Goal: Information Seeking & Learning: Learn about a topic

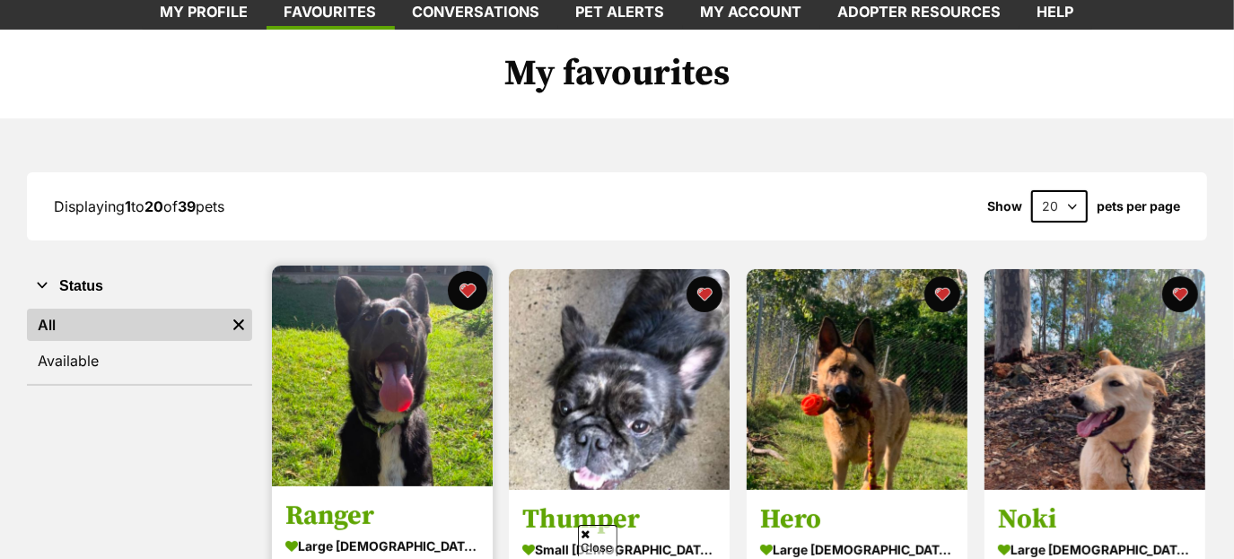
click at [462, 293] on button "favourite" at bounding box center [466, 290] width 39 height 39
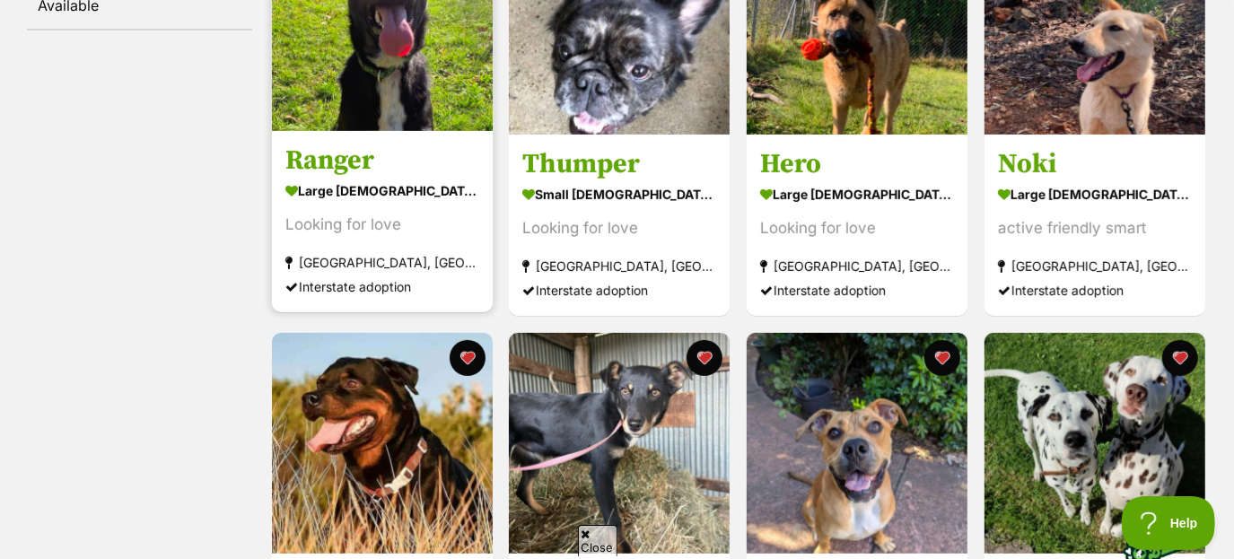
scroll to position [485, 0]
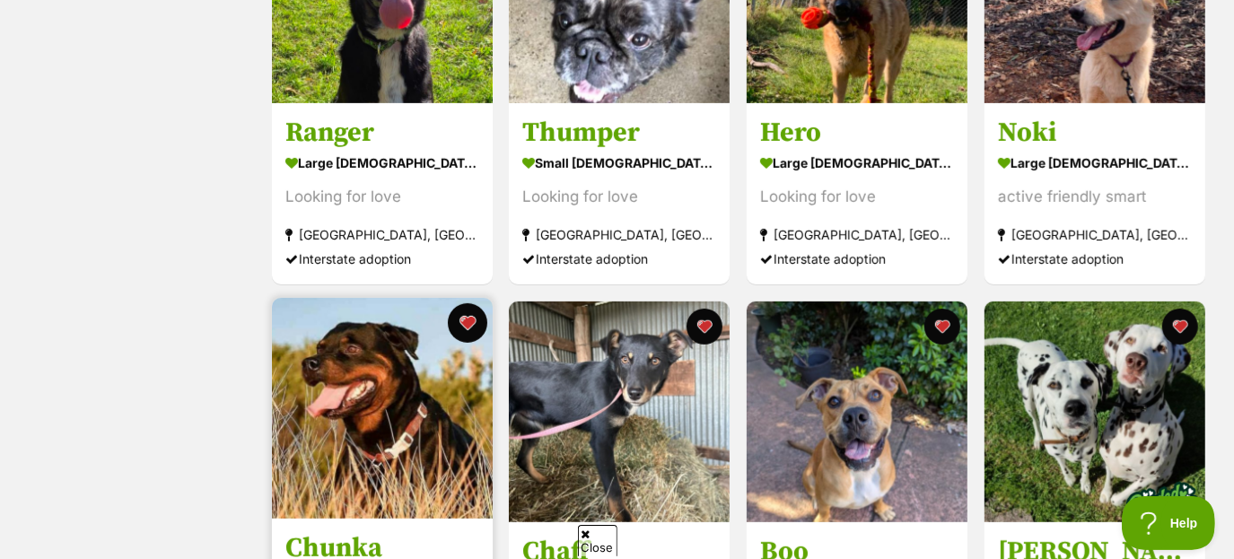
click at [469, 314] on button "favourite" at bounding box center [466, 322] width 39 height 39
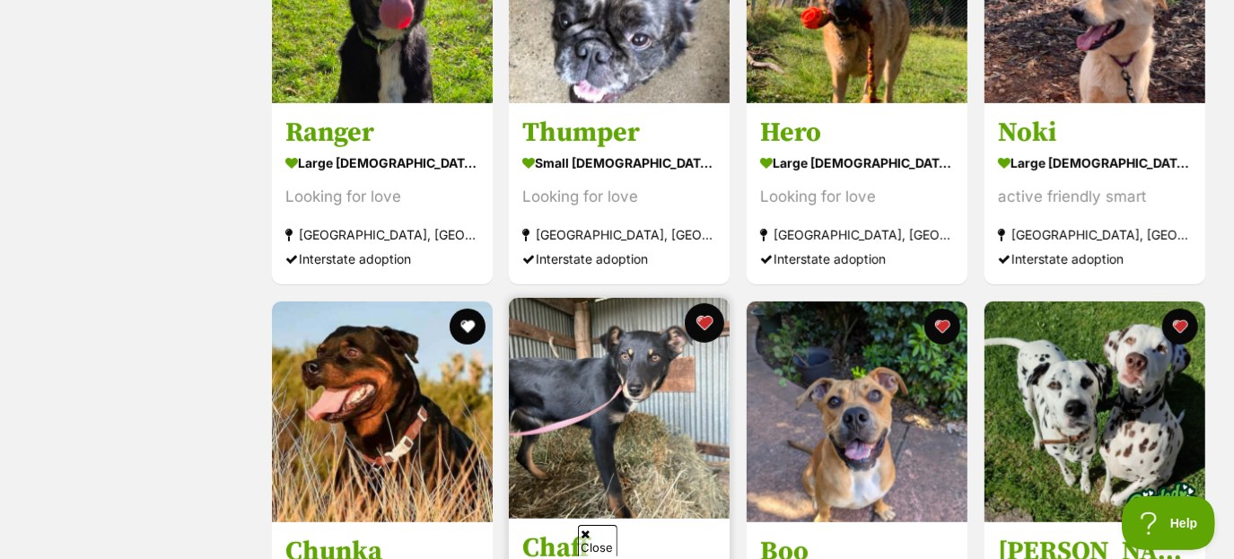
scroll to position [0, 0]
click at [697, 327] on button "favourite" at bounding box center [704, 322] width 39 height 39
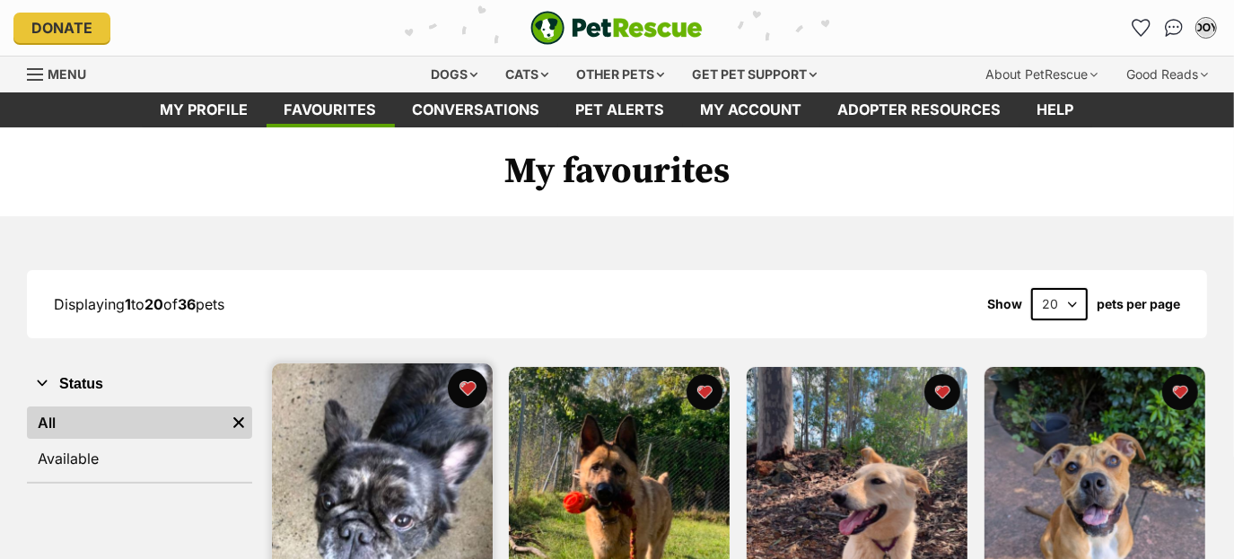
click at [472, 386] on button "favourite" at bounding box center [466, 388] width 39 height 39
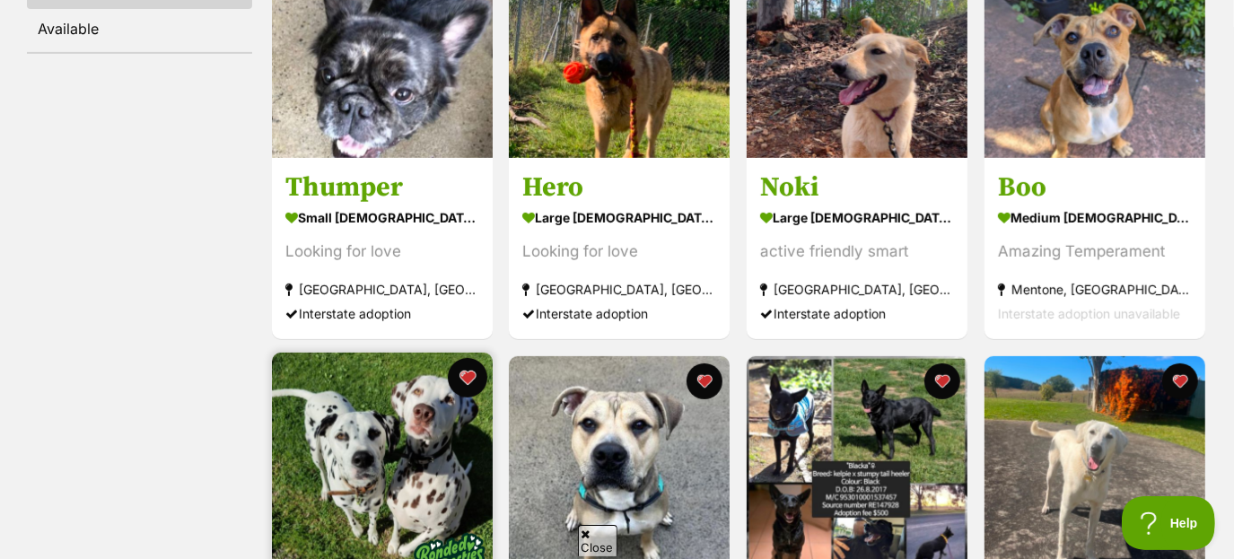
scroll to position [431, 0]
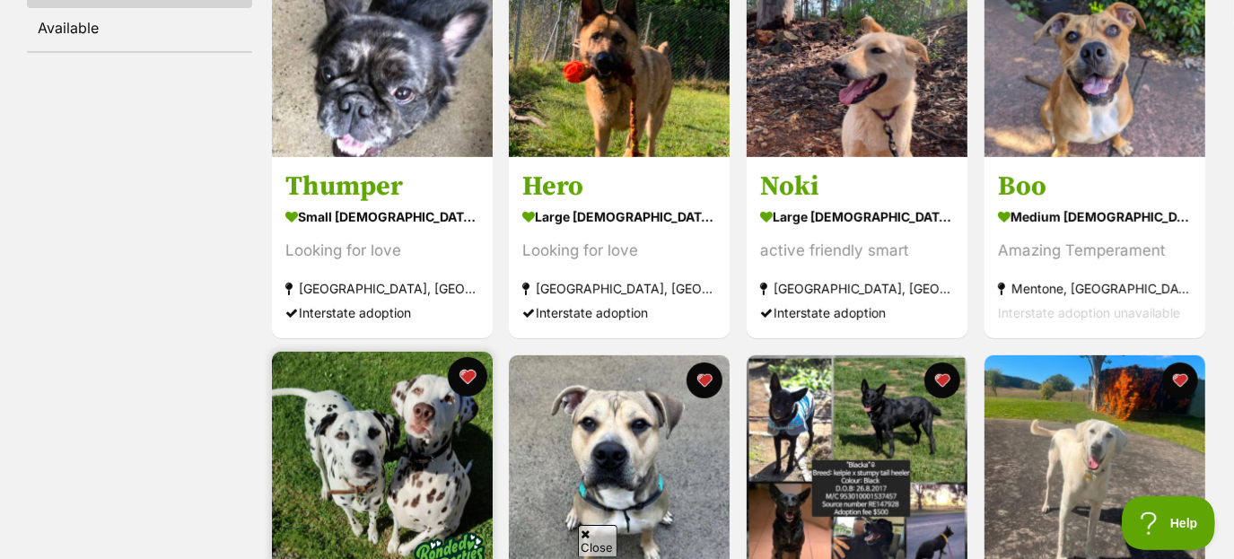
click at [467, 383] on button "favourite" at bounding box center [466, 376] width 39 height 39
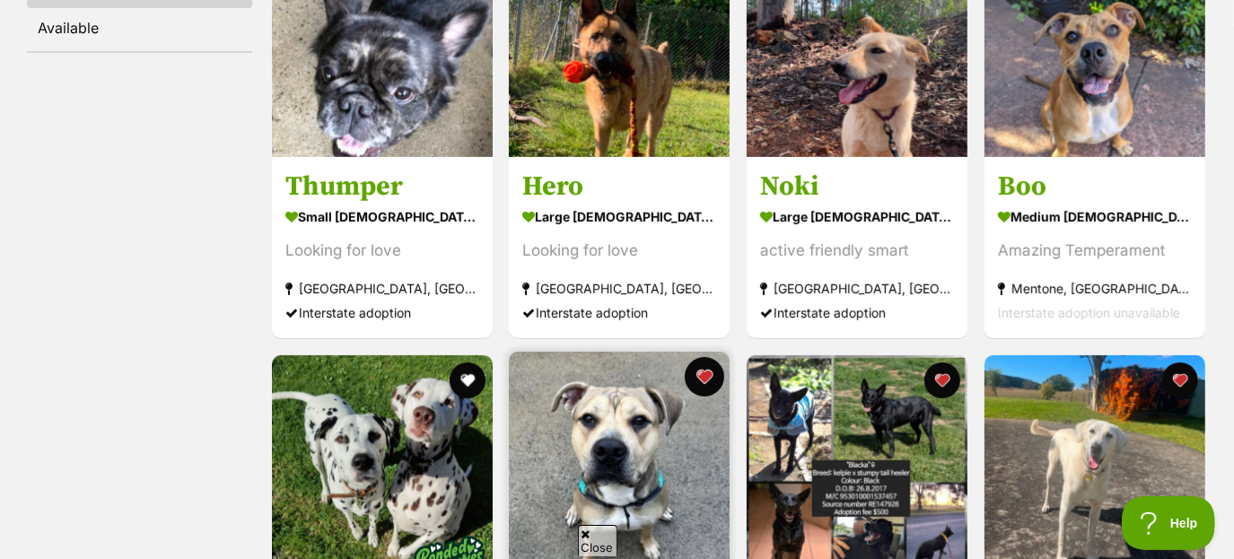
click at [701, 378] on button "favourite" at bounding box center [704, 376] width 39 height 39
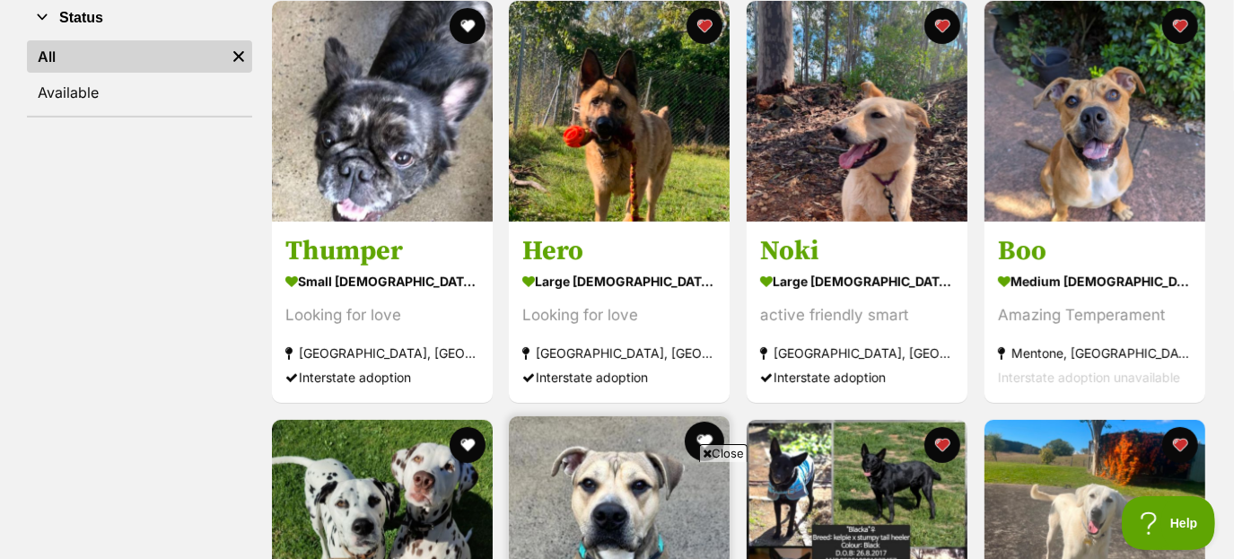
scroll to position [365, 0]
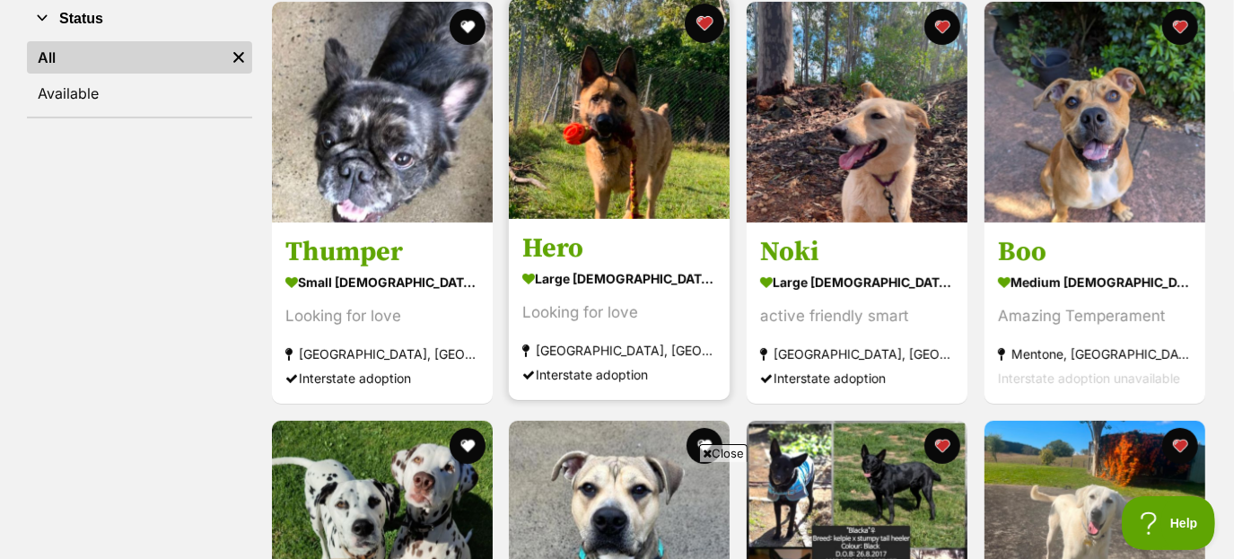
click at [703, 27] on button "favourite" at bounding box center [704, 23] width 39 height 39
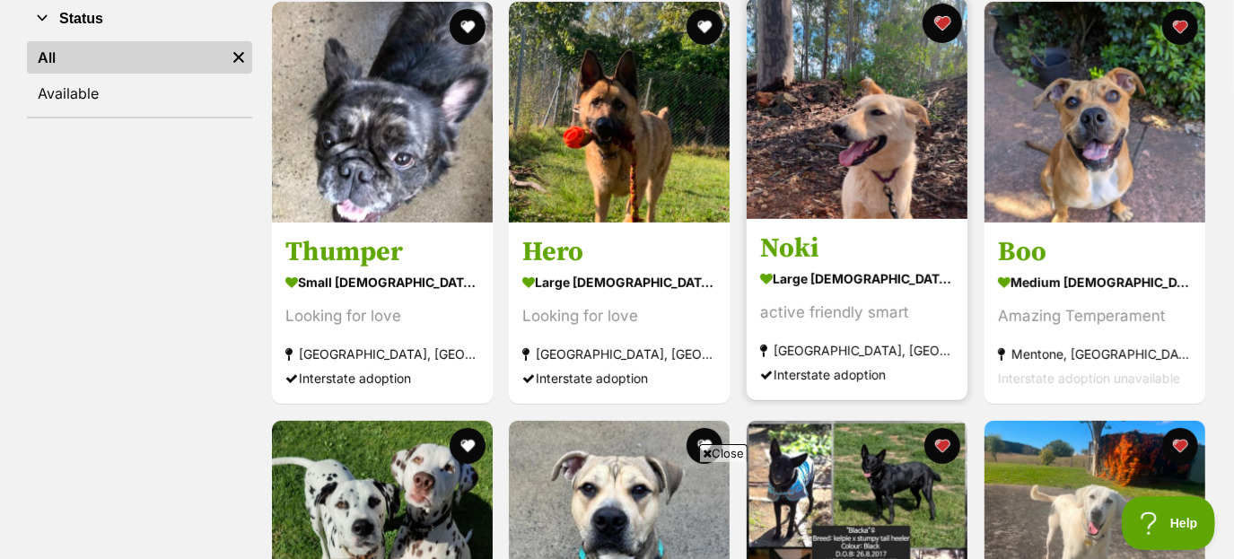
click at [930, 19] on button "favourite" at bounding box center [941, 23] width 39 height 39
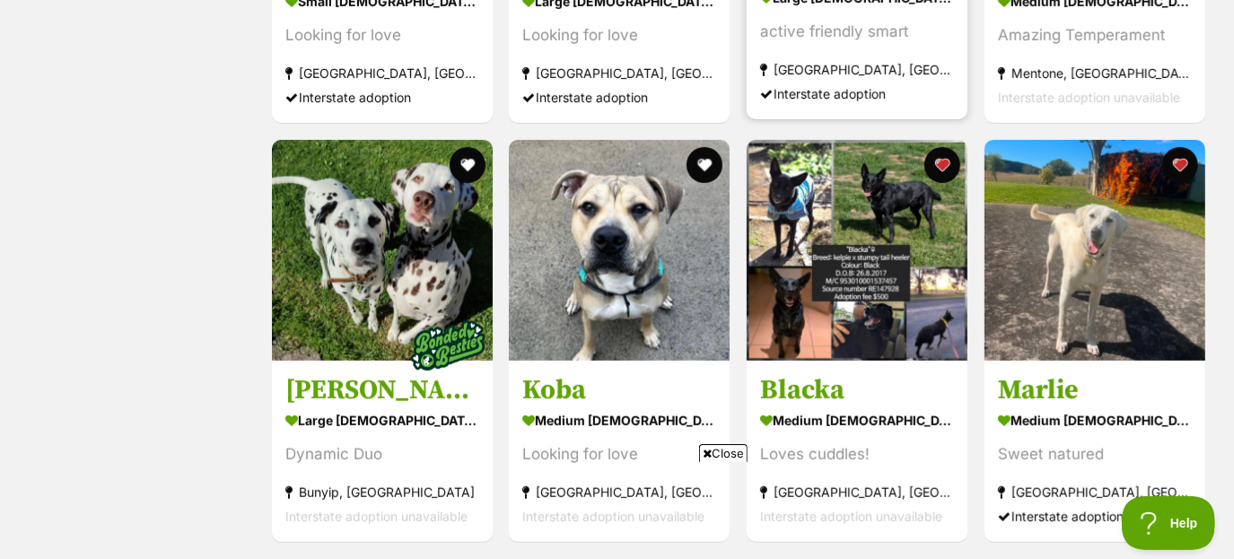
scroll to position [650, 0]
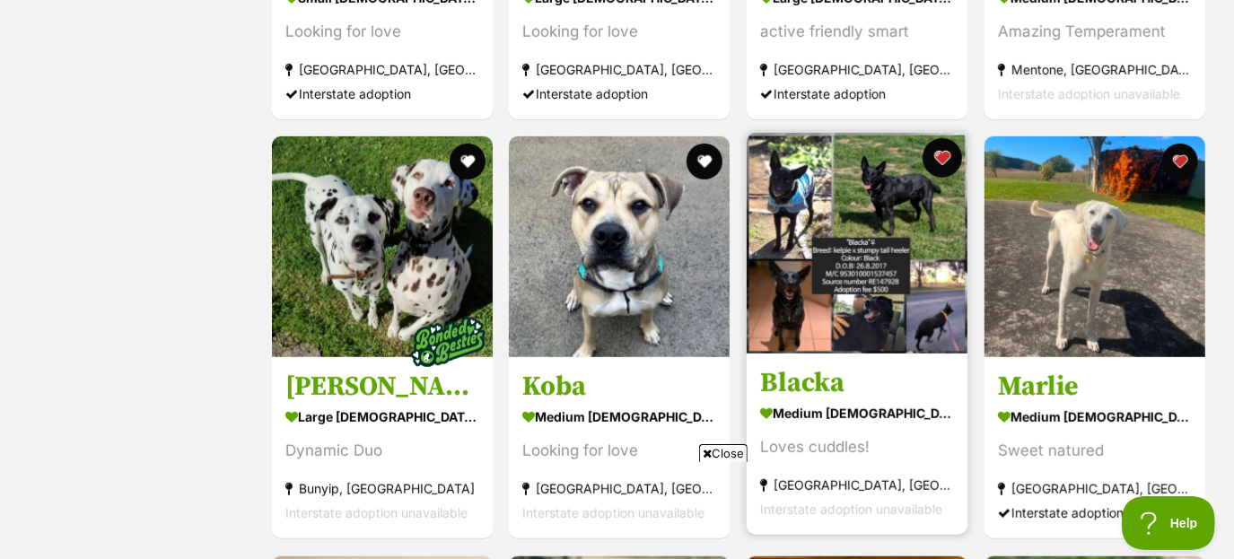
click at [939, 155] on button "favourite" at bounding box center [941, 157] width 39 height 39
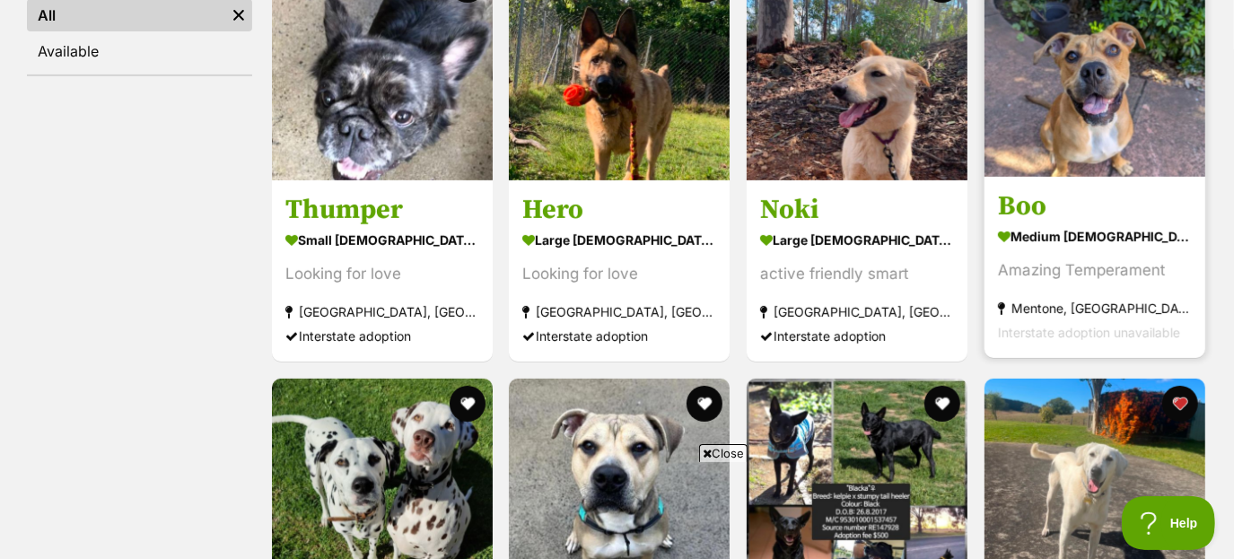
scroll to position [351, 0]
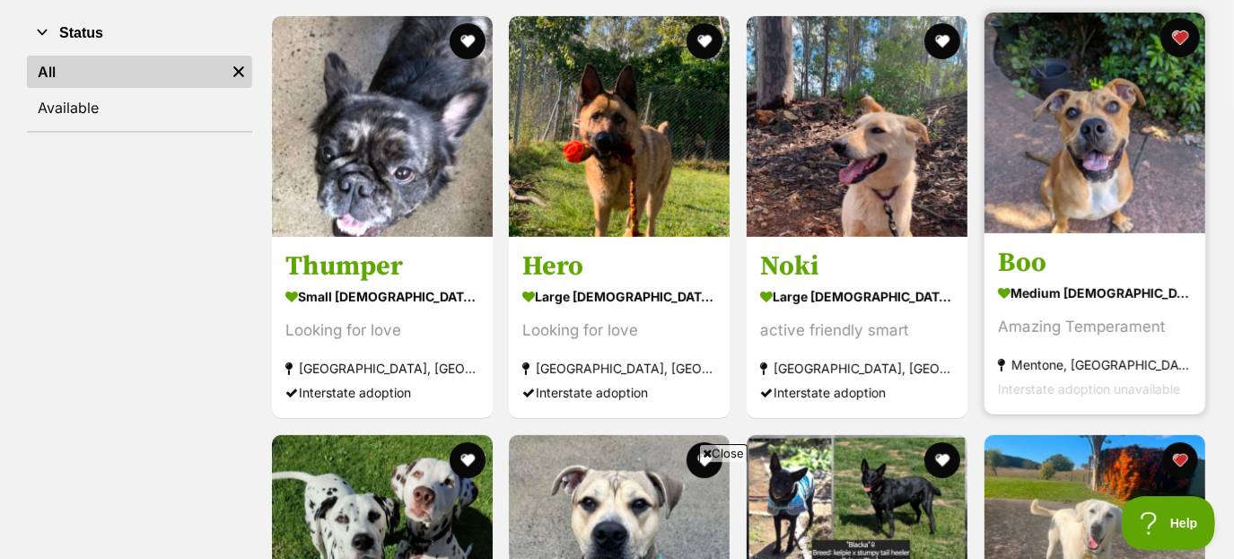
click at [1182, 31] on button "favourite" at bounding box center [1179, 37] width 39 height 39
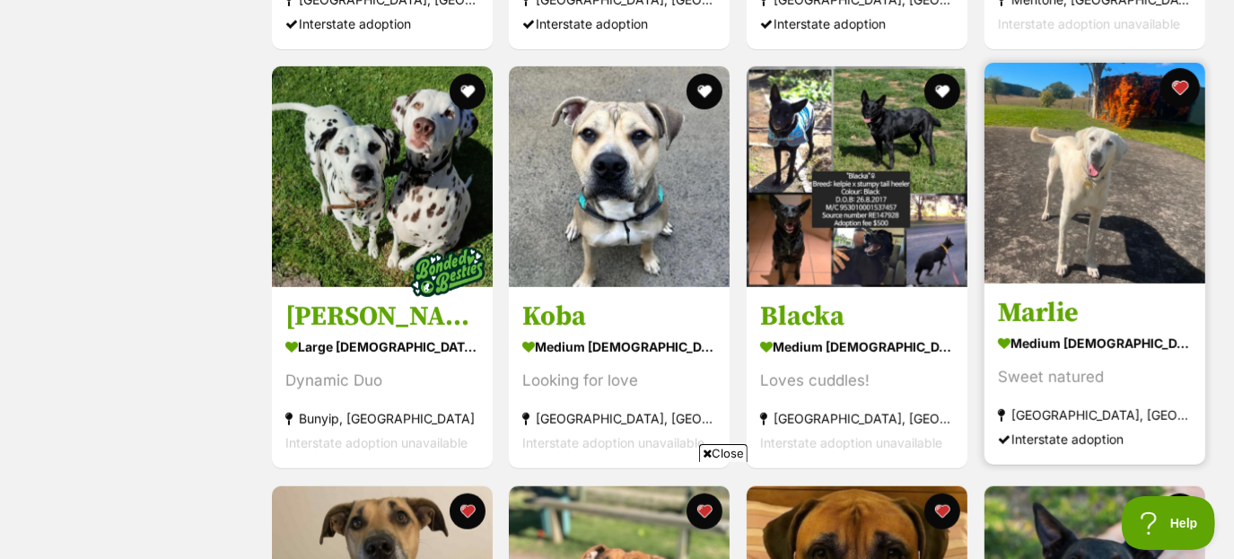
click at [1185, 85] on button "favourite" at bounding box center [1179, 87] width 39 height 39
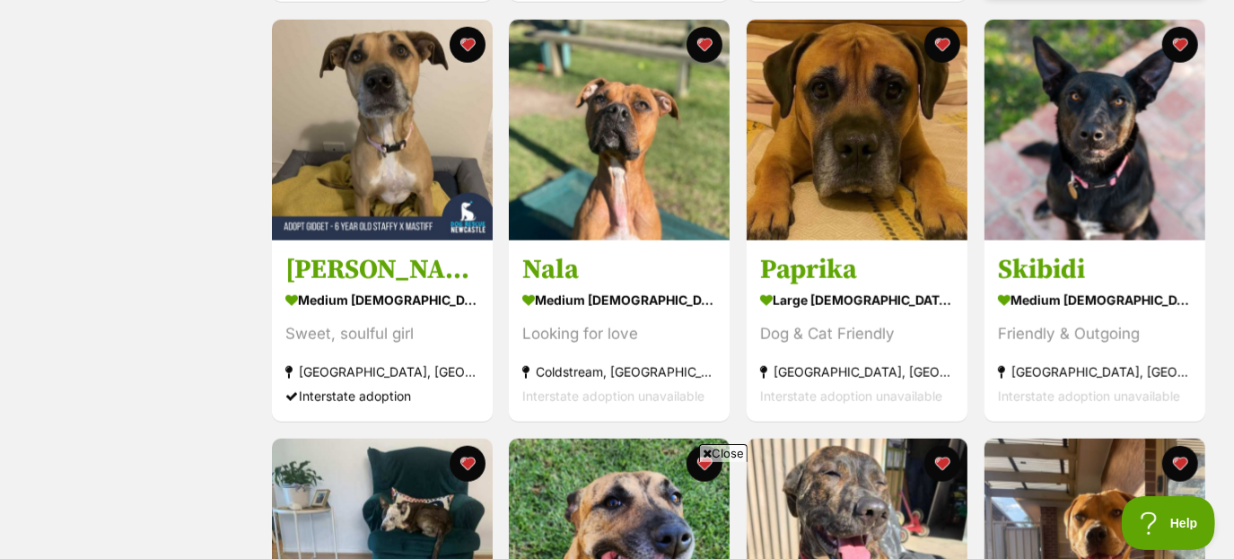
scroll to position [1175, 0]
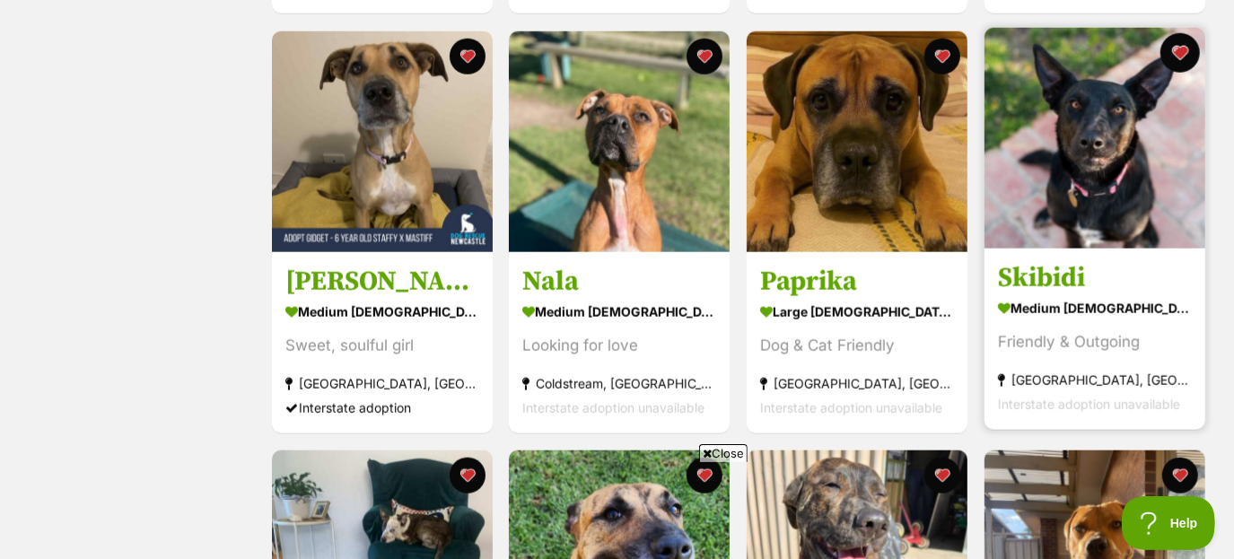
click at [1183, 49] on button "favourite" at bounding box center [1179, 52] width 39 height 39
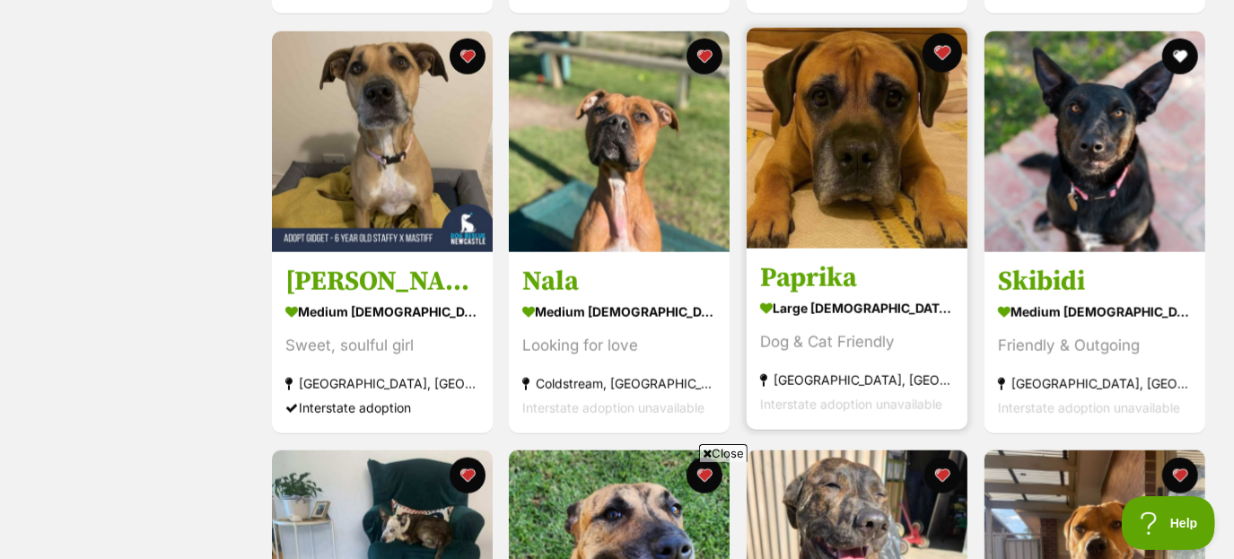
click at [948, 44] on button "favourite" at bounding box center [941, 52] width 39 height 39
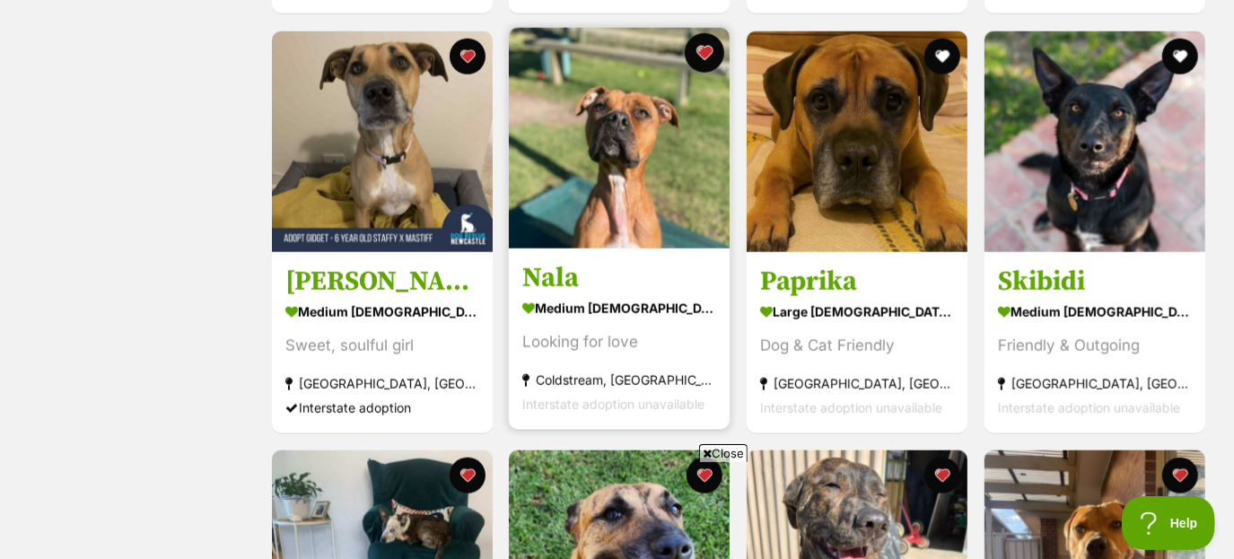
click at [697, 50] on button "favourite" at bounding box center [704, 52] width 39 height 39
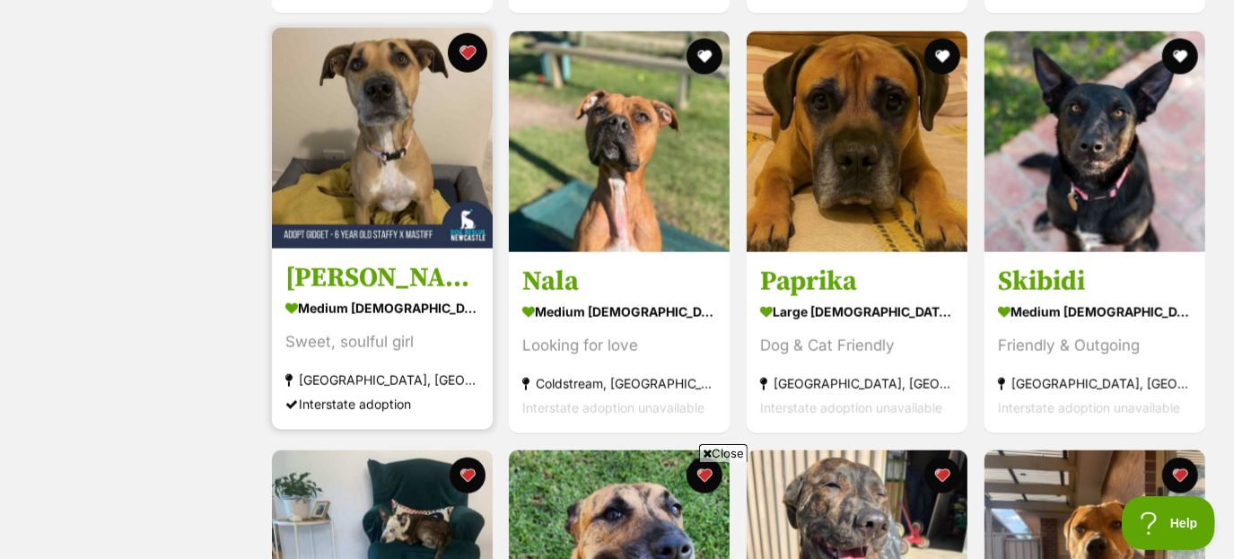
click at [476, 60] on button "favourite" at bounding box center [466, 52] width 39 height 39
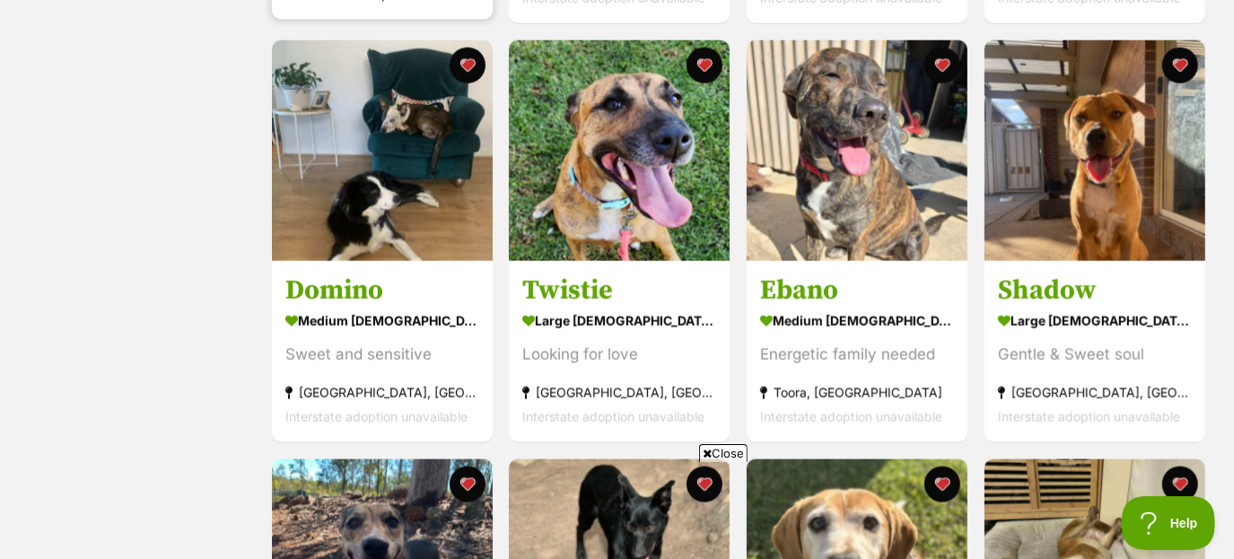
scroll to position [1588, 0]
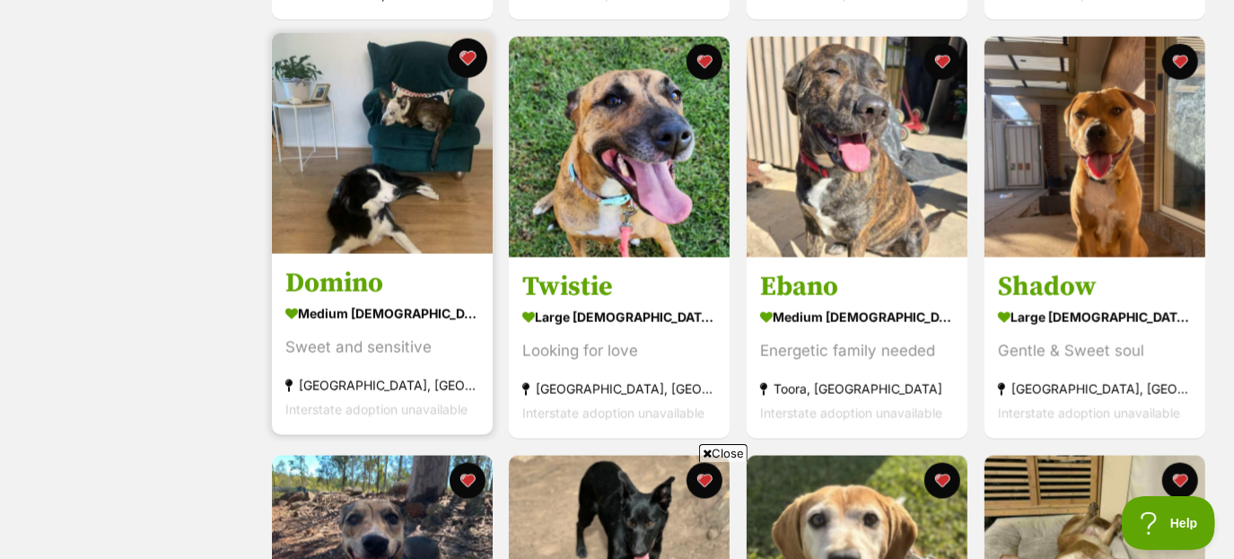
click at [473, 60] on button "favourite" at bounding box center [466, 58] width 39 height 39
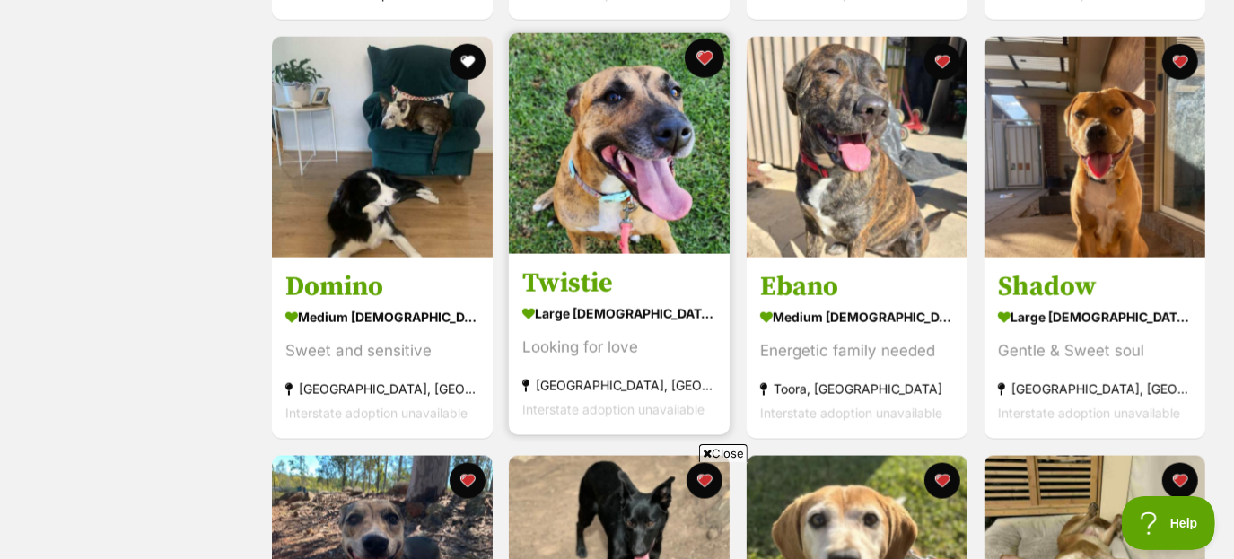
click at [693, 54] on button "favourite" at bounding box center [704, 58] width 39 height 39
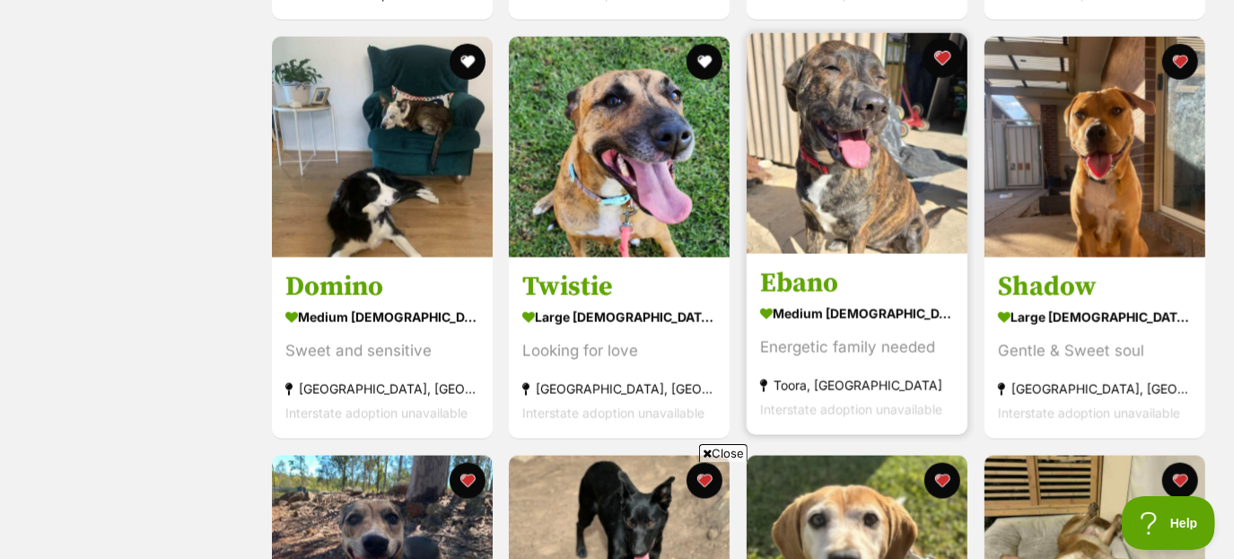
click at [945, 53] on button "favourite" at bounding box center [941, 58] width 39 height 39
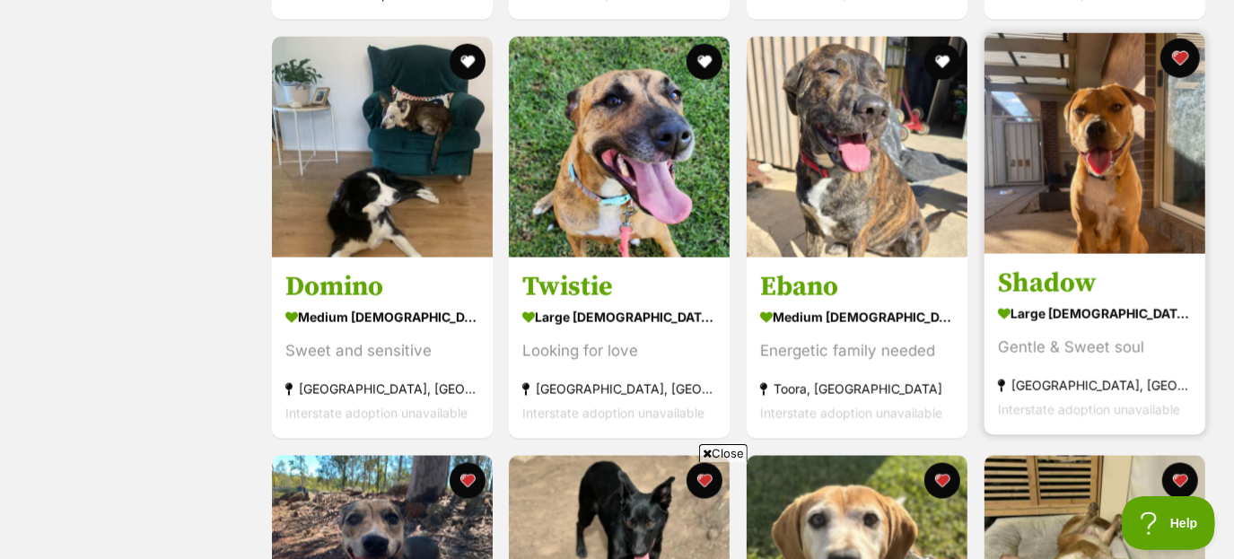
click at [1184, 47] on button "favourite" at bounding box center [1179, 58] width 39 height 39
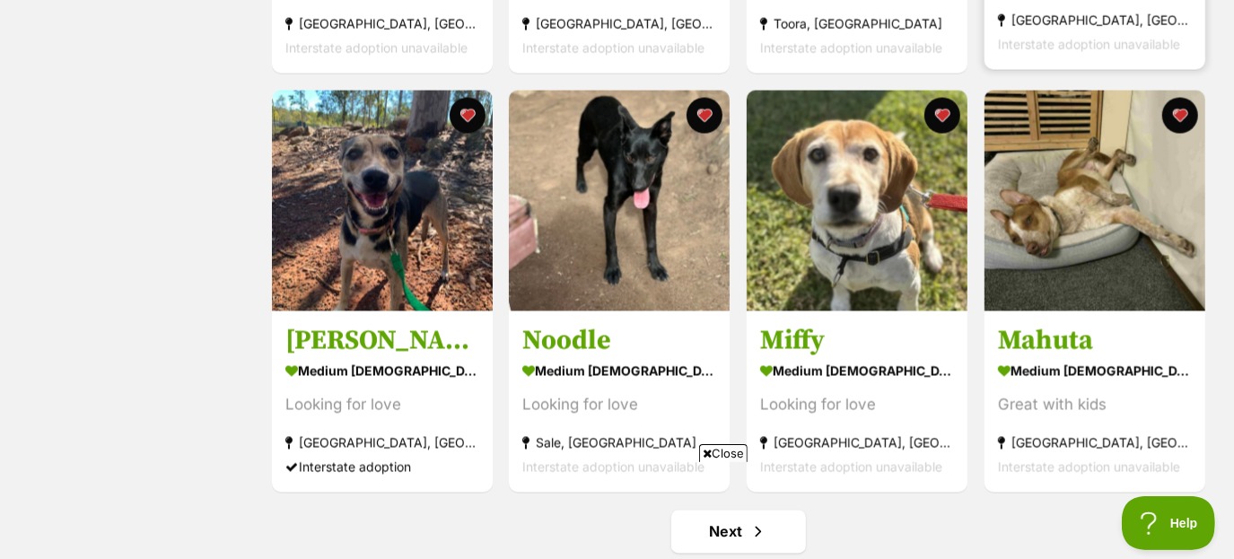
scroll to position [1961, 0]
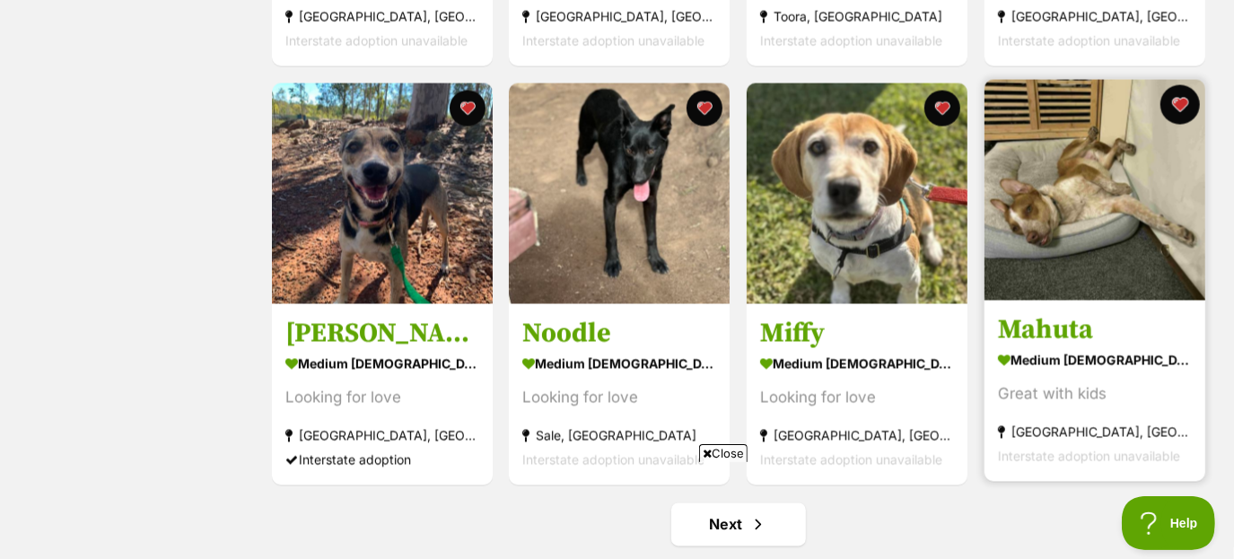
click at [1192, 97] on button "favourite" at bounding box center [1179, 104] width 39 height 39
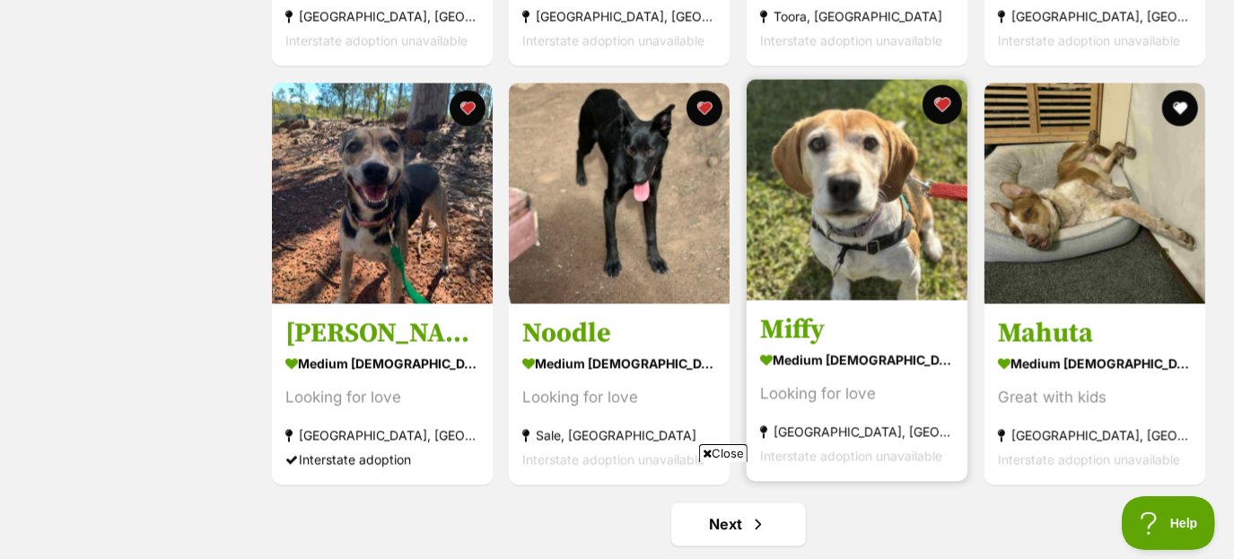
click at [941, 109] on button "favourite" at bounding box center [941, 104] width 39 height 39
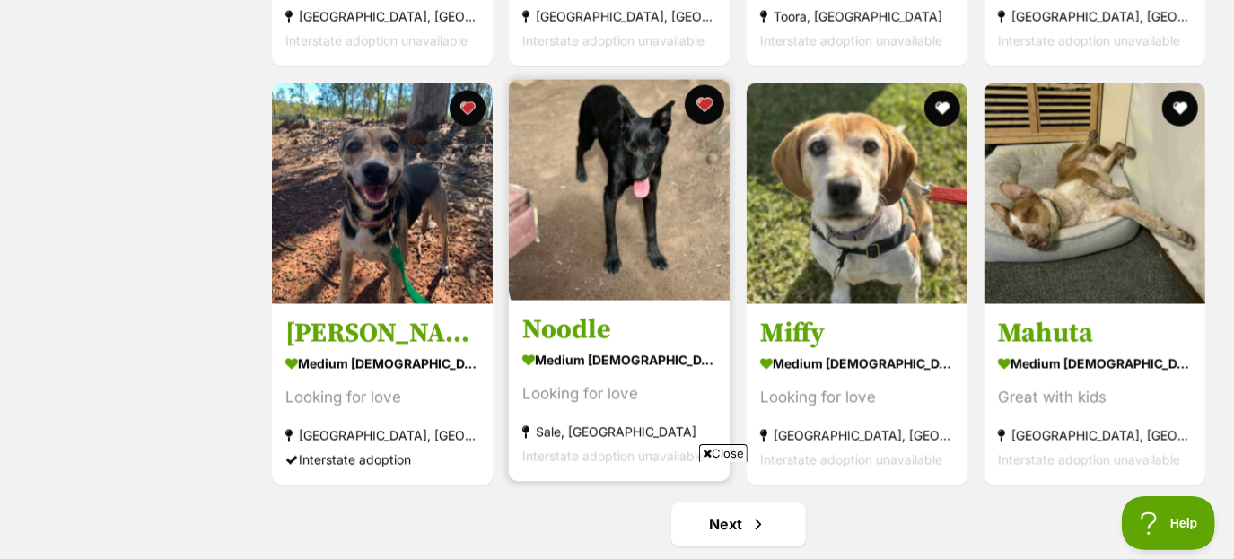
click at [708, 108] on button "favourite" at bounding box center [704, 104] width 39 height 39
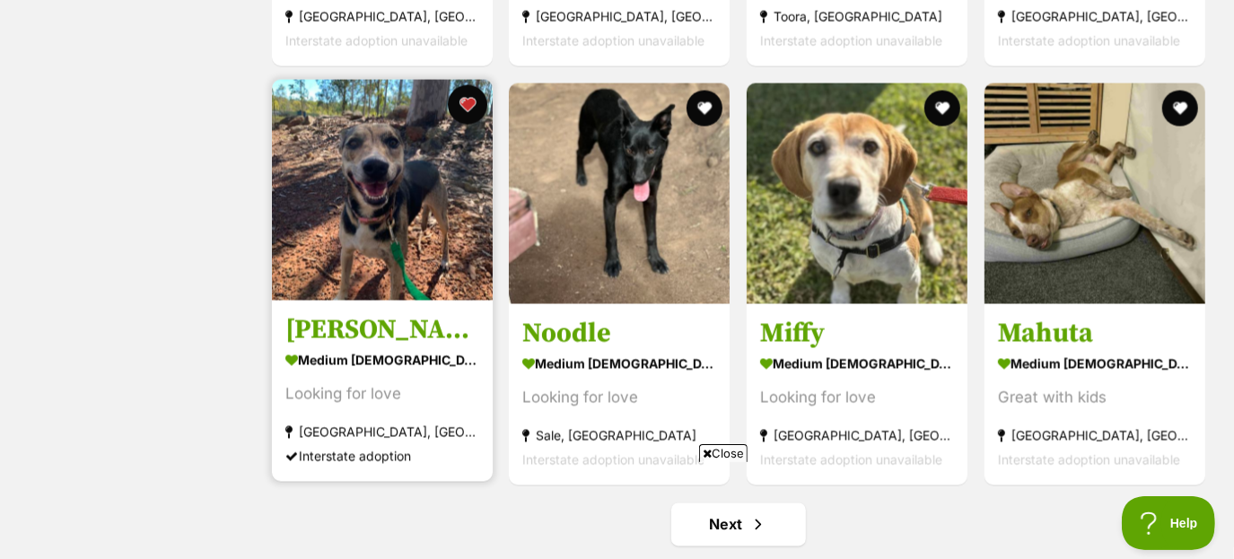
click at [459, 92] on button "favourite" at bounding box center [466, 104] width 39 height 39
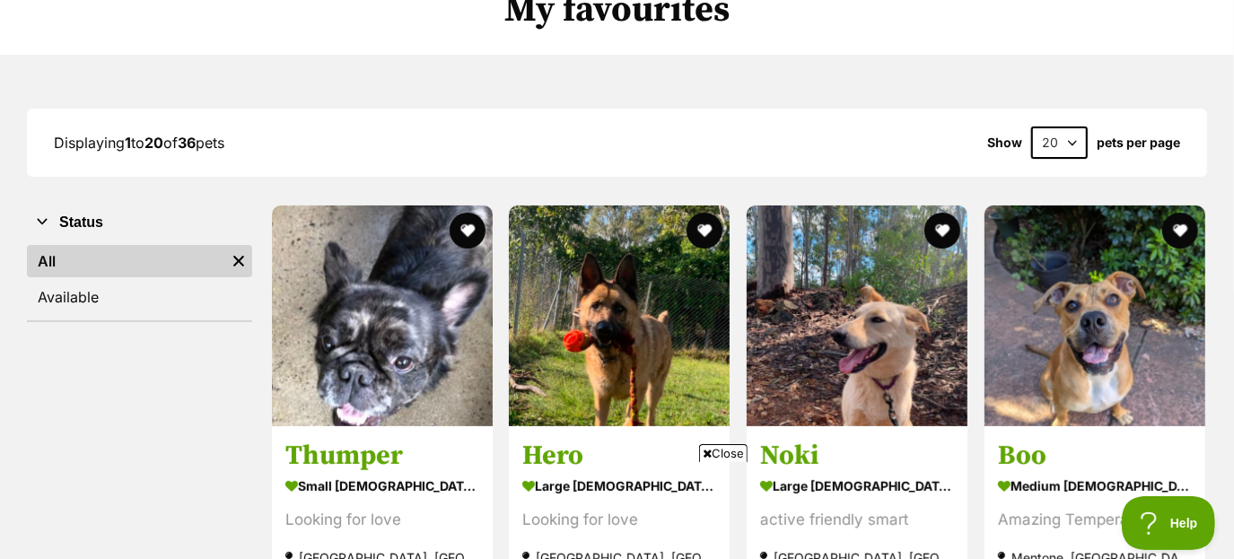
scroll to position [0, 0]
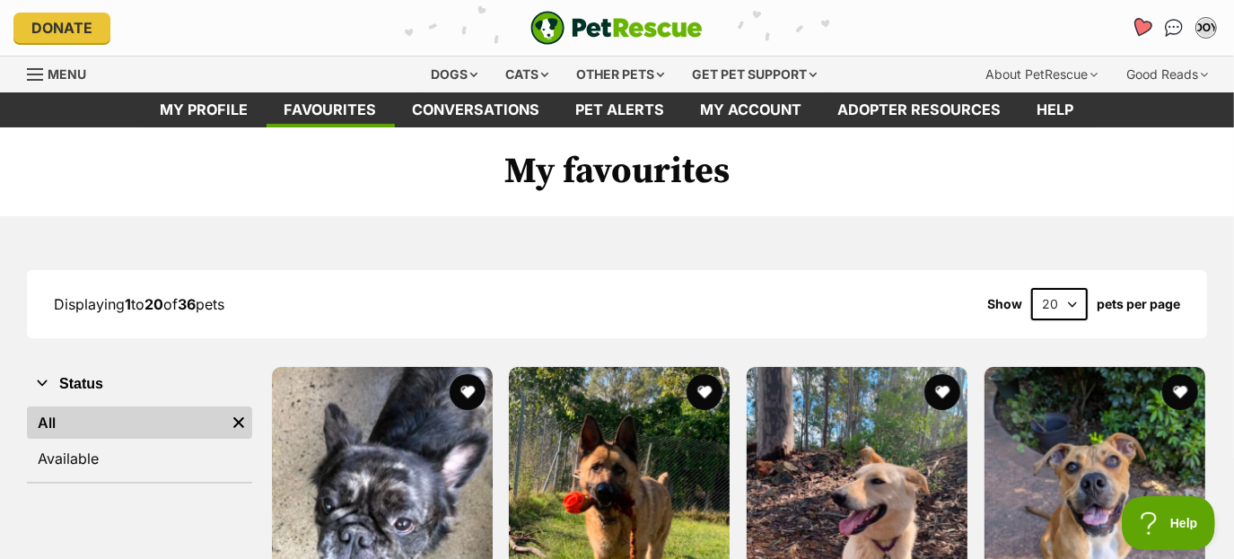
click at [1143, 36] on icon "Favourites" at bounding box center [1142, 27] width 24 height 23
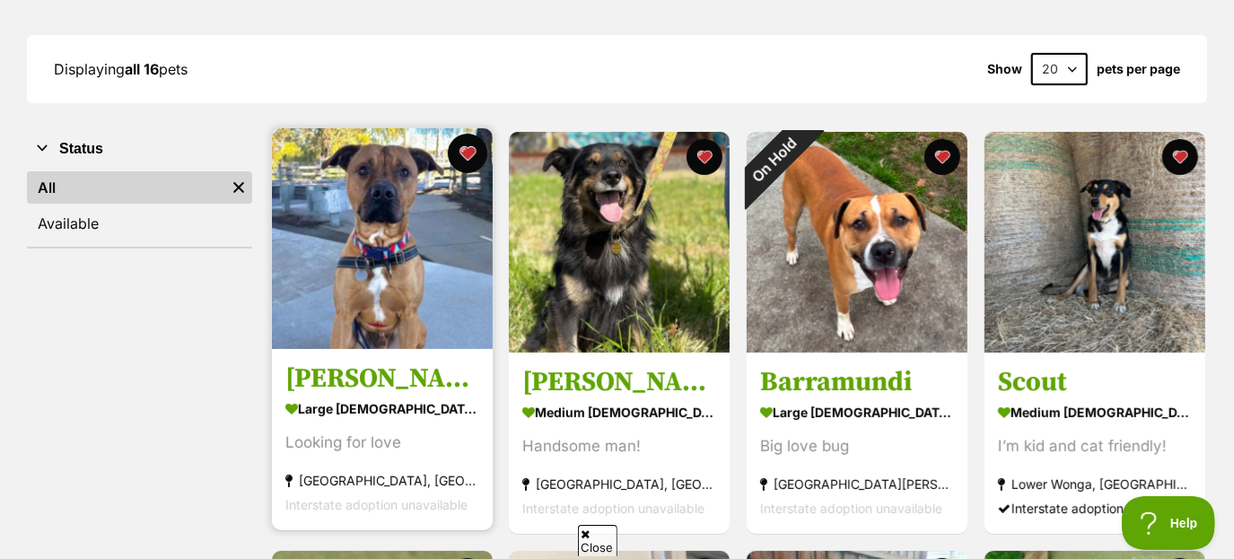
click at [450, 149] on button "favourite" at bounding box center [466, 153] width 39 height 39
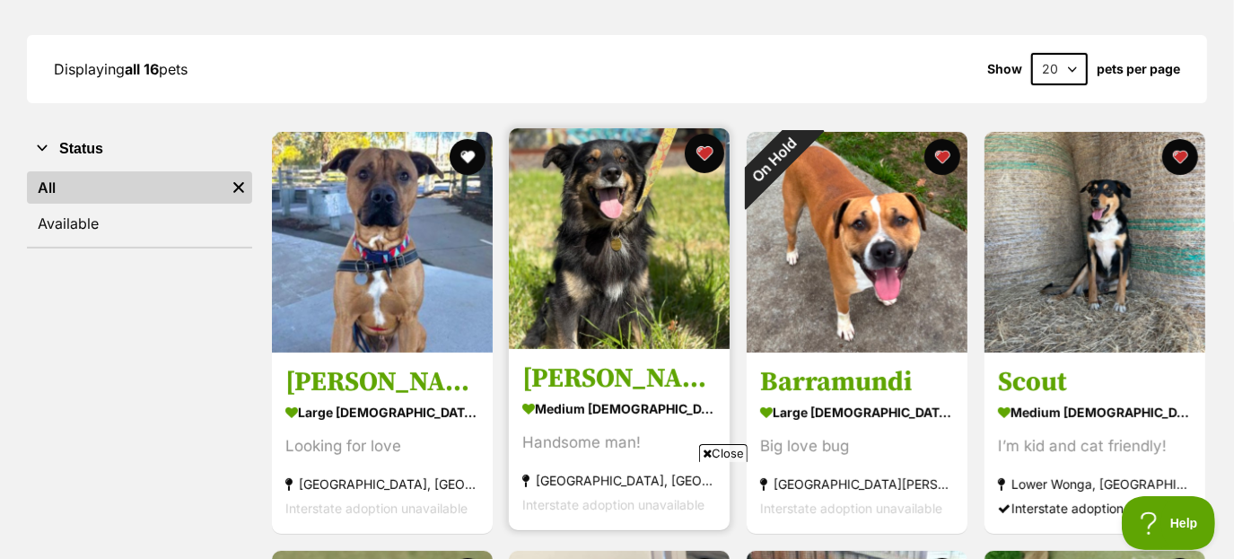
click at [693, 165] on button "favourite" at bounding box center [704, 153] width 39 height 39
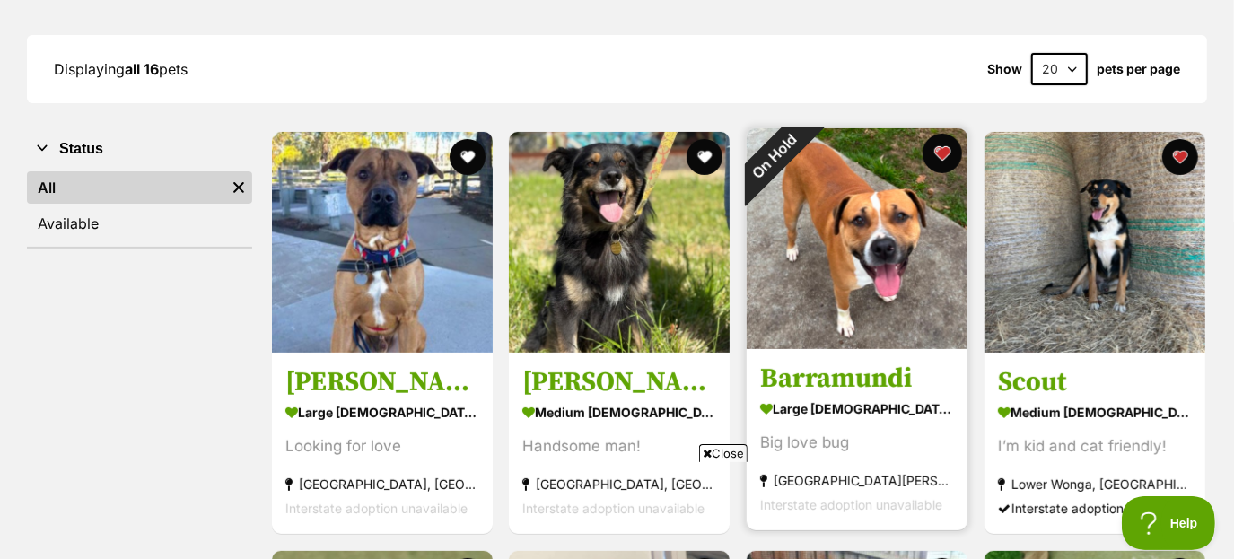
click at [948, 153] on button "favourite" at bounding box center [941, 153] width 39 height 39
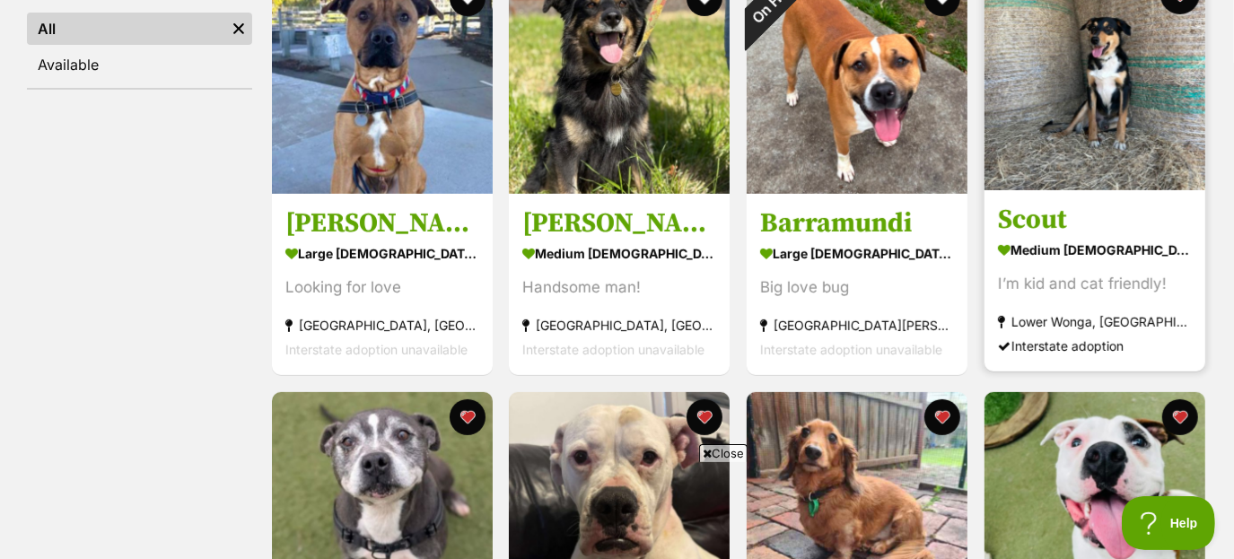
scroll to position [364, 0]
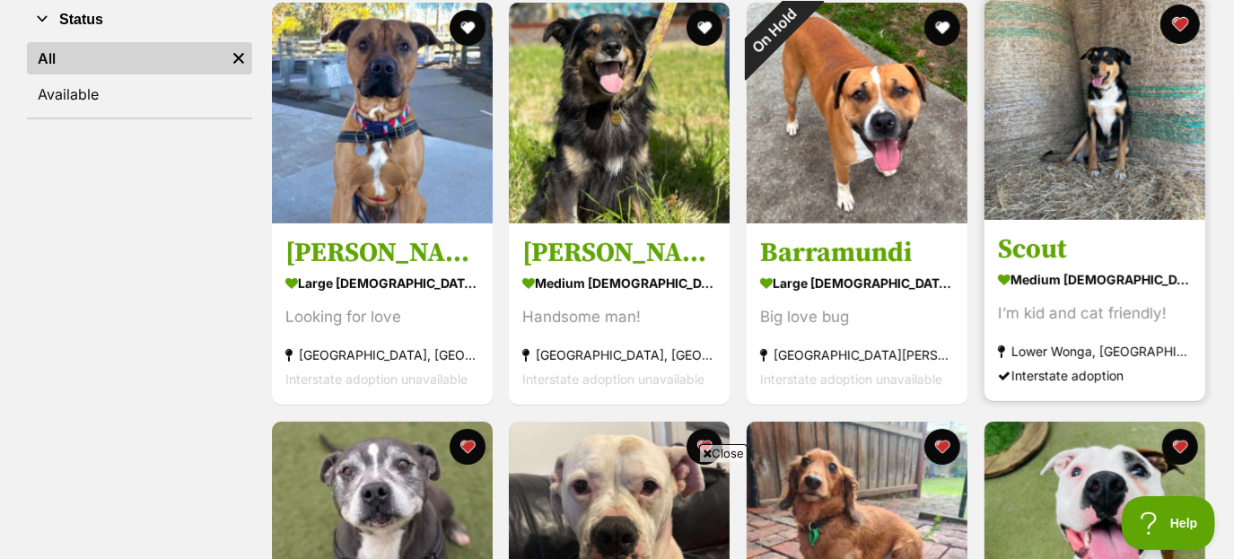
click at [1178, 19] on button "favourite" at bounding box center [1179, 23] width 39 height 39
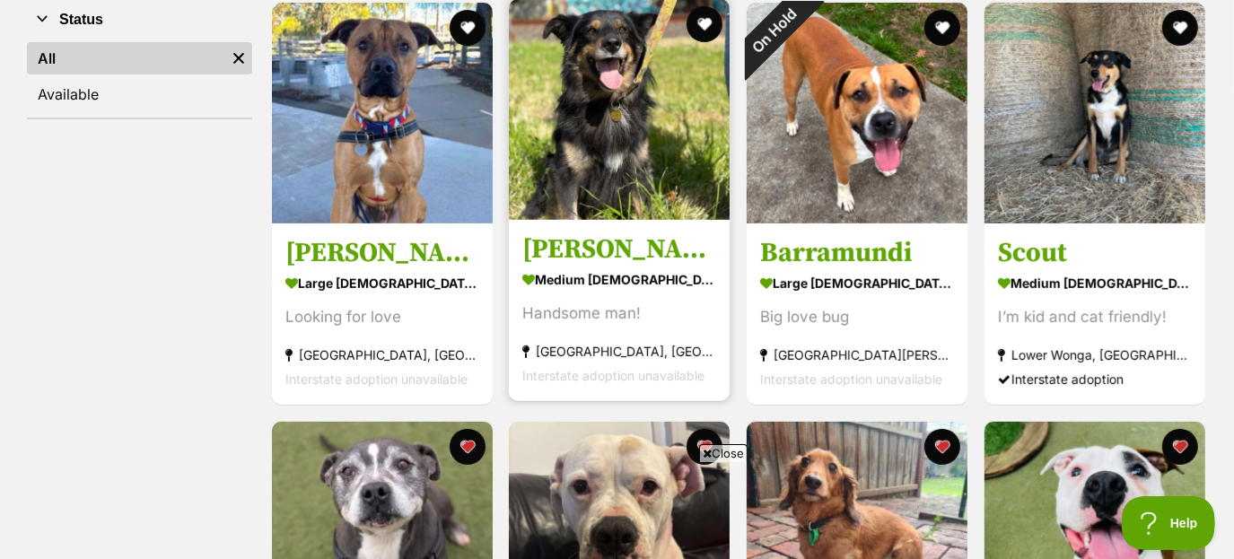
scroll to position [703, 0]
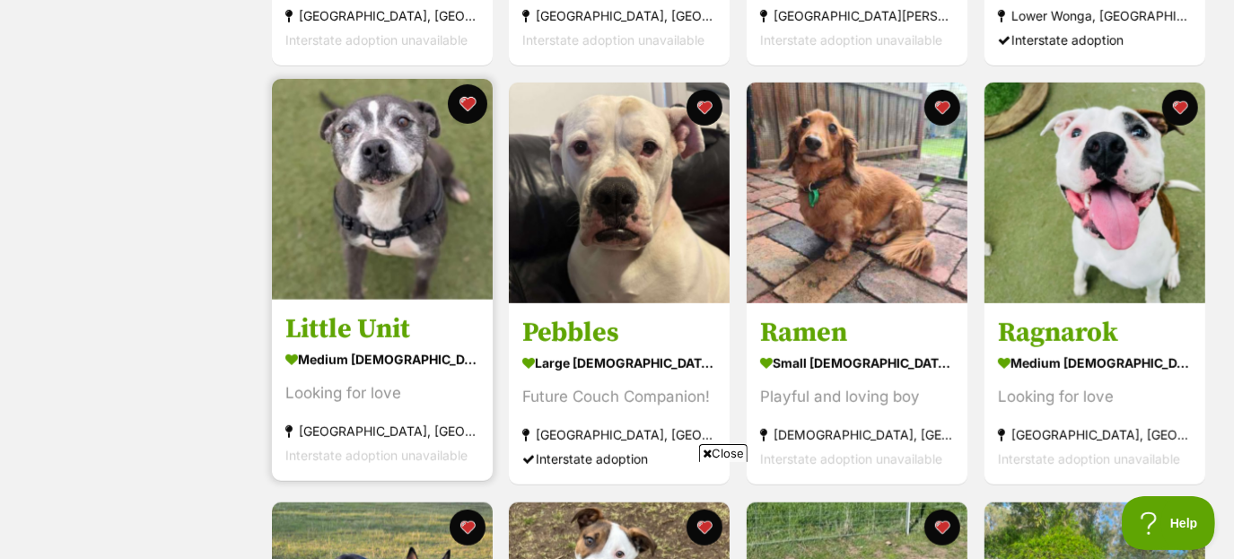
click at [467, 109] on button "favourite" at bounding box center [466, 103] width 39 height 39
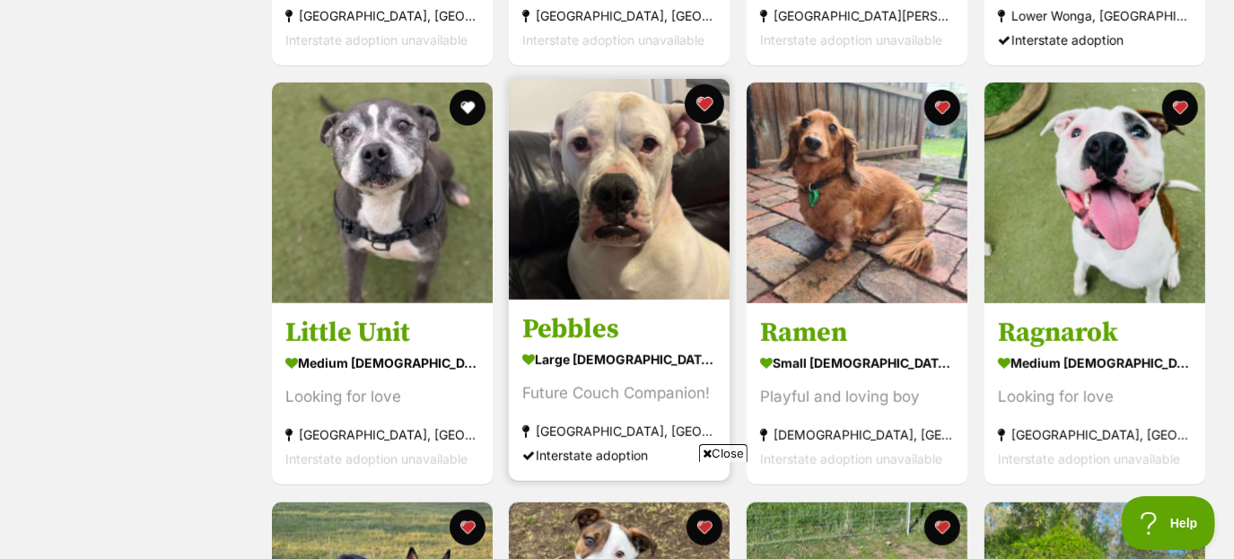
click at [700, 95] on button "favourite" at bounding box center [704, 103] width 39 height 39
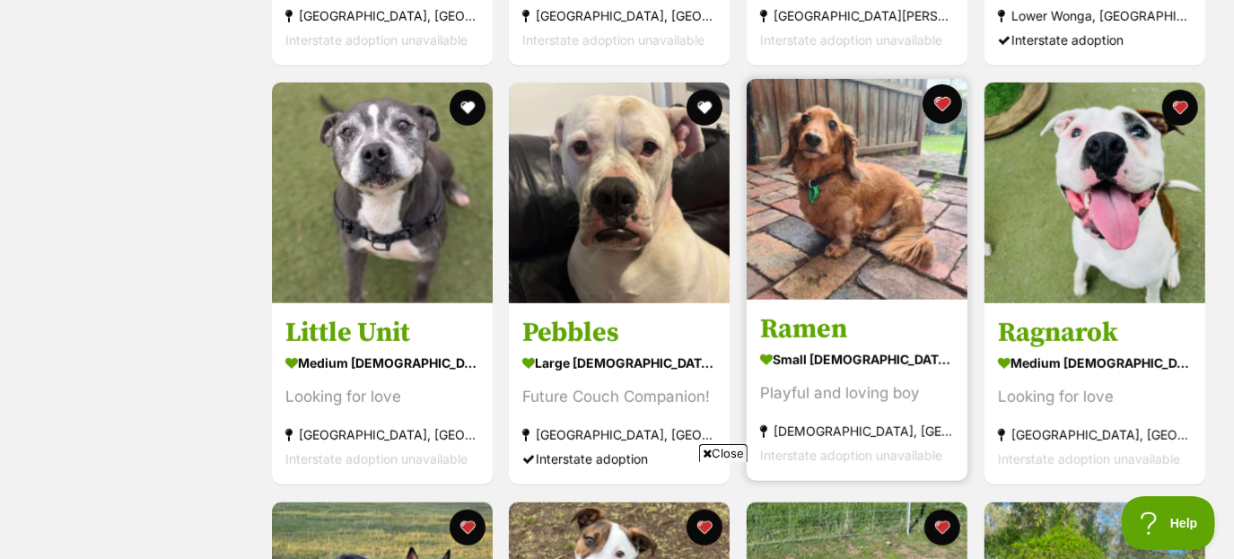
click at [939, 101] on button "favourite" at bounding box center [941, 103] width 39 height 39
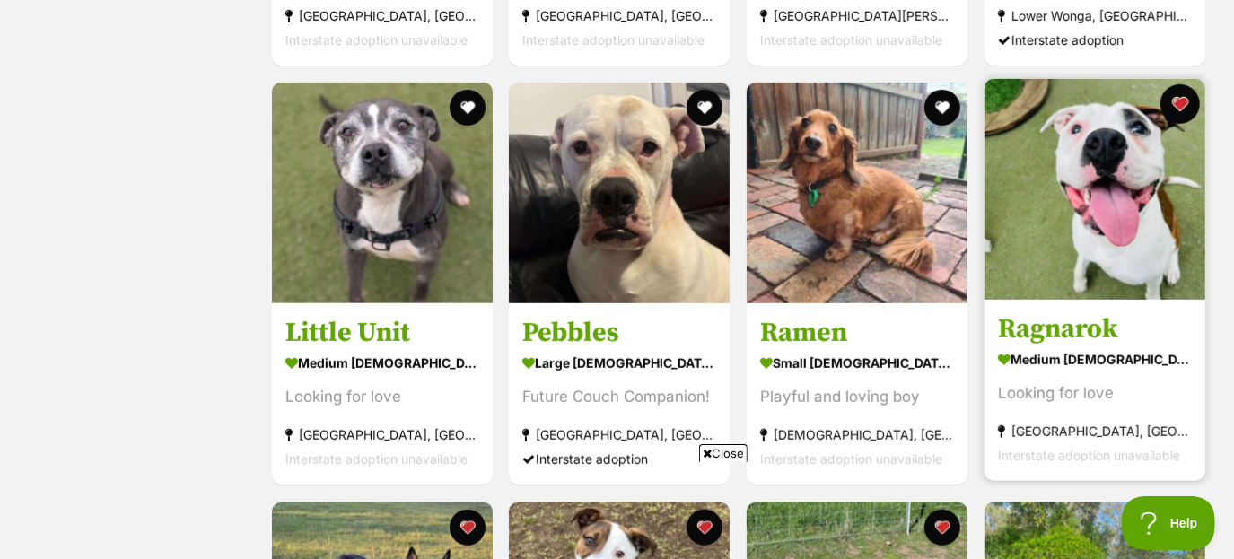
click at [1186, 92] on button "favourite" at bounding box center [1179, 103] width 39 height 39
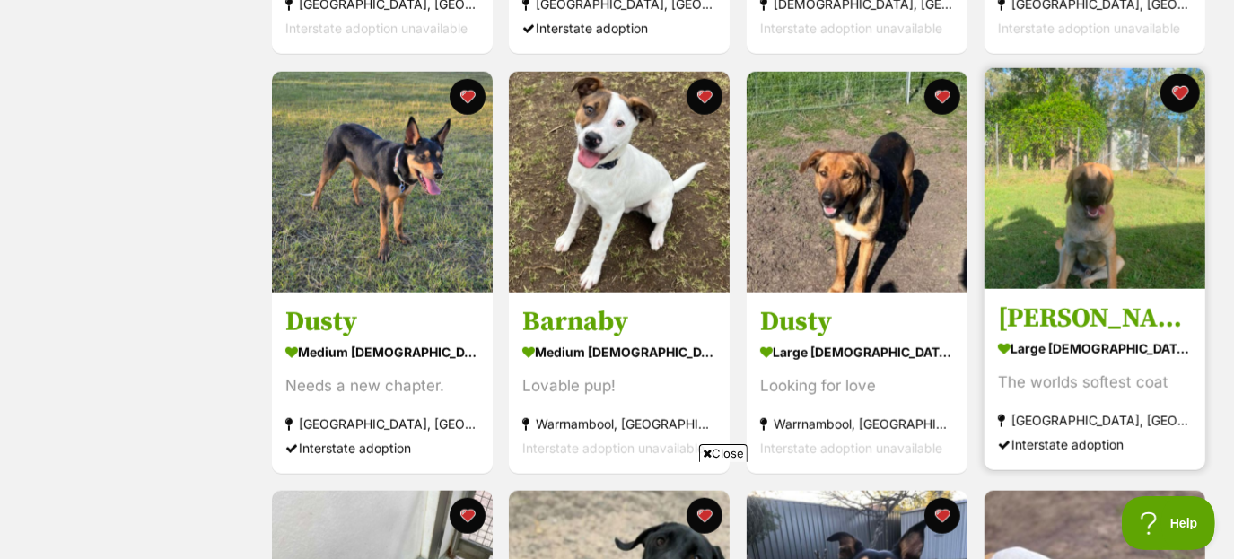
scroll to position [1134, 0]
click at [1184, 99] on button "favourite" at bounding box center [1179, 93] width 39 height 39
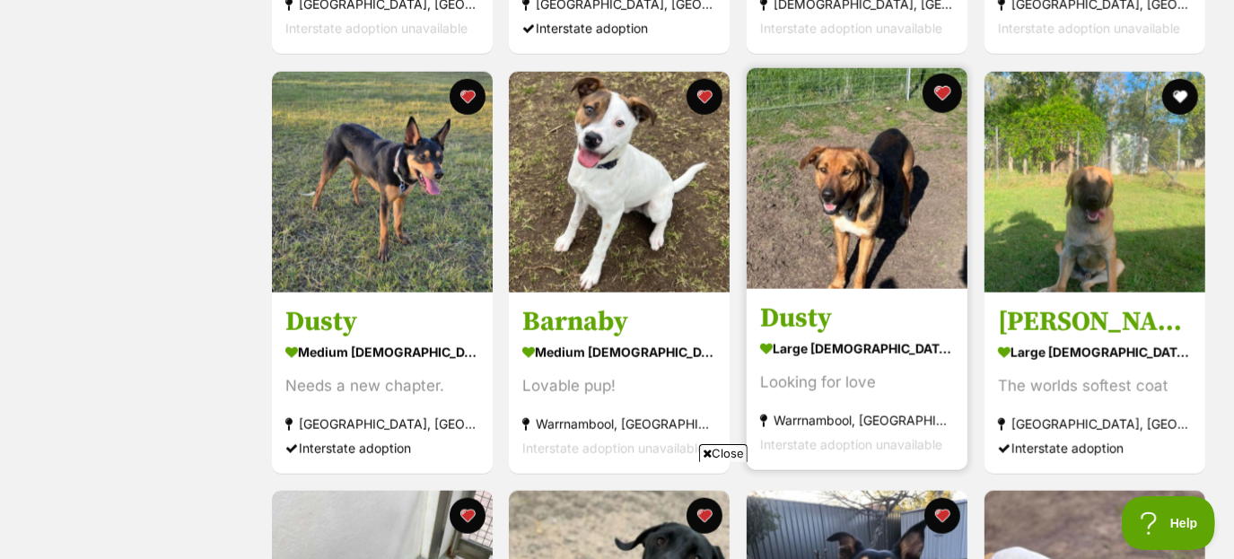
click at [940, 92] on button "favourite" at bounding box center [941, 93] width 39 height 39
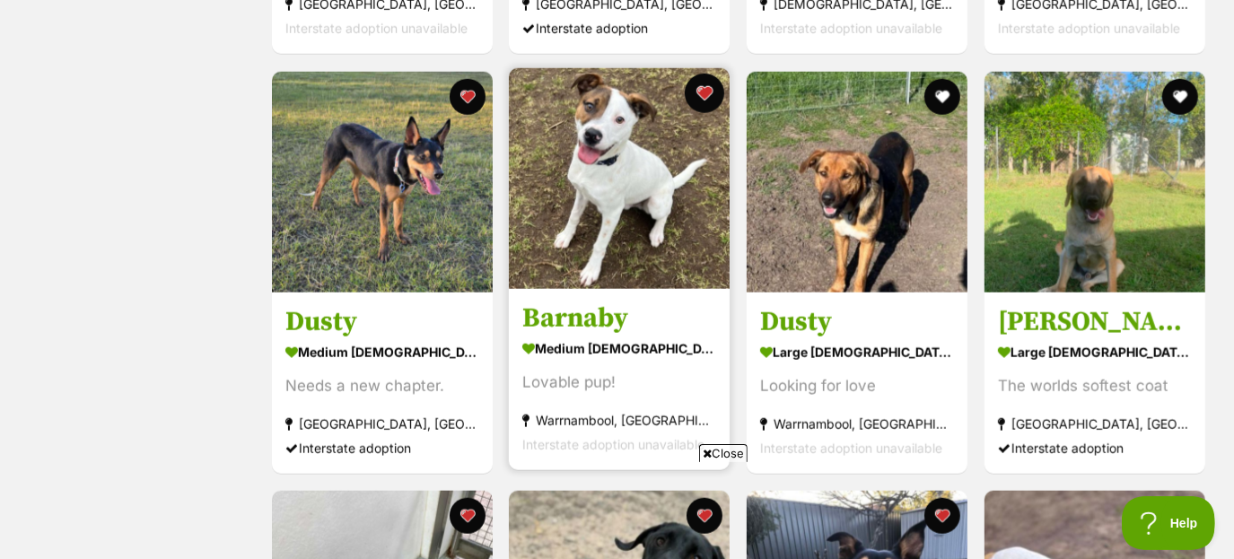
click at [691, 90] on button "favourite" at bounding box center [704, 93] width 39 height 39
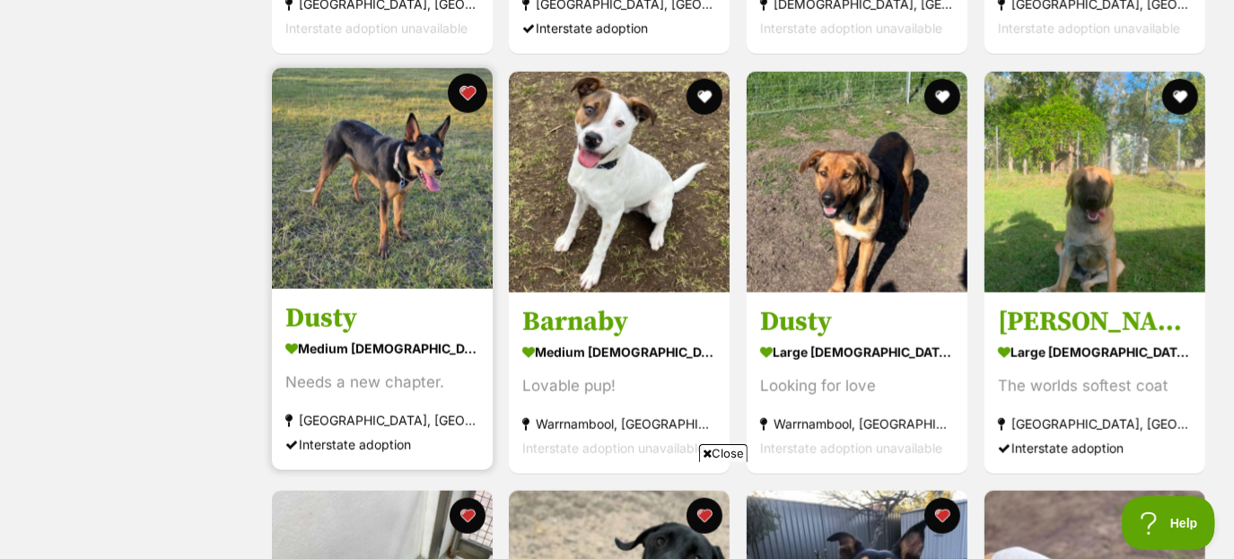
click at [470, 83] on button "favourite" at bounding box center [466, 93] width 39 height 39
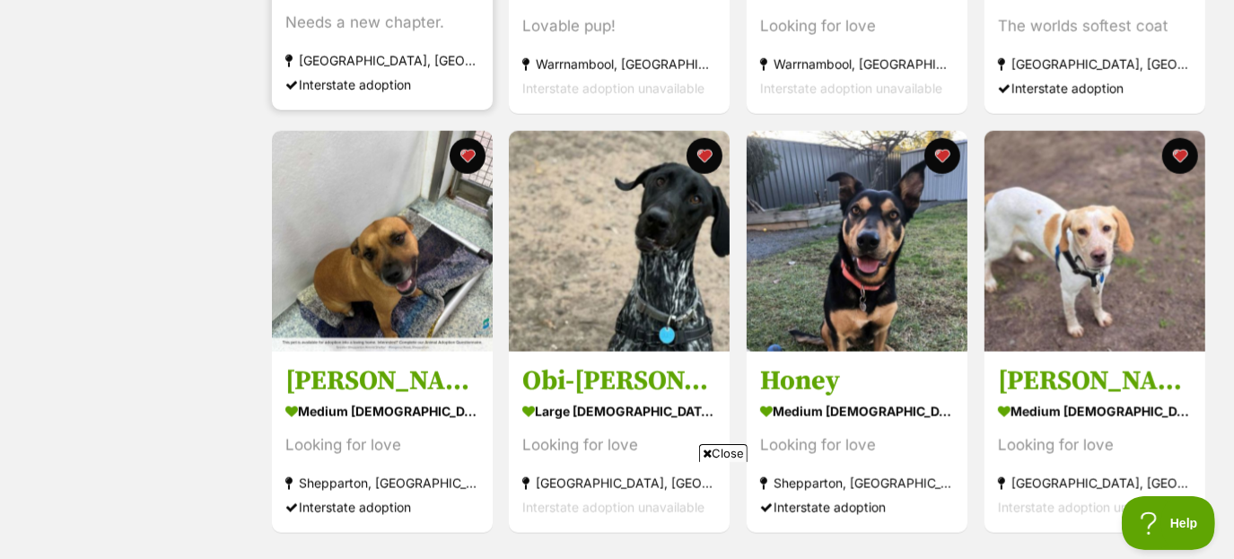
scroll to position [1493, 0]
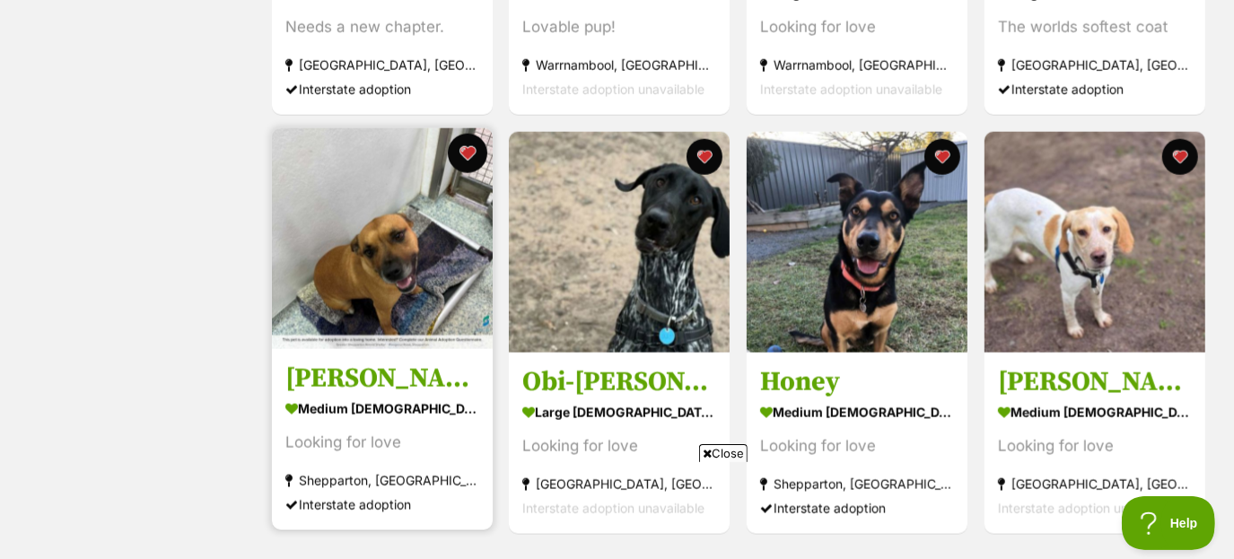
click at [464, 156] on button "favourite" at bounding box center [466, 153] width 39 height 39
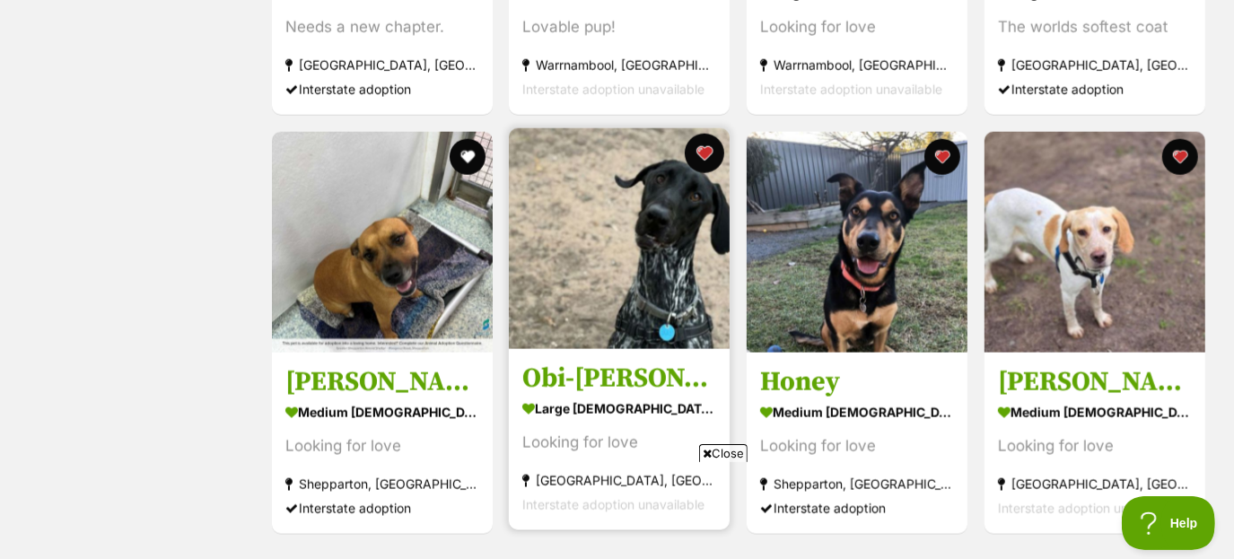
click at [693, 161] on button "favourite" at bounding box center [704, 153] width 39 height 39
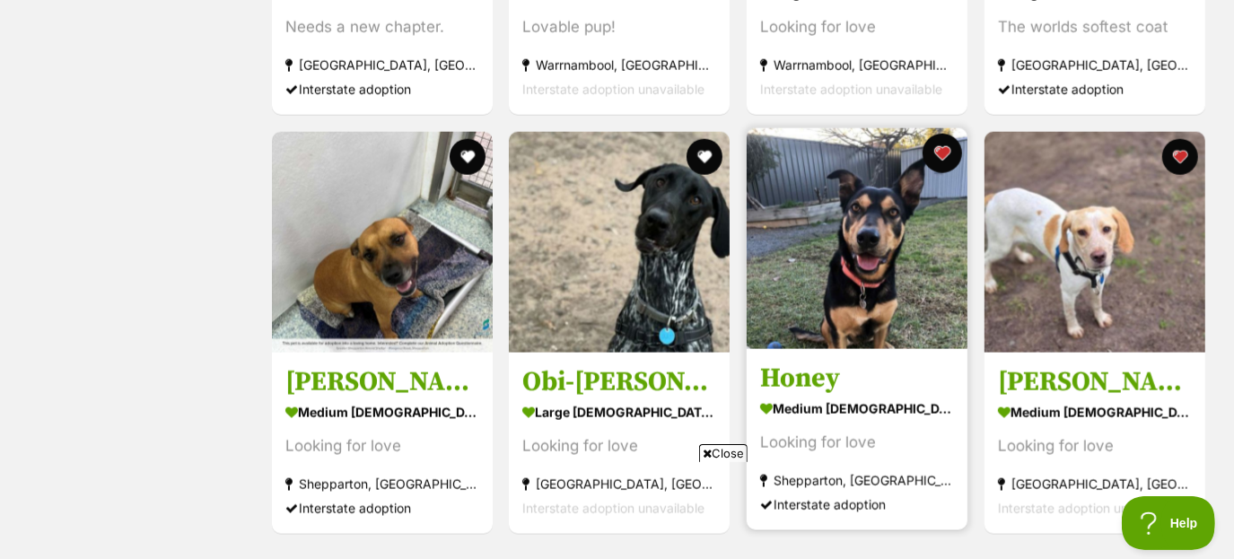
click at [930, 153] on button "favourite" at bounding box center [941, 153] width 39 height 39
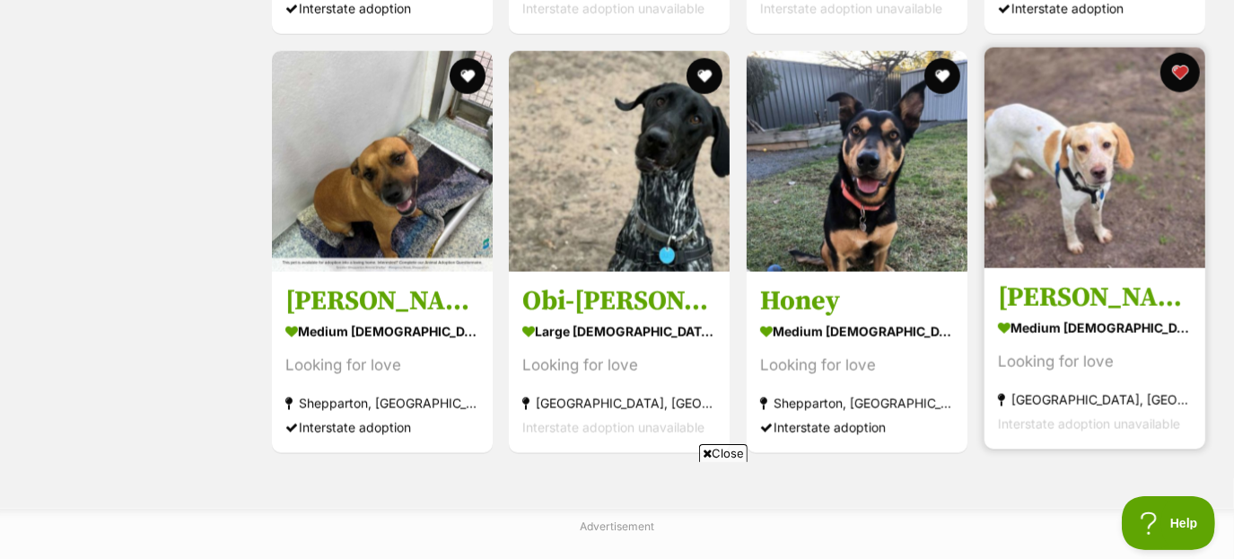
click at [1179, 66] on button "favourite" at bounding box center [1179, 72] width 39 height 39
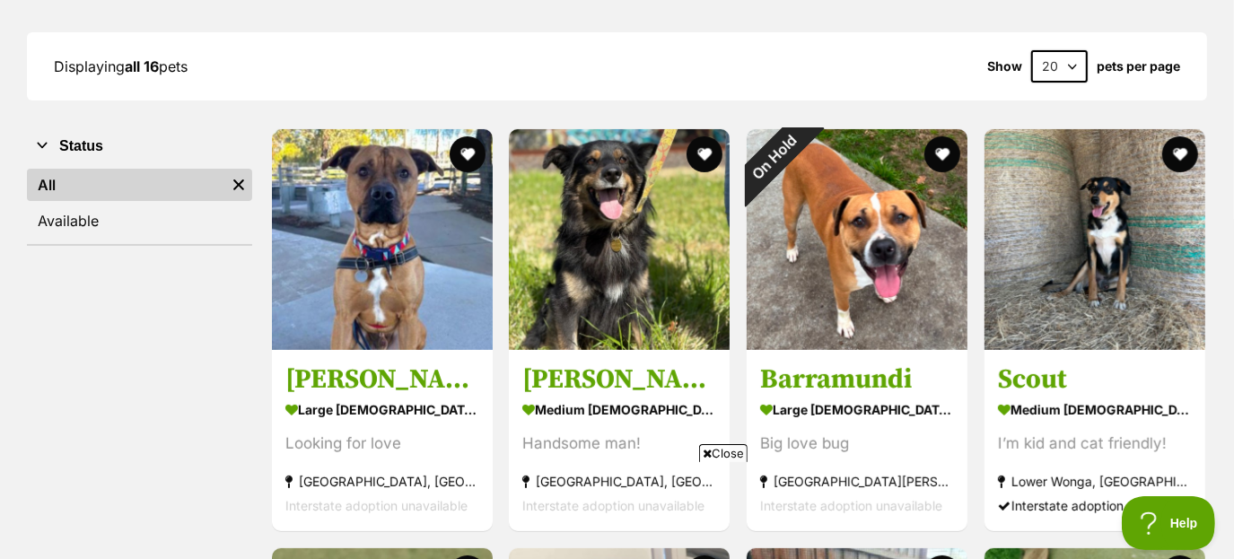
scroll to position [0, 0]
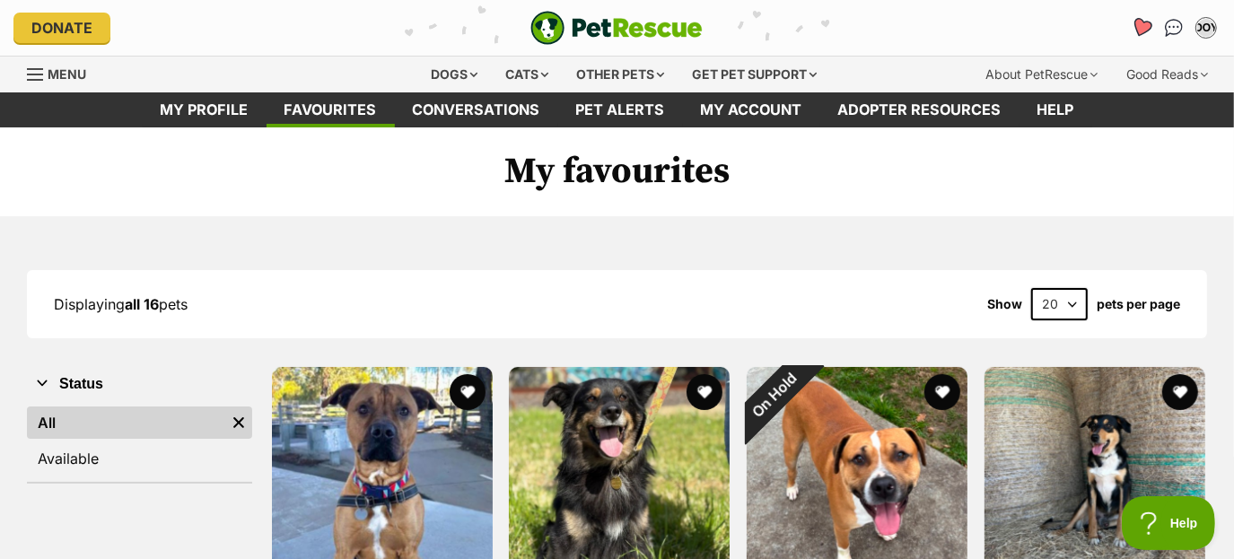
click at [1140, 31] on icon "Favourites" at bounding box center [1142, 27] width 22 height 21
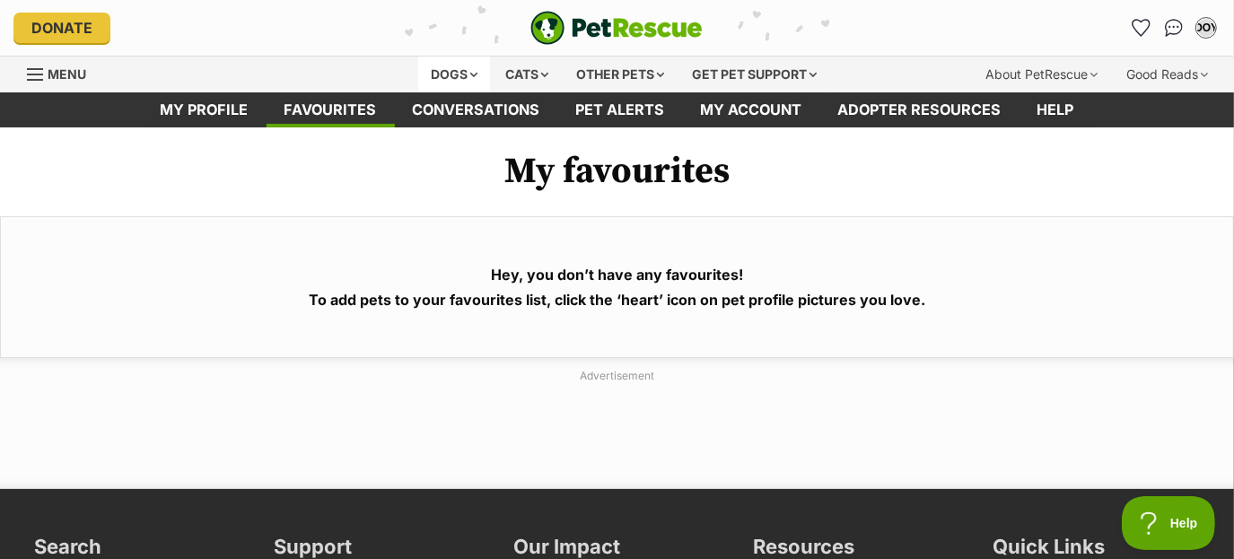
click at [457, 85] on div "Dogs" at bounding box center [454, 75] width 72 height 36
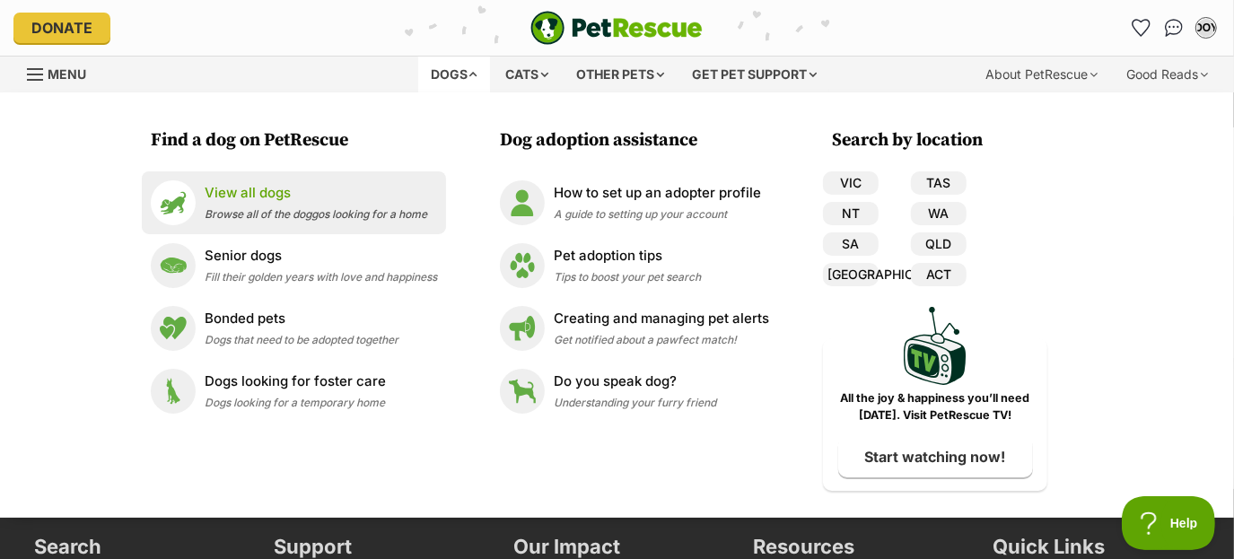
click at [307, 185] on p "View all dogs" at bounding box center [316, 193] width 223 height 21
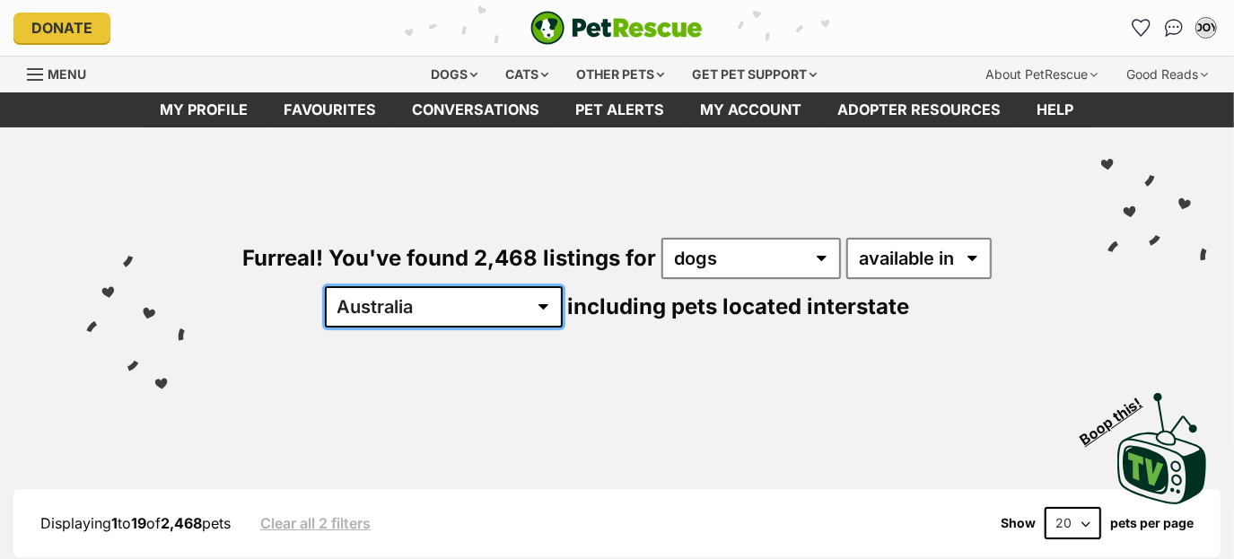
click at [458, 309] on select "Australia ACT NSW NT QLD SA TAS VIC WA" at bounding box center [444, 306] width 238 height 41
select select "VIC"
click at [381, 286] on select "Australia ACT NSW NT QLD SA TAS VIC WA" at bounding box center [444, 306] width 238 height 41
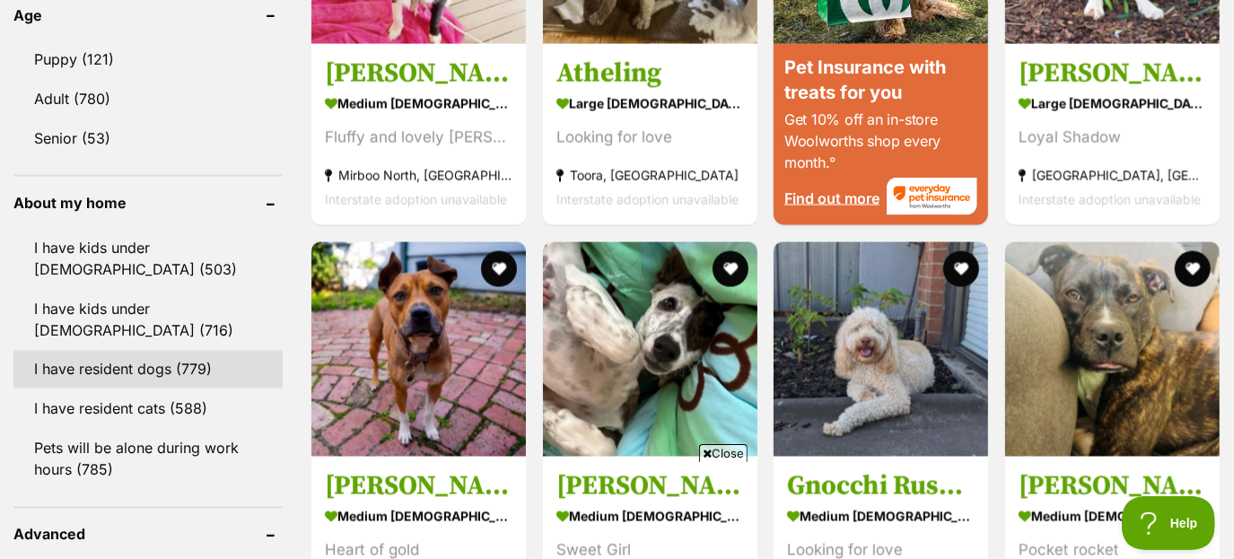
click at [177, 359] on link "I have resident dogs (779)" at bounding box center [147, 370] width 269 height 38
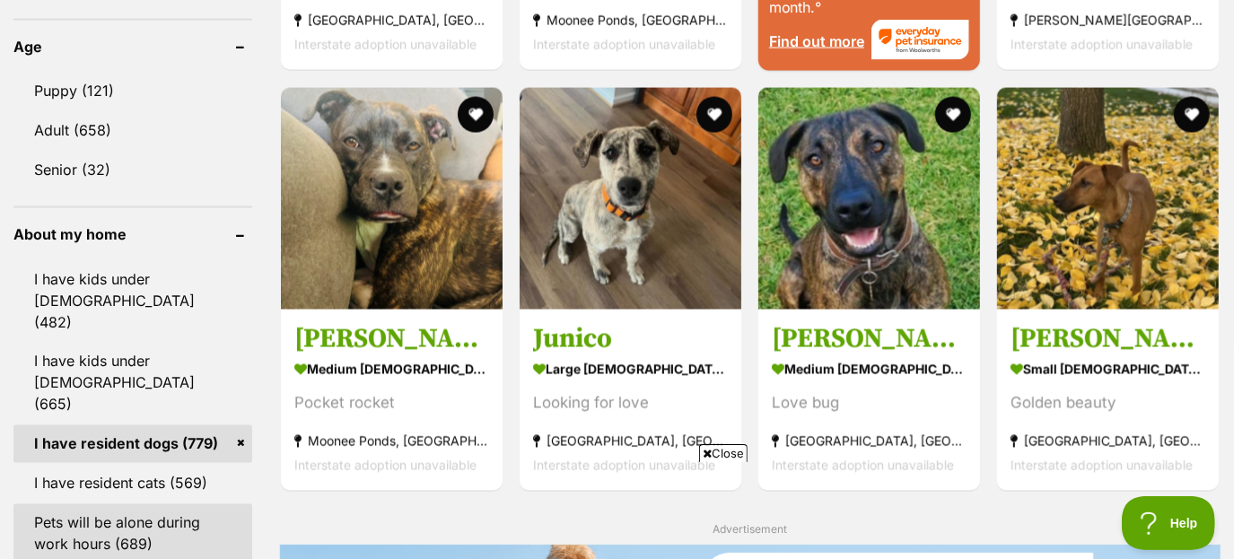
scroll to position [1928, 0]
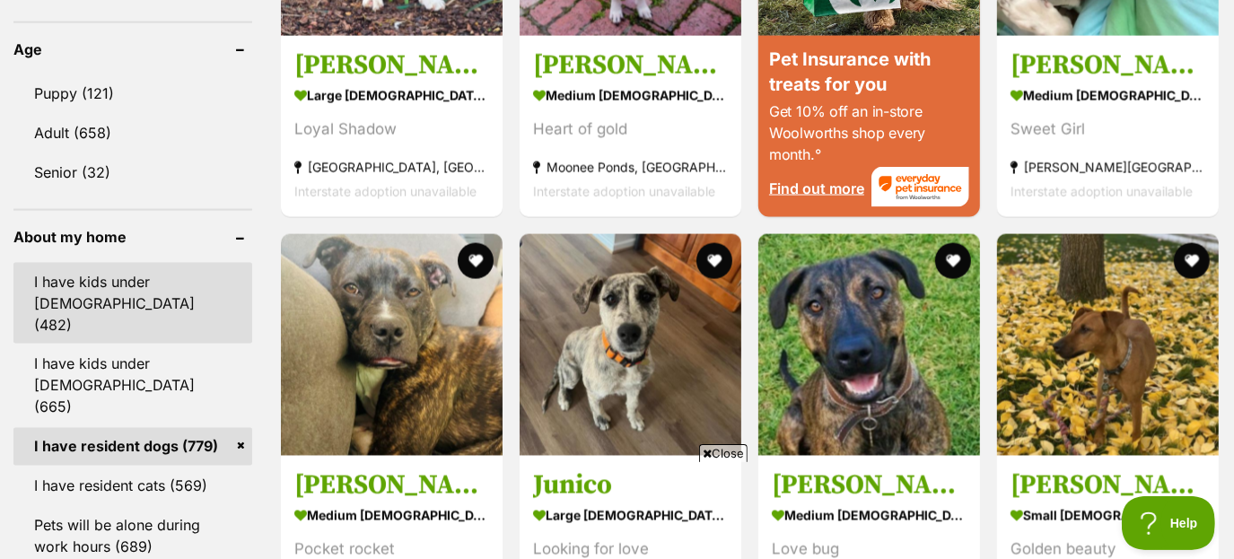
click at [200, 263] on link "I have kids under [DEMOGRAPHIC_DATA] (482)" at bounding box center [132, 303] width 239 height 81
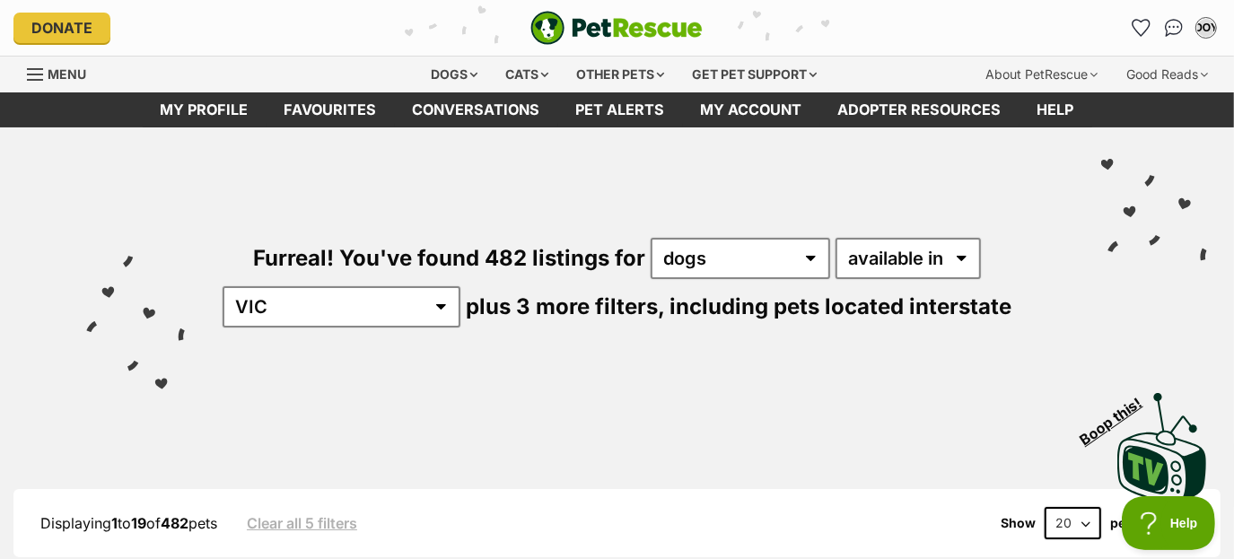
click at [672, 336] on div "Furreal! You've found 482 listings for any type of pet cats dogs other pets ava…" at bounding box center [617, 251] width 1180 height 249
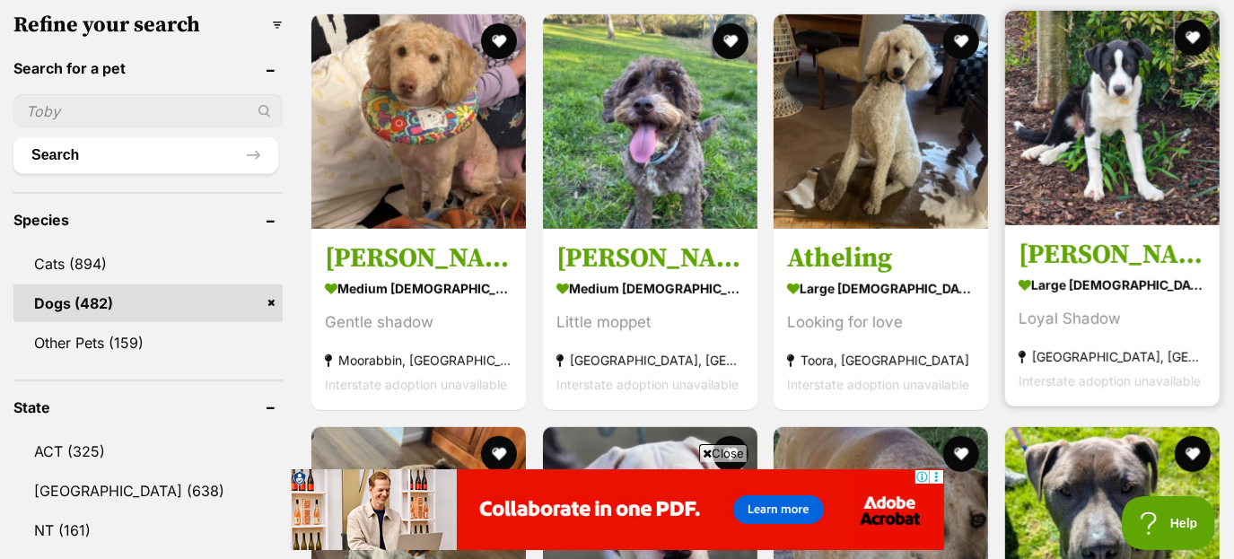
scroll to position [569, 0]
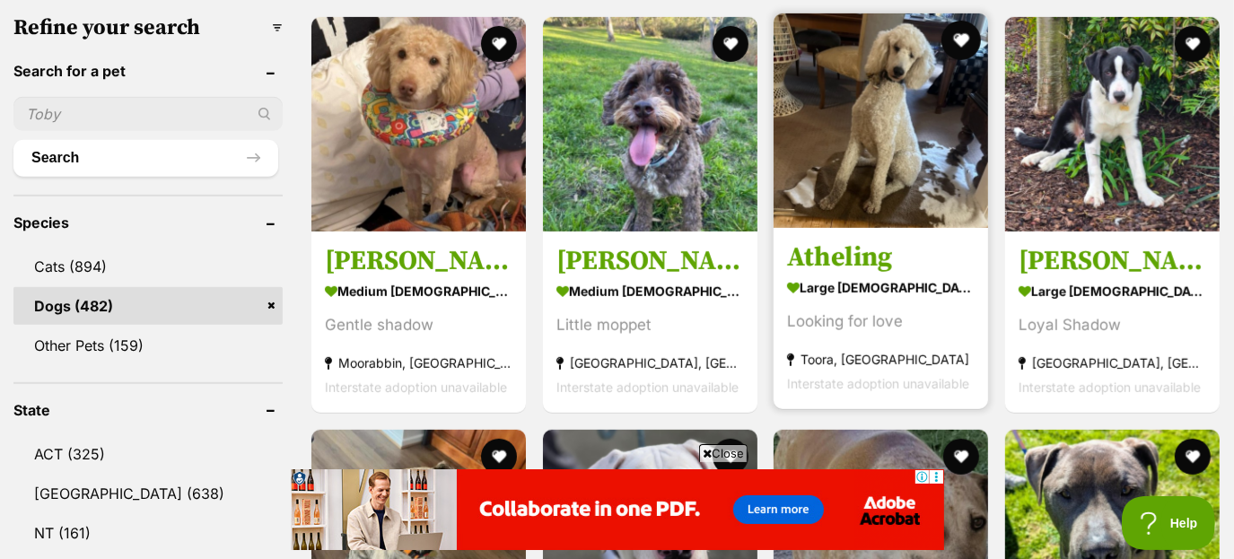
click at [965, 36] on button "favourite" at bounding box center [960, 40] width 39 height 39
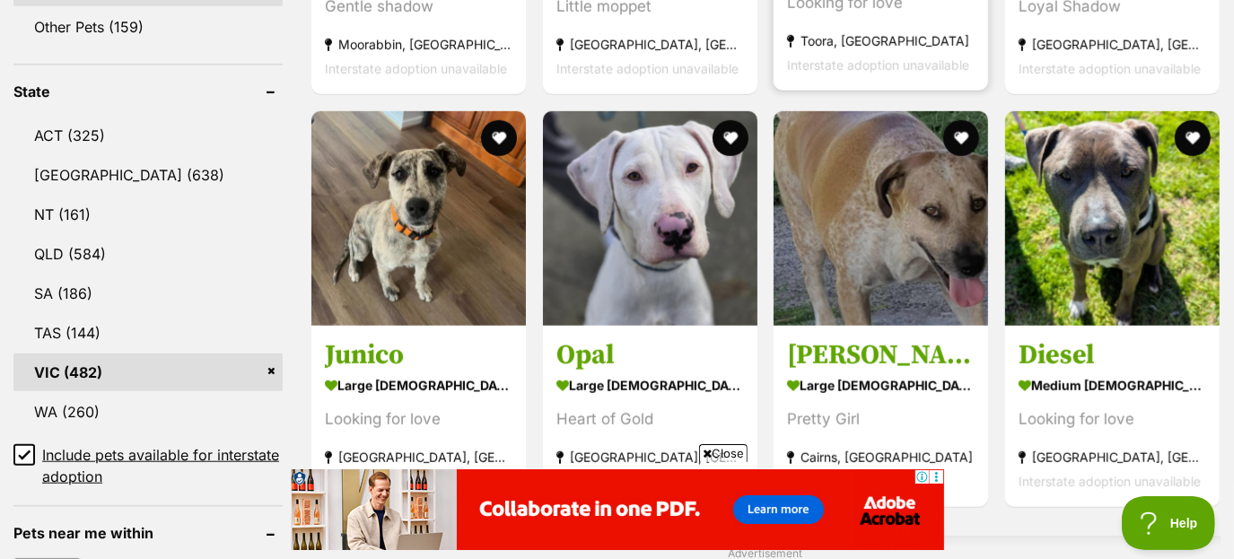
scroll to position [889, 0]
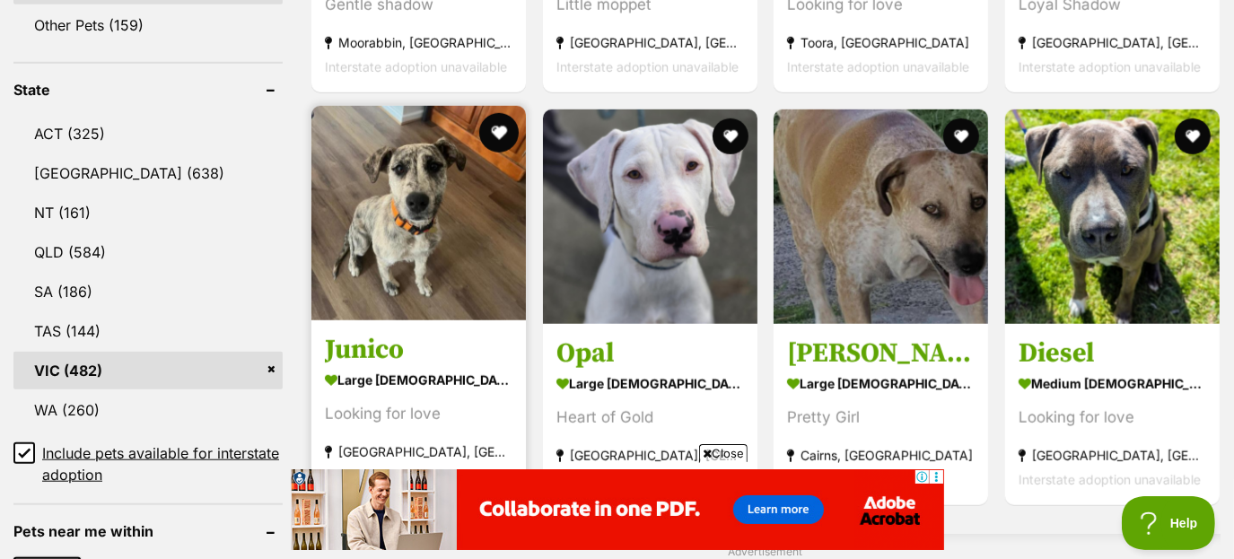
click at [494, 128] on button "favourite" at bounding box center [498, 132] width 39 height 39
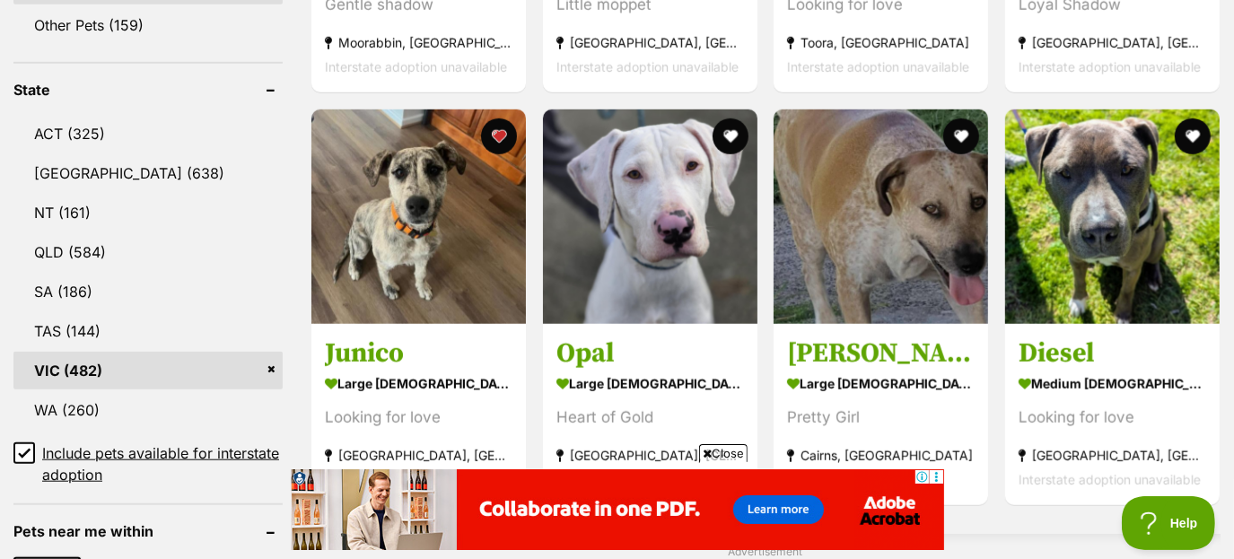
click at [14, 82] on header "State" at bounding box center [147, 90] width 269 height 16
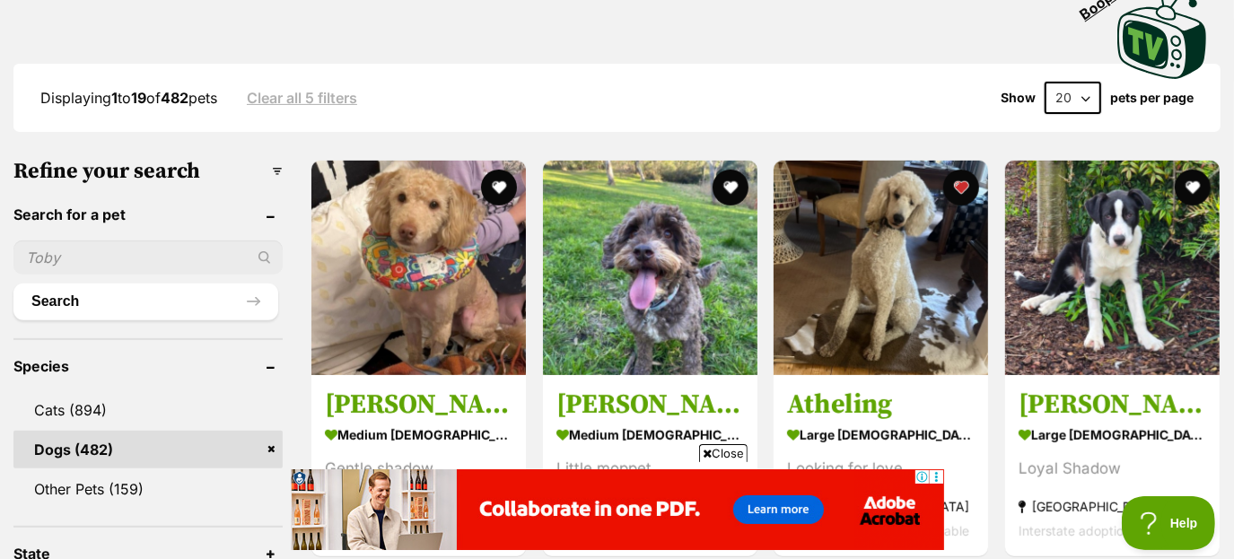
scroll to position [642, 0]
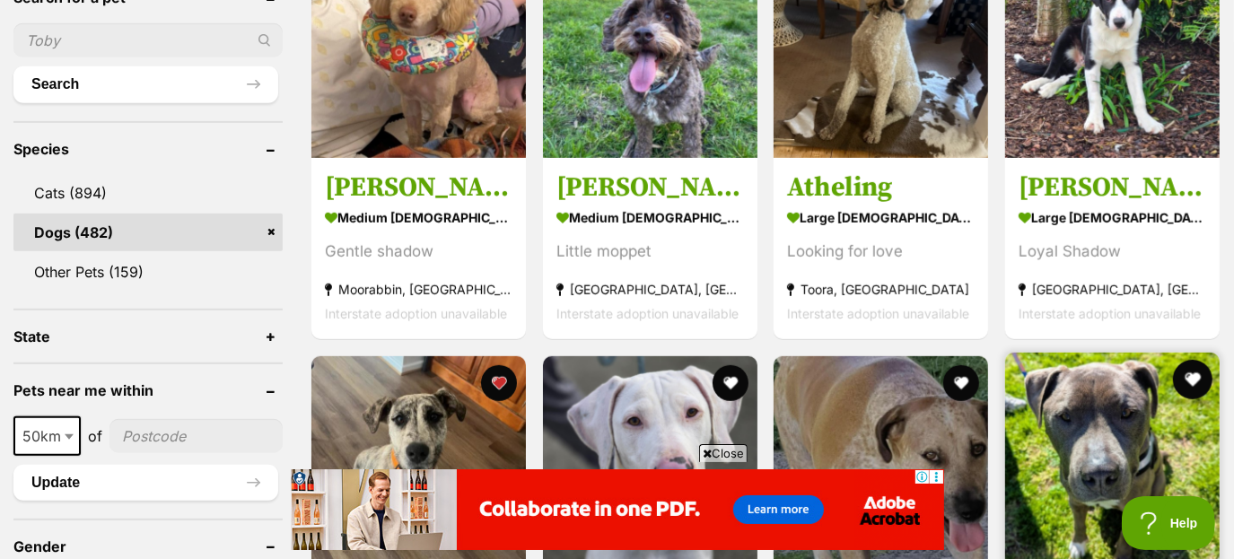
click at [1200, 369] on button "favourite" at bounding box center [1191, 379] width 39 height 39
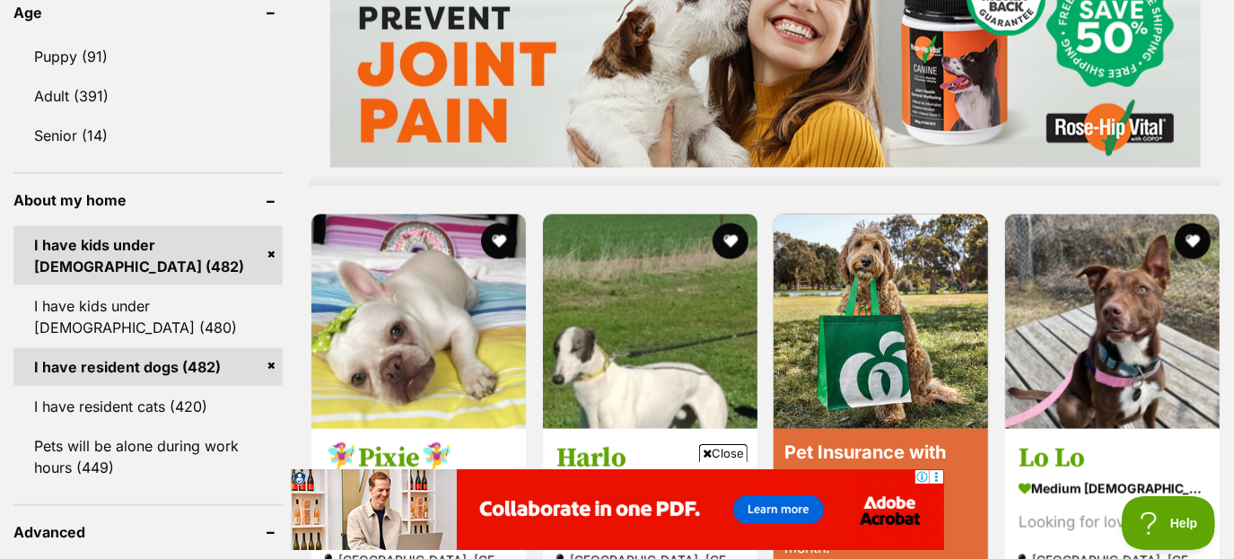
scroll to position [1503, 0]
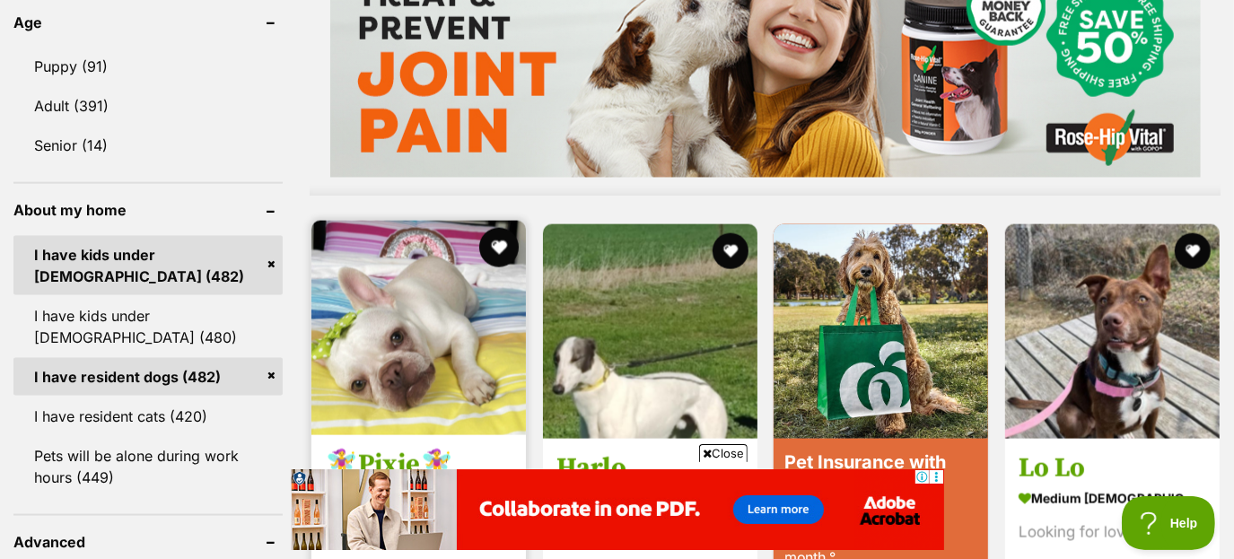
click at [494, 250] on button "favourite" at bounding box center [498, 247] width 39 height 39
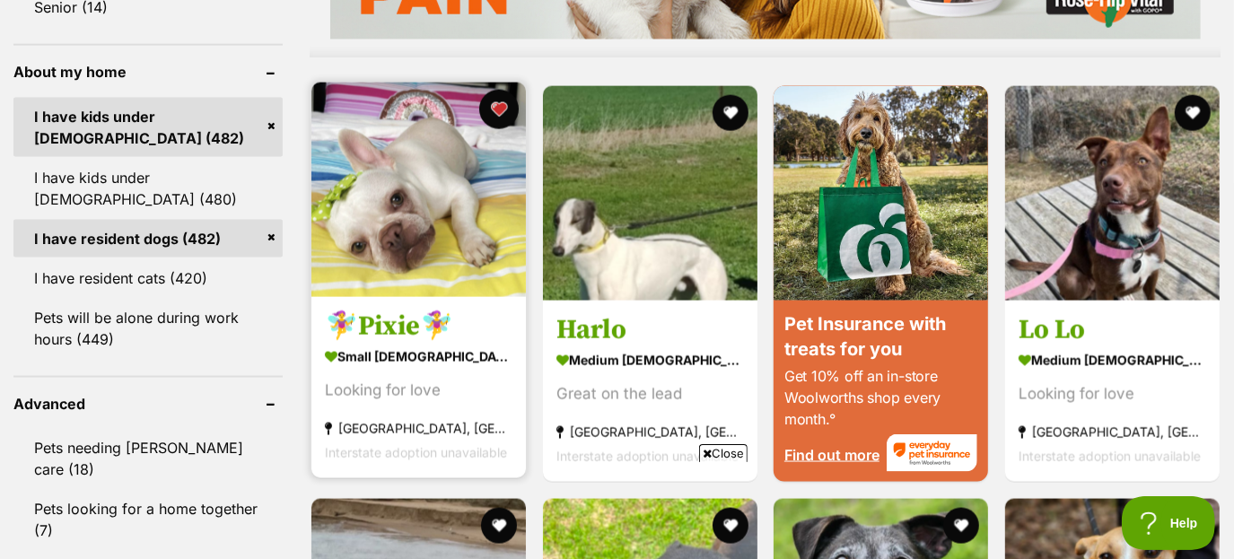
scroll to position [1643, 0]
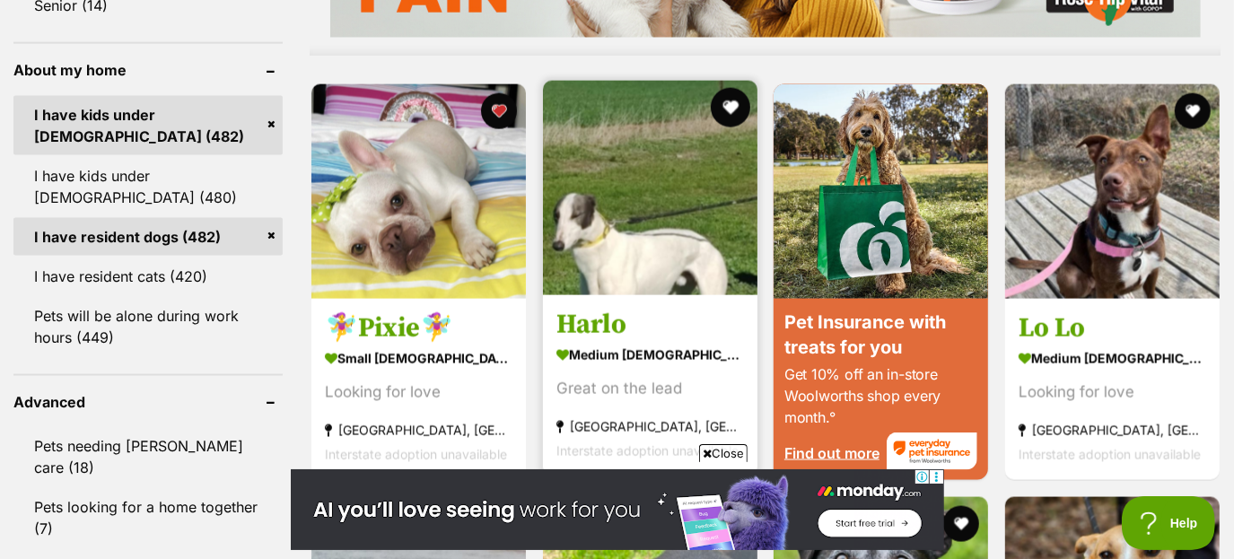
click at [725, 108] on button "favourite" at bounding box center [729, 107] width 39 height 39
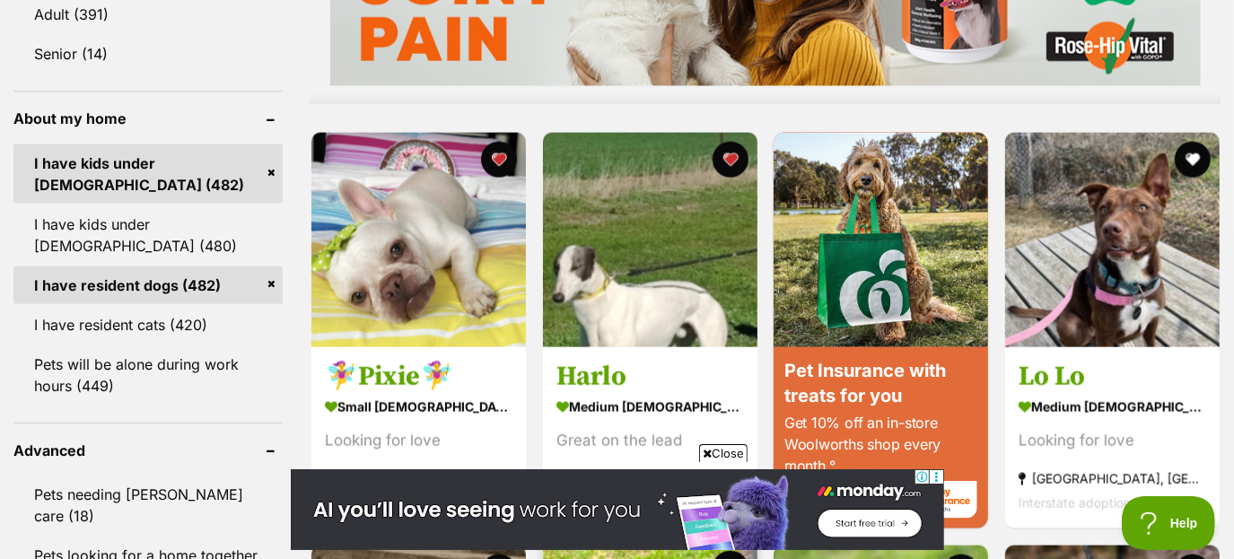
scroll to position [1594, 0]
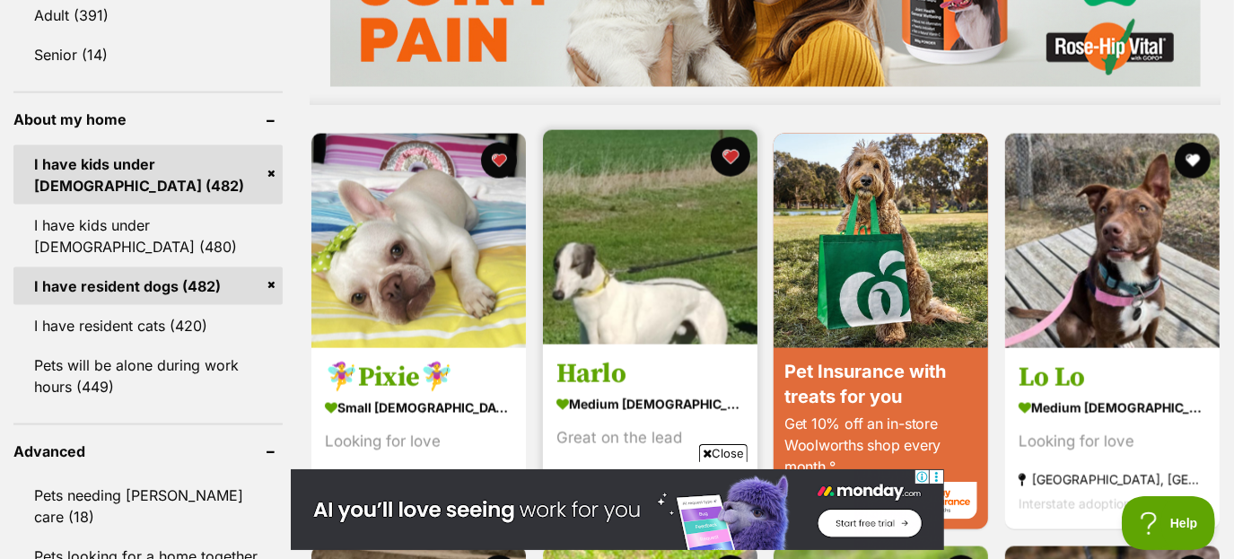
click at [714, 160] on button "favourite" at bounding box center [729, 156] width 39 height 39
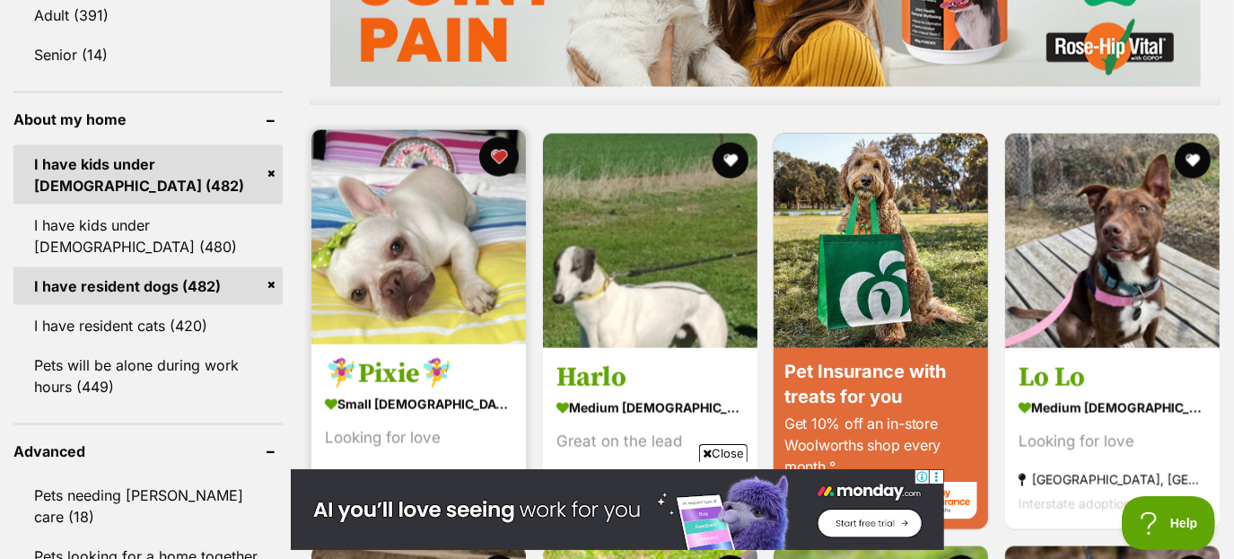
click at [488, 158] on button "favourite" at bounding box center [498, 156] width 39 height 39
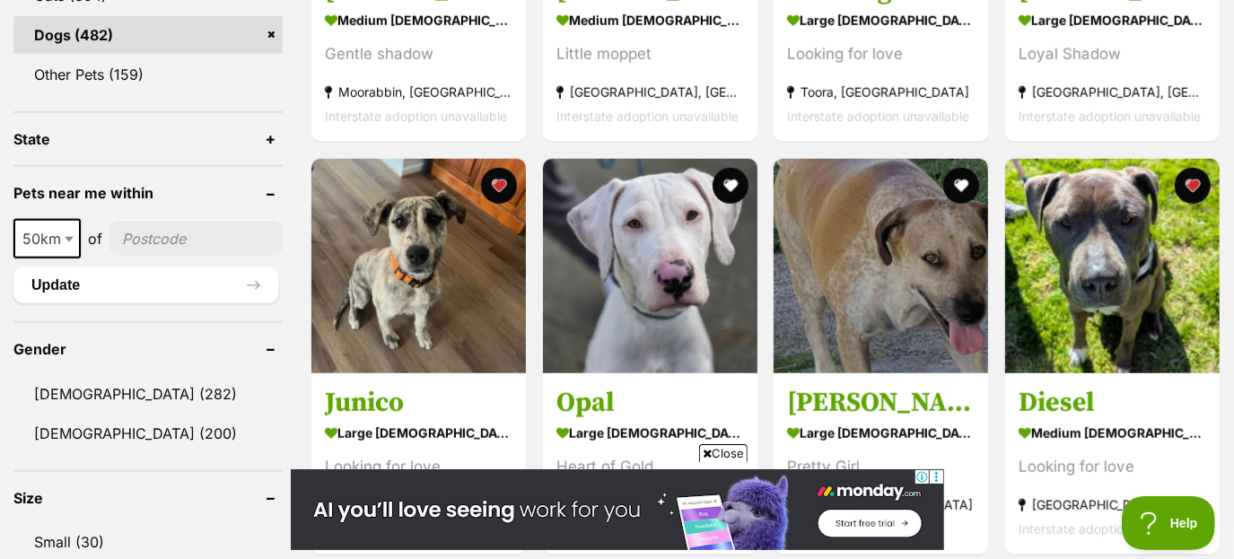
scroll to position [839, 0]
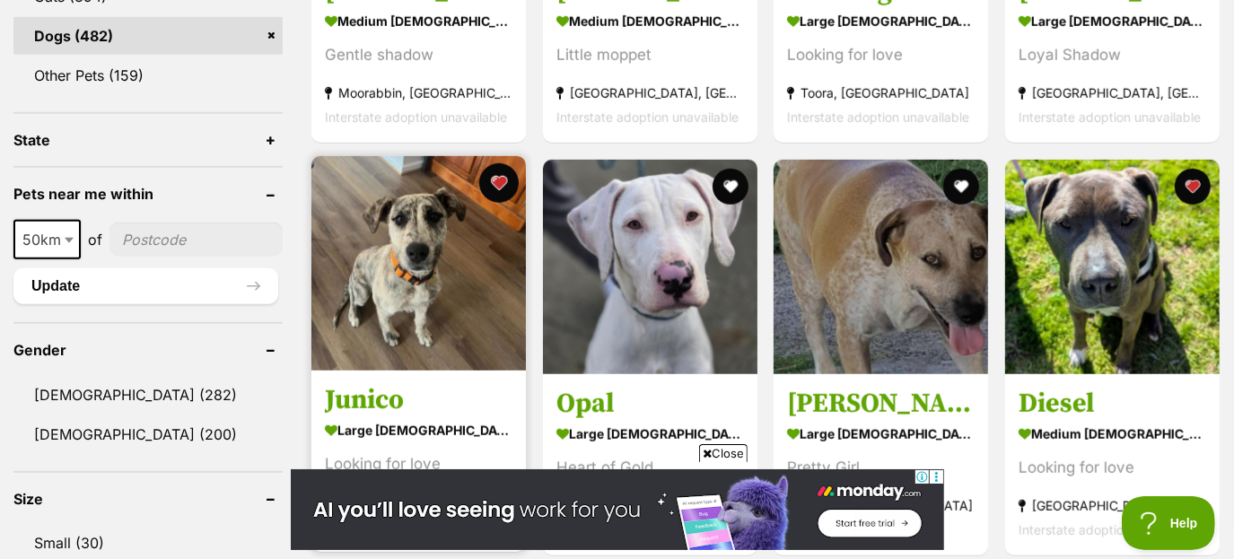
click at [495, 185] on button "favourite" at bounding box center [498, 182] width 39 height 39
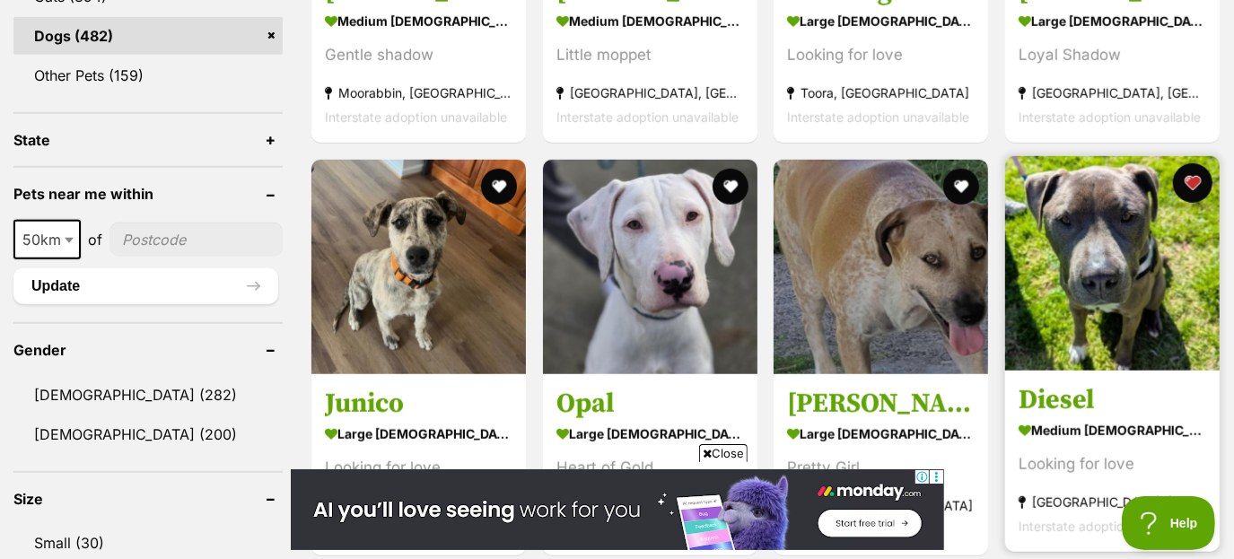
click at [1193, 187] on button "favourite" at bounding box center [1191, 182] width 39 height 39
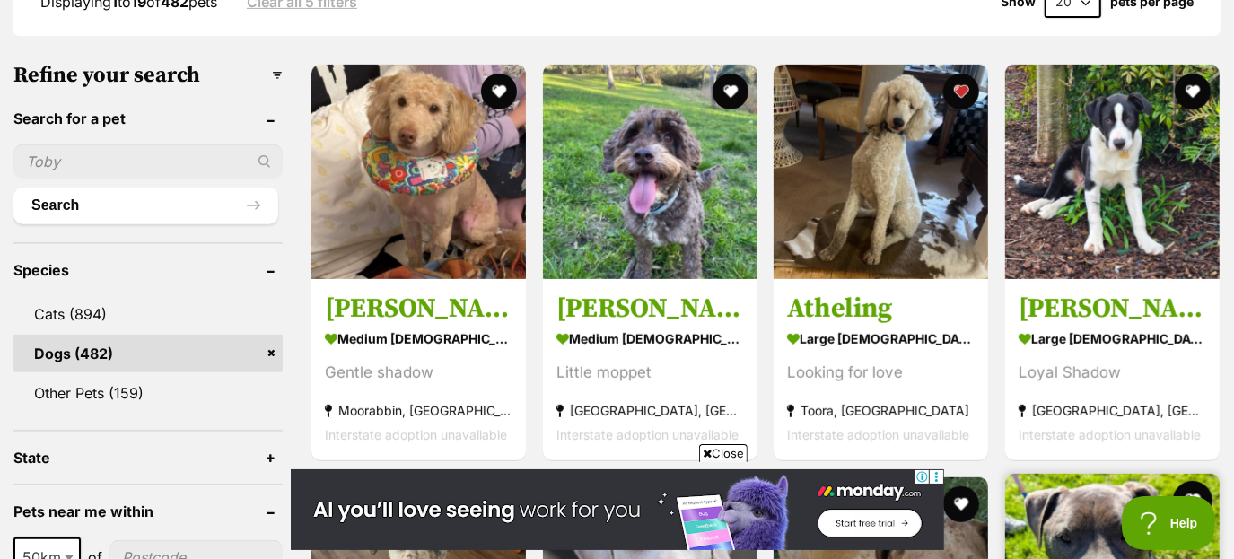
scroll to position [514, 0]
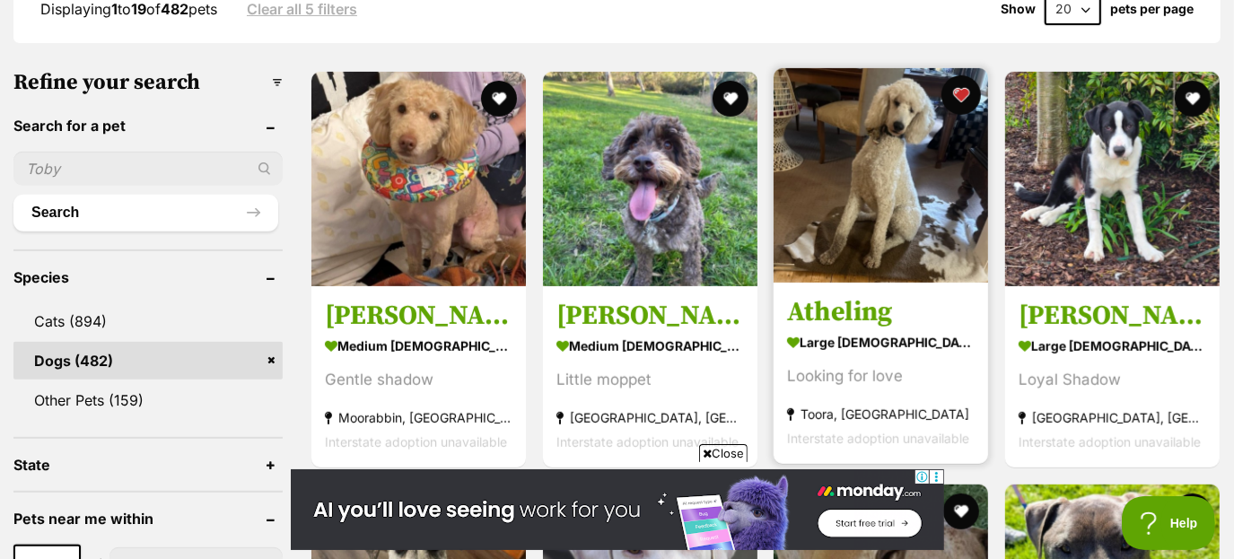
click at [954, 93] on button "favourite" at bounding box center [960, 94] width 39 height 39
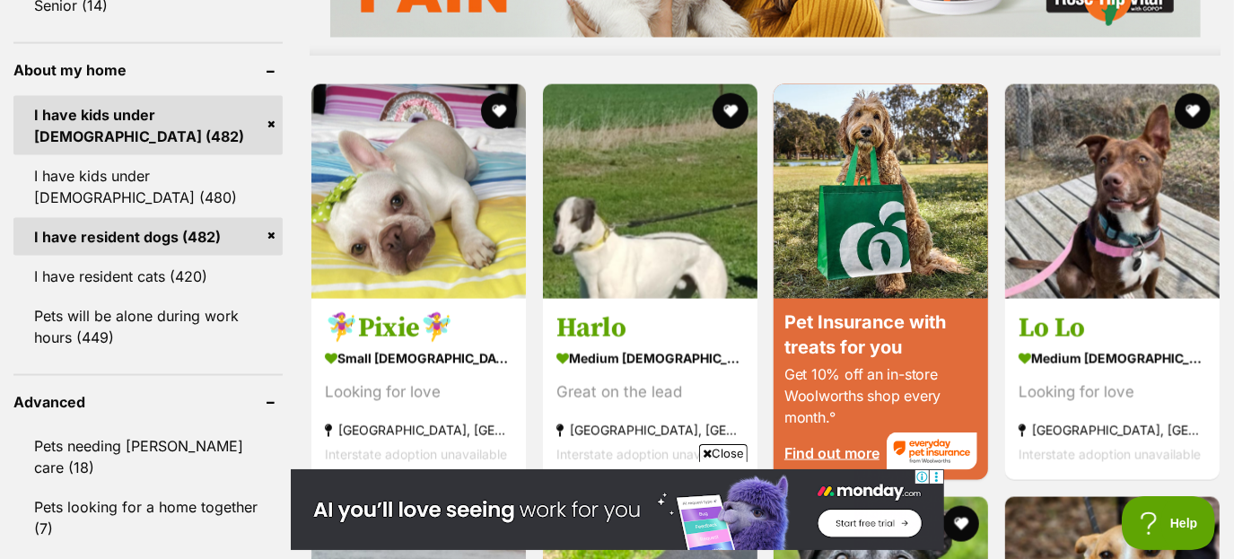
scroll to position [1641, 0]
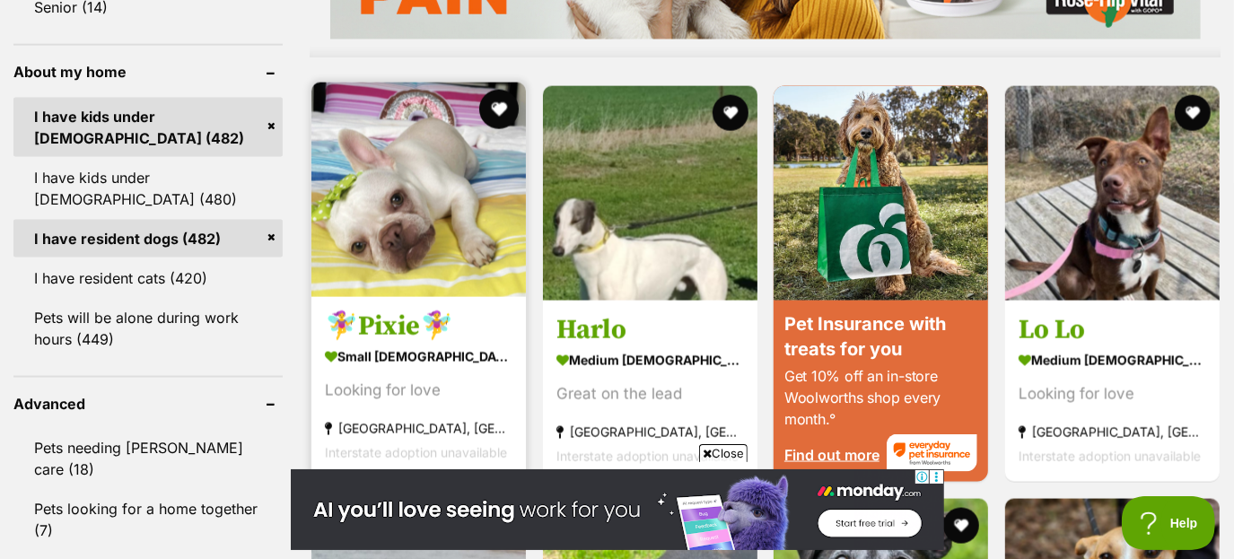
click at [500, 113] on button "favourite" at bounding box center [498, 109] width 39 height 39
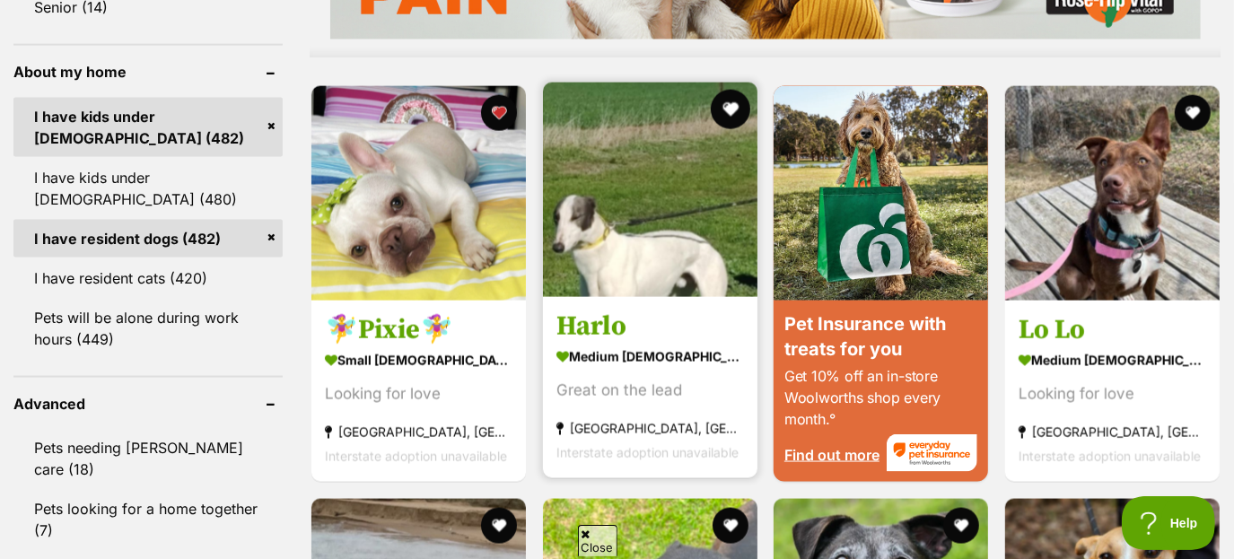
click at [734, 113] on button "favourite" at bounding box center [729, 109] width 39 height 39
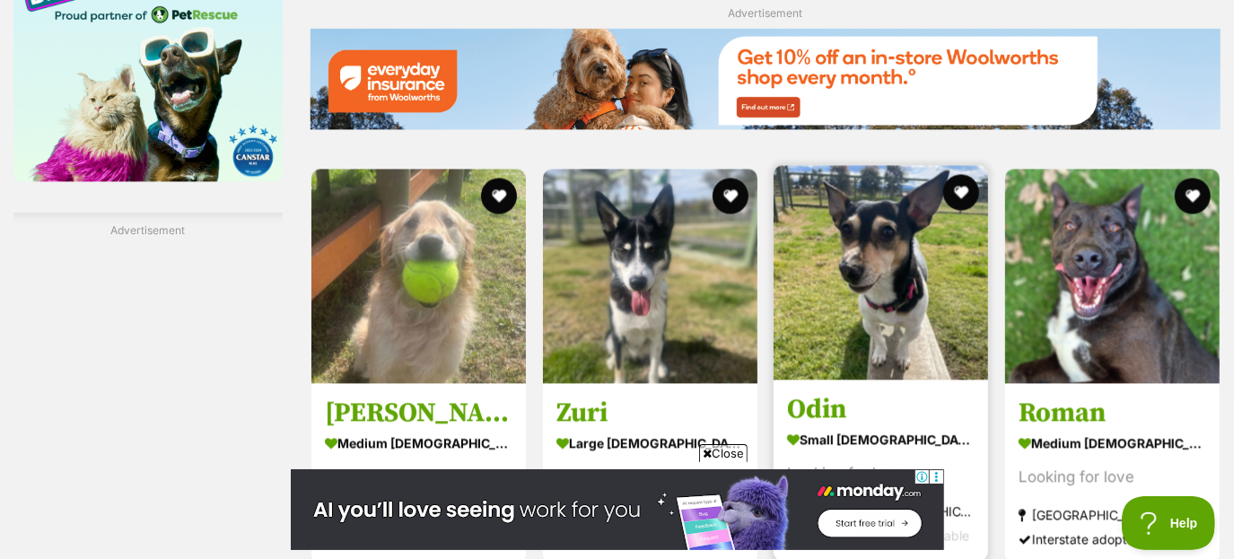
scroll to position [2563, 0]
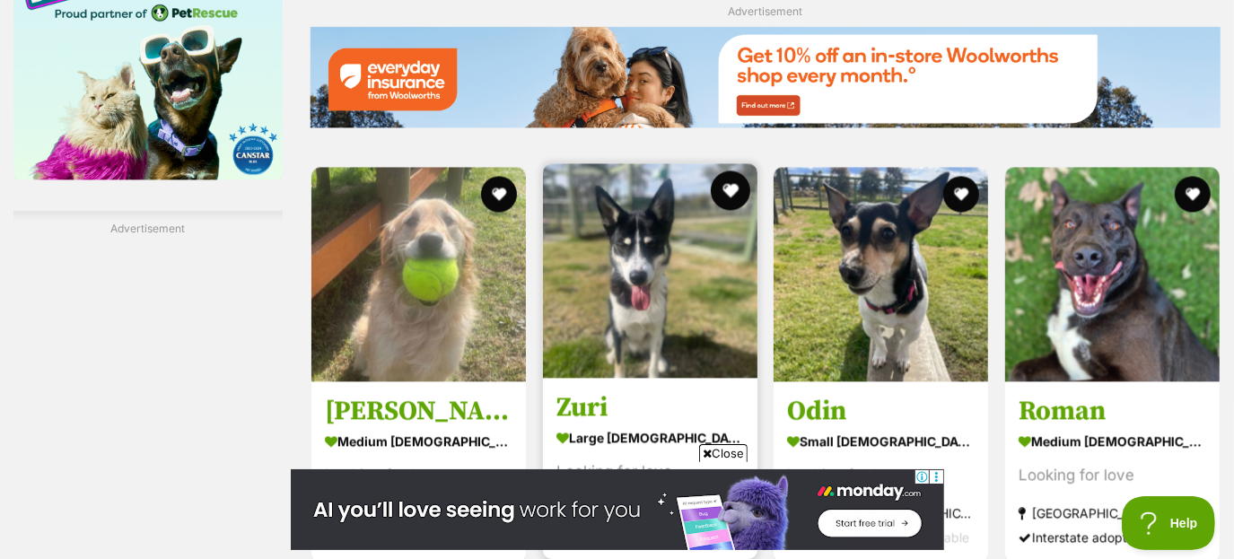
click at [712, 204] on button "favourite" at bounding box center [729, 189] width 39 height 39
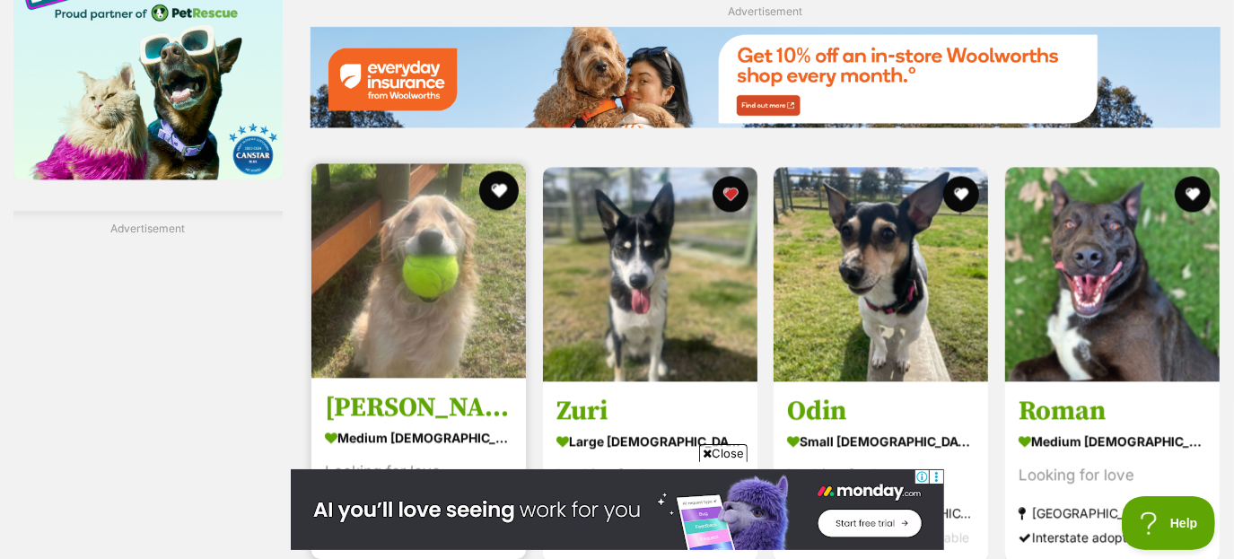
click at [491, 200] on button "favourite" at bounding box center [498, 189] width 39 height 39
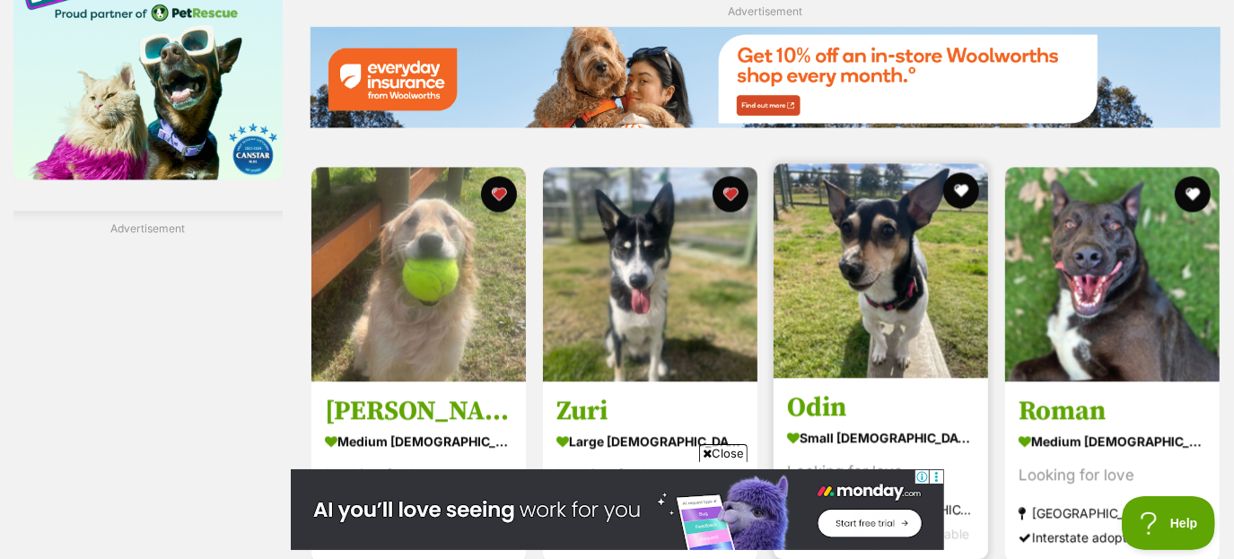
scroll to position [2695, 0]
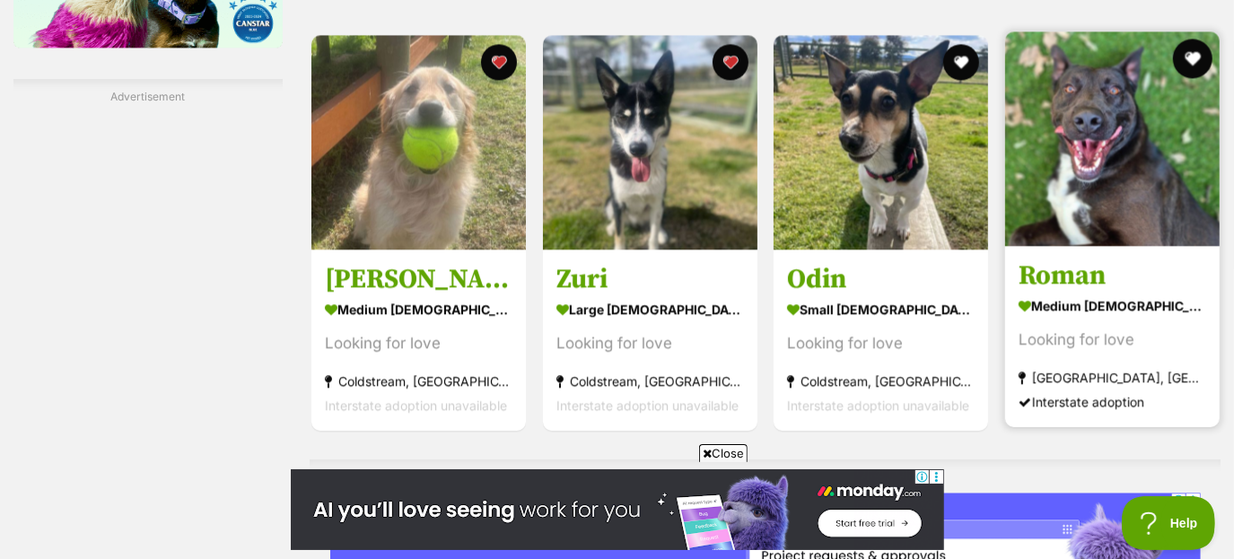
click at [1192, 65] on button "favourite" at bounding box center [1191, 58] width 39 height 39
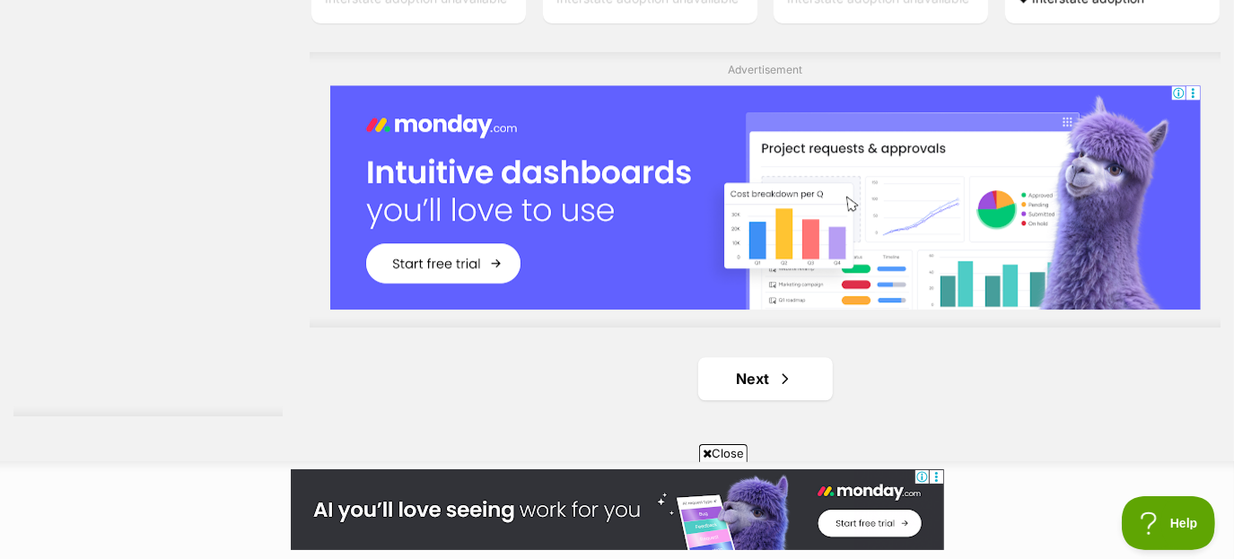
scroll to position [3112, 0]
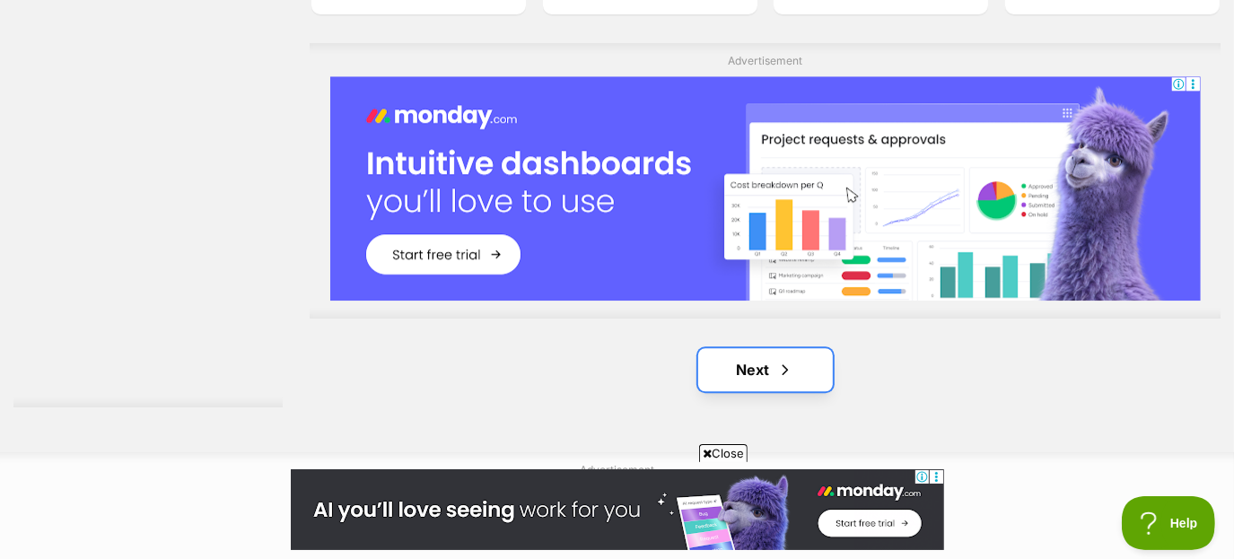
click at [788, 389] on link "Next" at bounding box center [765, 369] width 135 height 43
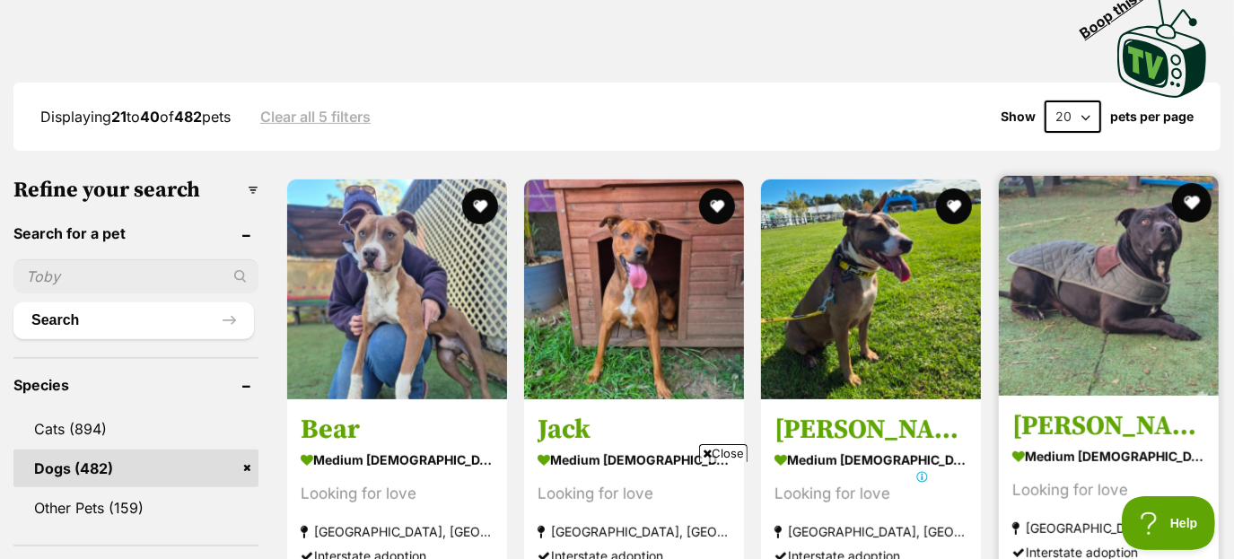
click at [1199, 202] on button "favourite" at bounding box center [1191, 202] width 39 height 39
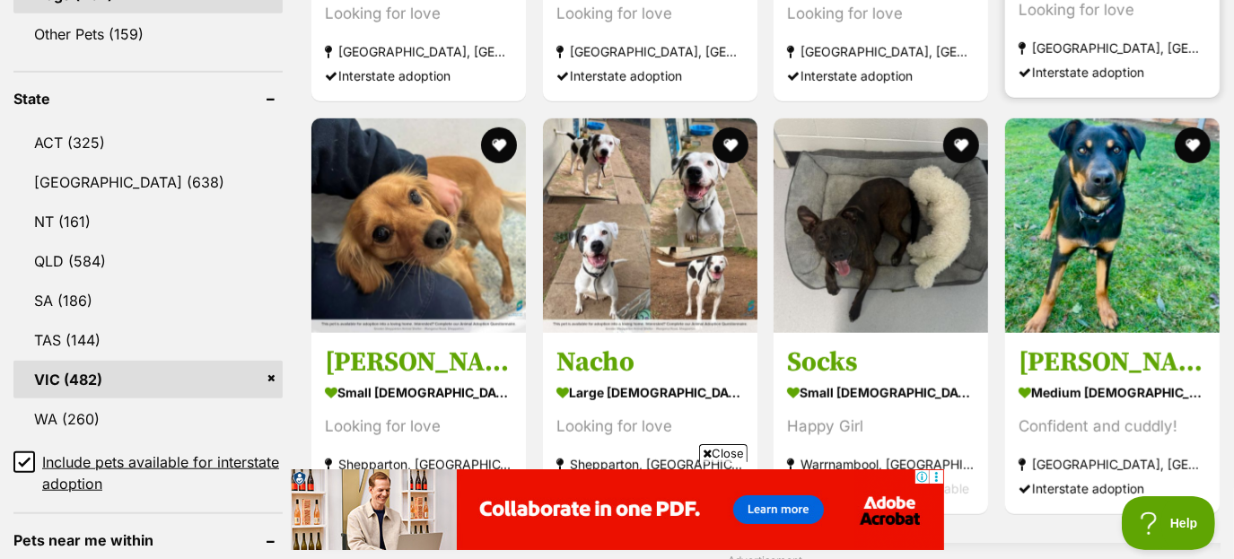
scroll to position [878, 0]
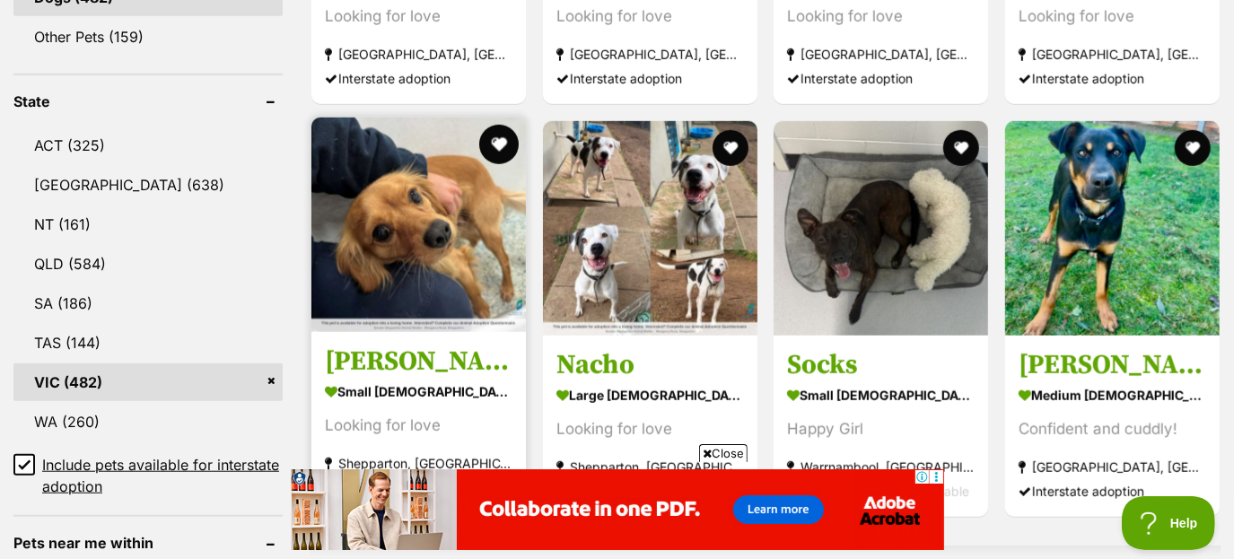
click at [497, 139] on button "favourite" at bounding box center [498, 144] width 39 height 39
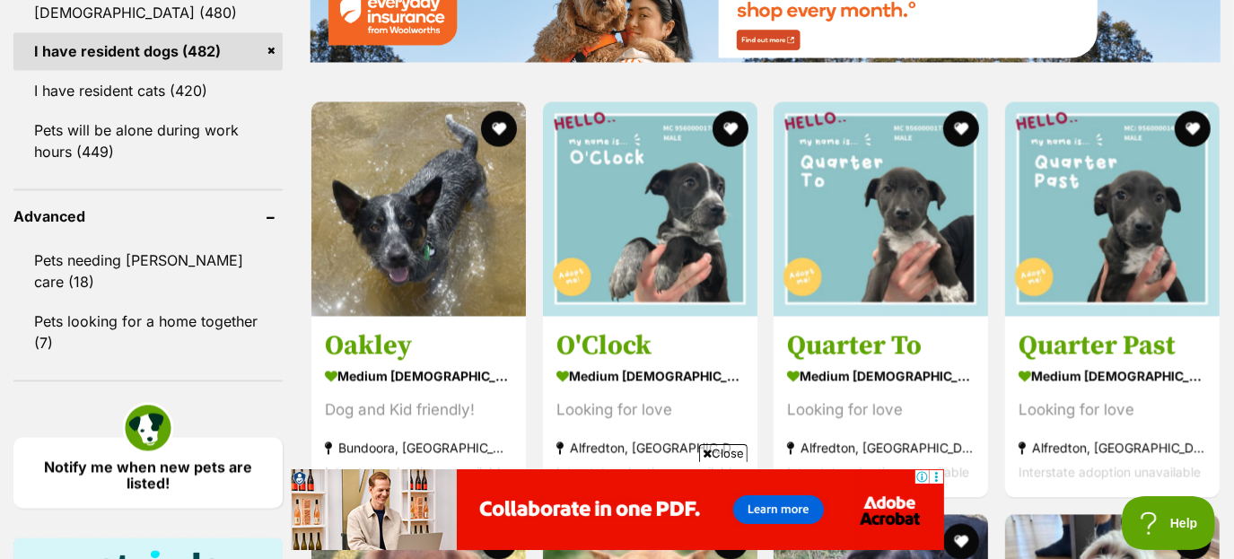
scroll to position [2214, 0]
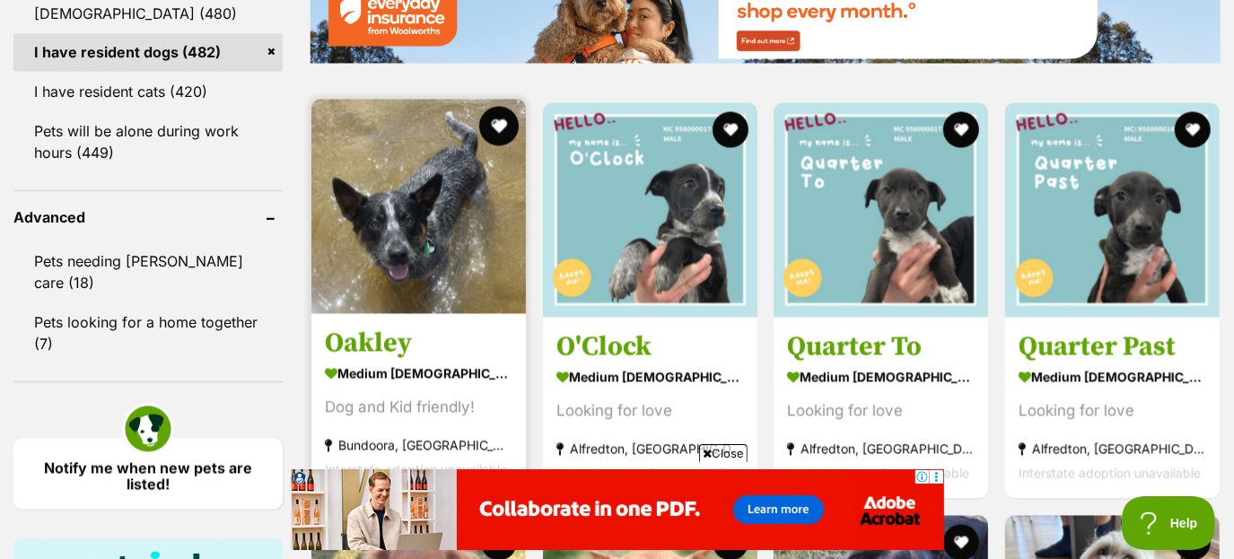
click at [497, 126] on button "favourite" at bounding box center [498, 126] width 39 height 39
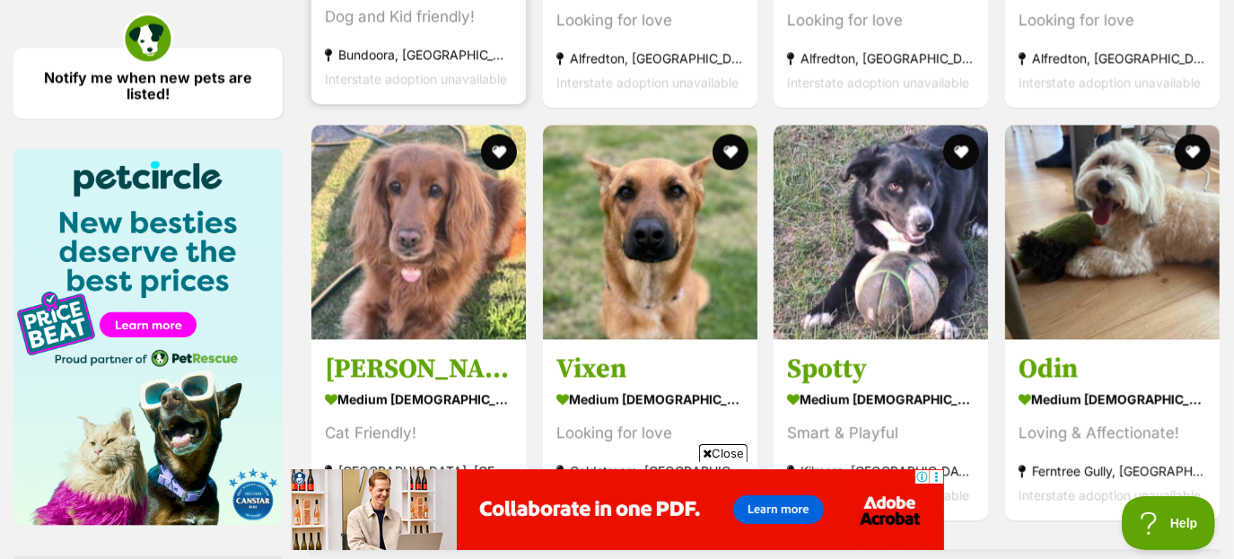
scroll to position [2603, 0]
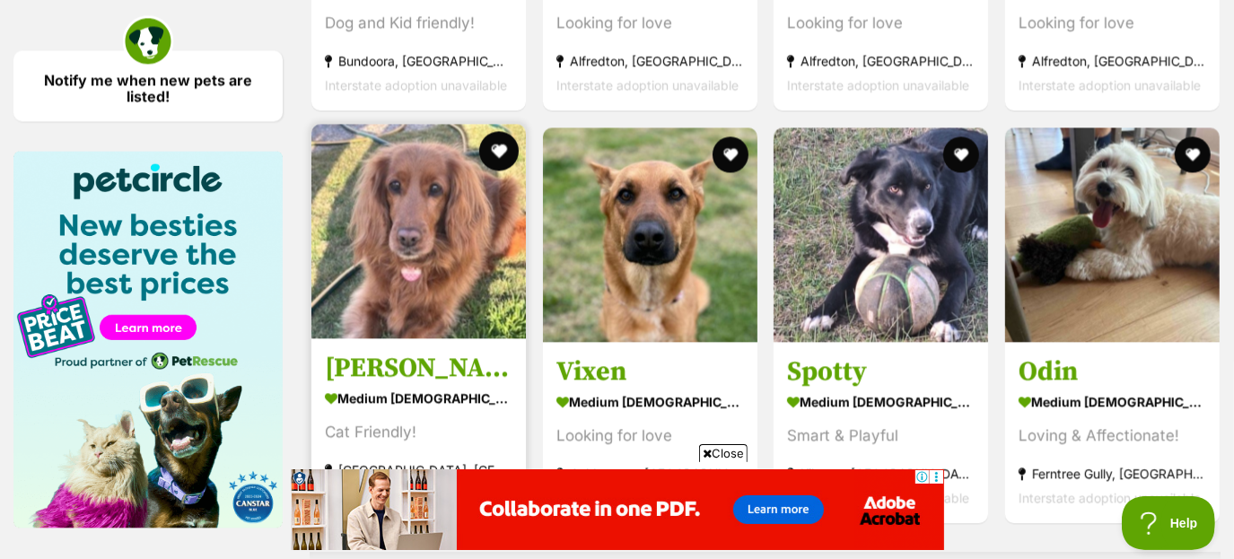
click at [502, 150] on button "favourite" at bounding box center [498, 150] width 39 height 39
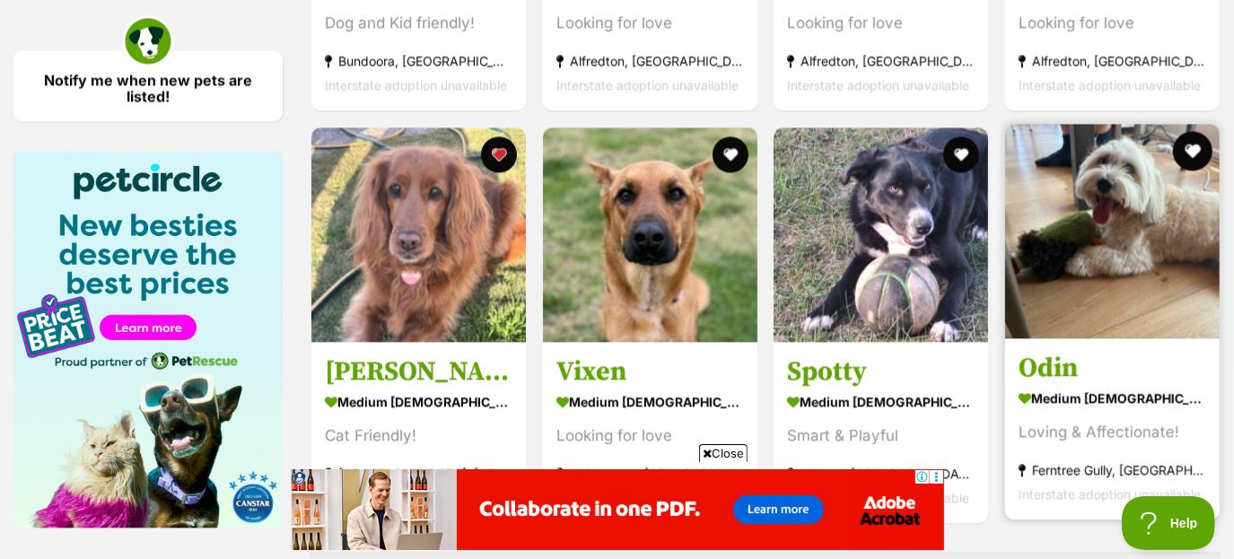
click at [1189, 145] on button "favourite" at bounding box center [1191, 150] width 39 height 39
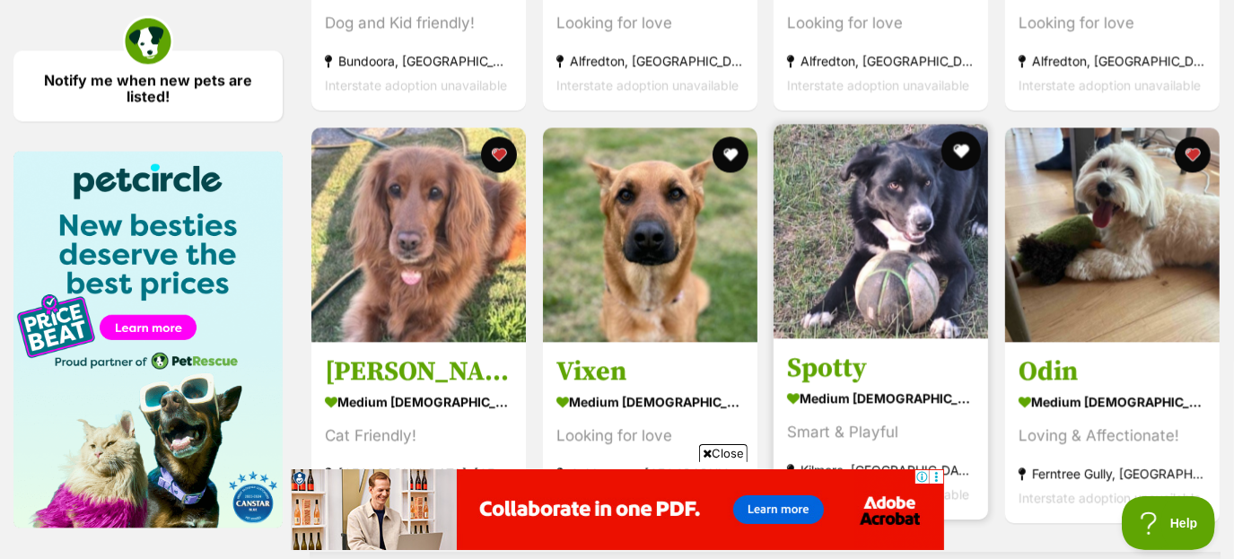
click at [957, 154] on button "favourite" at bounding box center [960, 150] width 39 height 39
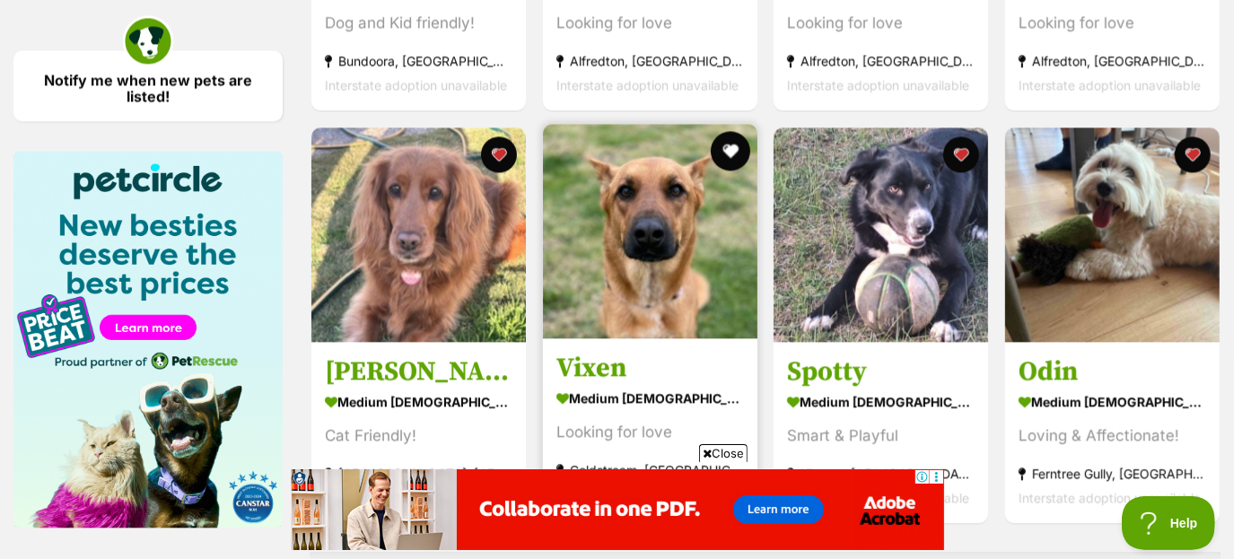
click at [733, 151] on button "favourite" at bounding box center [729, 150] width 39 height 39
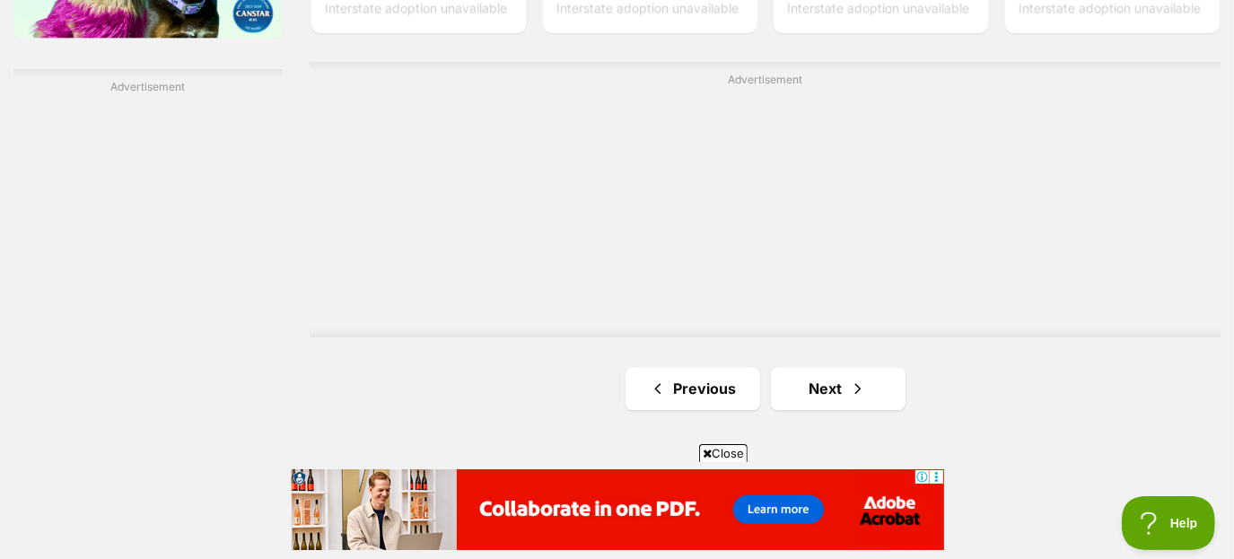
scroll to position [3098, 0]
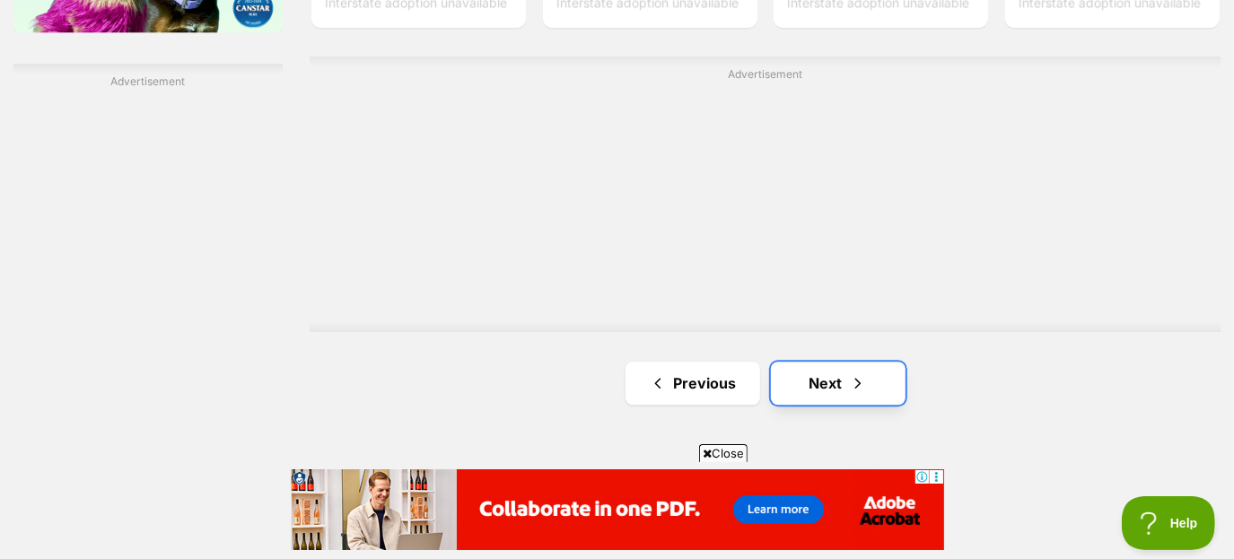
click at [818, 383] on link "Next" at bounding box center [838, 383] width 135 height 43
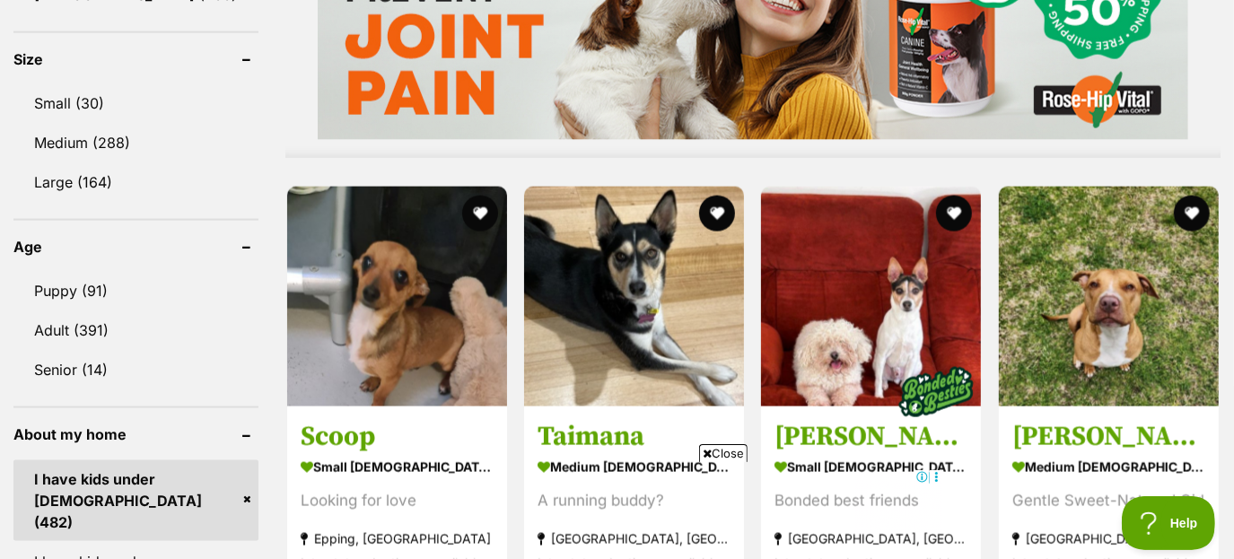
scroll to position [1728, 0]
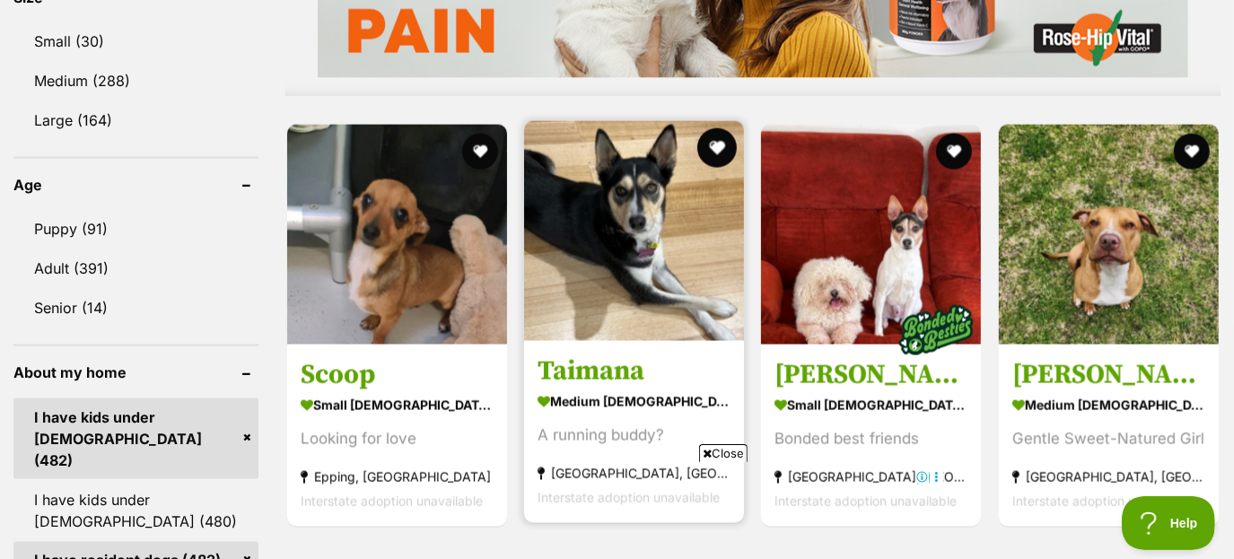
click at [712, 156] on button "favourite" at bounding box center [716, 147] width 39 height 39
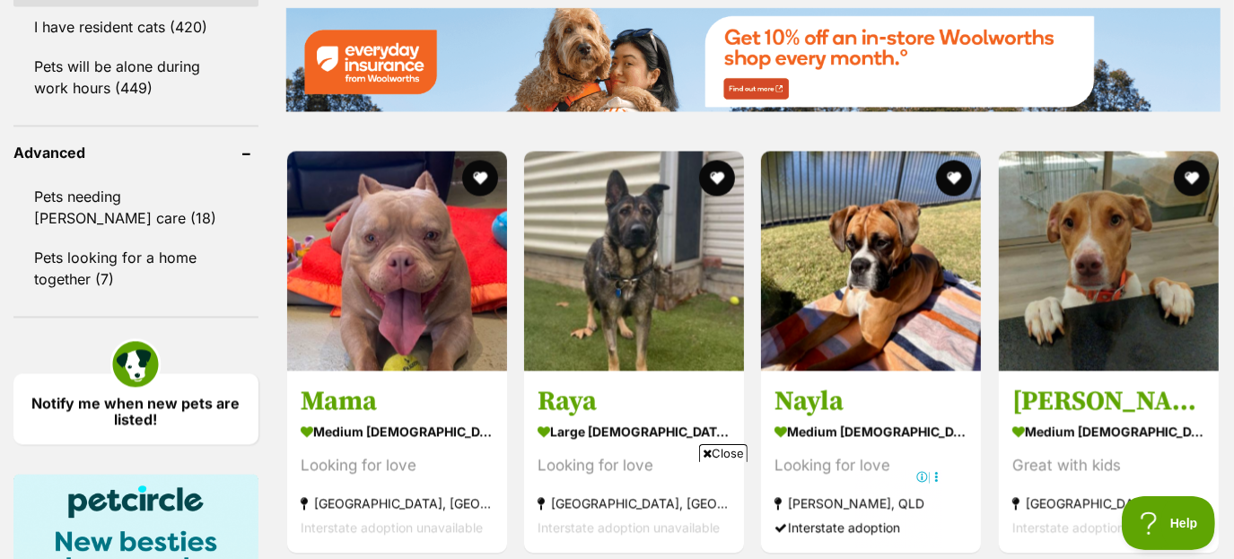
scroll to position [2313, 0]
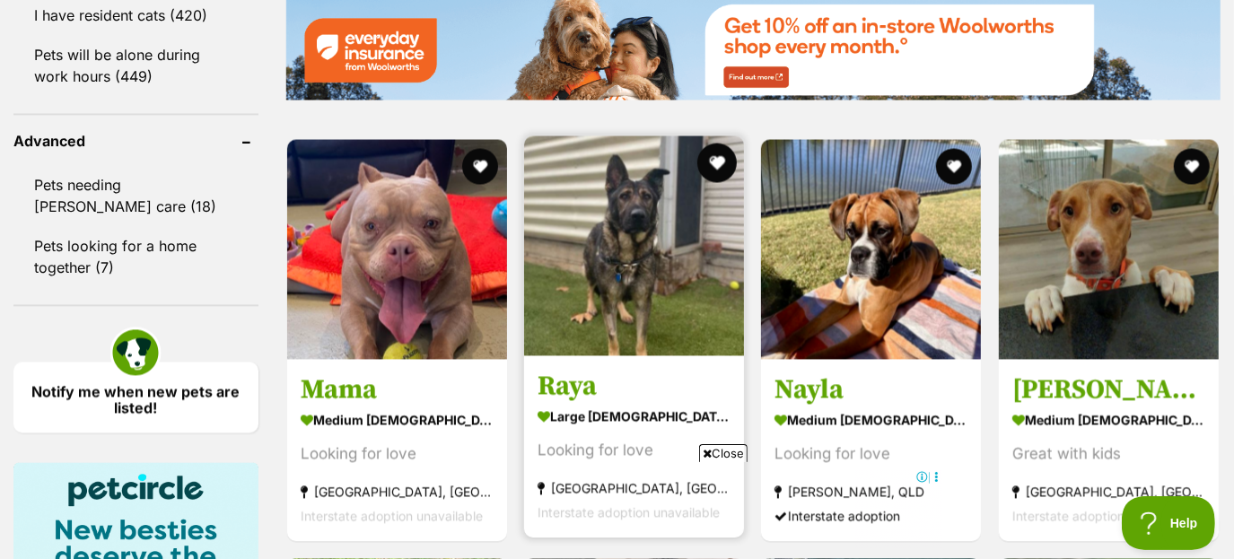
click at [712, 166] on button "favourite" at bounding box center [716, 162] width 39 height 39
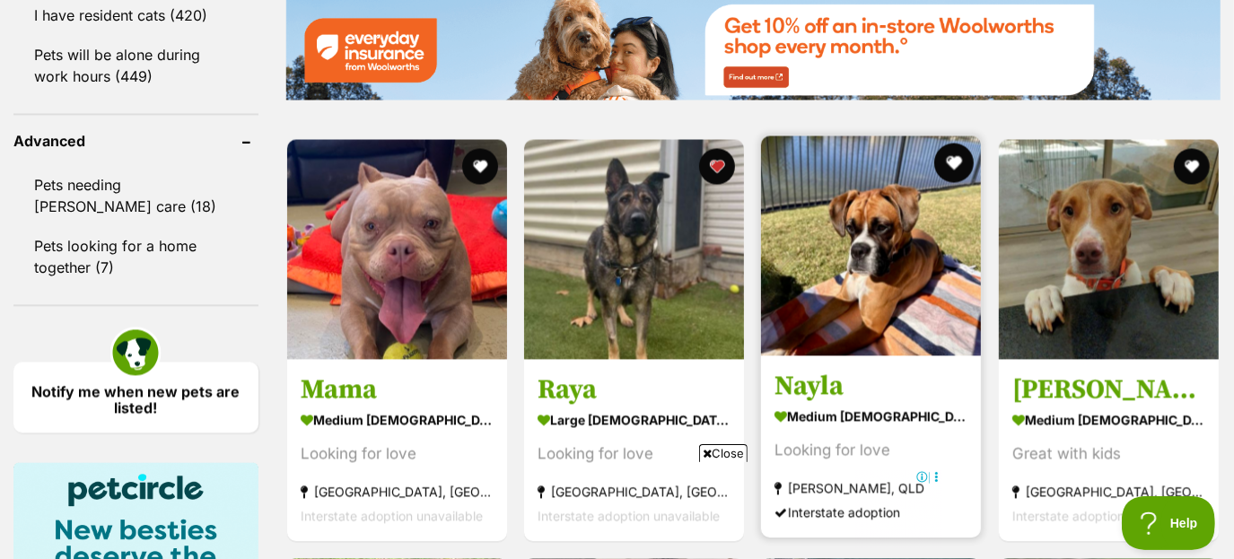
click at [949, 172] on button "favourite" at bounding box center [954, 162] width 39 height 39
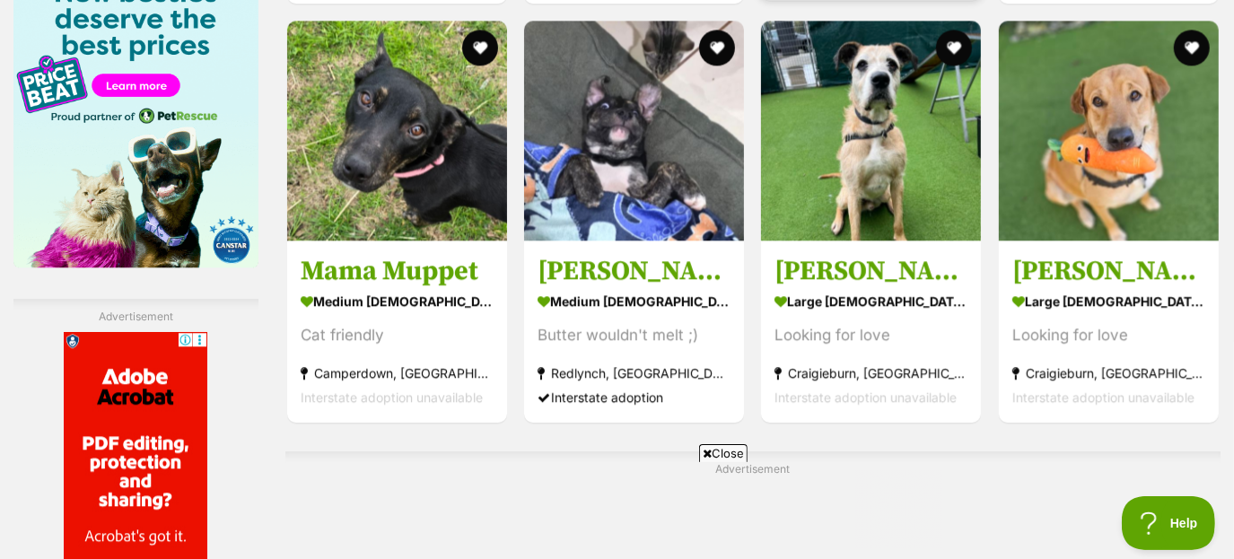
scroll to position [0, 0]
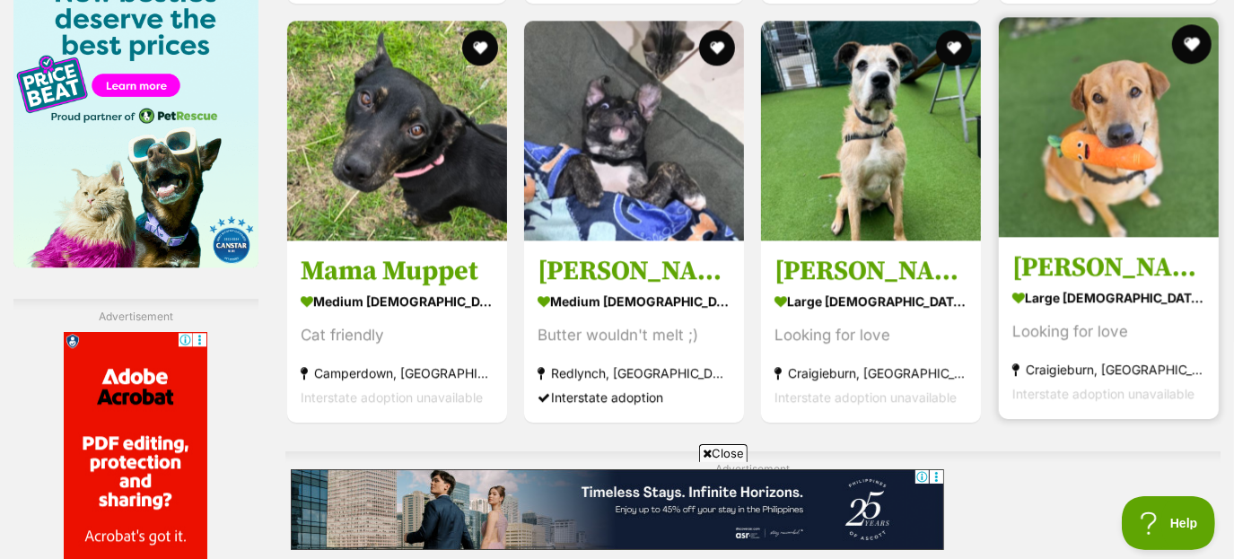
click at [1192, 42] on button "favourite" at bounding box center [1191, 43] width 39 height 39
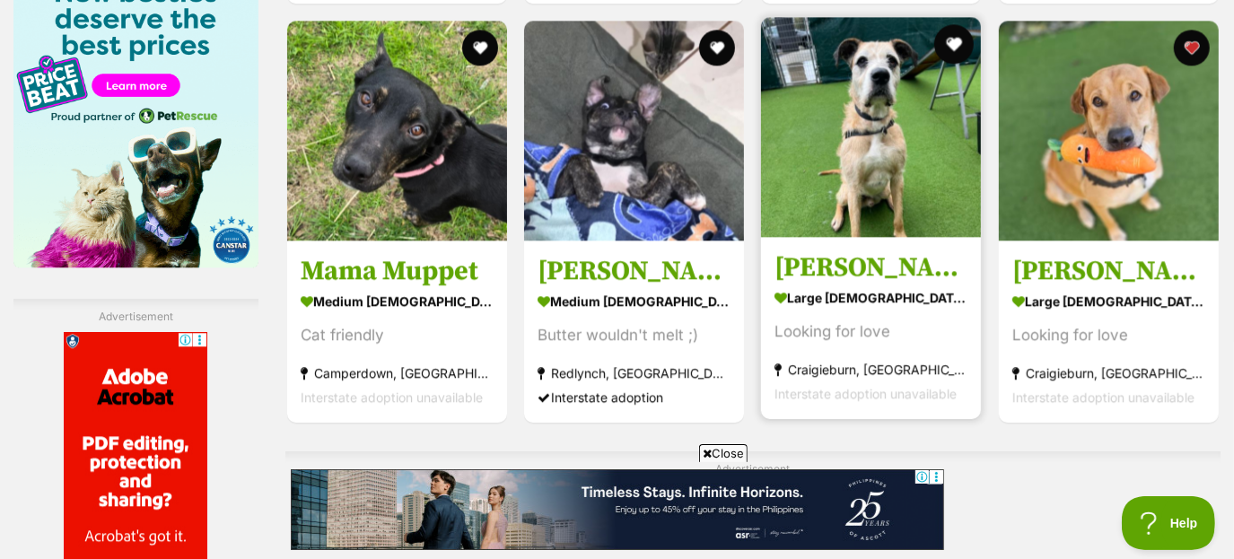
click at [956, 56] on button "favourite" at bounding box center [954, 43] width 39 height 39
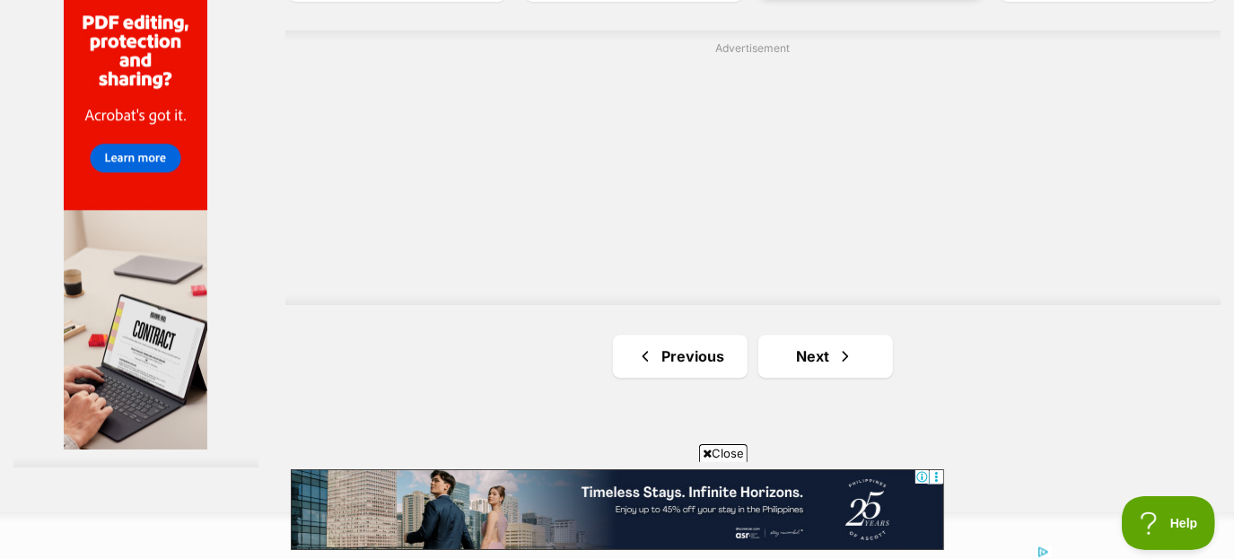
scroll to position [3311, 0]
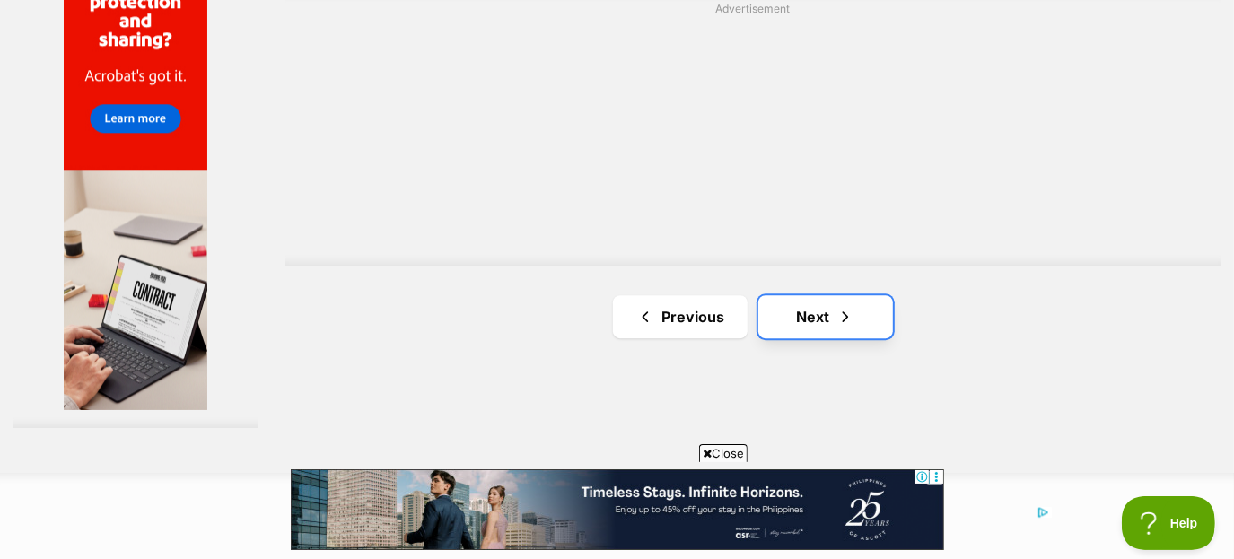
click at [820, 327] on link "Next" at bounding box center [825, 316] width 135 height 43
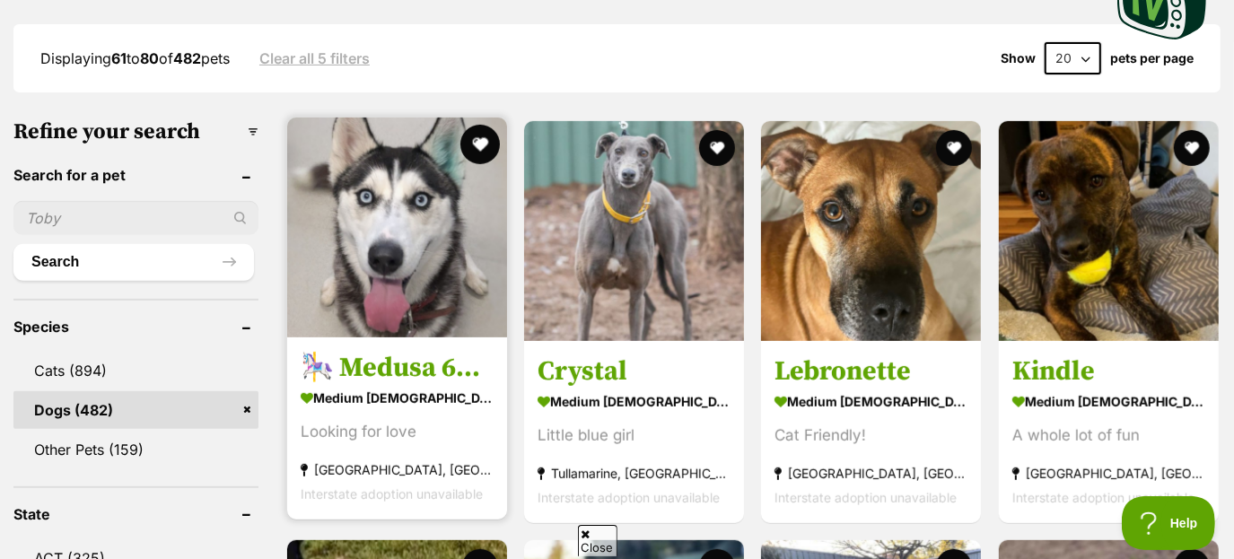
click at [475, 141] on button "favourite" at bounding box center [479, 144] width 39 height 39
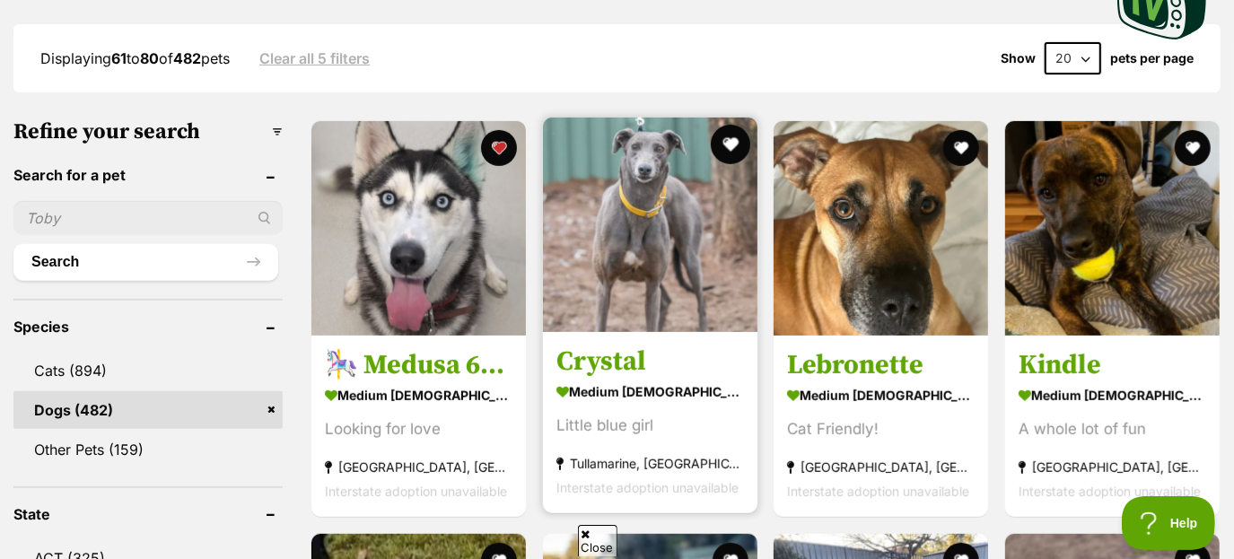
click at [729, 146] on button "favourite" at bounding box center [729, 144] width 39 height 39
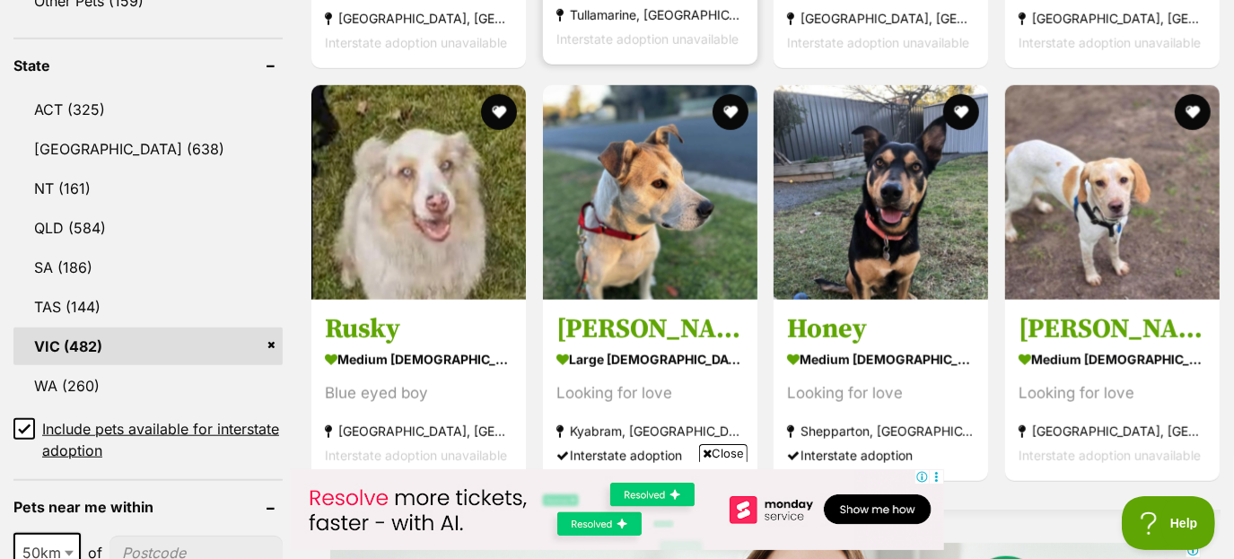
scroll to position [913, 0]
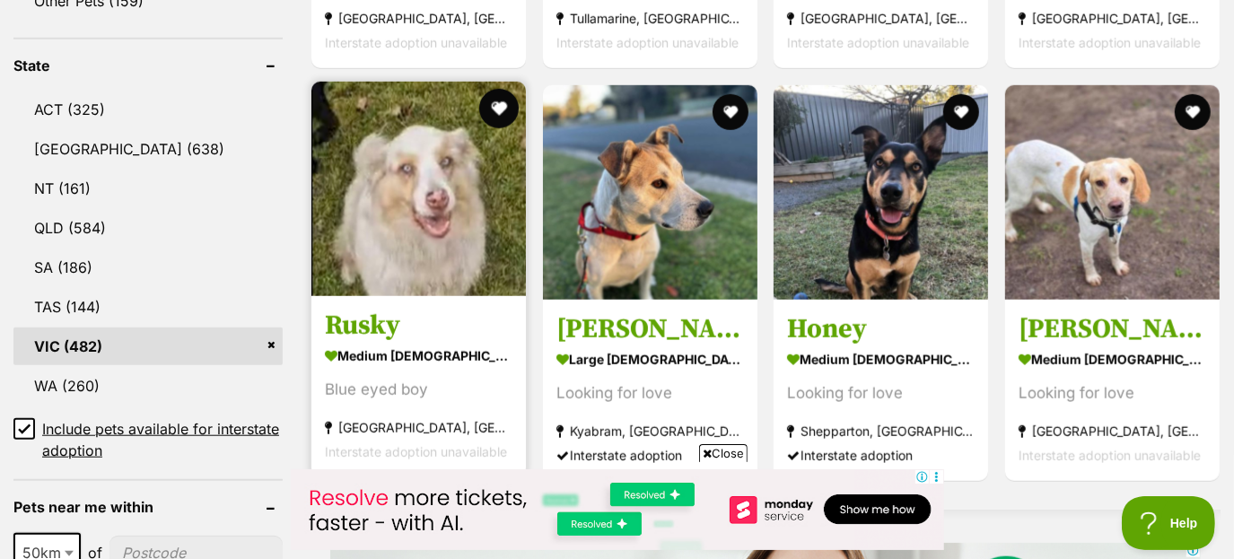
click at [496, 105] on button "favourite" at bounding box center [498, 108] width 39 height 39
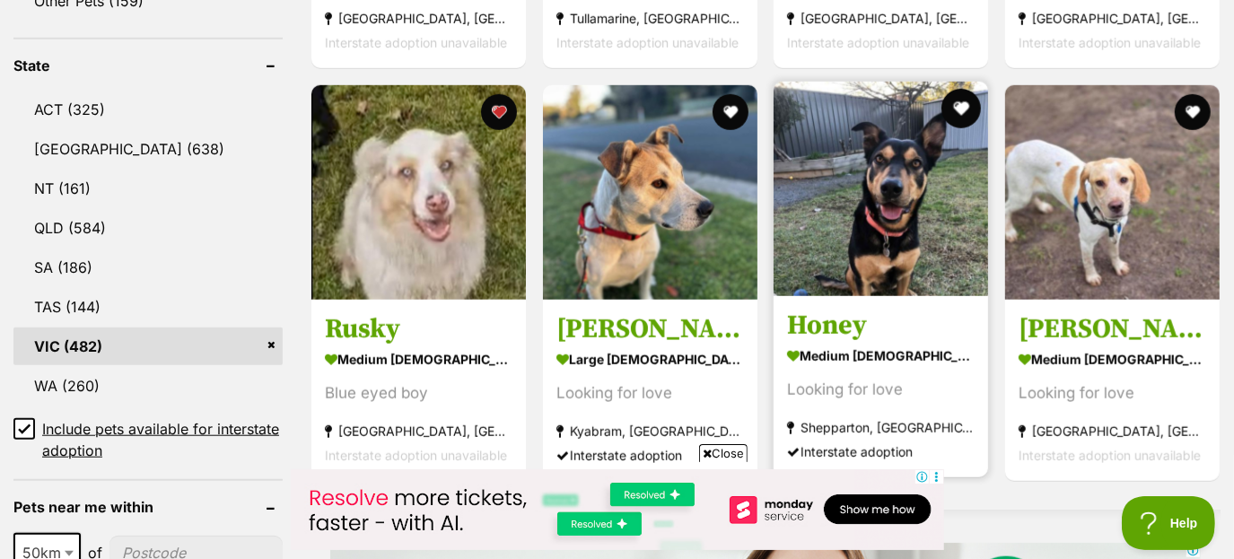
click at [956, 106] on button "favourite" at bounding box center [960, 108] width 39 height 39
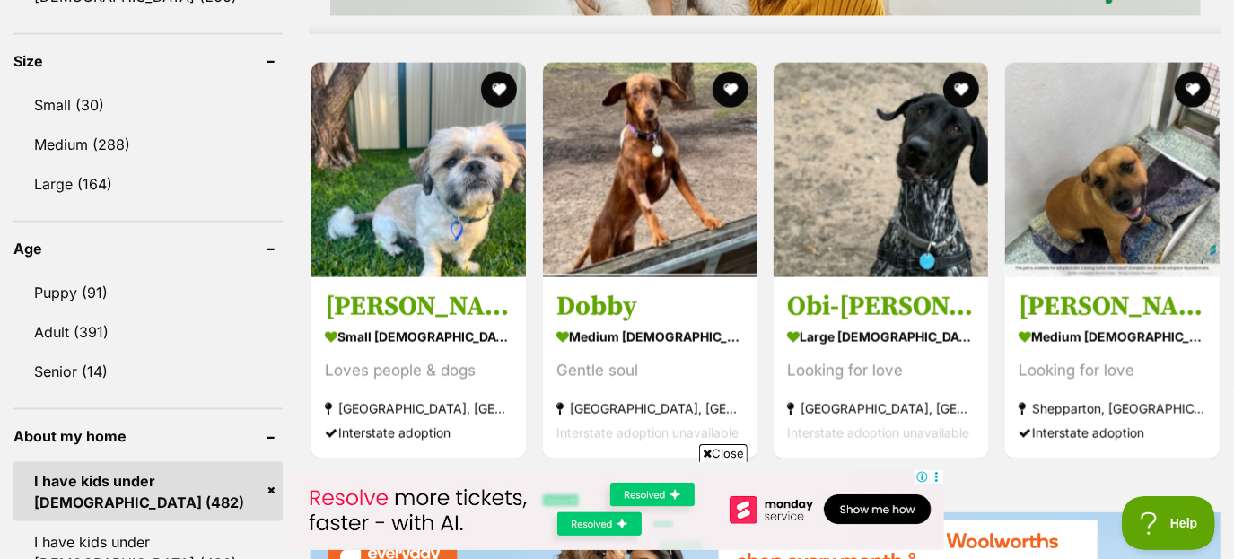
scroll to position [1664, 0]
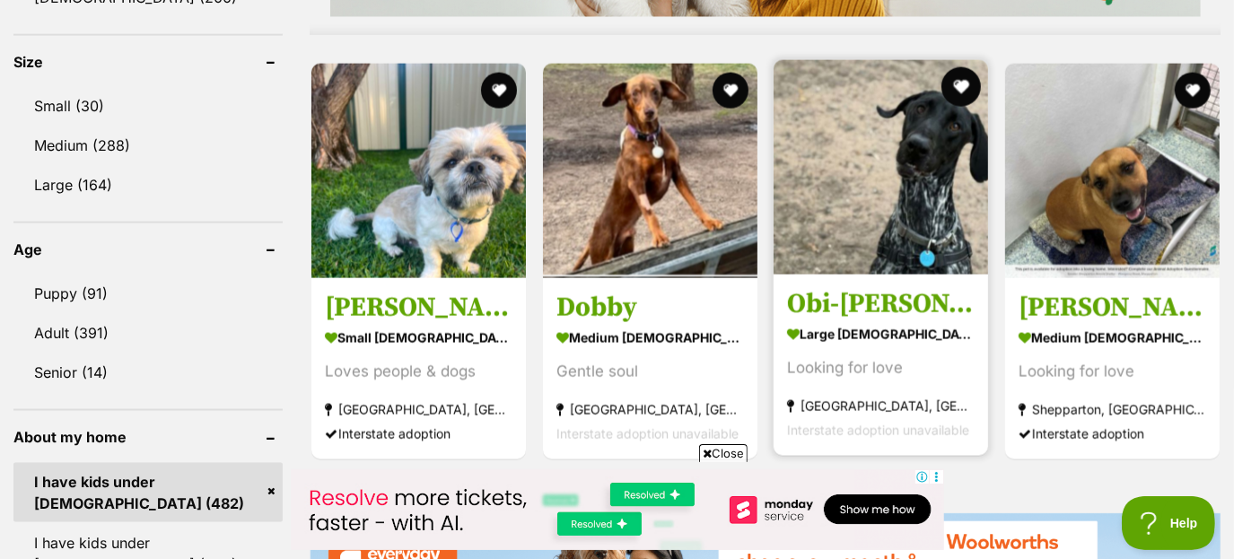
click at [957, 91] on button "favourite" at bounding box center [960, 86] width 39 height 39
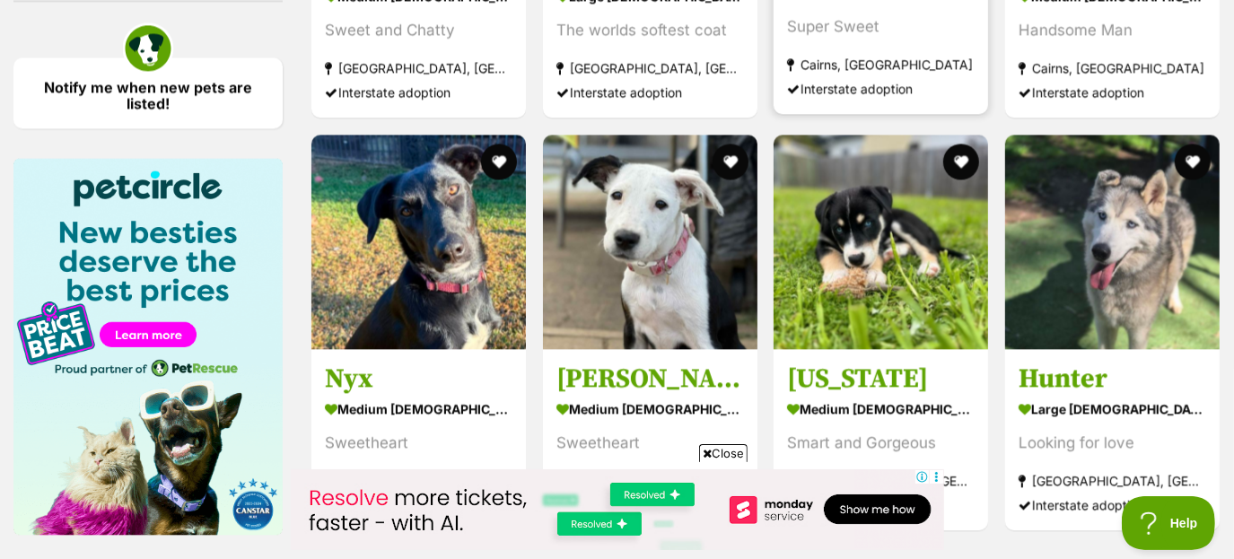
scroll to position [2598, 0]
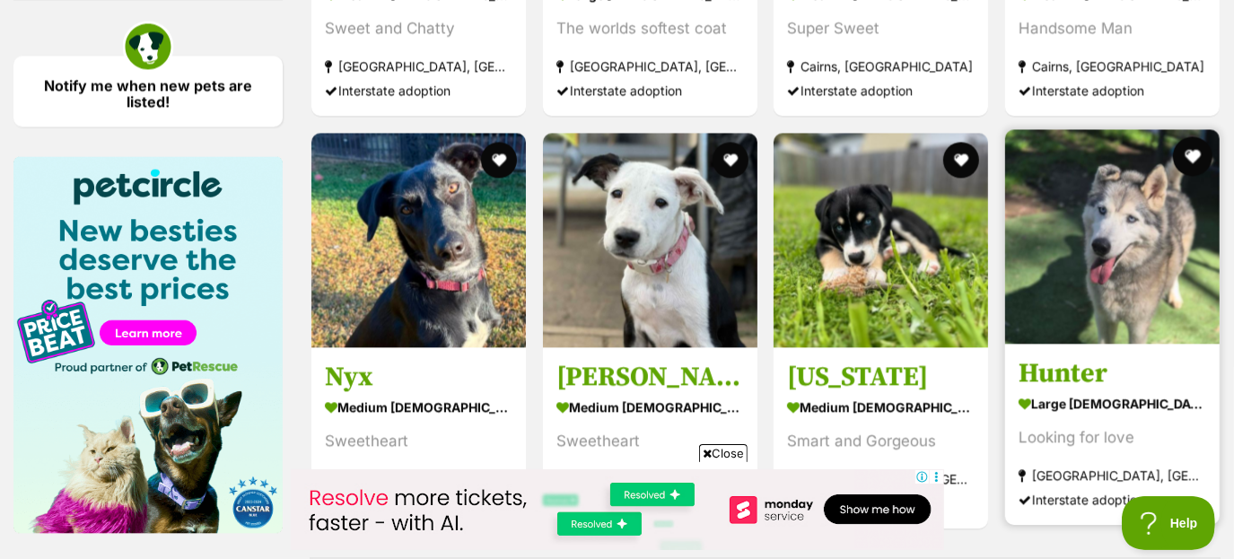
click at [1194, 155] on button "favourite" at bounding box center [1191, 155] width 39 height 39
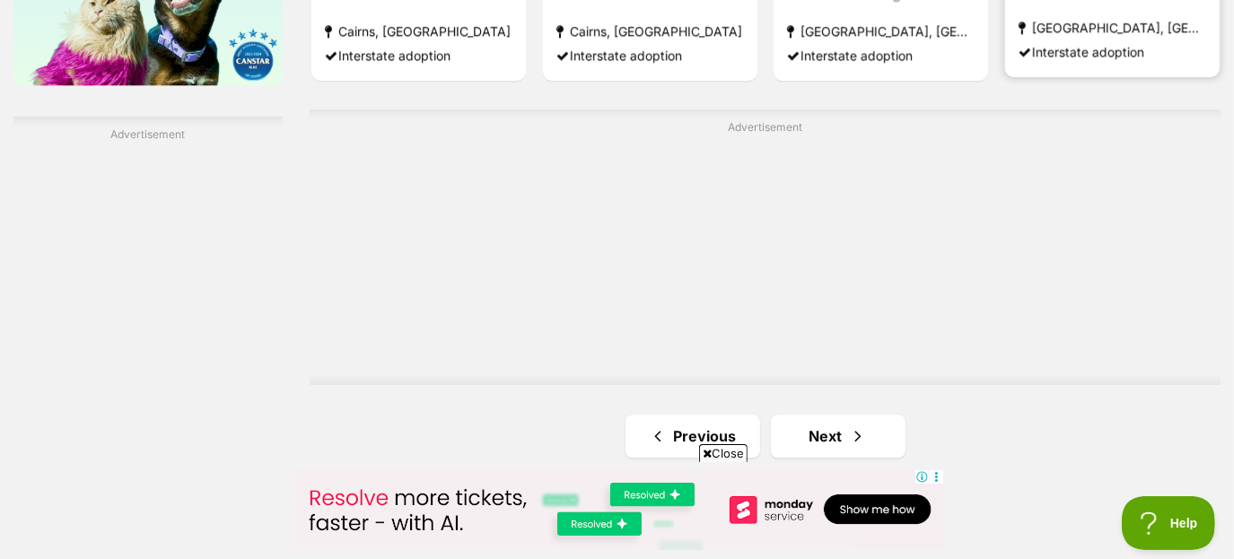
scroll to position [3047, 0]
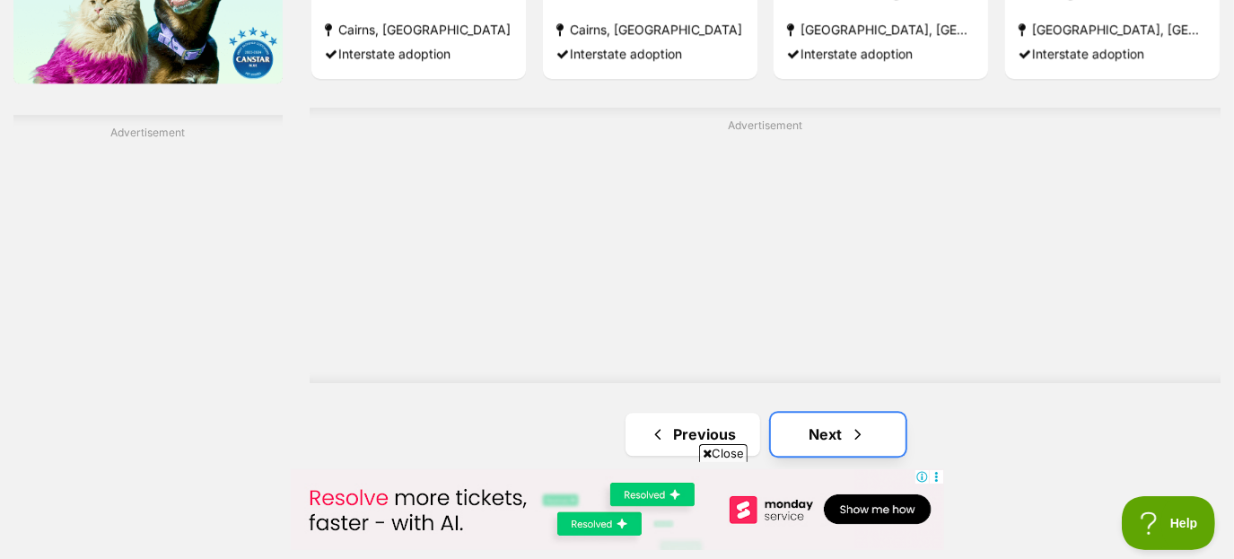
click at [837, 430] on link "Next" at bounding box center [838, 434] width 135 height 43
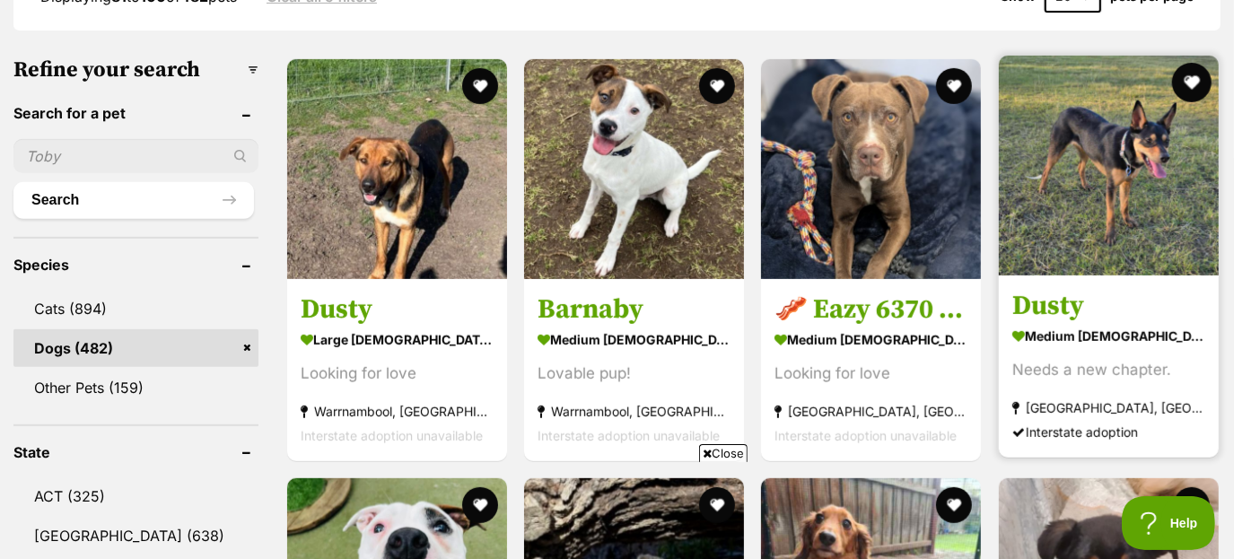
click at [1193, 93] on button "favourite" at bounding box center [1191, 82] width 39 height 39
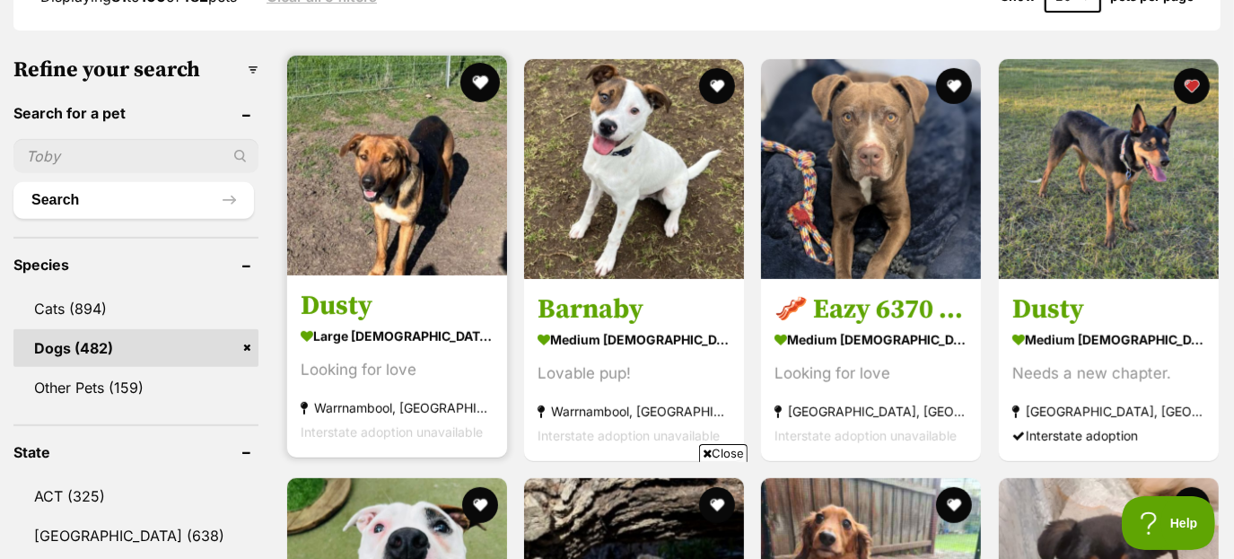
click at [473, 84] on button "favourite" at bounding box center [479, 82] width 39 height 39
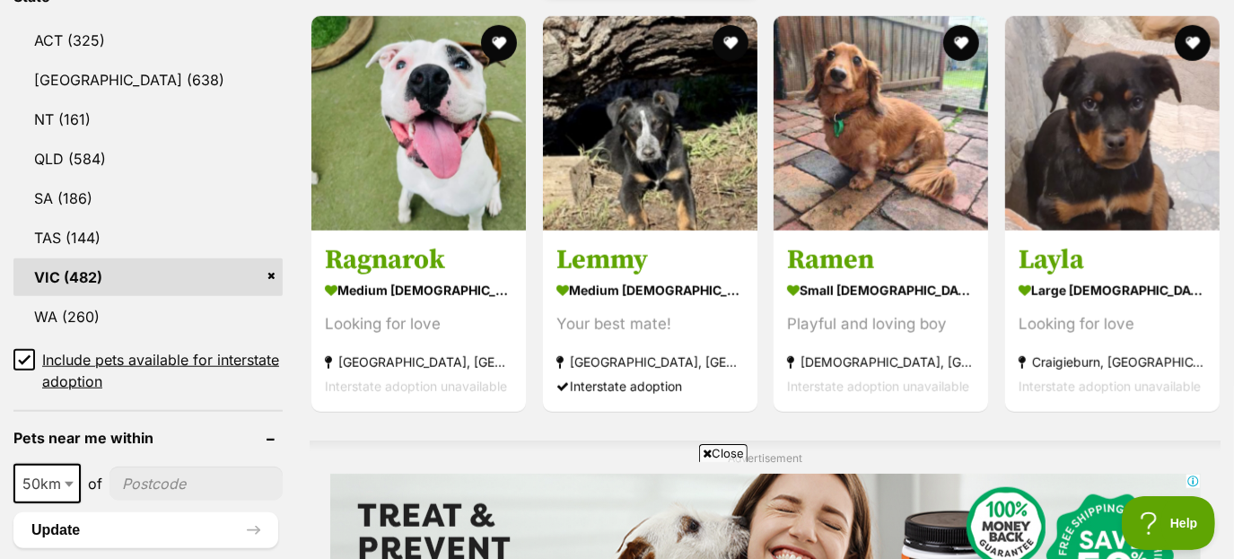
scroll to position [982, 0]
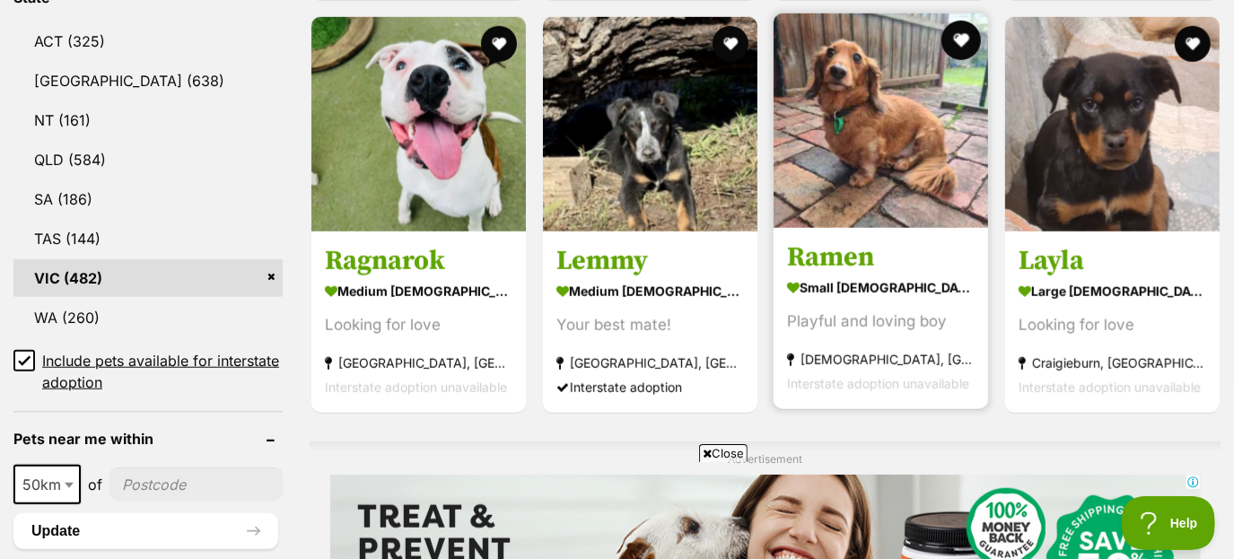
click at [951, 41] on button "favourite" at bounding box center [960, 40] width 39 height 39
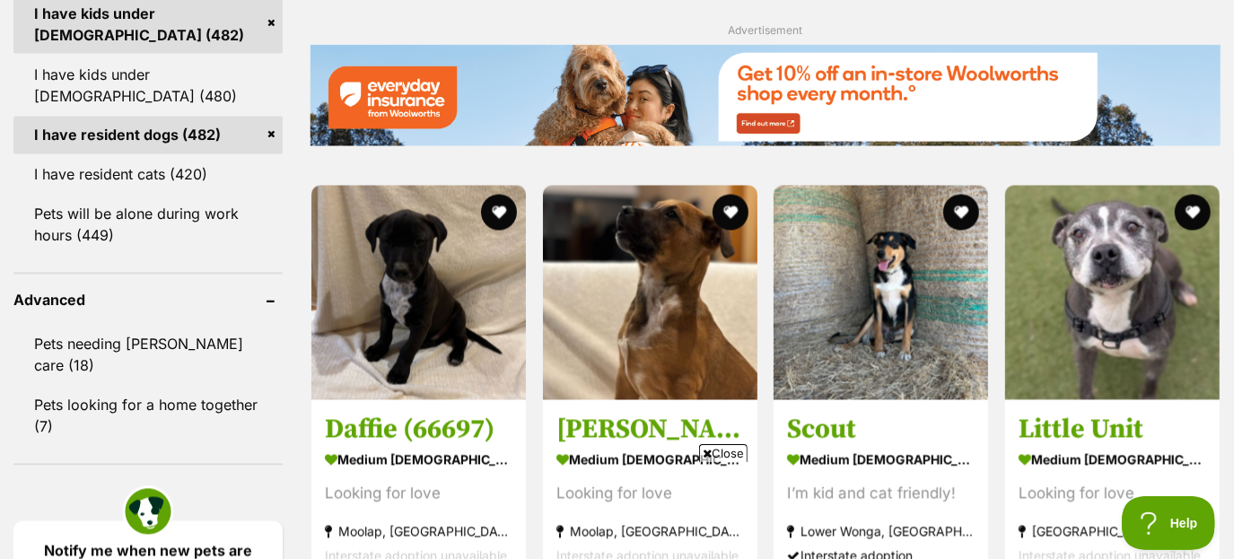
scroll to position [2222, 0]
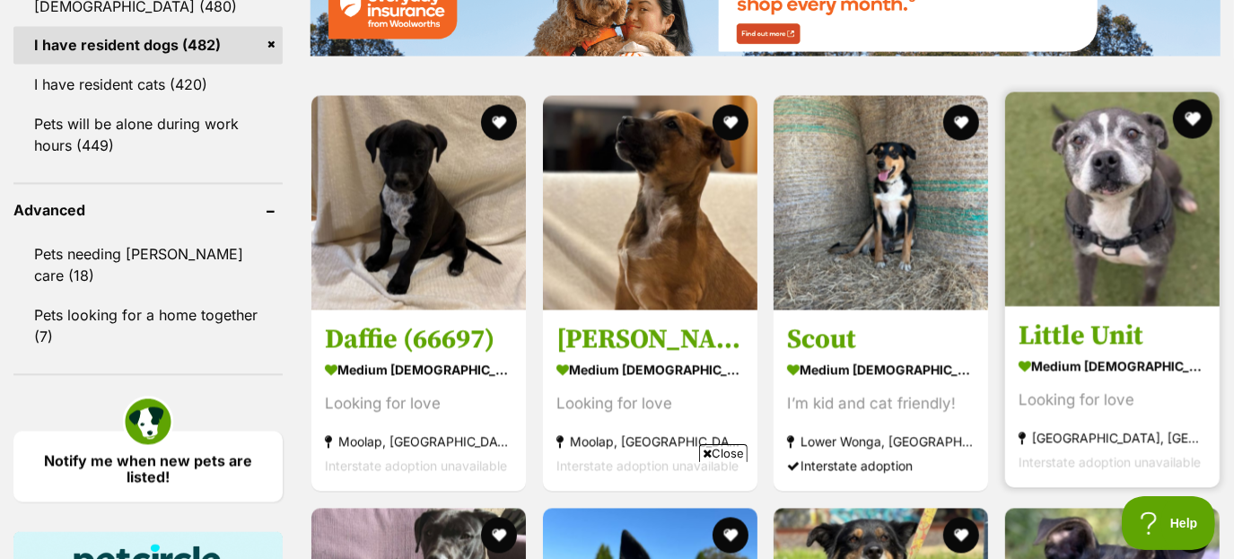
click at [1189, 124] on button "favourite" at bounding box center [1191, 119] width 39 height 39
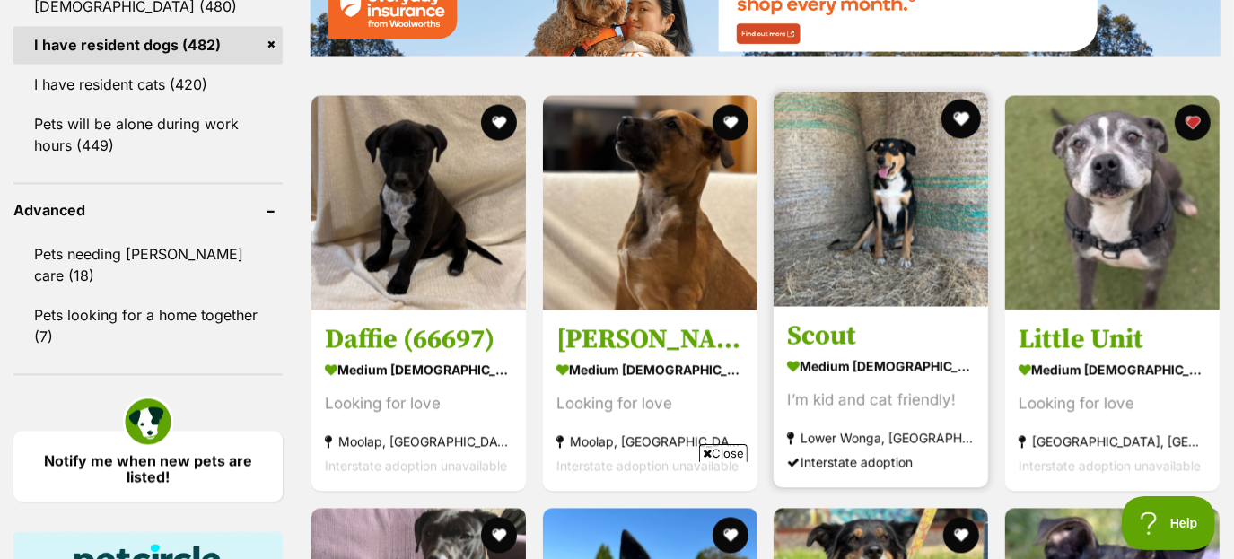
click at [964, 129] on button "favourite" at bounding box center [960, 119] width 39 height 39
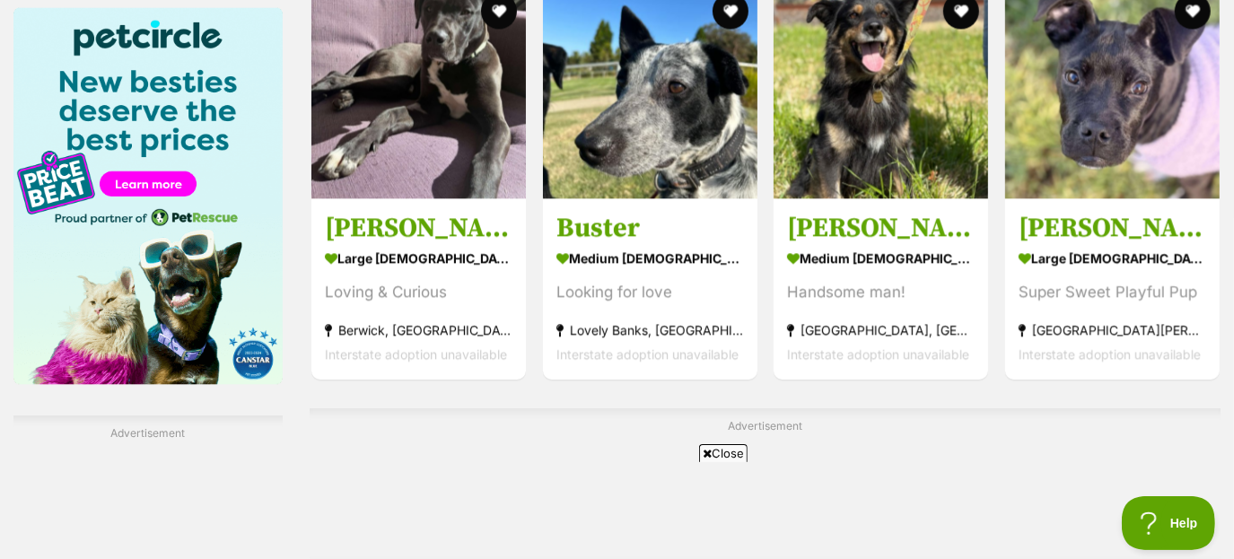
scroll to position [2742, 0]
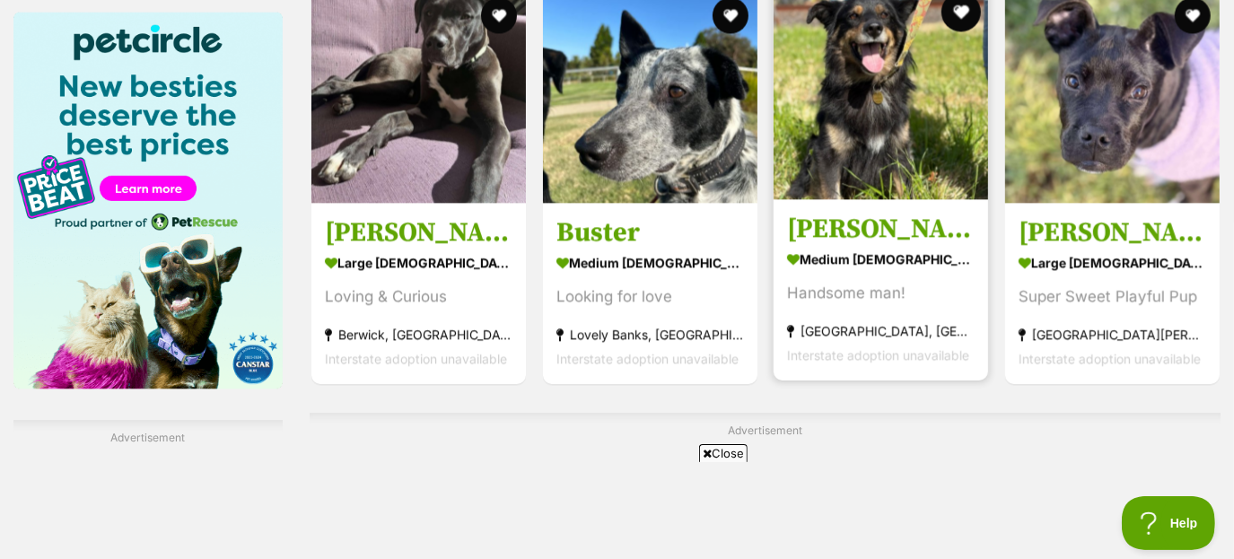
click at [961, 13] on button "favourite" at bounding box center [960, 11] width 39 height 39
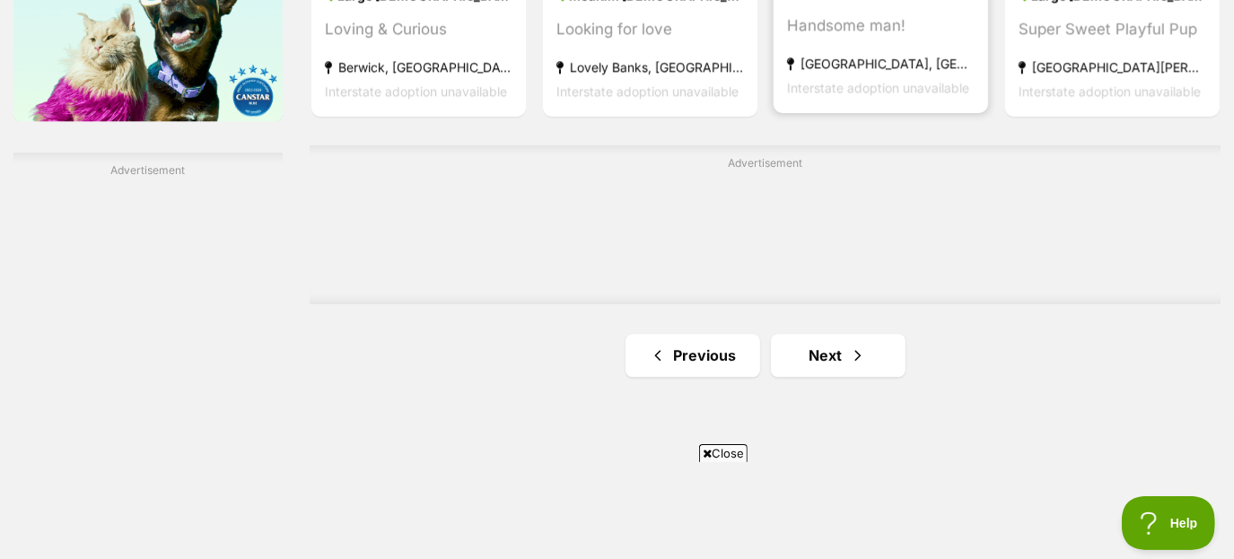
scroll to position [3021, 0]
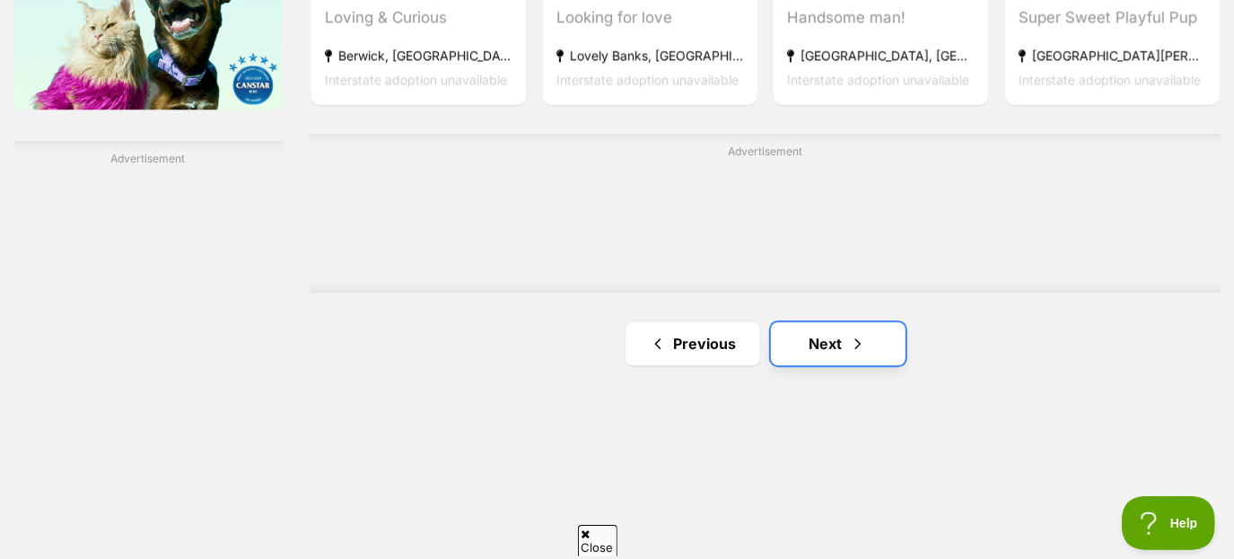
click at [844, 335] on link "Next" at bounding box center [838, 343] width 135 height 43
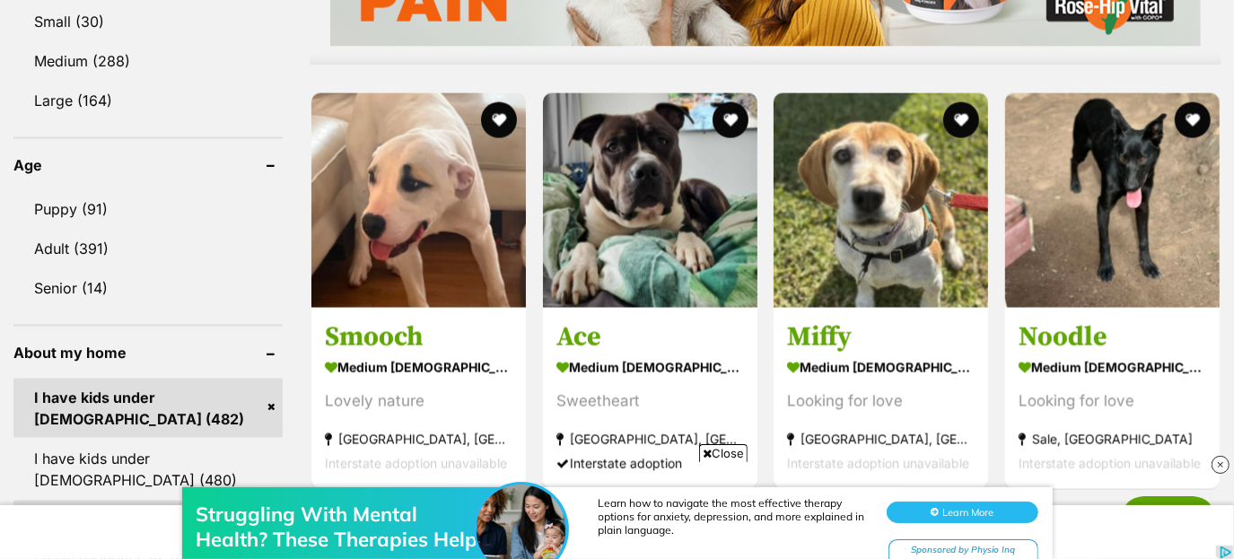
scroll to position [1780, 0]
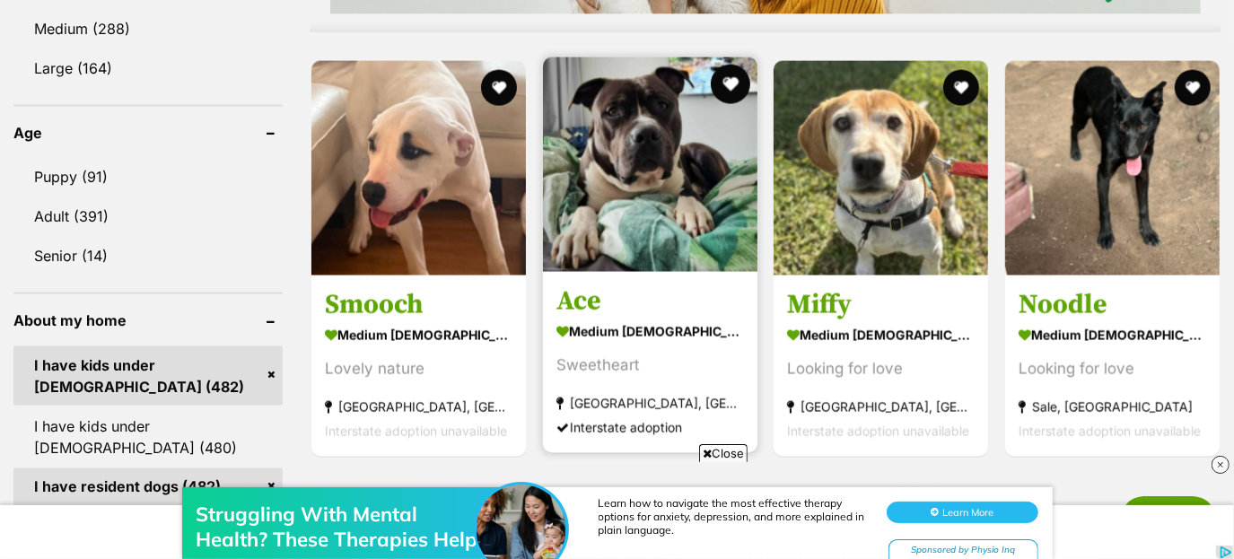
click at [718, 85] on button "favourite" at bounding box center [729, 84] width 39 height 39
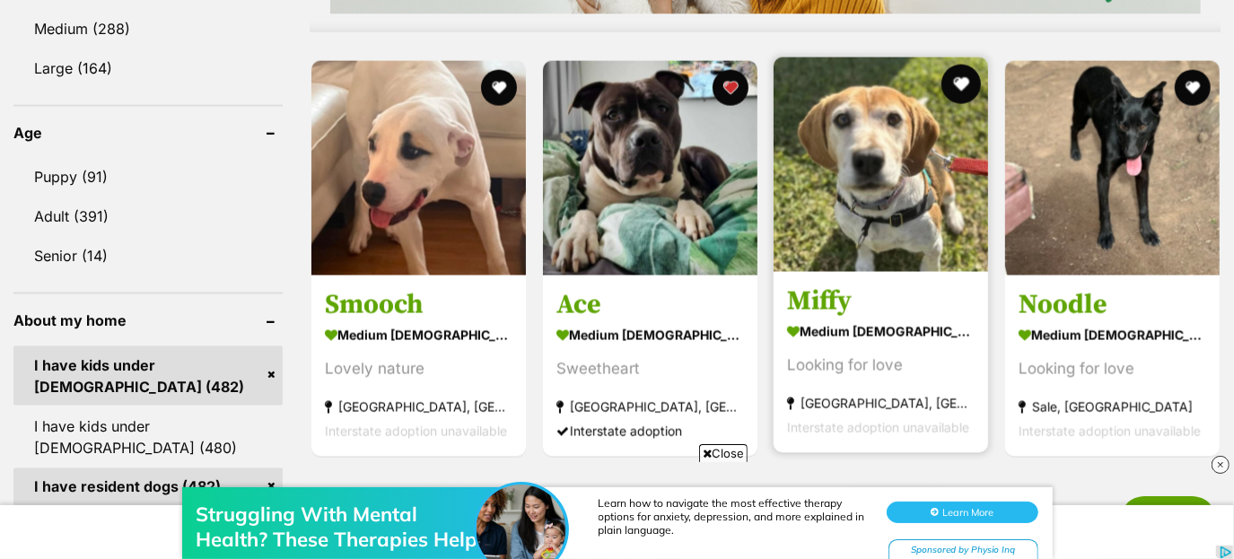
click at [971, 90] on button "favourite" at bounding box center [960, 84] width 39 height 39
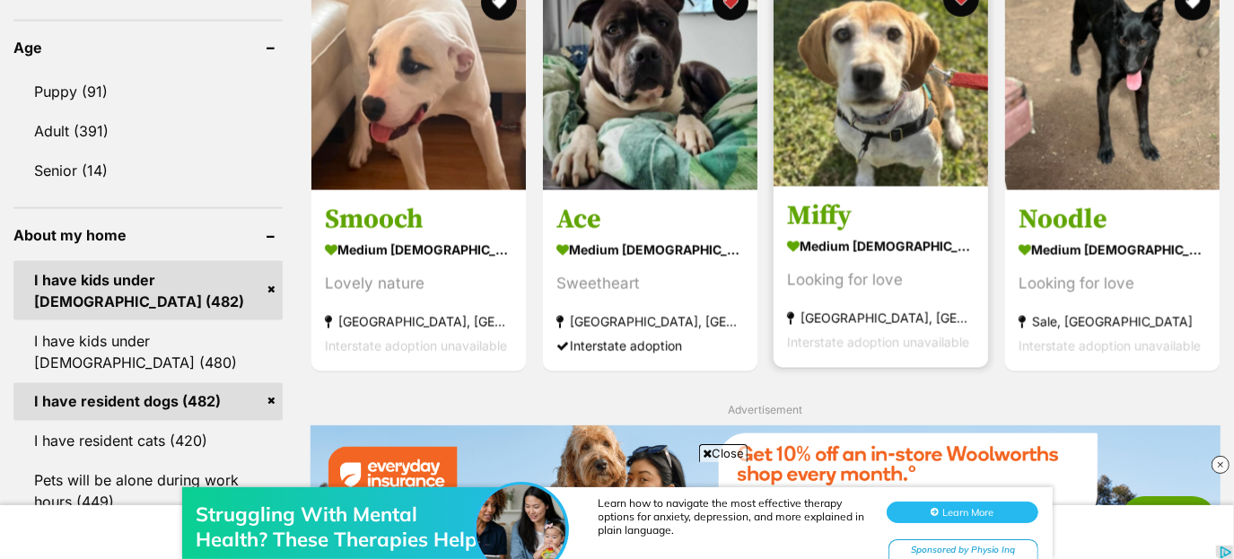
scroll to position [1848, 0]
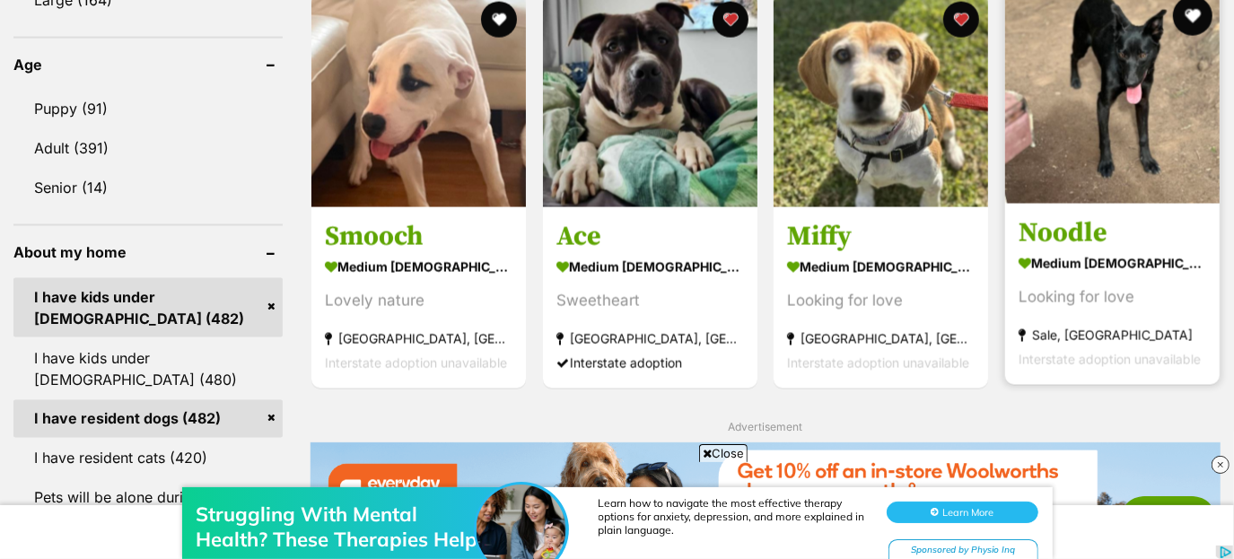
click at [1183, 18] on button "favourite" at bounding box center [1191, 15] width 39 height 39
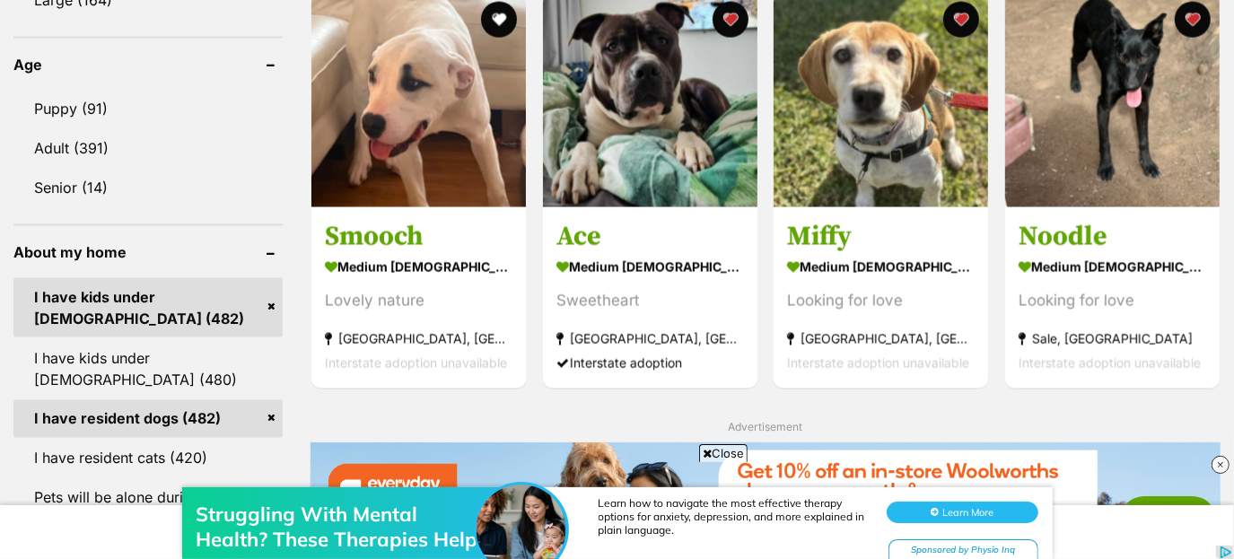
click at [1223, 72] on div "Displaying 101 to 120 of 482 pets Clear all 5 filters Show 20 40 60 pets per pa…" at bounding box center [617, 272] width 1234 height 3262
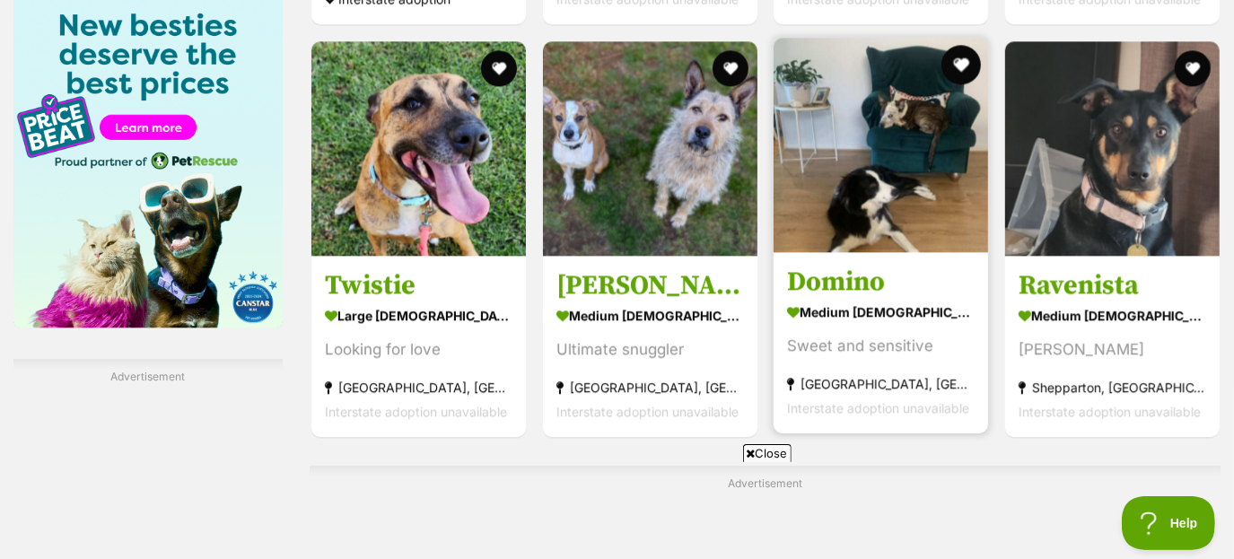
scroll to position [3295, 0]
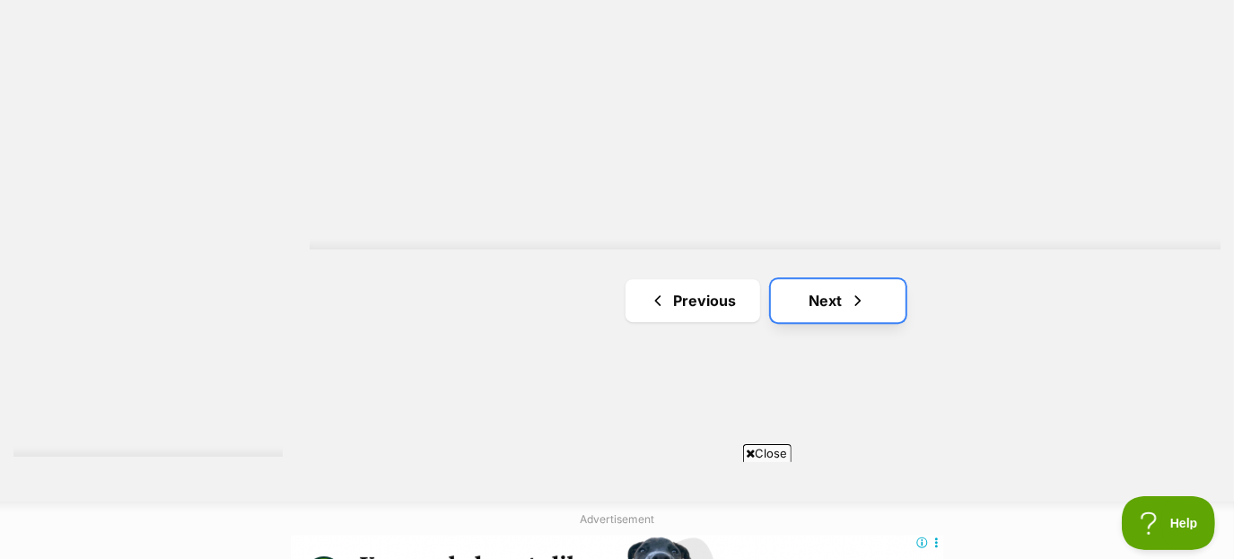
click at [825, 309] on link "Next" at bounding box center [838, 300] width 135 height 43
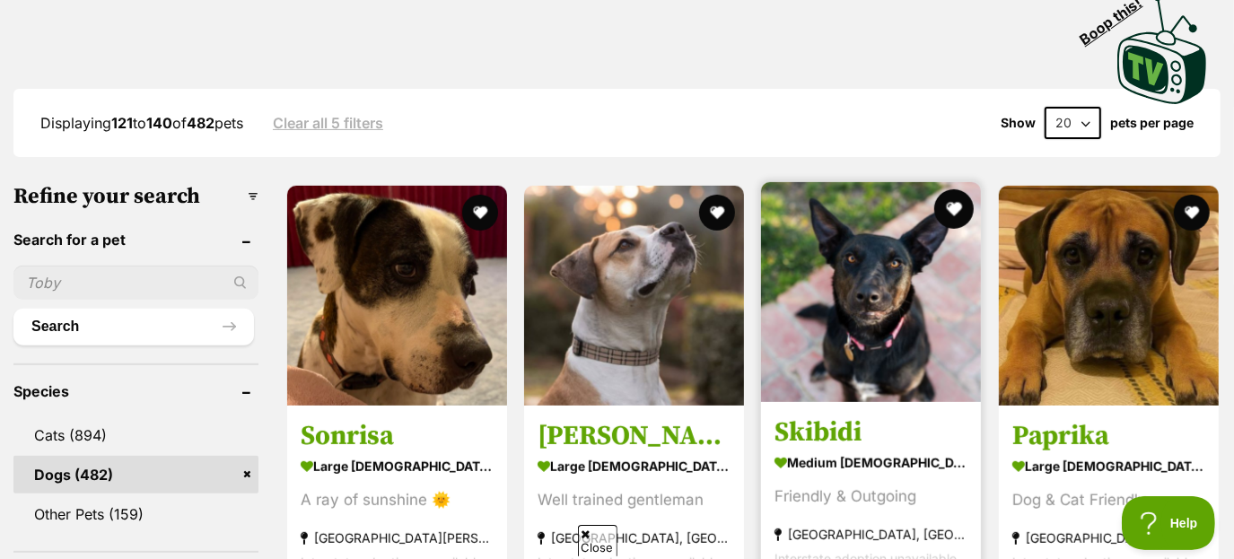
click at [945, 213] on button "favourite" at bounding box center [954, 208] width 39 height 39
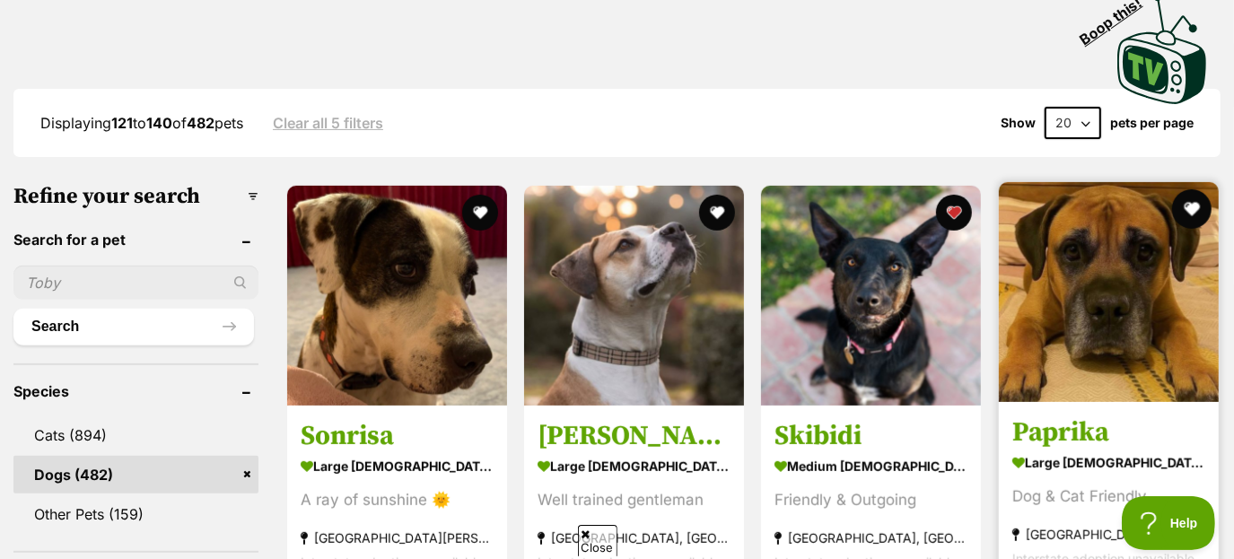
click at [1194, 214] on button "favourite" at bounding box center [1191, 208] width 39 height 39
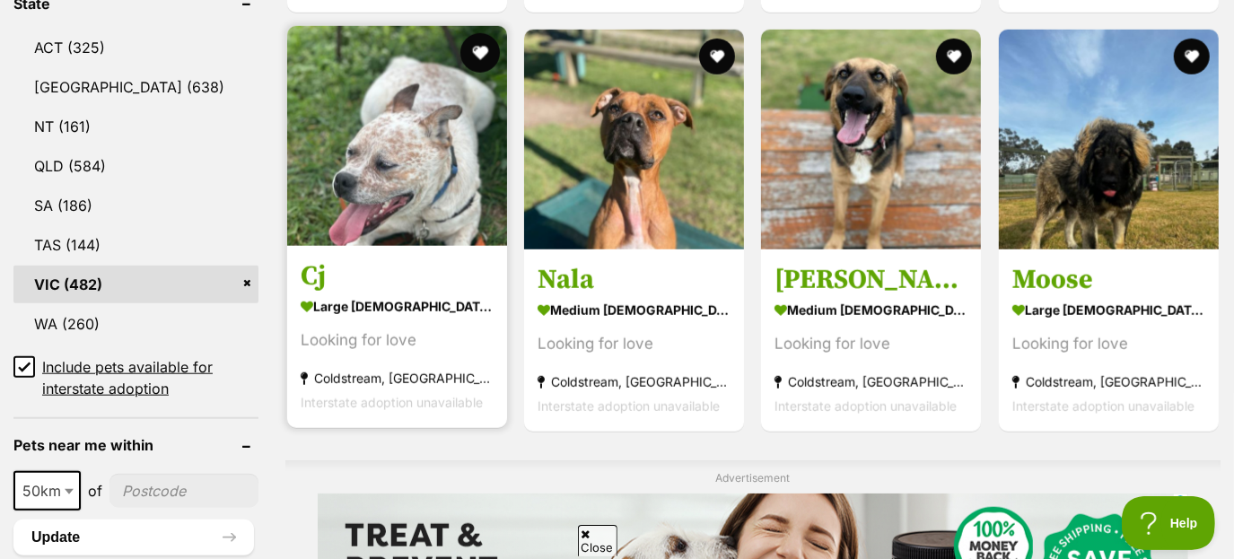
click at [468, 43] on button "favourite" at bounding box center [479, 52] width 39 height 39
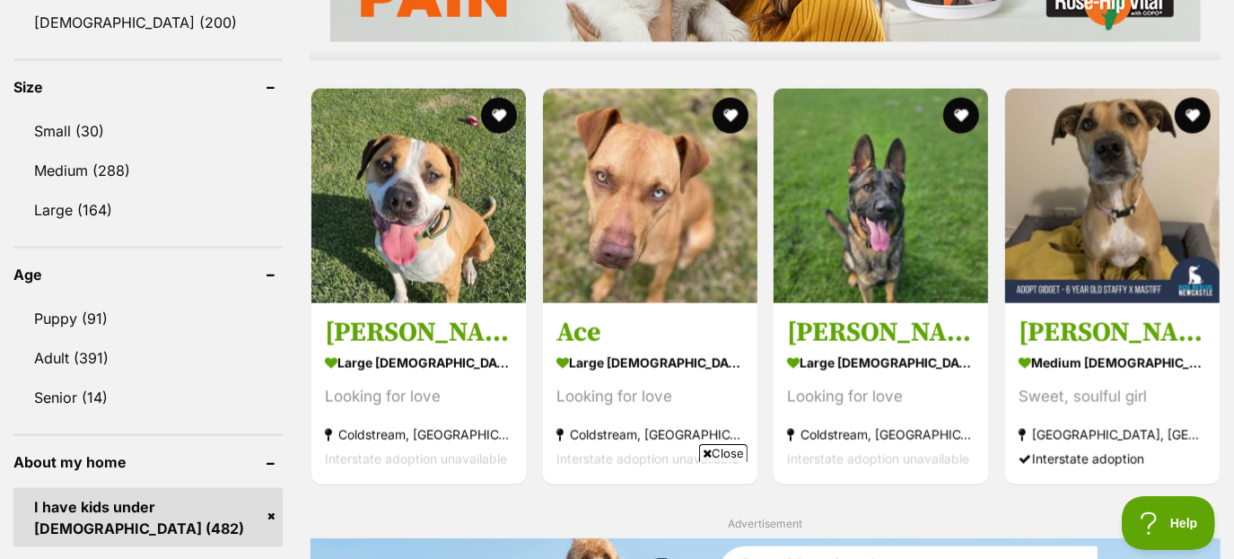
scroll to position [1638, 0]
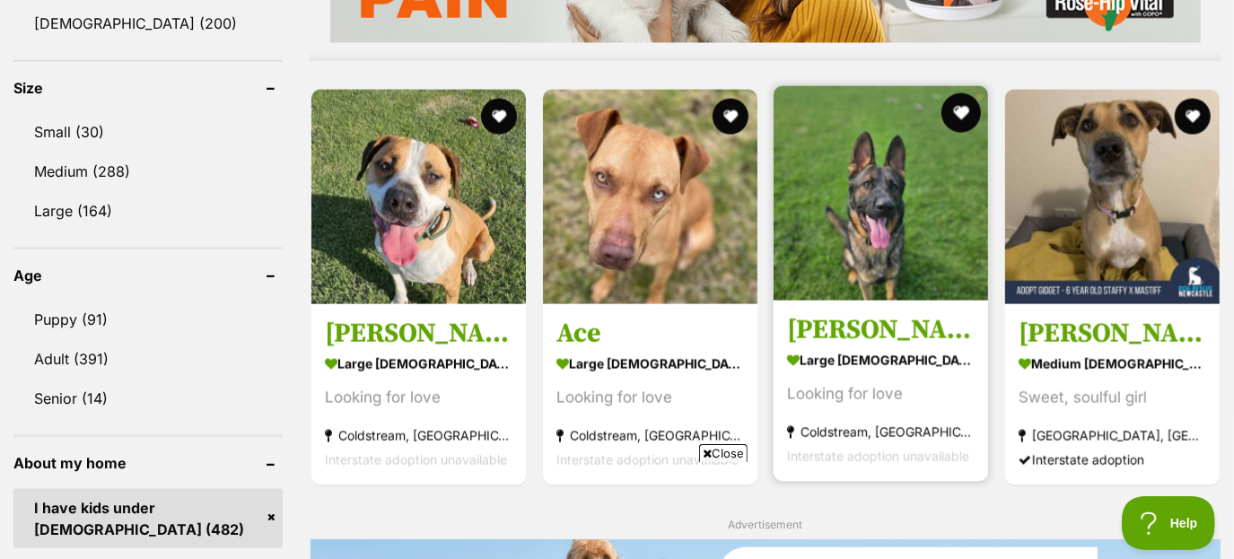
click at [956, 110] on button "favourite" at bounding box center [960, 112] width 39 height 39
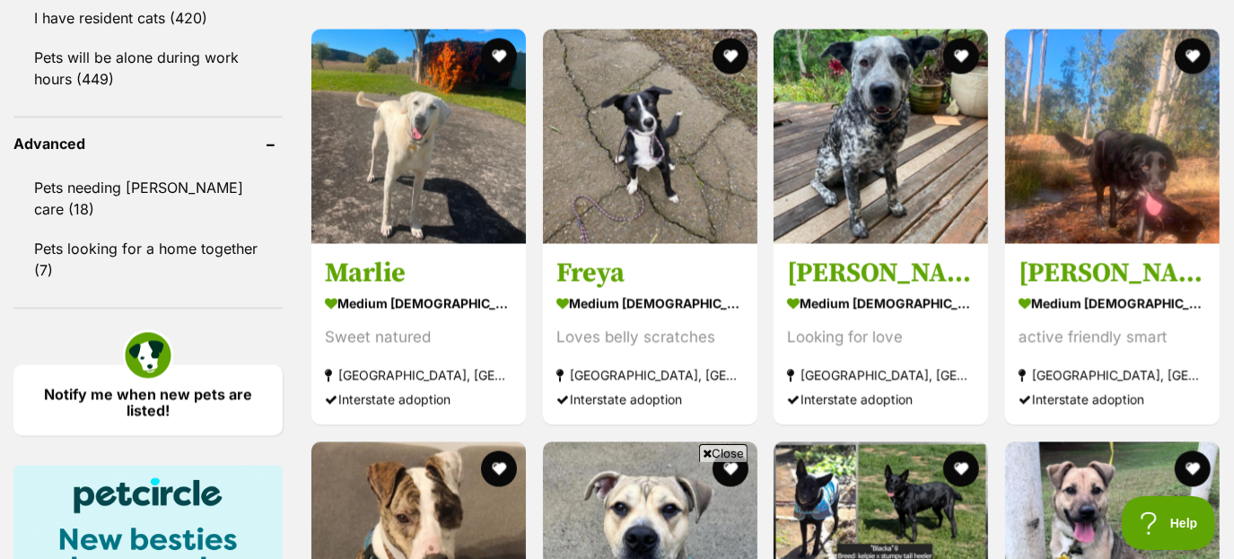
scroll to position [2287, 0]
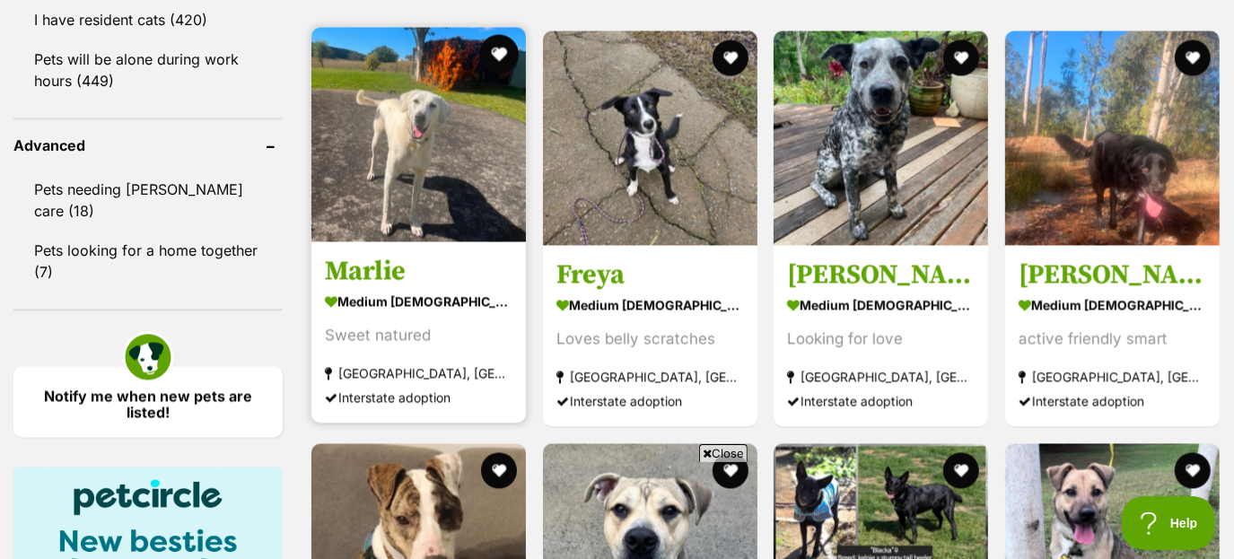
click at [493, 44] on button "favourite" at bounding box center [498, 53] width 39 height 39
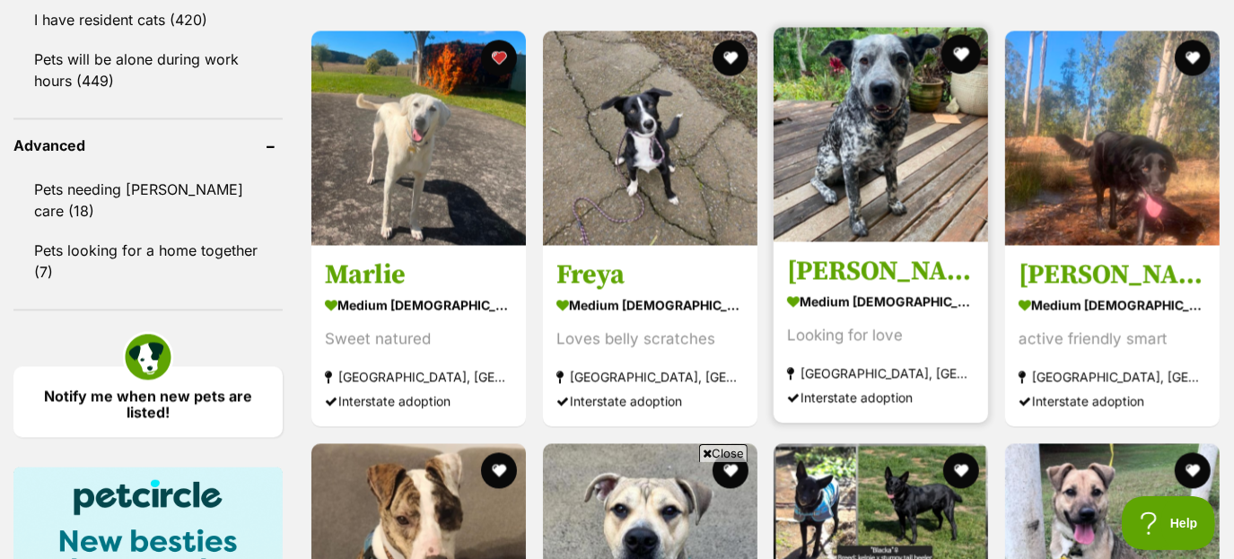
click at [949, 50] on button "favourite" at bounding box center [960, 53] width 39 height 39
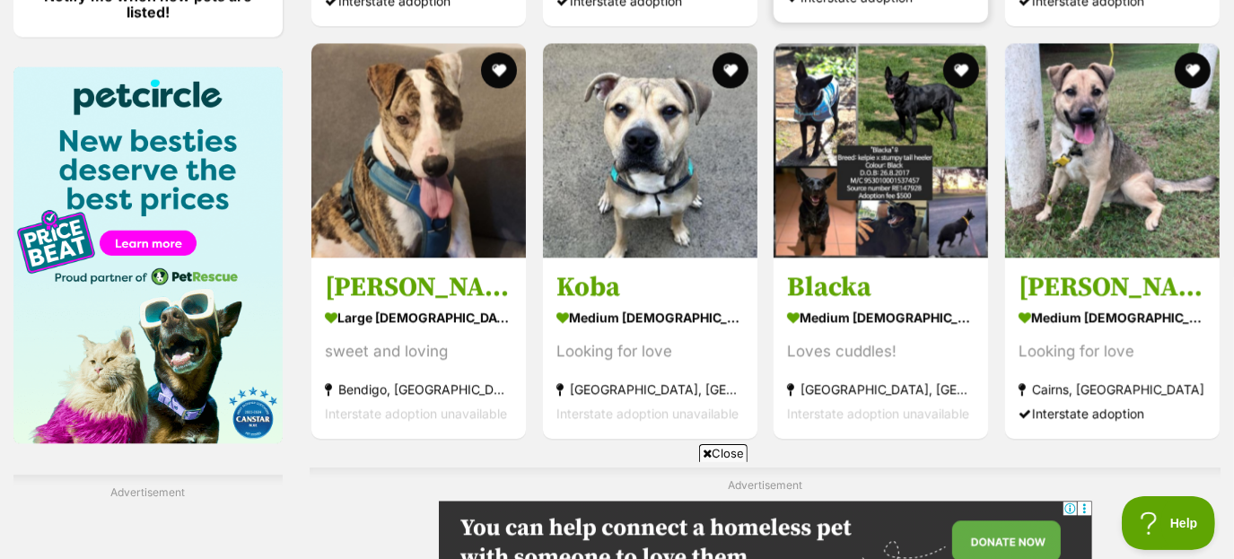
scroll to position [2686, 0]
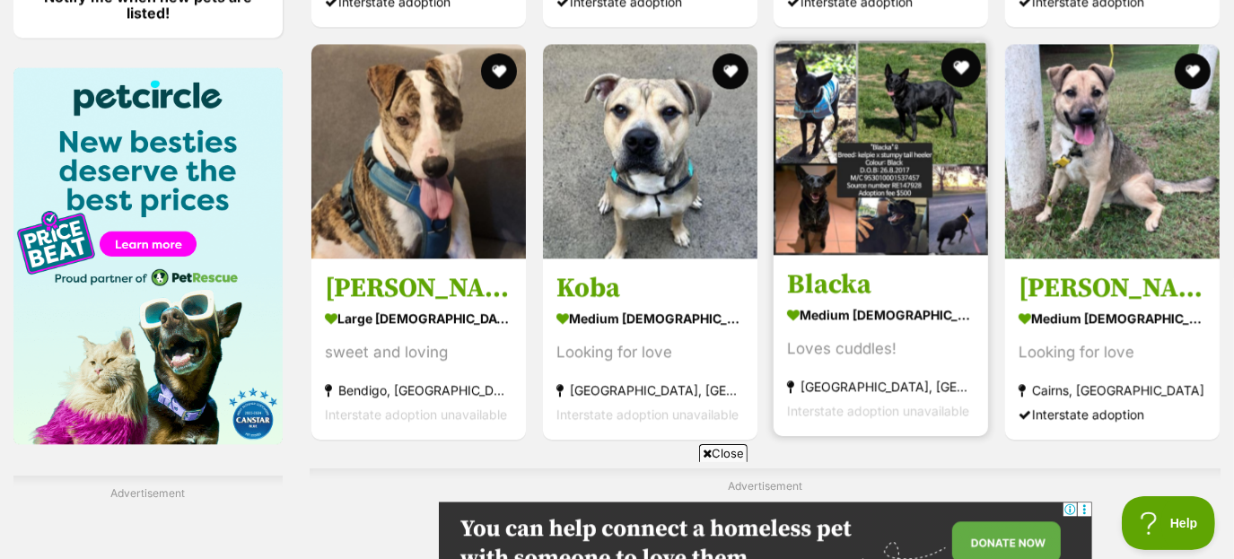
click at [951, 64] on button "favourite" at bounding box center [960, 67] width 39 height 39
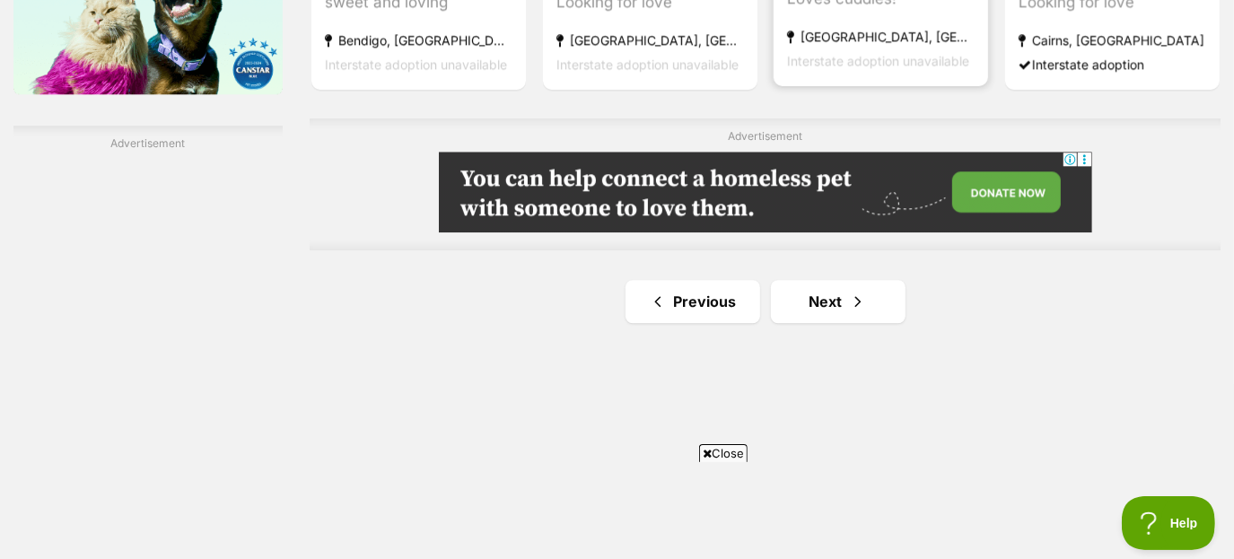
scroll to position [3116, 0]
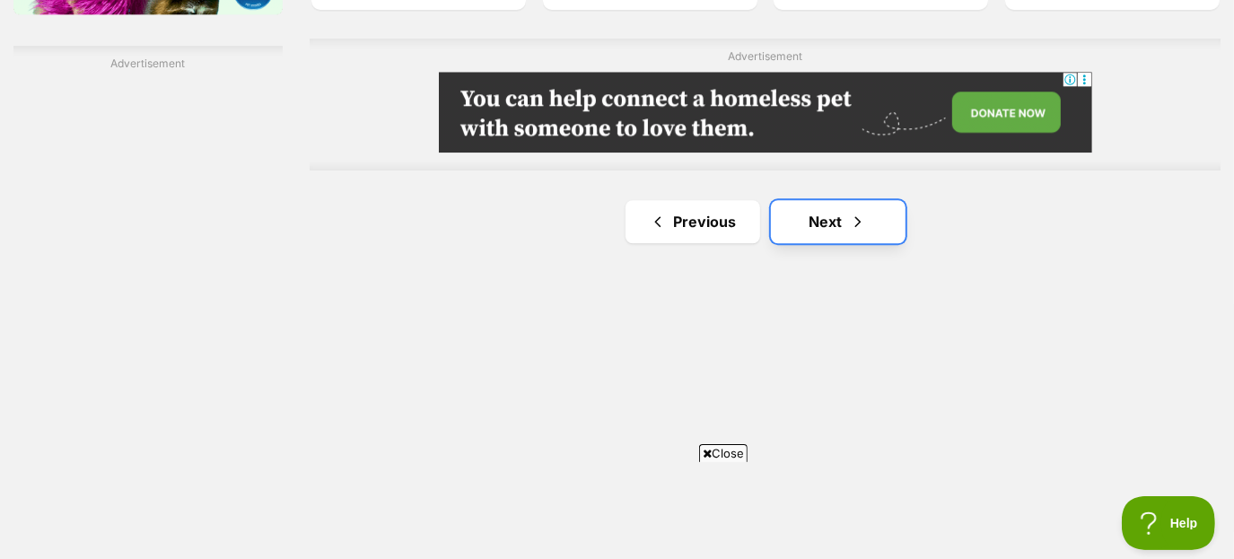
click at [867, 214] on link "Next" at bounding box center [838, 221] width 135 height 43
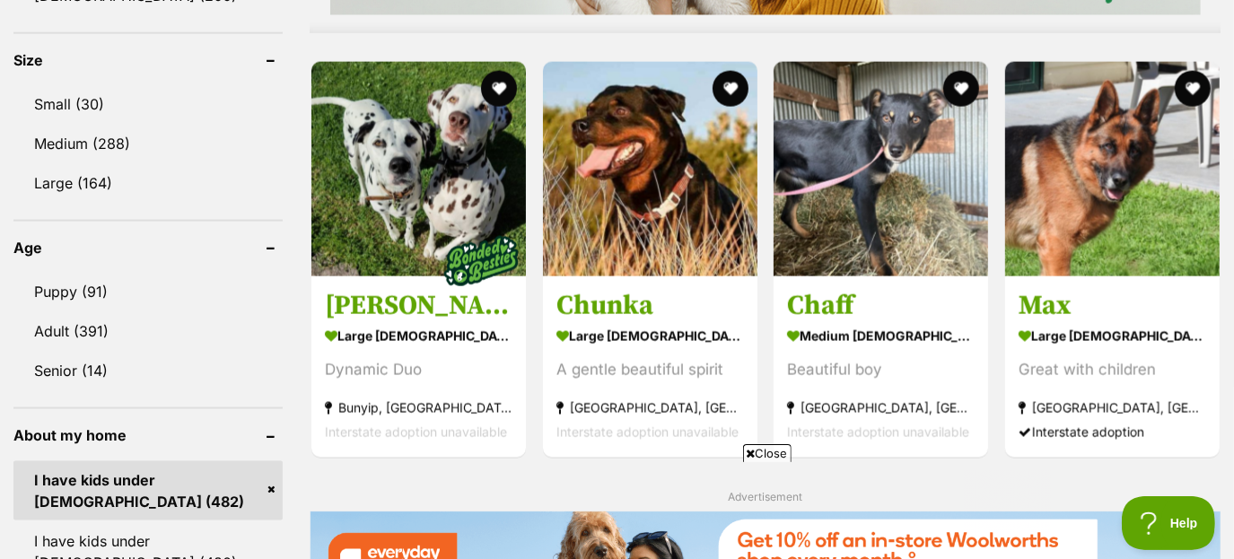
scroll to position [1664, 0]
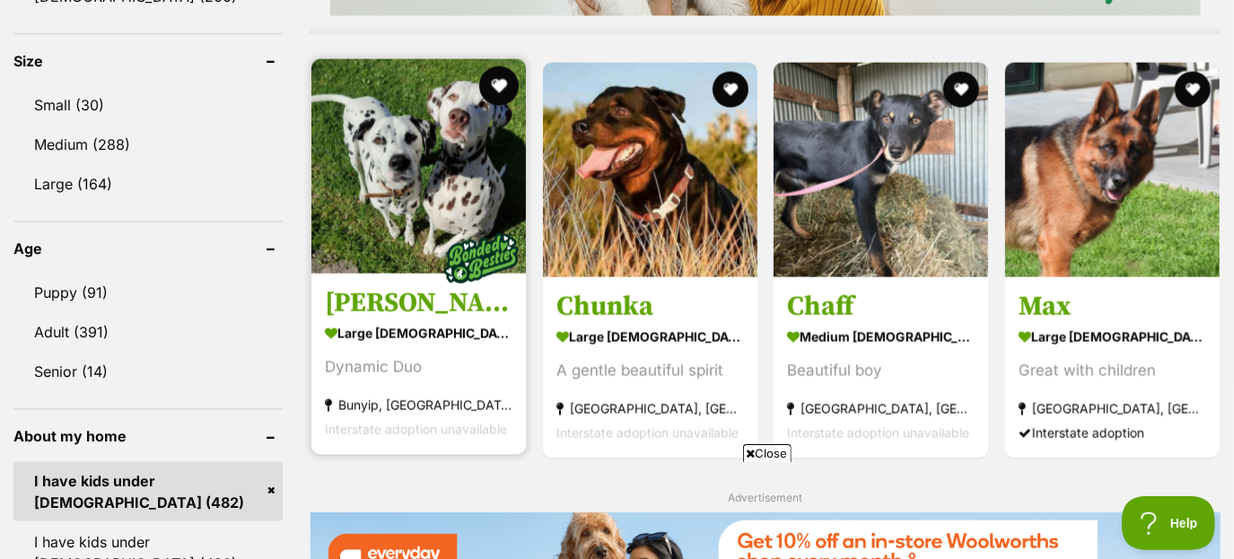
click at [502, 77] on button "favourite" at bounding box center [498, 85] width 39 height 39
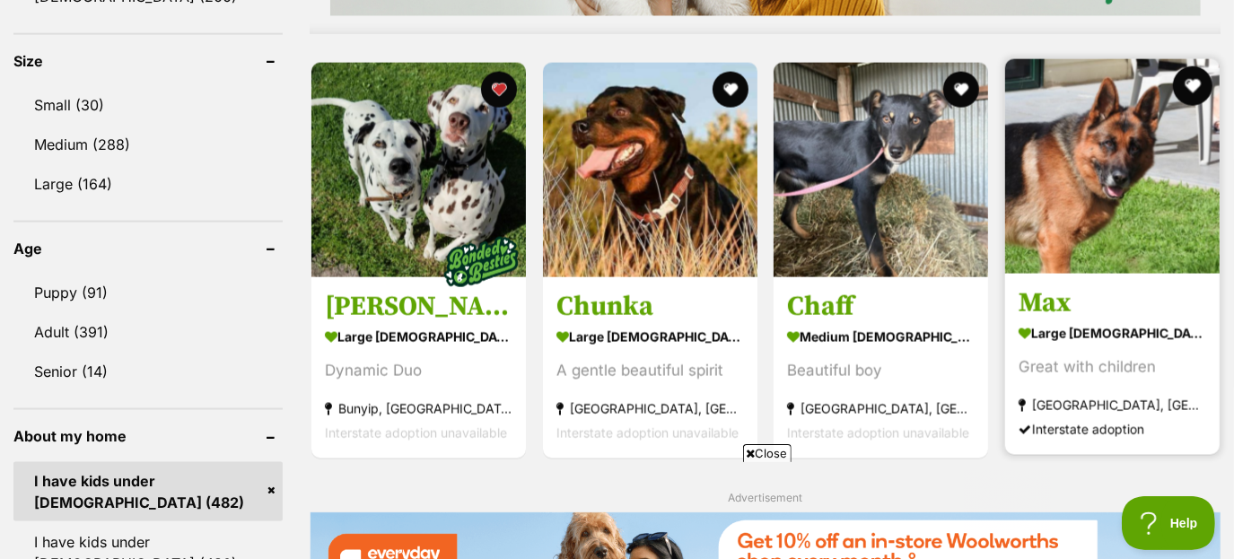
click at [1196, 82] on button "favourite" at bounding box center [1191, 85] width 39 height 39
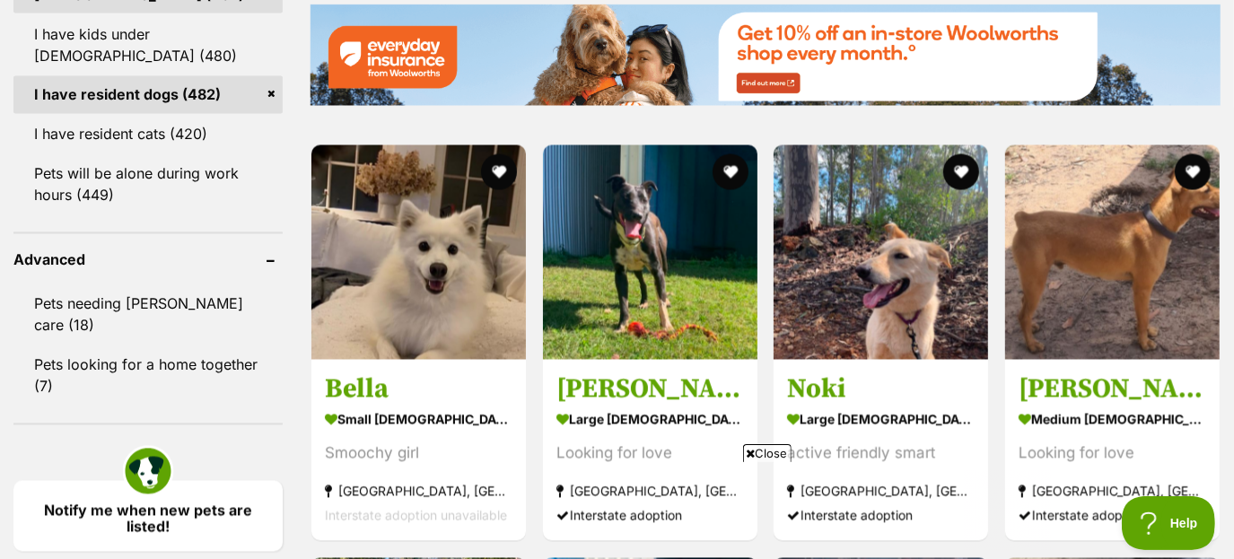
scroll to position [2167, 0]
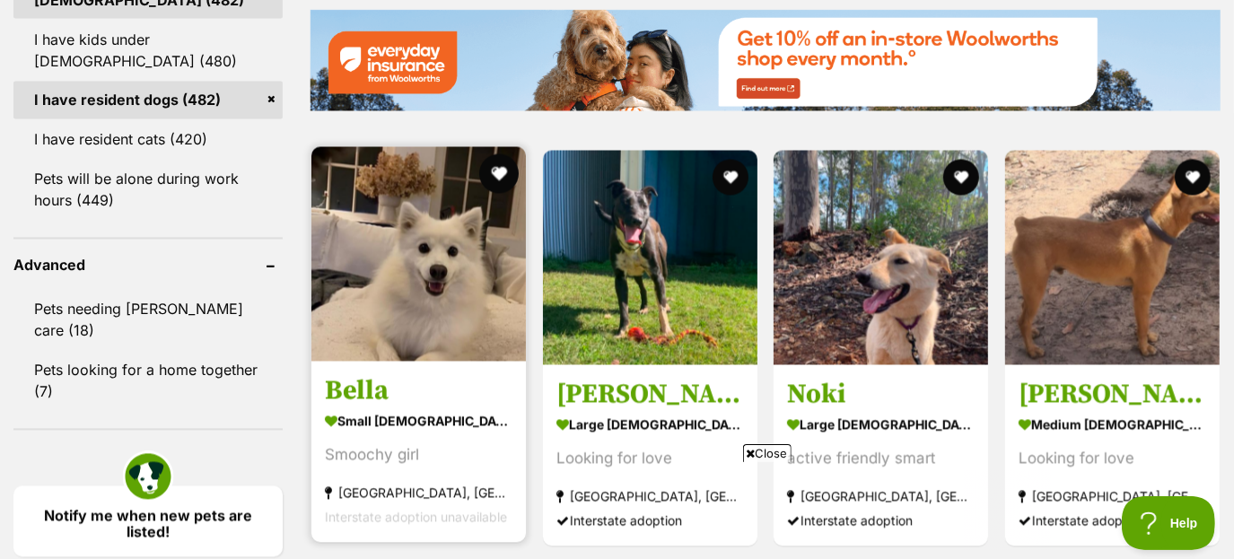
click at [495, 163] on button "favourite" at bounding box center [498, 173] width 39 height 39
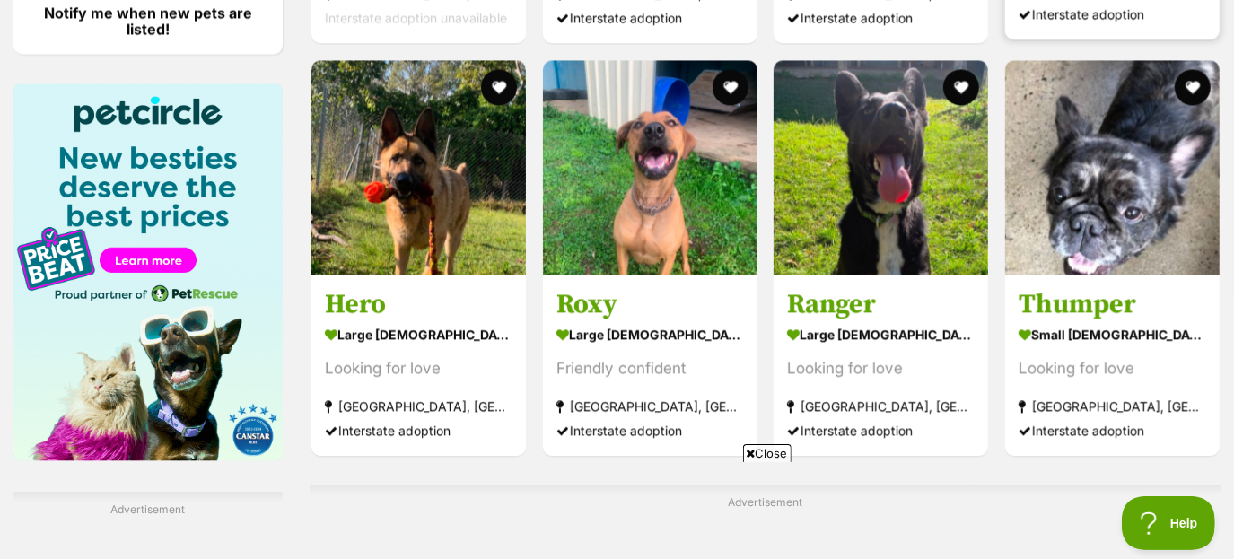
scroll to position [2679, 0]
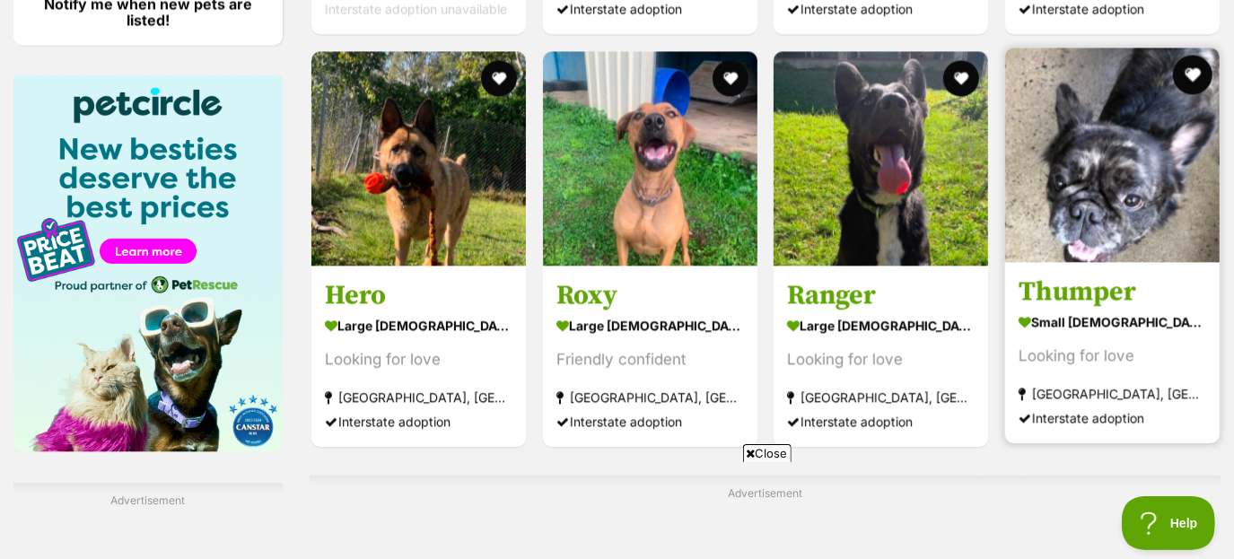
click at [1189, 70] on button "favourite" at bounding box center [1191, 74] width 39 height 39
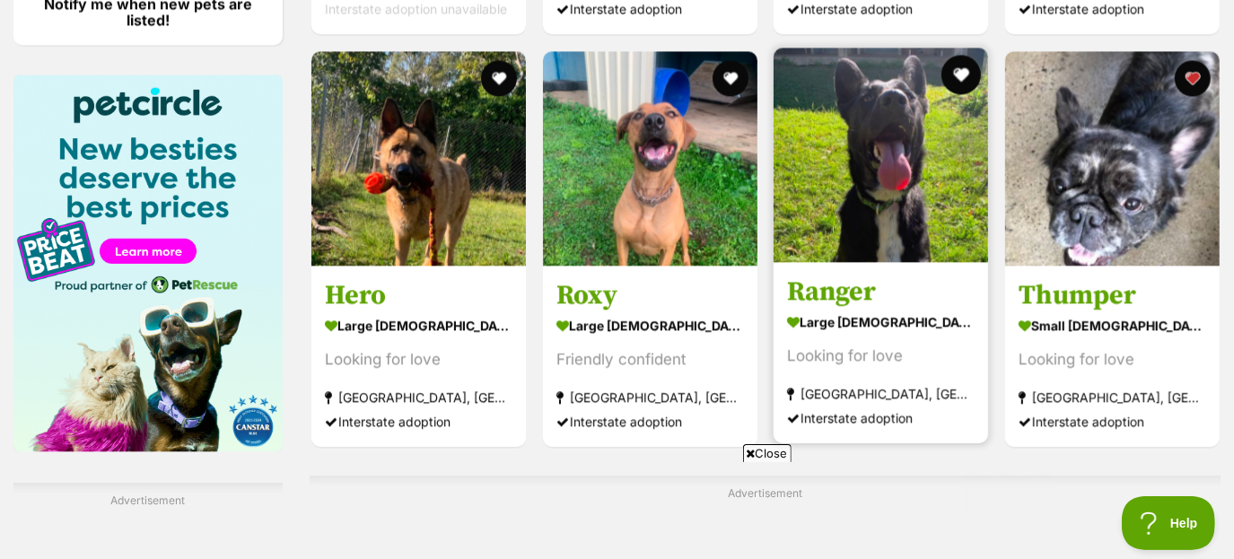
click at [950, 74] on button "favourite" at bounding box center [960, 74] width 39 height 39
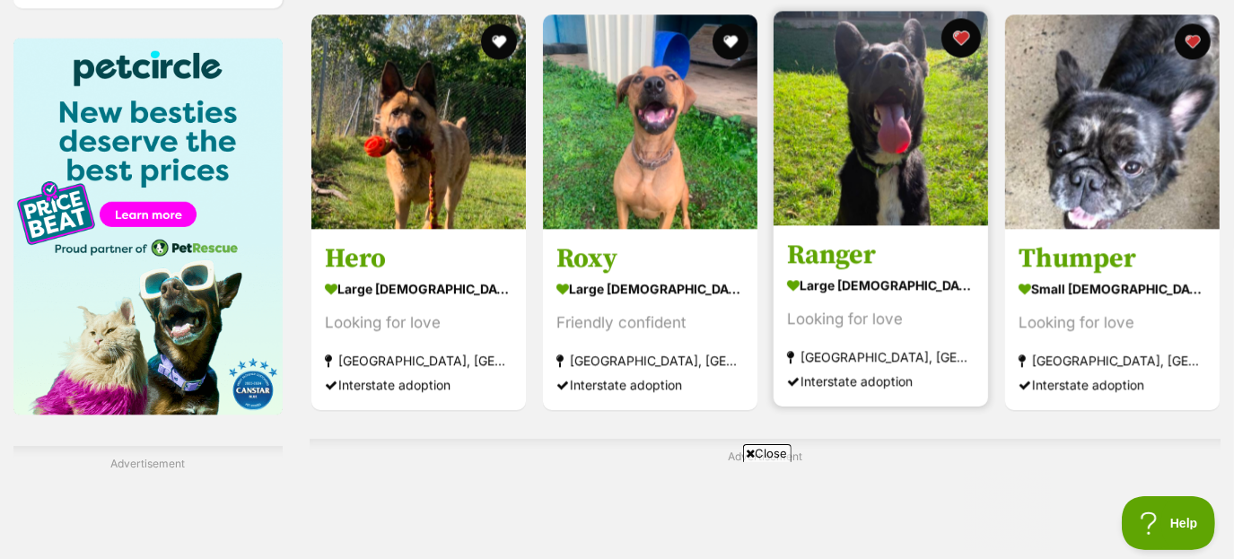
scroll to position [2712, 0]
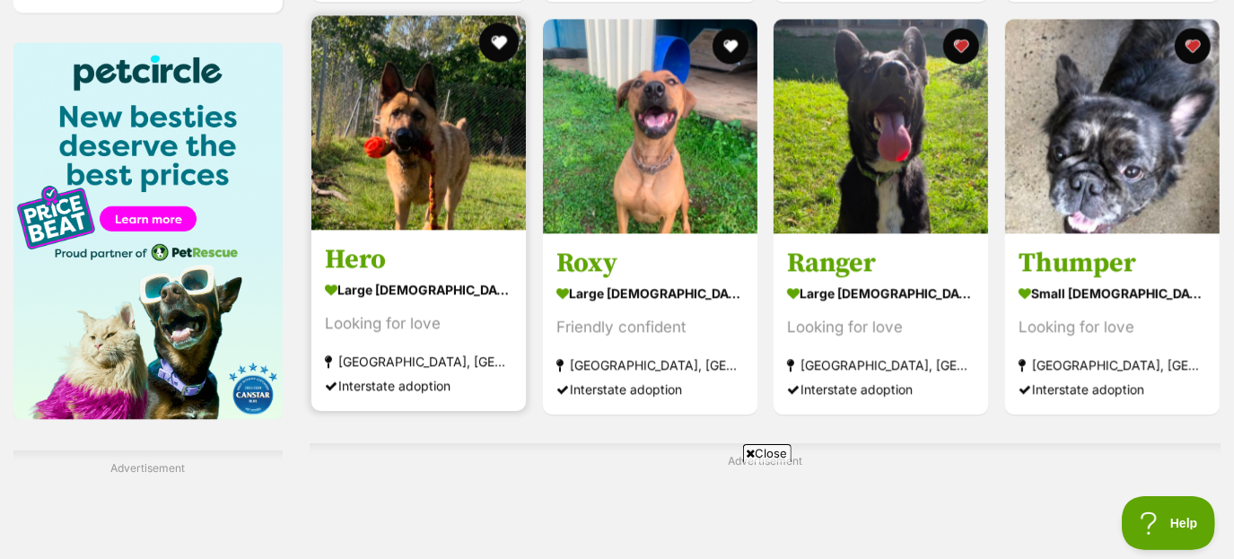
click at [493, 45] on button "favourite" at bounding box center [498, 41] width 39 height 39
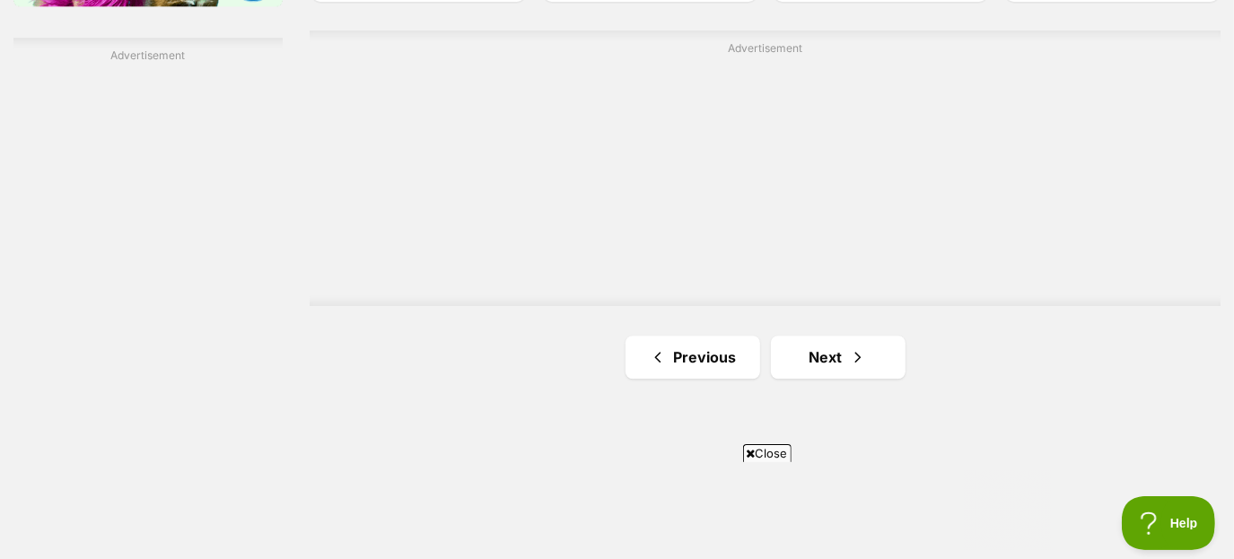
scroll to position [3139, 0]
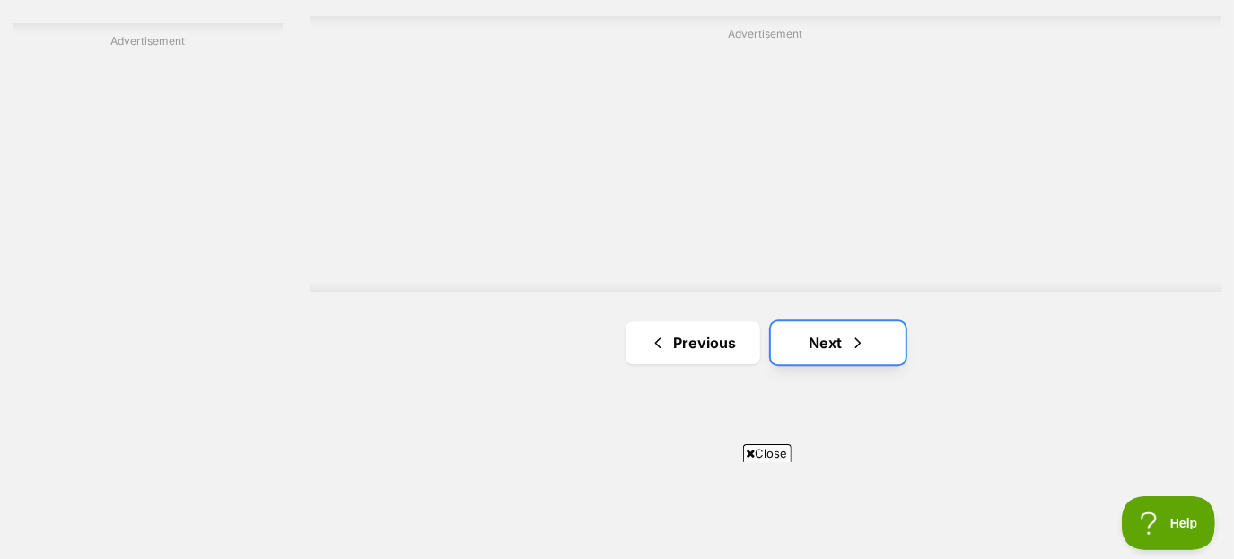
click at [832, 345] on link "Next" at bounding box center [838, 342] width 135 height 43
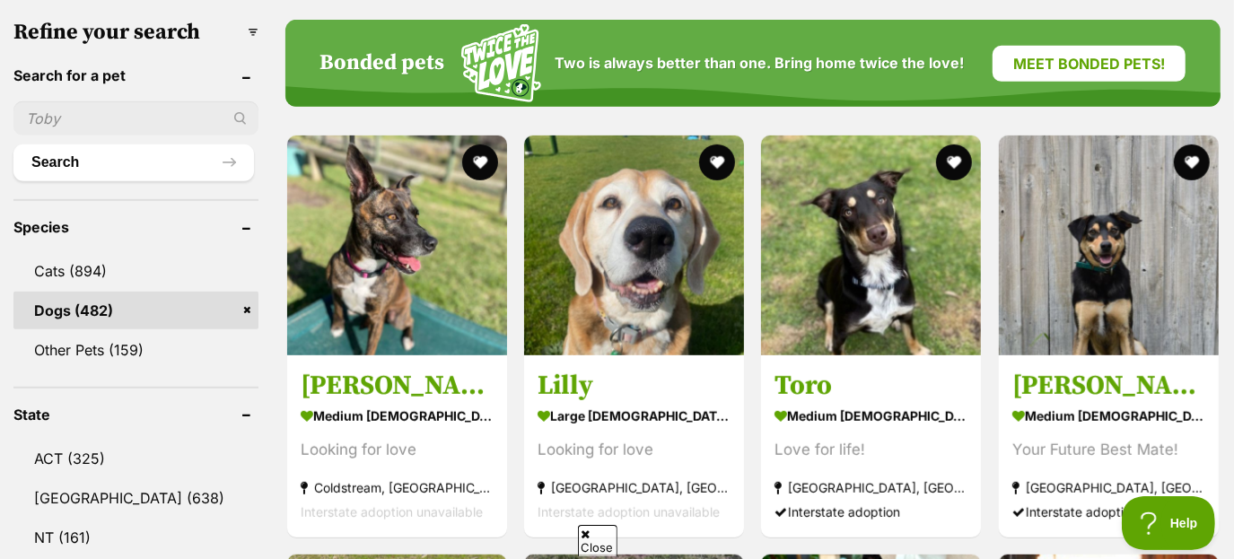
scroll to position [582, 0]
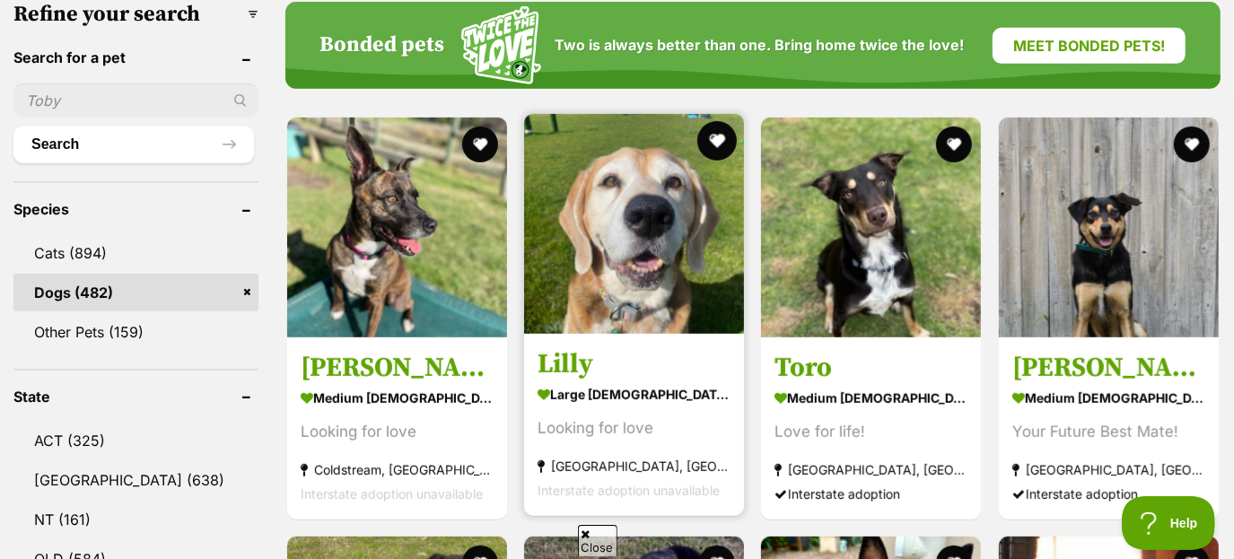
click at [715, 127] on button "favourite" at bounding box center [716, 140] width 39 height 39
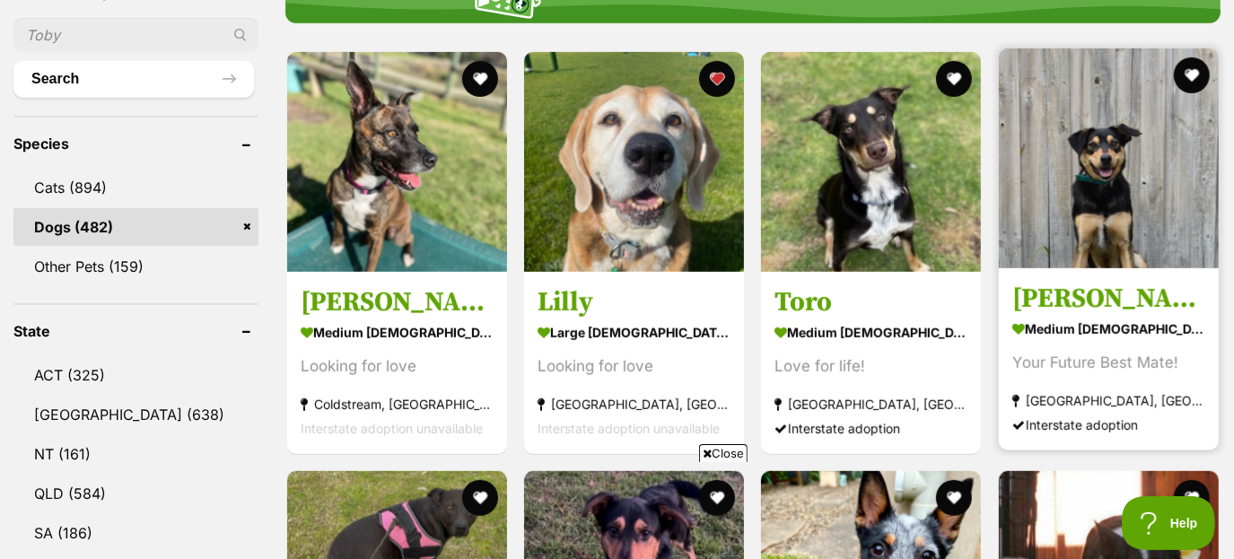
scroll to position [0, 0]
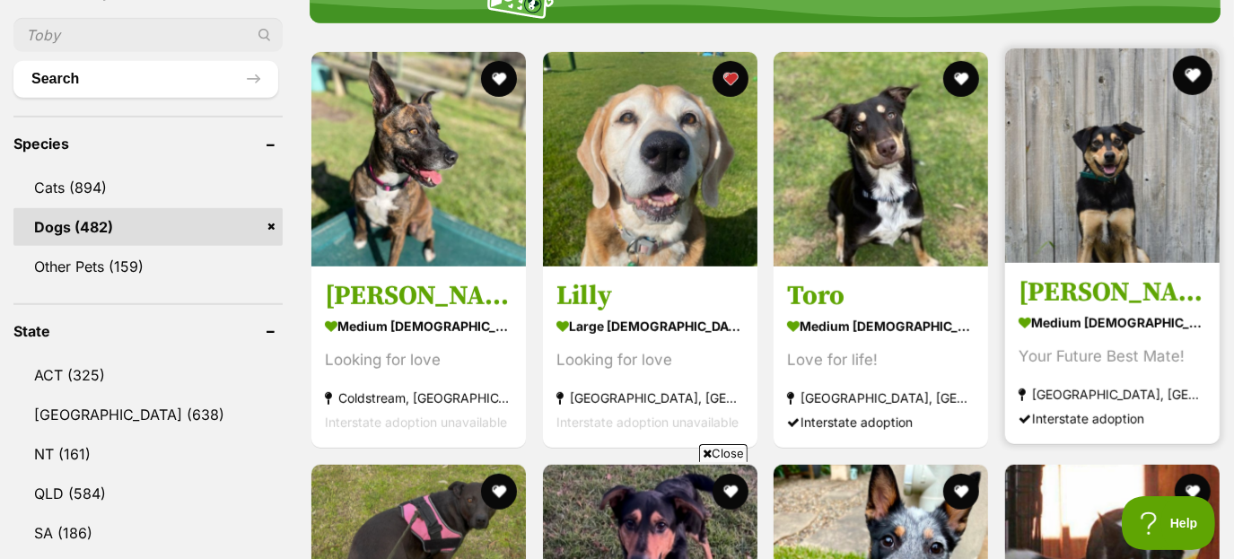
click at [1193, 63] on button "favourite" at bounding box center [1191, 75] width 39 height 39
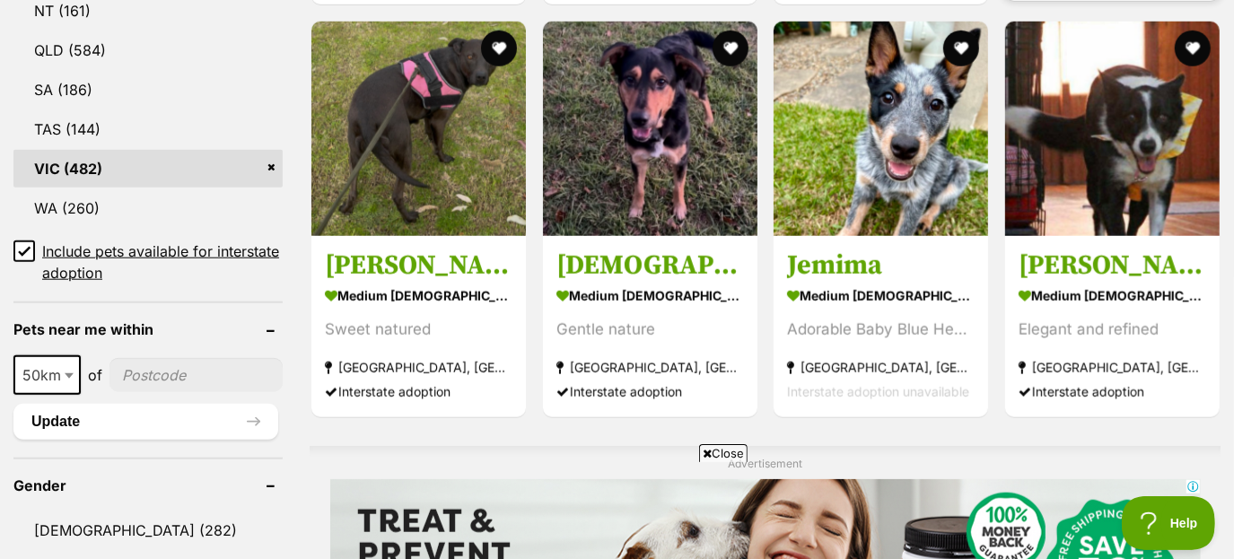
scroll to position [1087, 0]
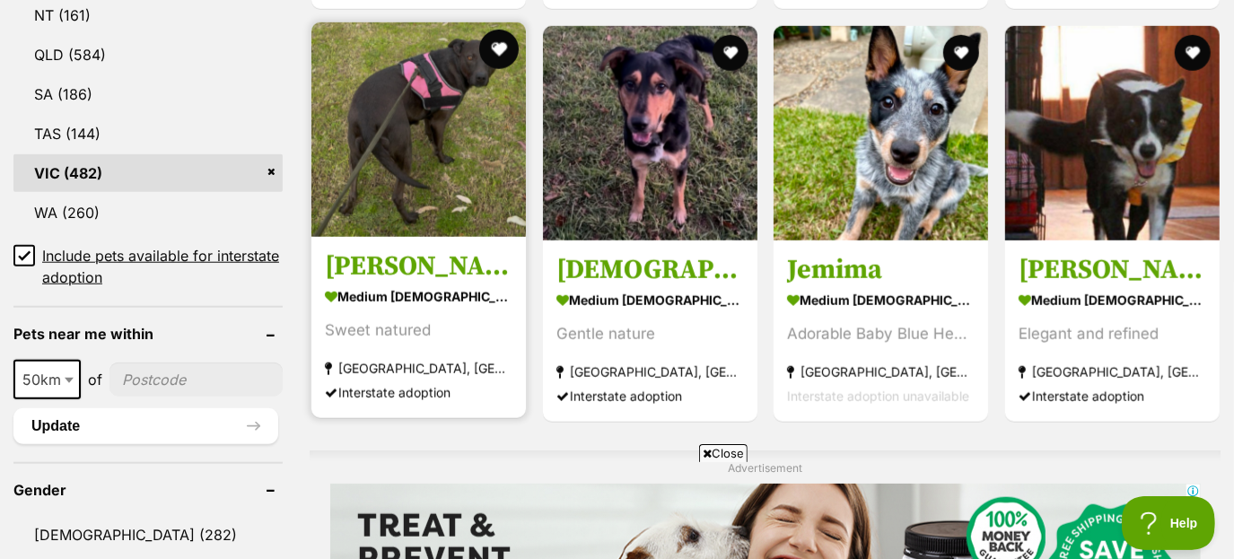
click at [507, 41] on button "favourite" at bounding box center [498, 49] width 39 height 39
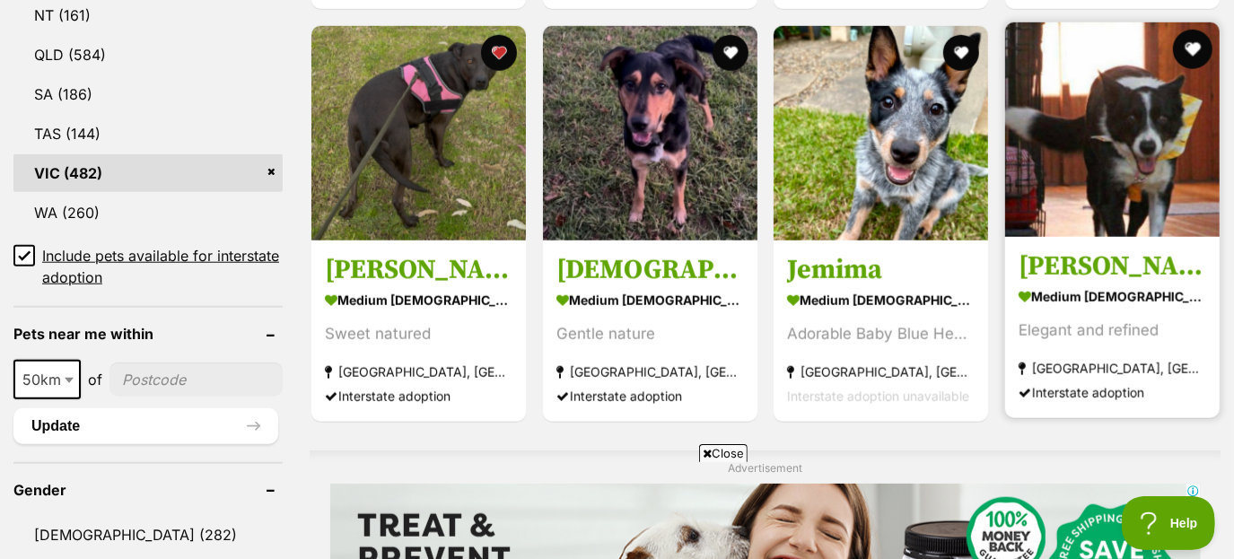
click at [1187, 49] on button "favourite" at bounding box center [1191, 49] width 39 height 39
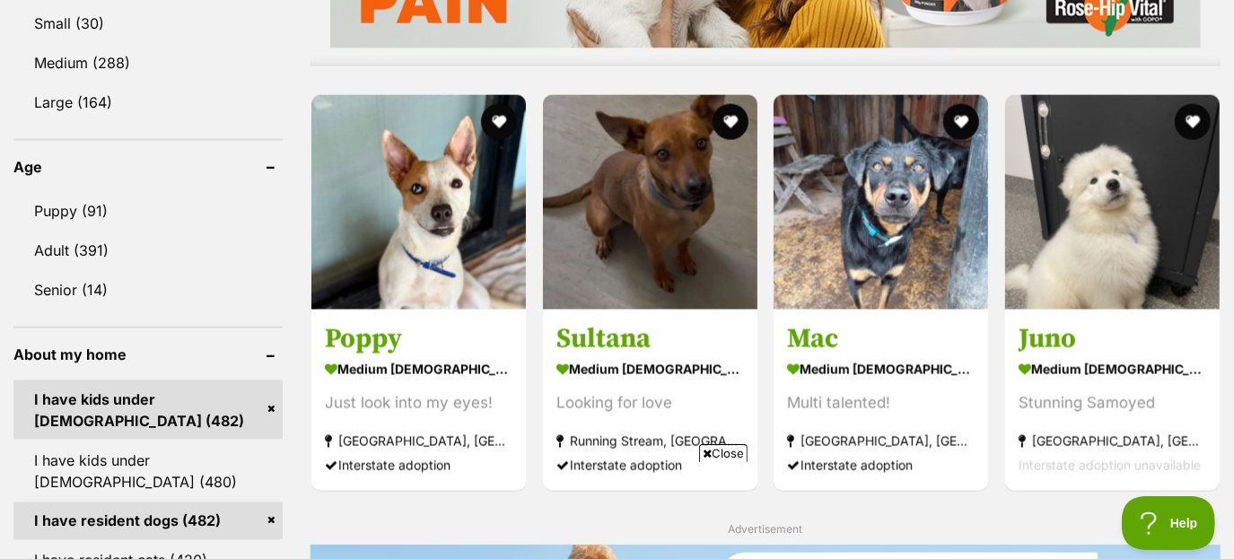
scroll to position [1748, 0]
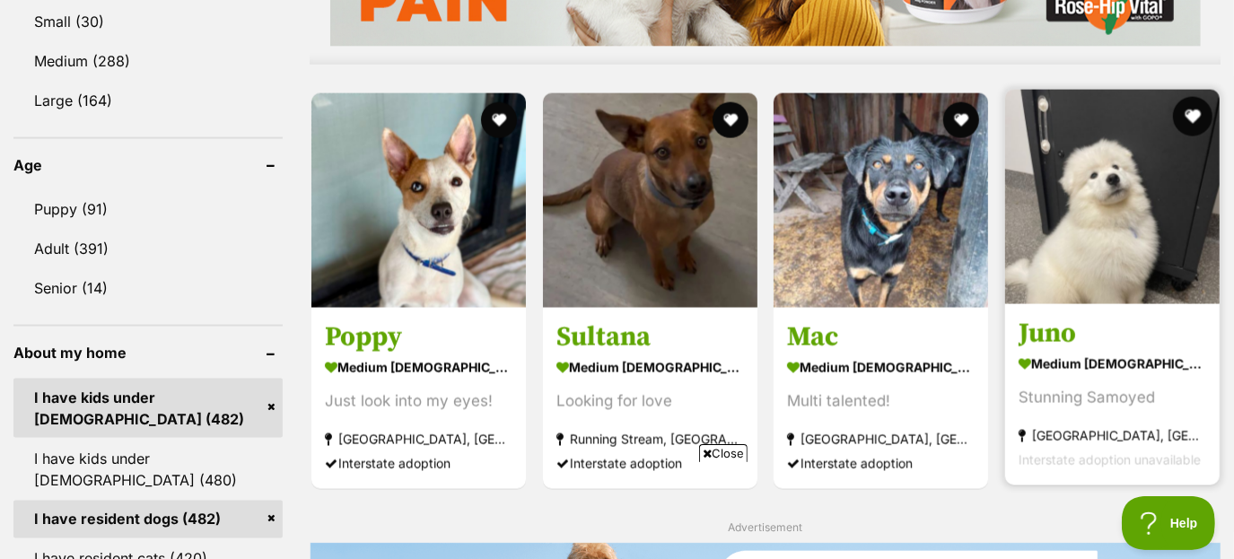
click at [1192, 111] on button "favourite" at bounding box center [1191, 116] width 39 height 39
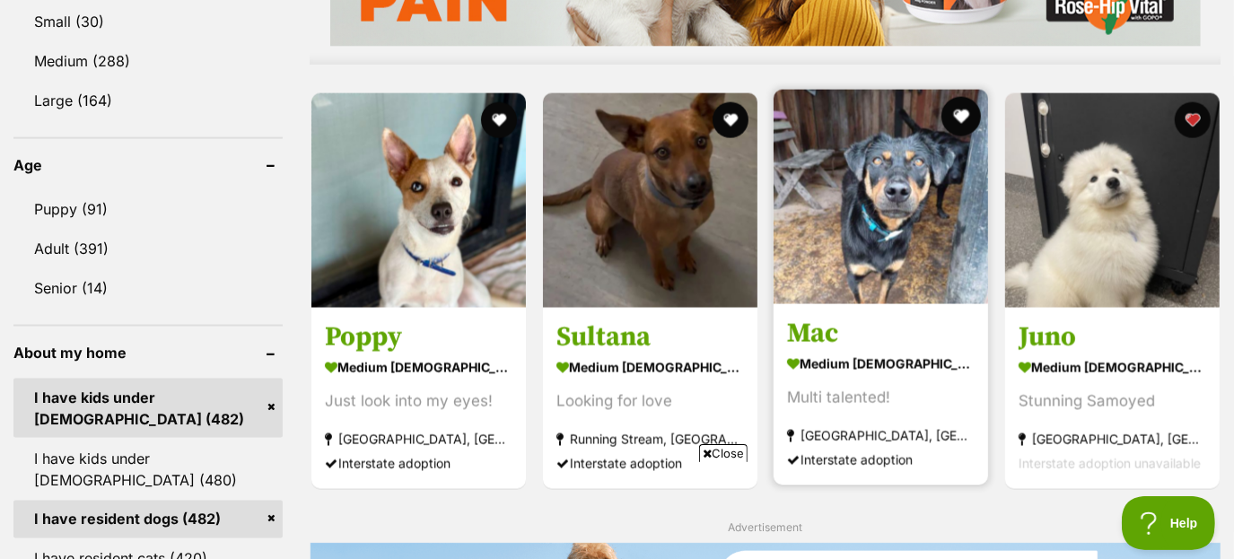
click at [959, 110] on button "favourite" at bounding box center [960, 116] width 39 height 39
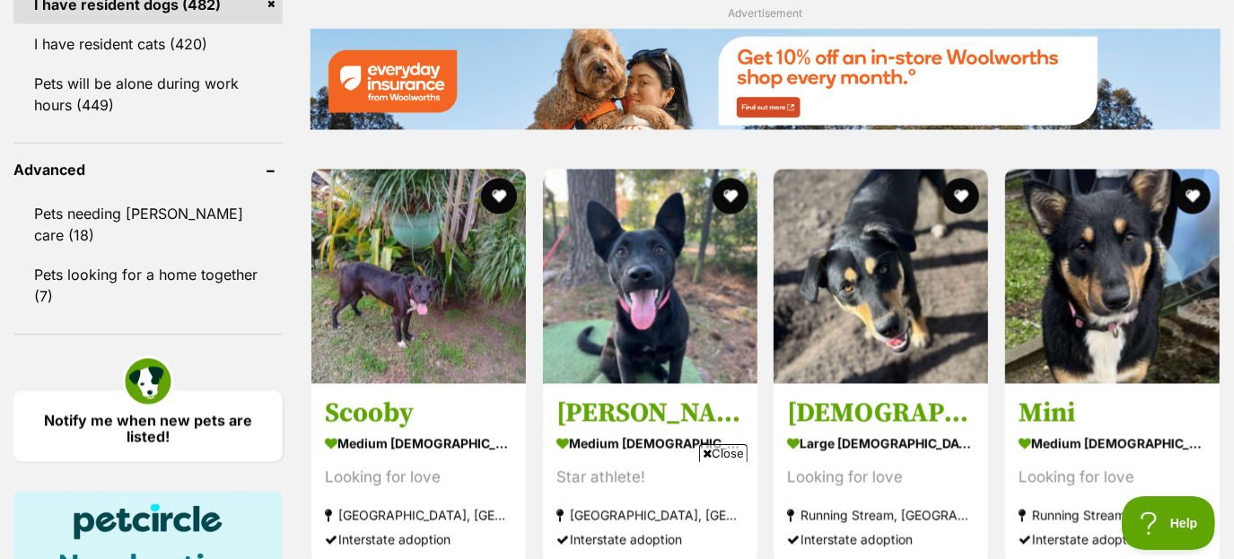
scroll to position [2263, 0]
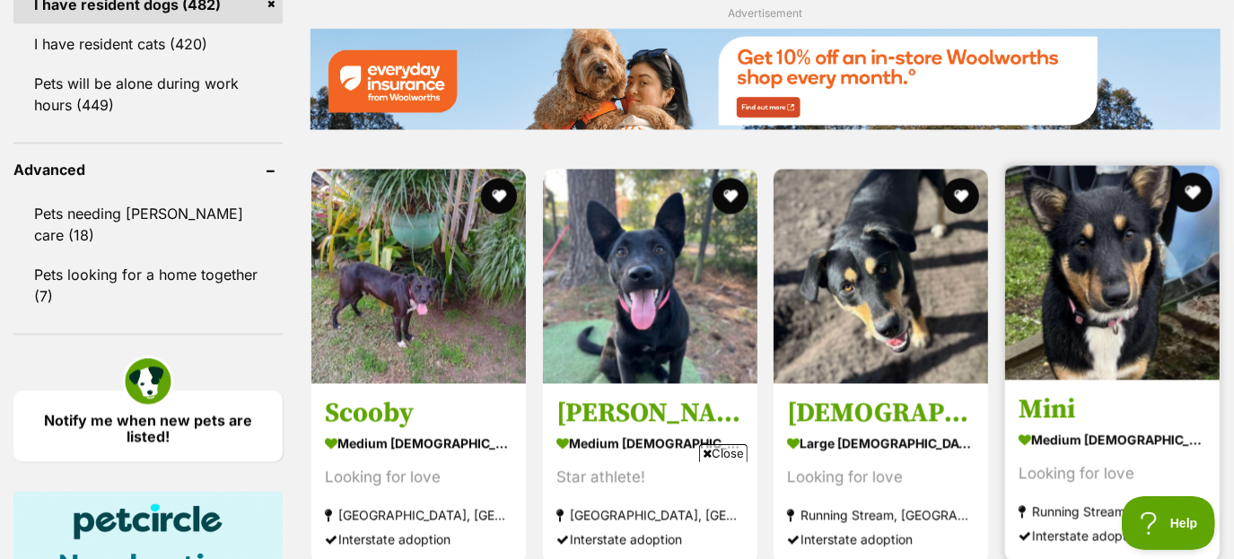
click at [1192, 192] on button "favourite" at bounding box center [1191, 191] width 39 height 39
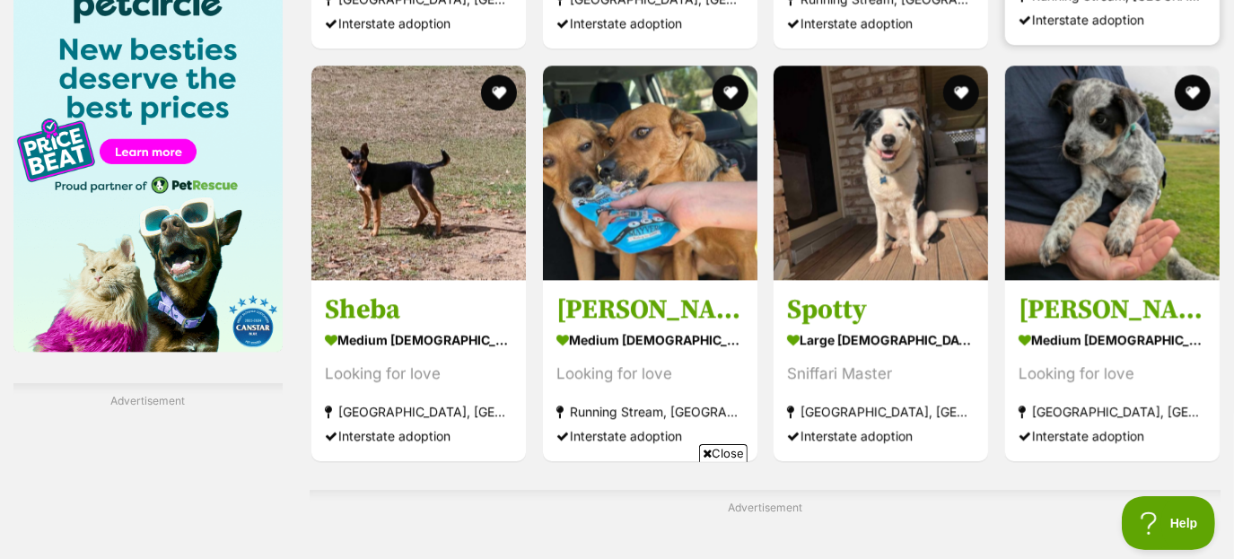
scroll to position [2777, 0]
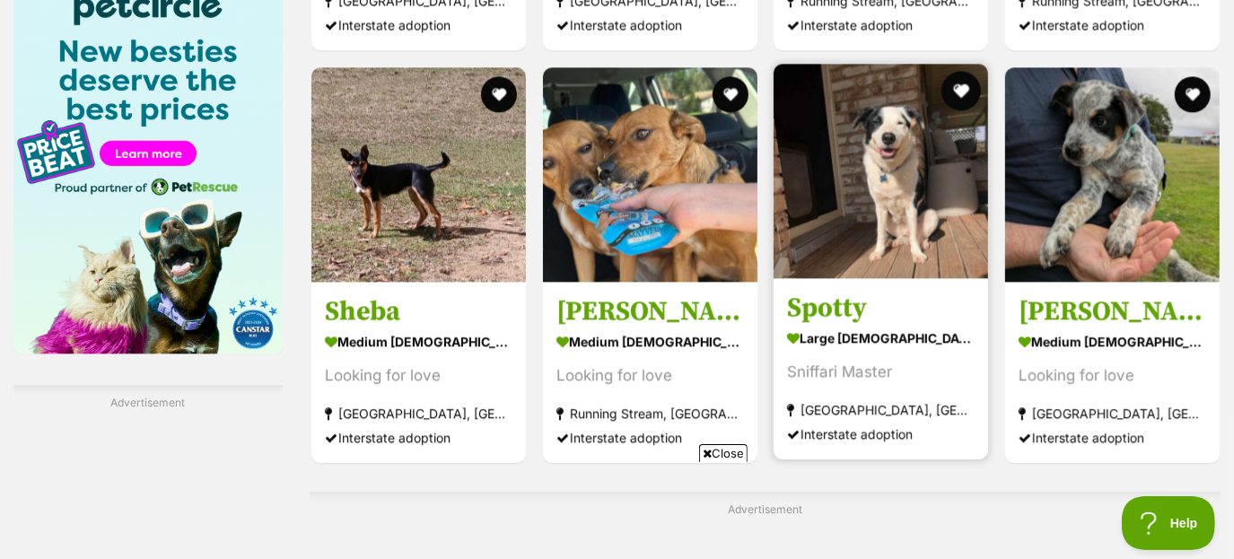
click at [958, 84] on button "favourite" at bounding box center [960, 90] width 39 height 39
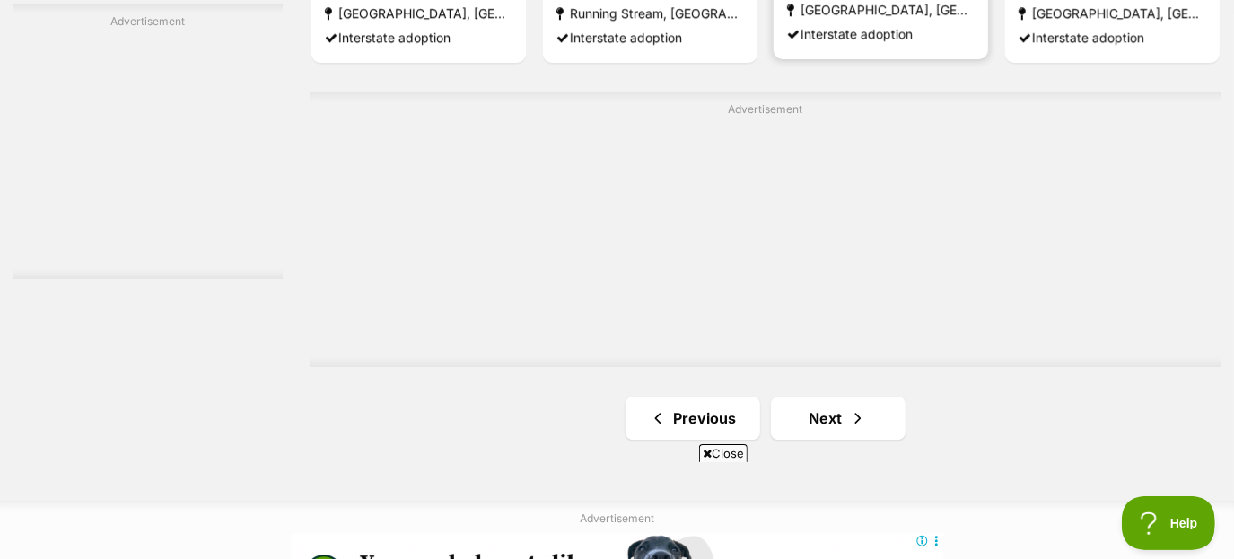
scroll to position [3281, 0]
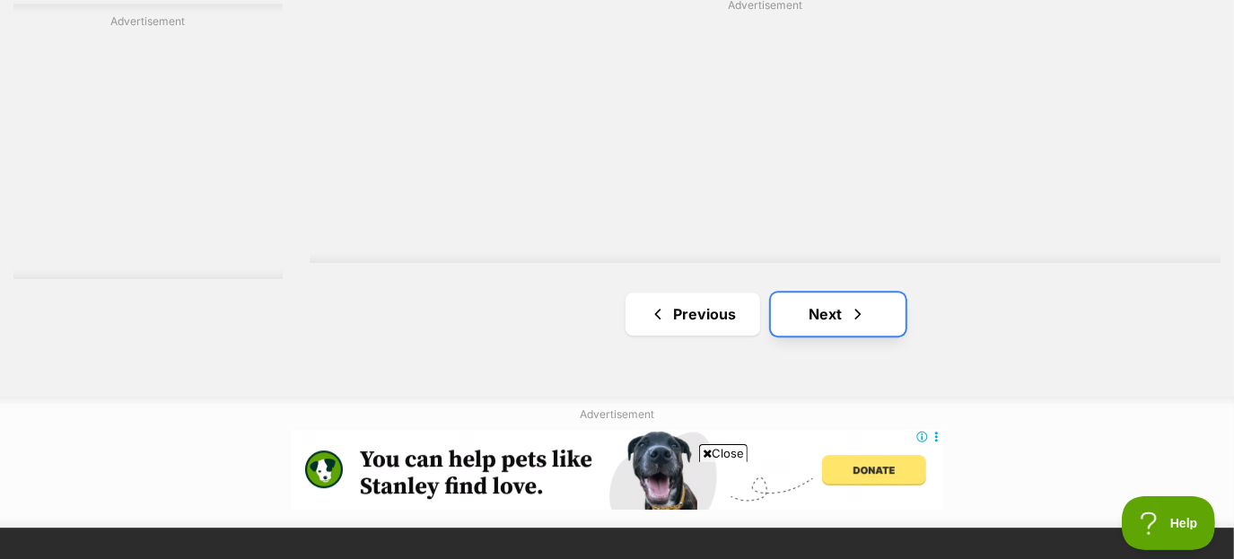
click at [849, 319] on span "Next page" at bounding box center [858, 314] width 18 height 22
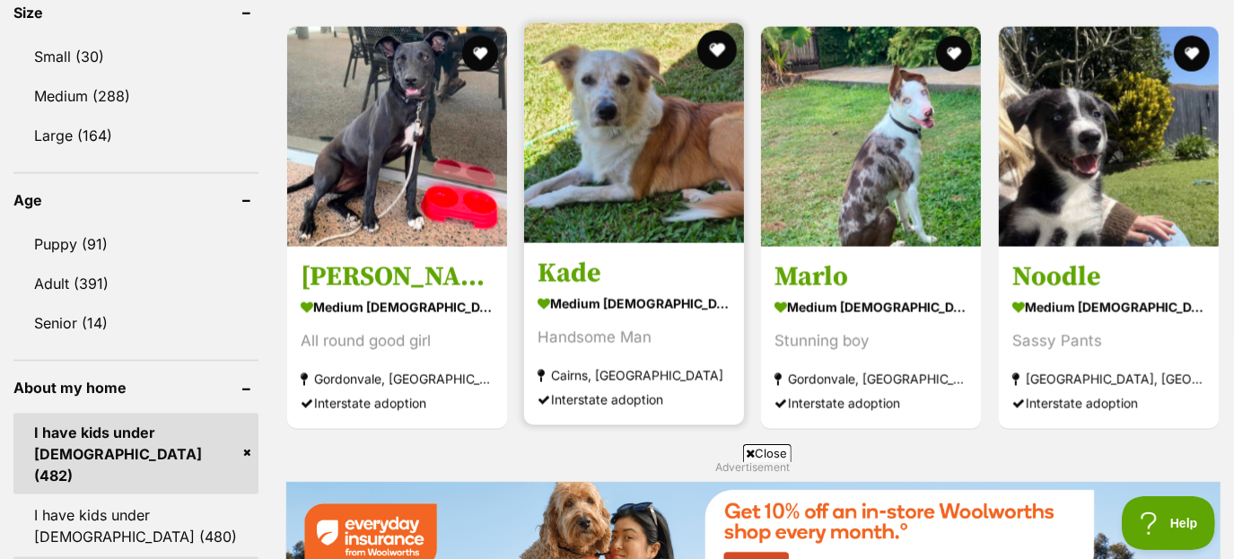
click at [711, 50] on button "favourite" at bounding box center [716, 50] width 39 height 39
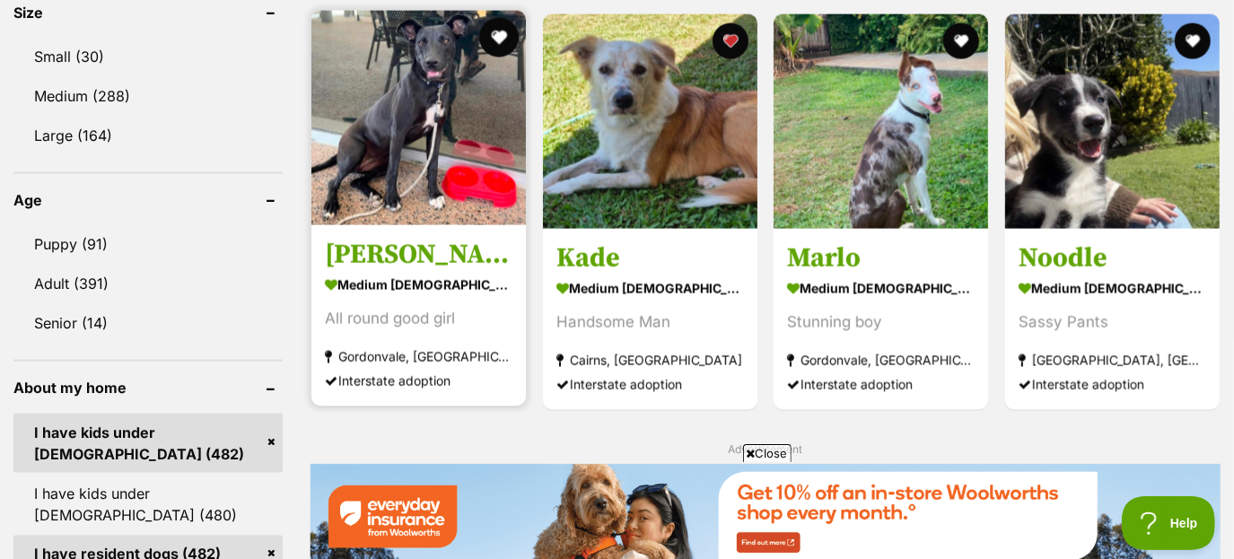
click at [499, 29] on button "favourite" at bounding box center [498, 37] width 39 height 39
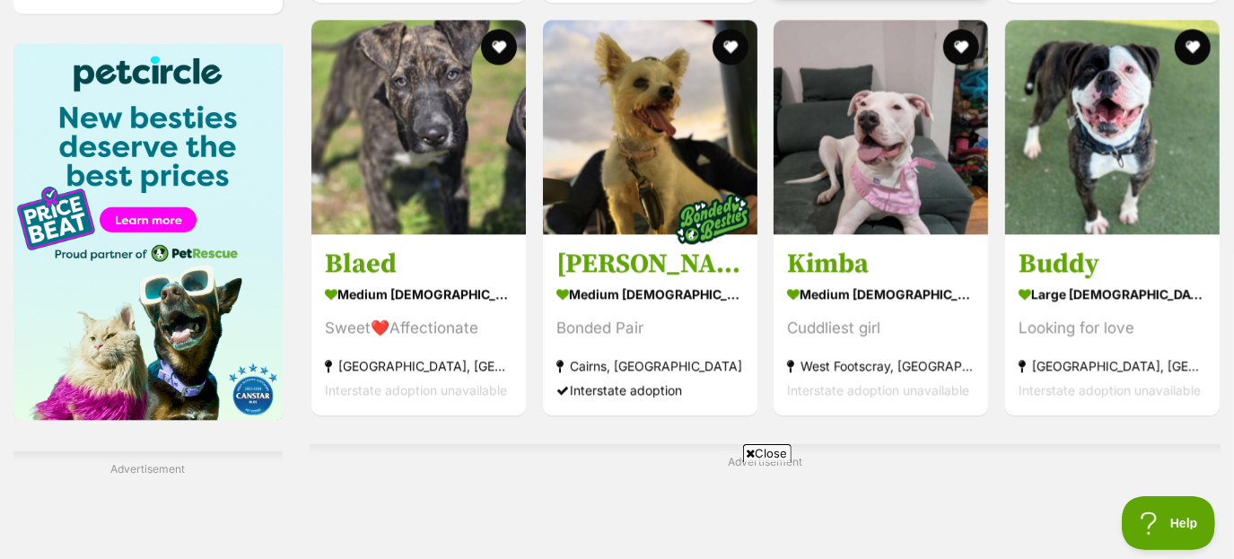
scroll to position [2710, 0]
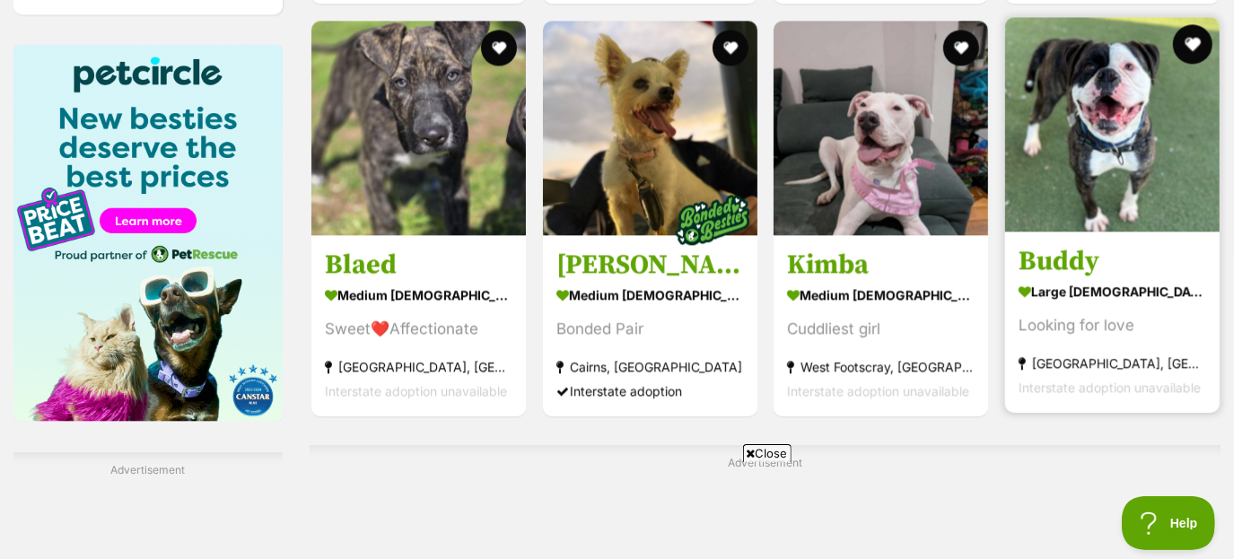
click at [1195, 36] on button "favourite" at bounding box center [1191, 43] width 39 height 39
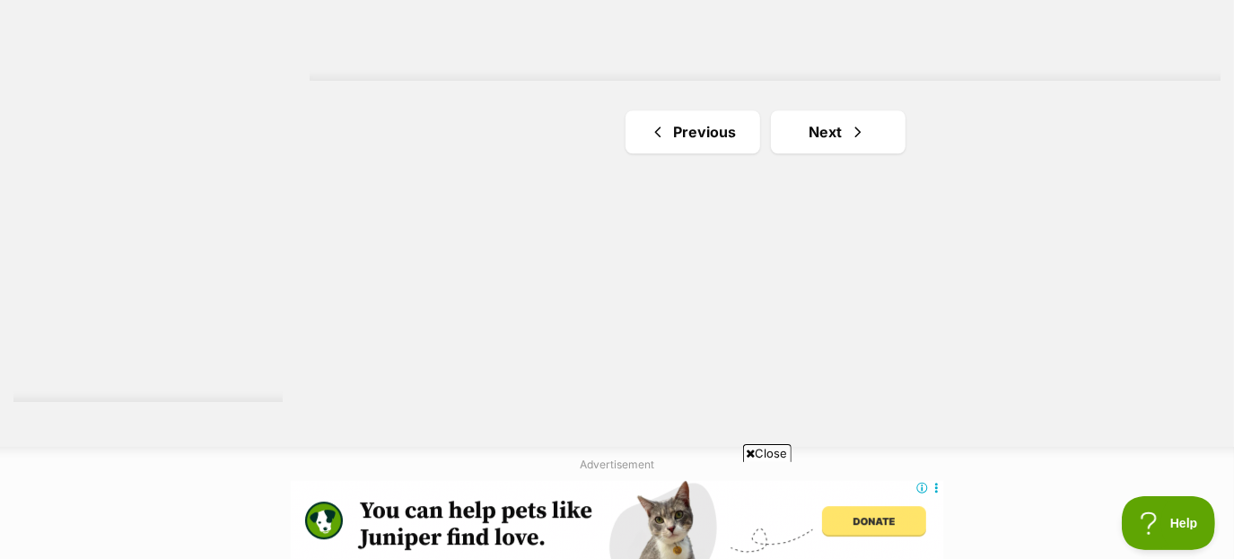
scroll to position [3388, 0]
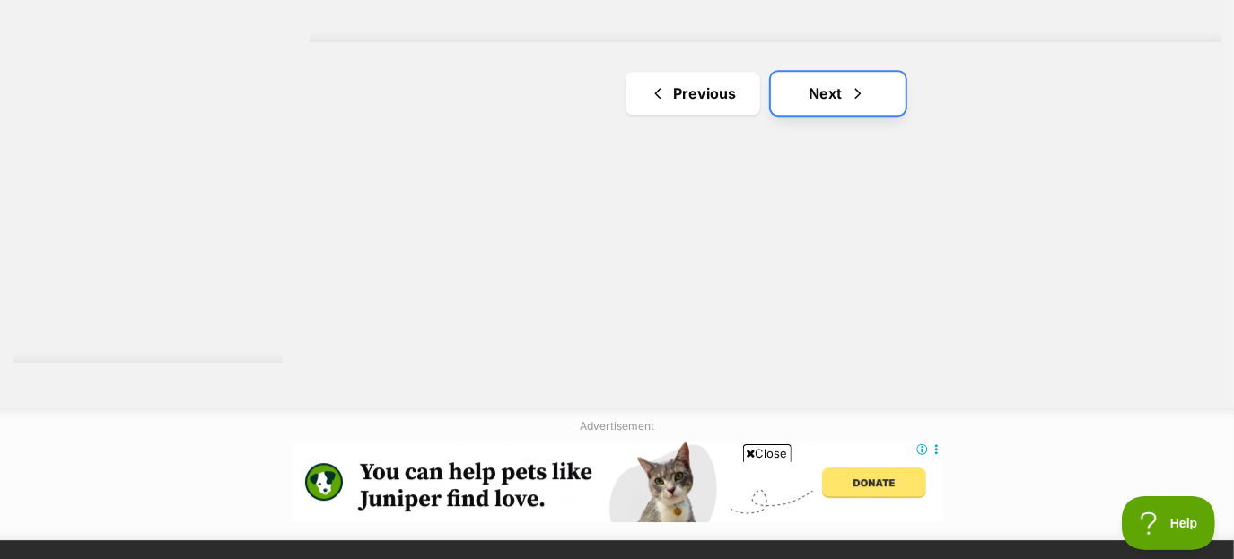
click at [841, 76] on link "Next" at bounding box center [838, 93] width 135 height 43
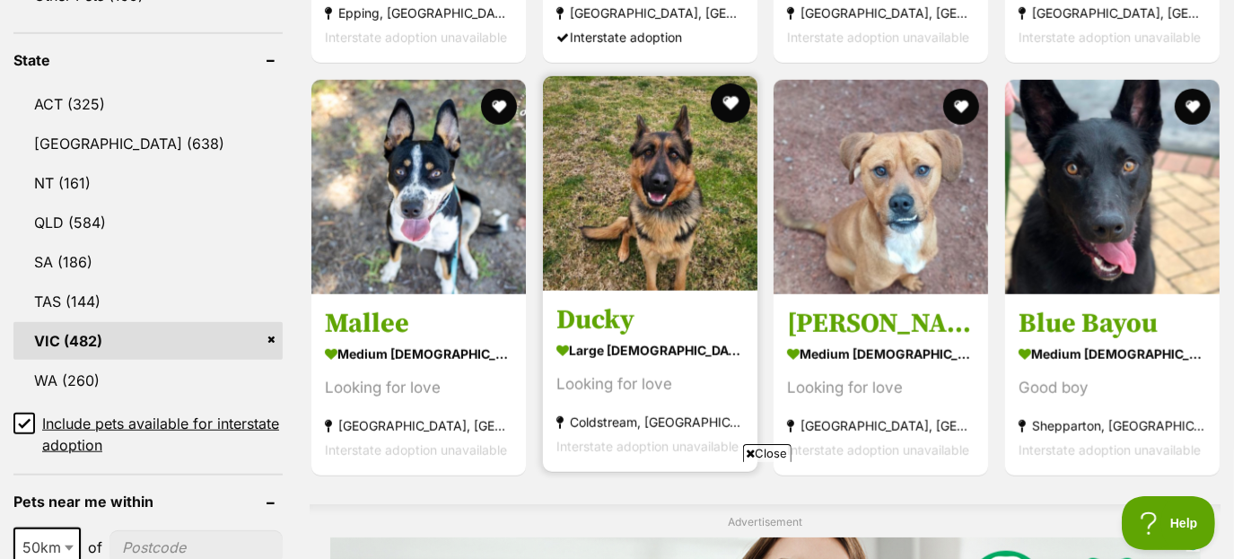
click at [718, 108] on button "favourite" at bounding box center [729, 102] width 39 height 39
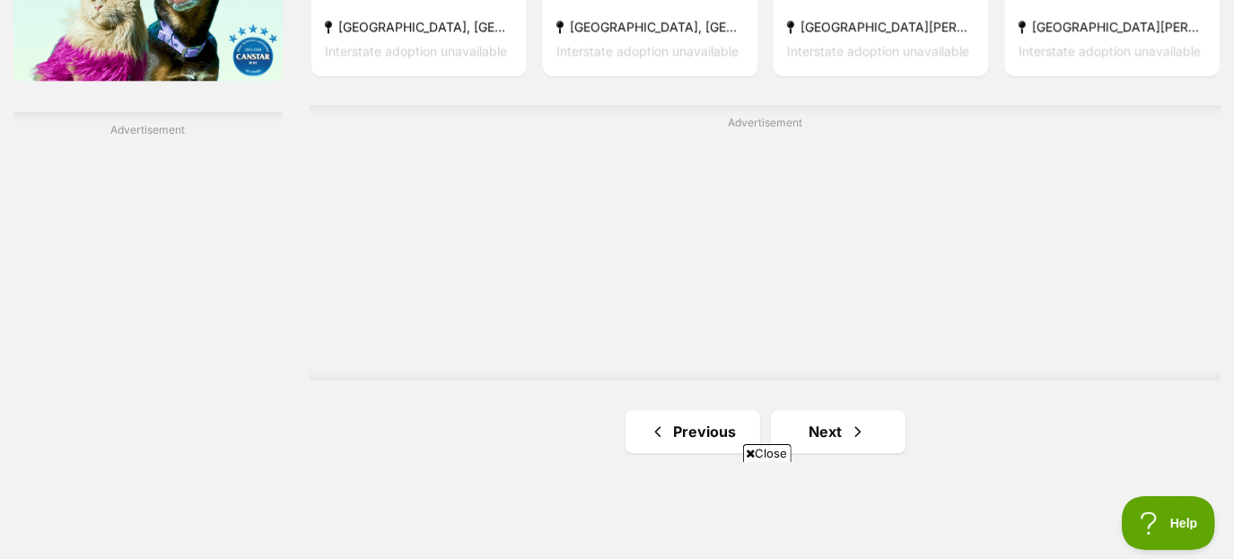
scroll to position [3060, 0]
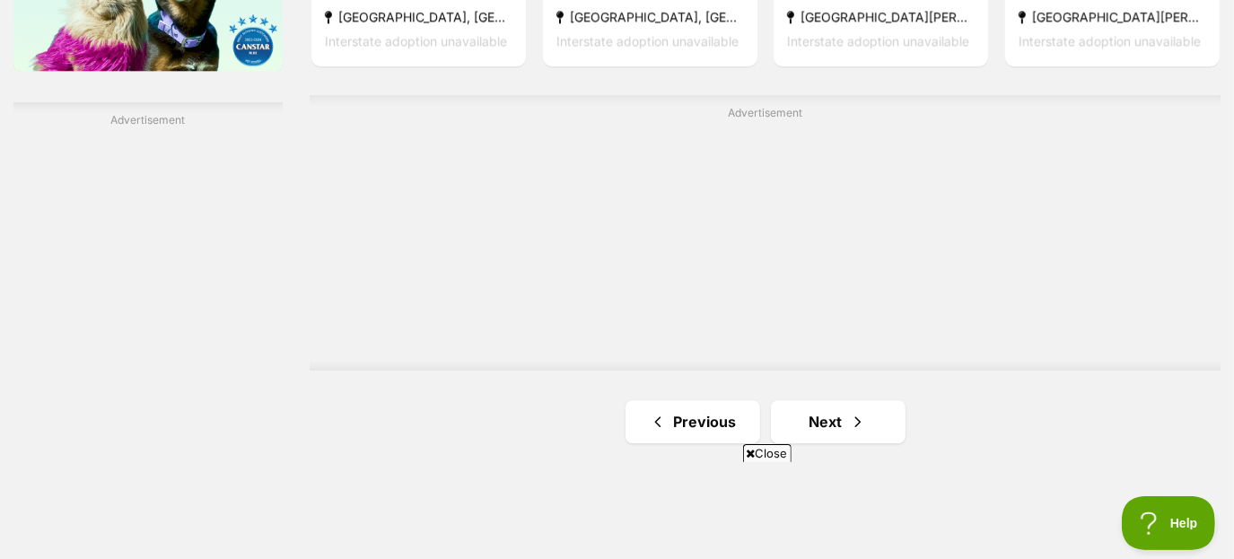
click at [847, 425] on link "Next" at bounding box center [838, 421] width 135 height 43
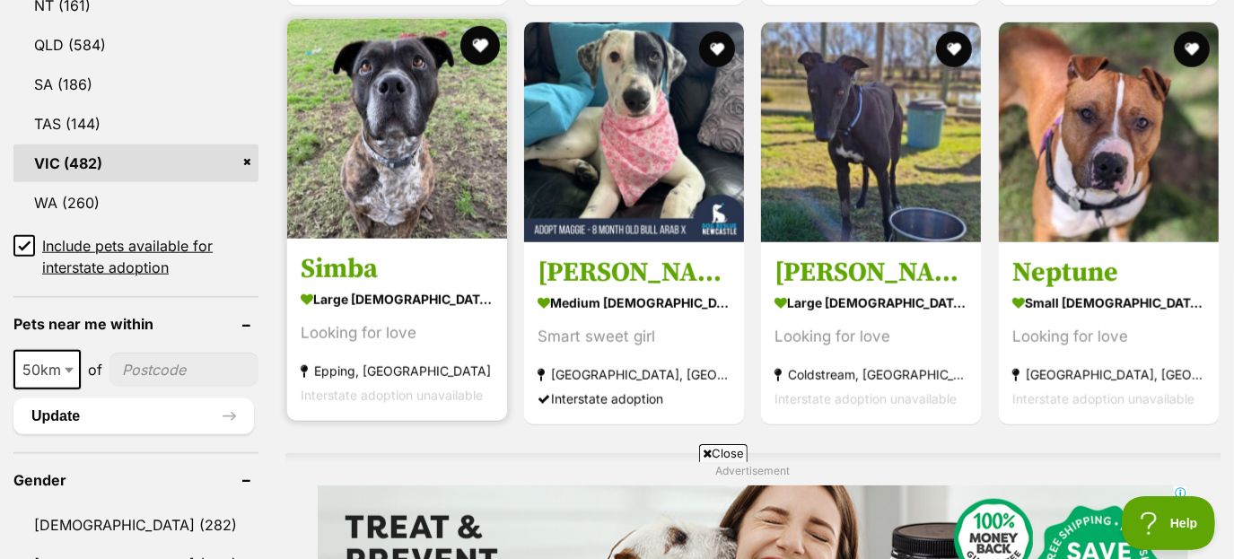
click at [473, 43] on button "favourite" at bounding box center [479, 45] width 39 height 39
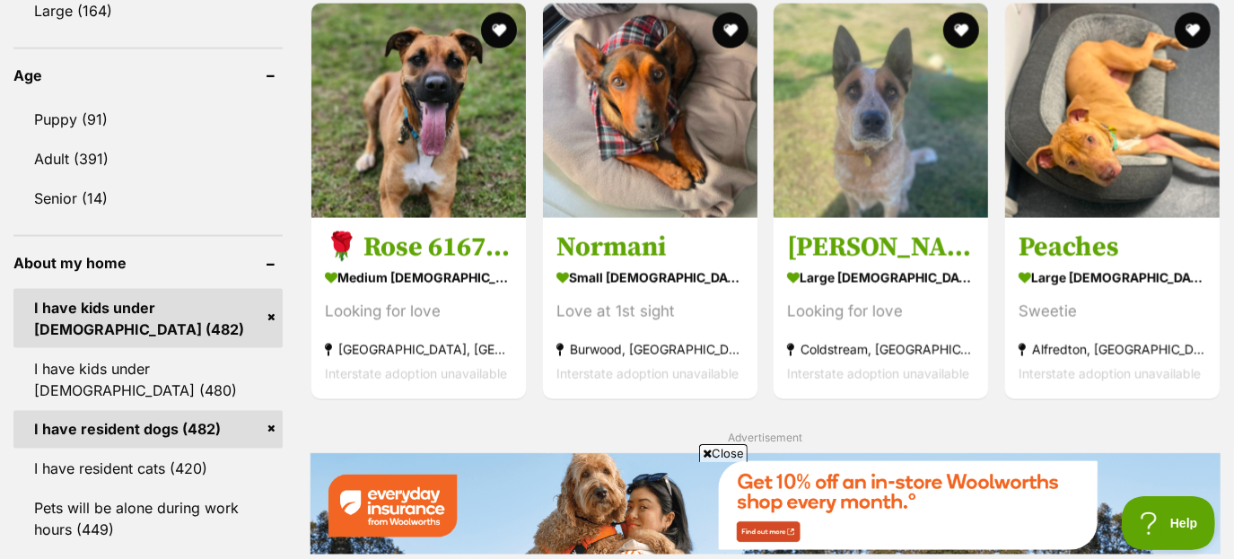
scroll to position [1842, 0]
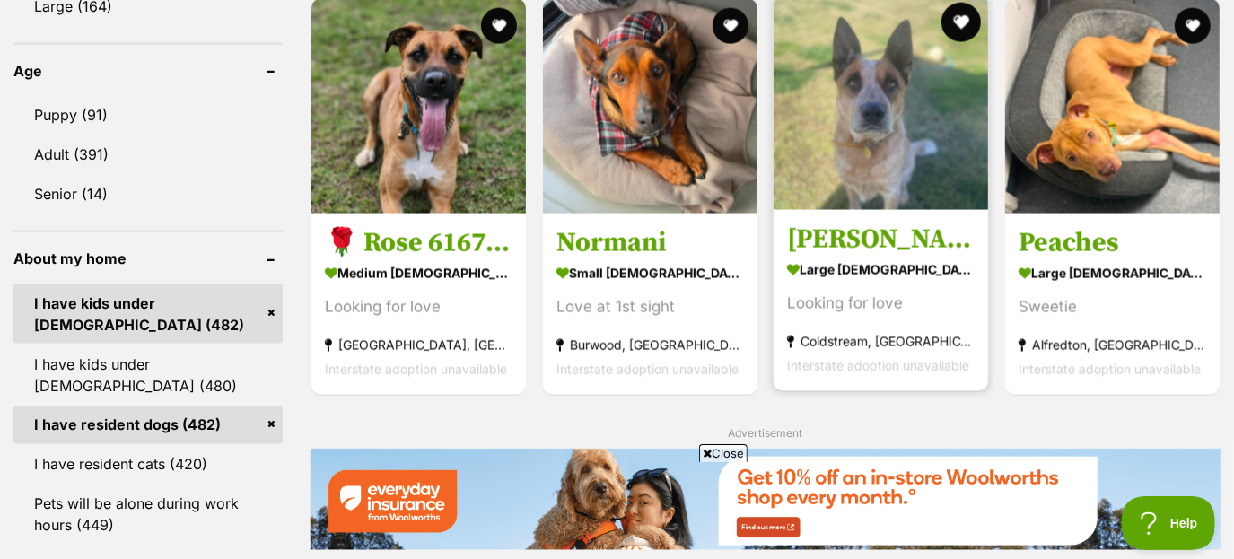
click at [966, 19] on button "favourite" at bounding box center [960, 22] width 39 height 39
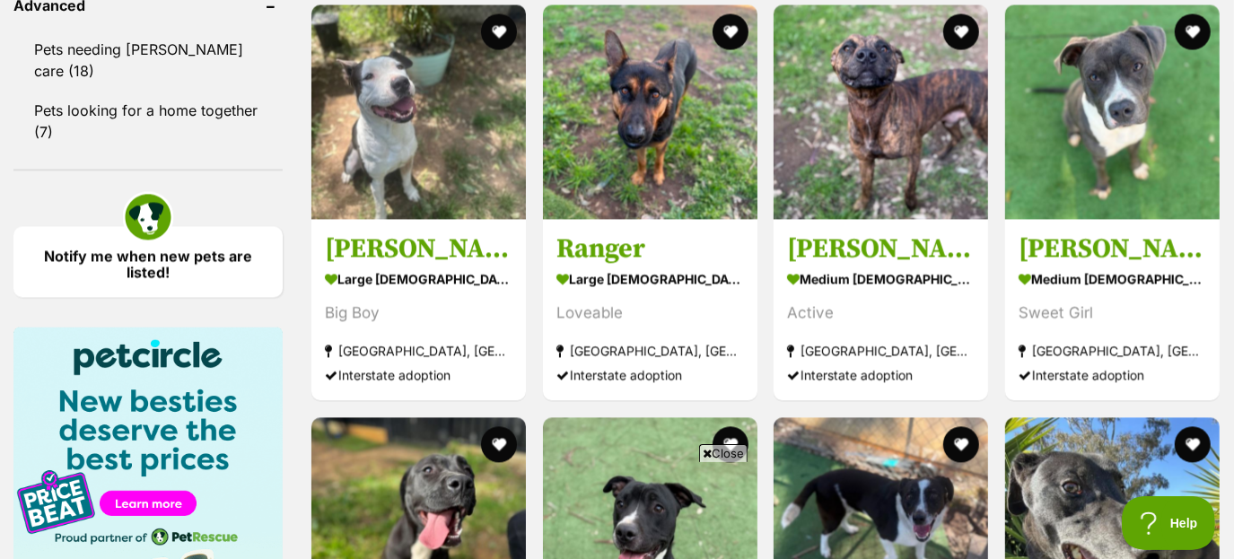
scroll to position [2426, 0]
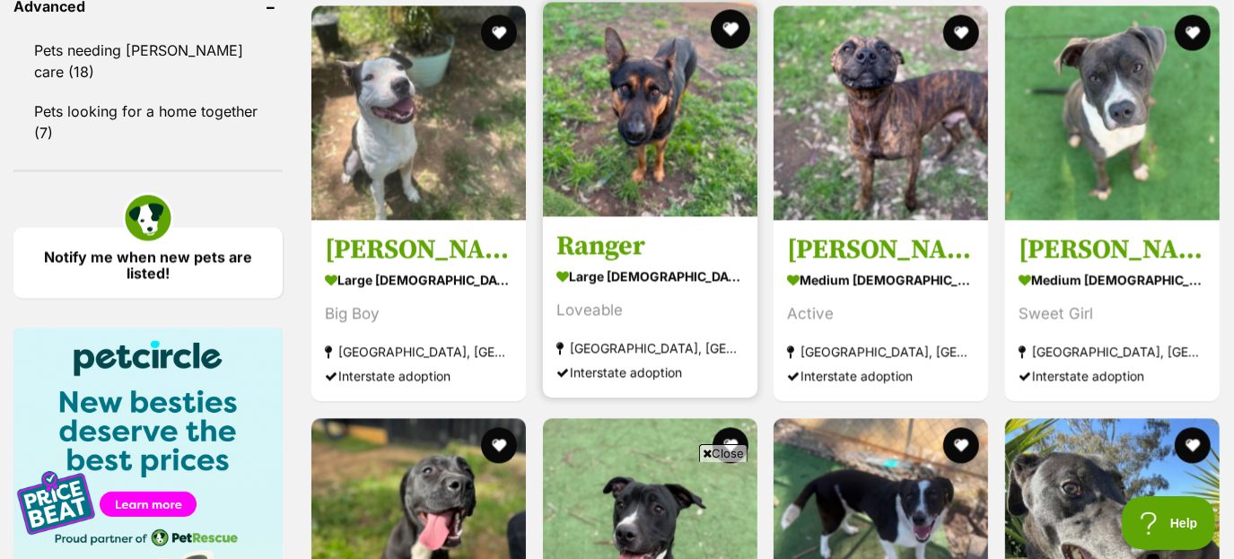
click at [727, 22] on button "favourite" at bounding box center [729, 28] width 39 height 39
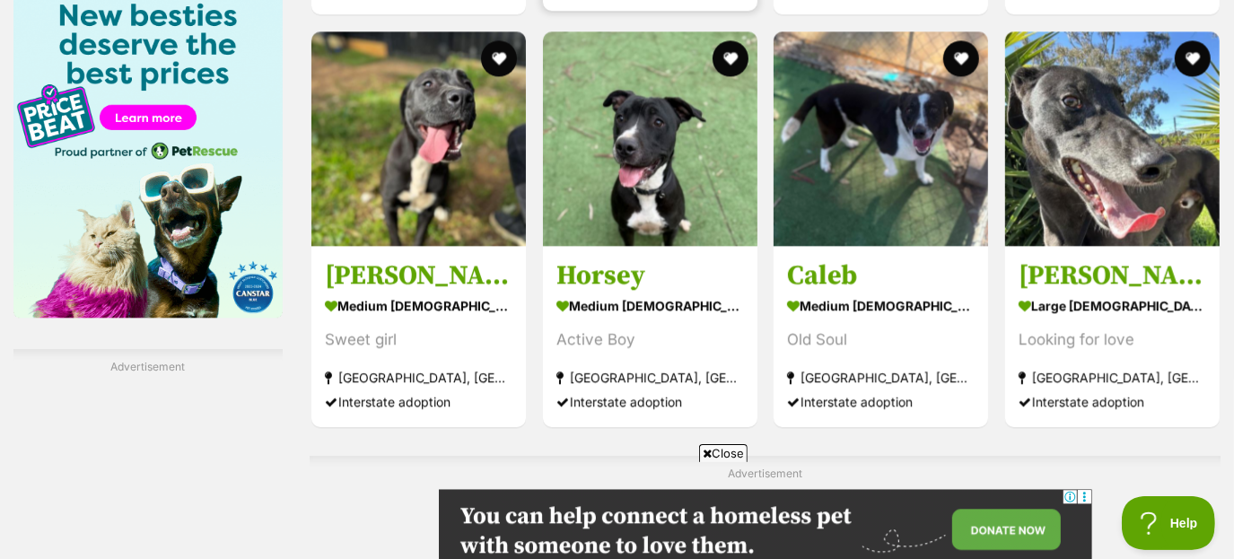
scroll to position [2814, 0]
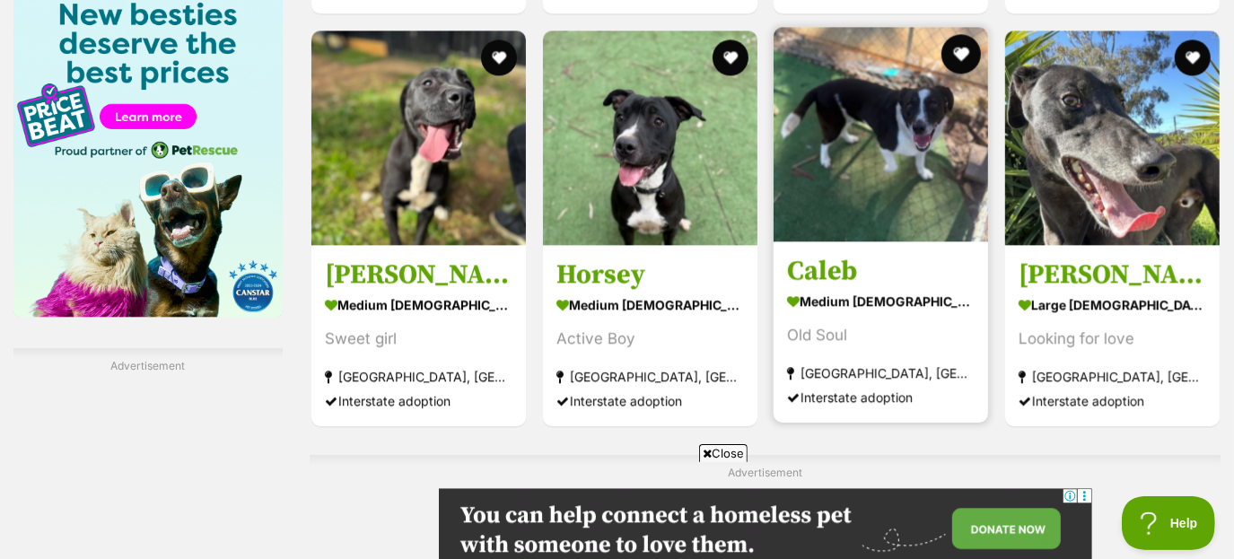
click at [959, 60] on button "favourite" at bounding box center [960, 53] width 39 height 39
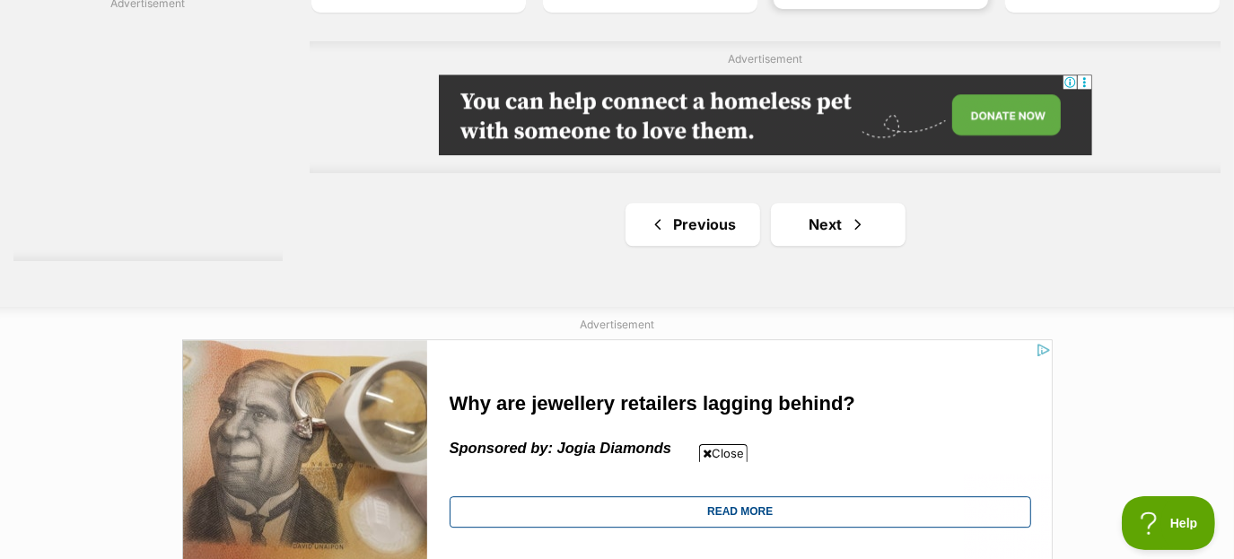
scroll to position [3207, 0]
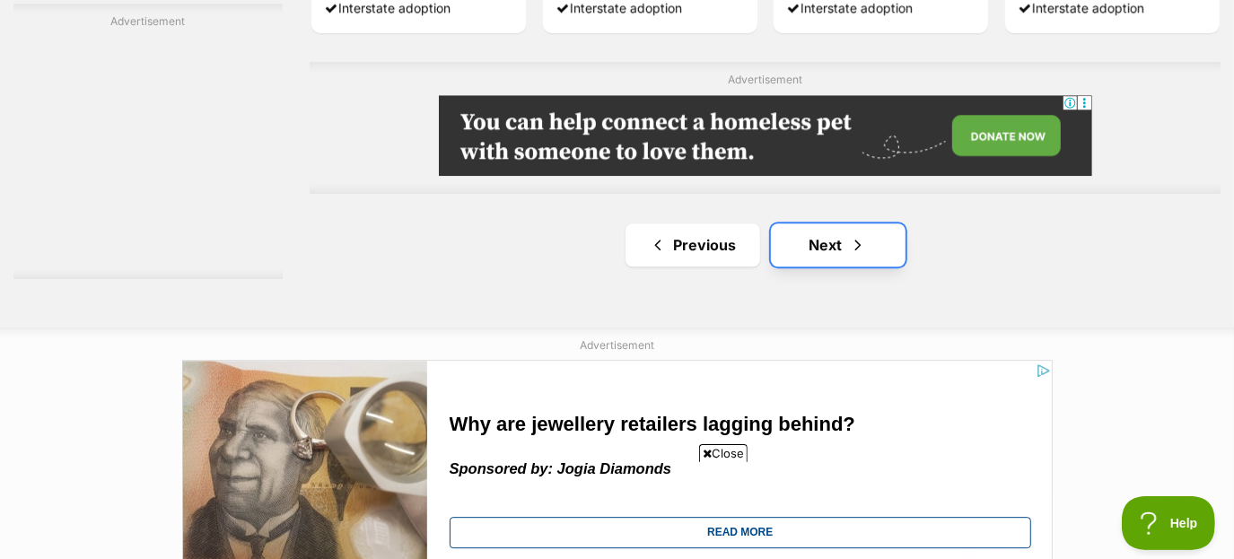
click at [854, 240] on span "Next page" at bounding box center [858, 245] width 18 height 22
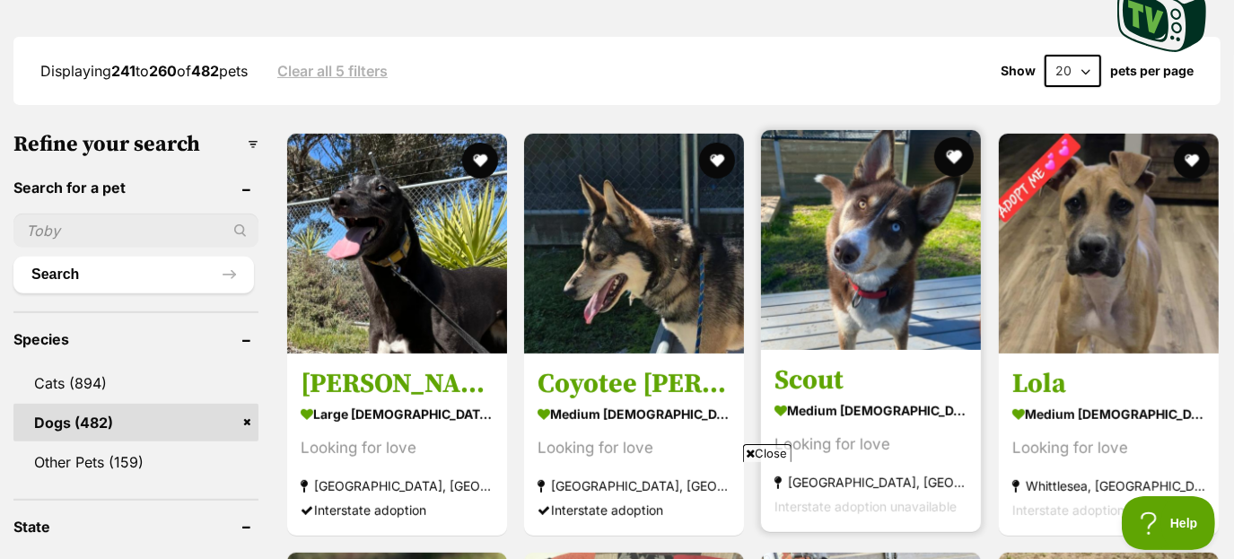
click at [959, 151] on button "favourite" at bounding box center [954, 156] width 39 height 39
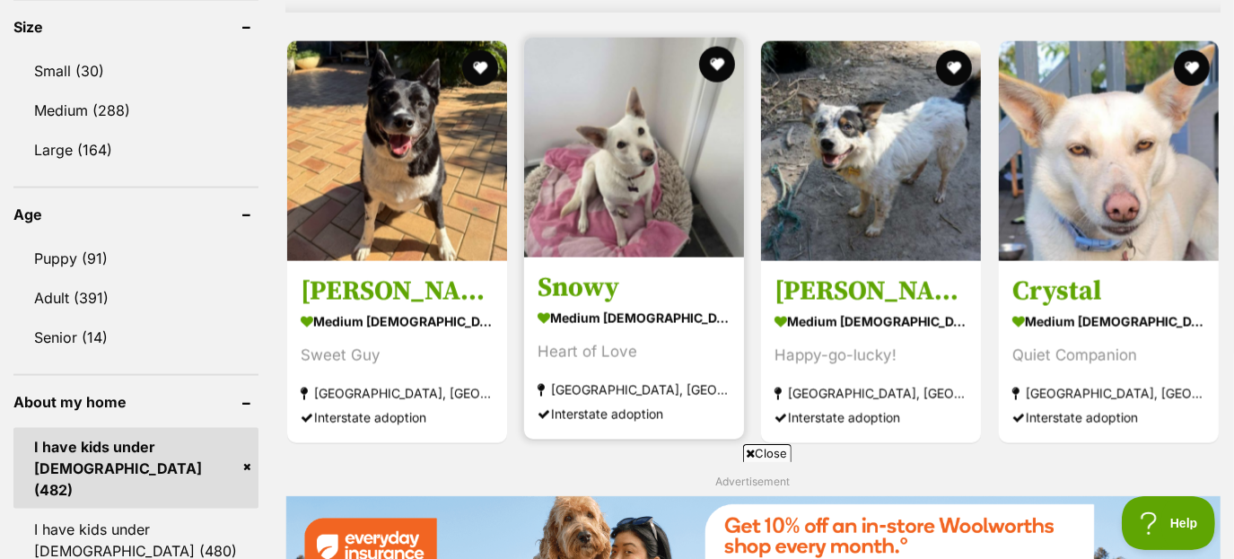
scroll to position [1663, 0]
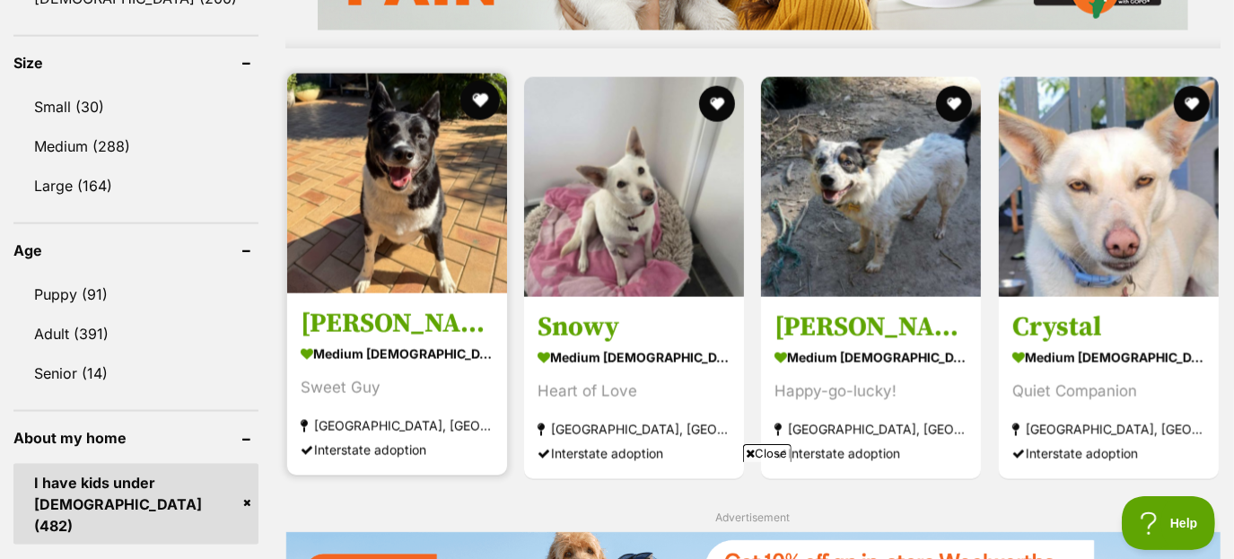
click at [465, 106] on button "favourite" at bounding box center [479, 100] width 39 height 39
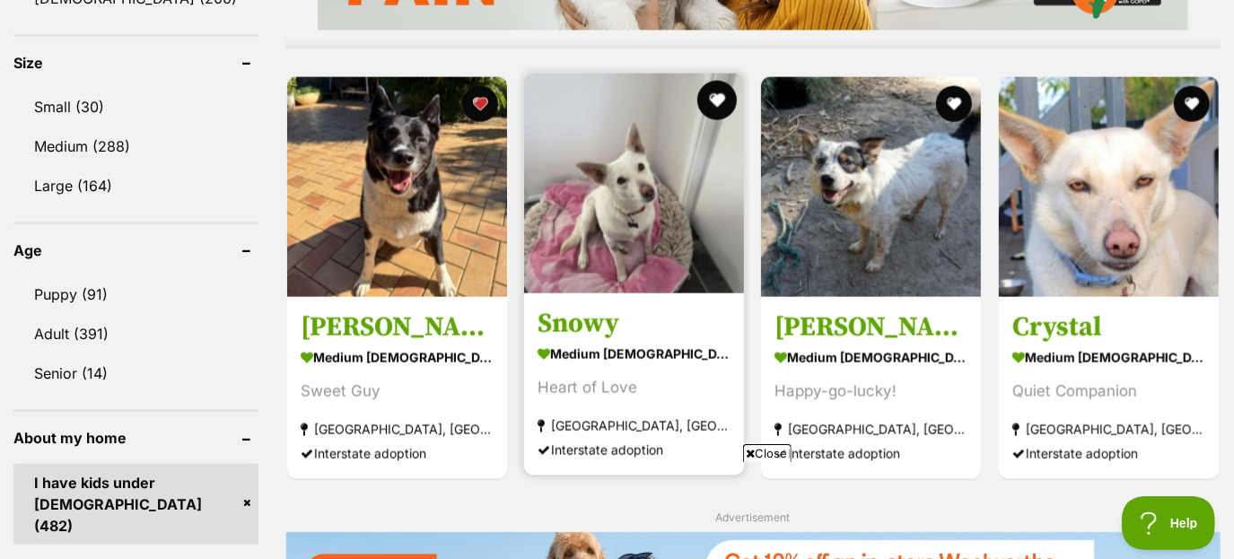
click at [707, 102] on button "favourite" at bounding box center [716, 100] width 39 height 39
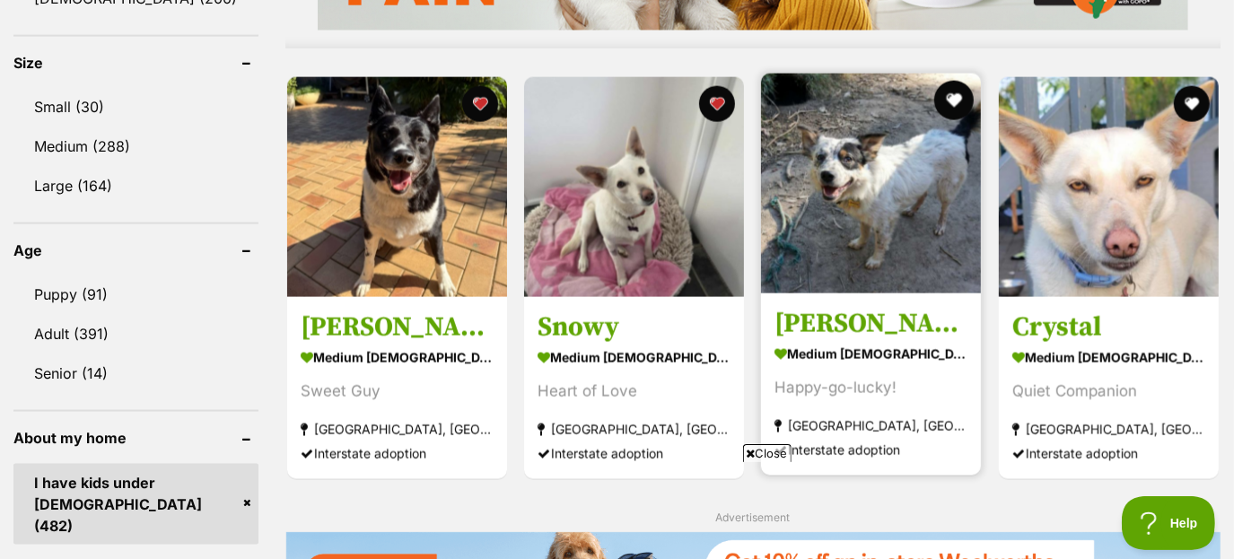
click at [952, 106] on button "favourite" at bounding box center [954, 100] width 39 height 39
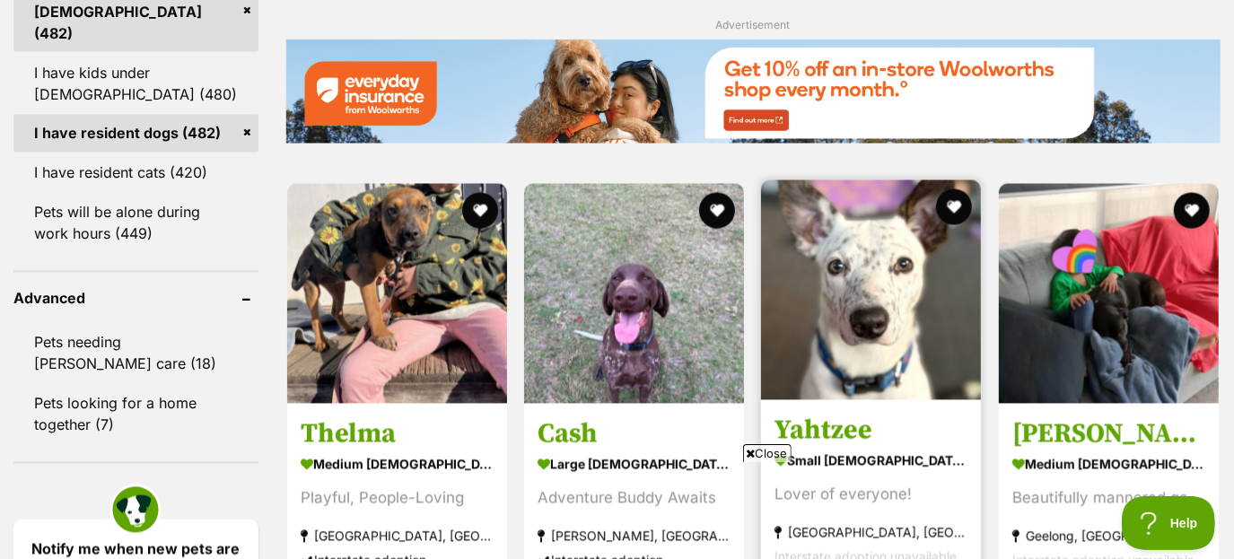
scroll to position [2255, 0]
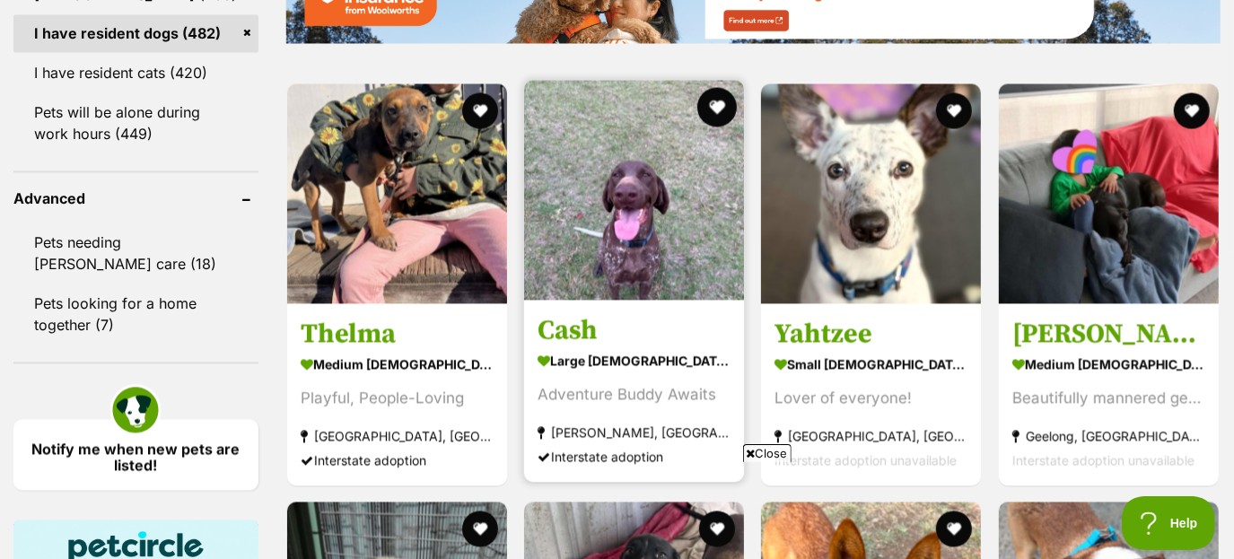
click at [706, 118] on button "favourite" at bounding box center [716, 107] width 39 height 39
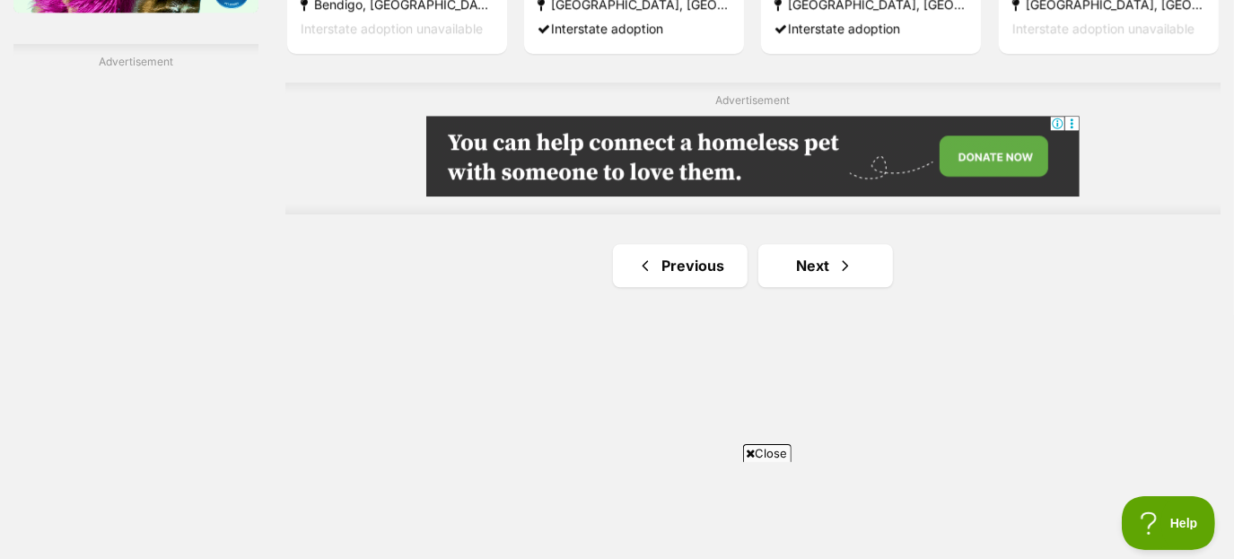
scroll to position [3105, 0]
click at [837, 276] on span "Next page" at bounding box center [845, 266] width 18 height 22
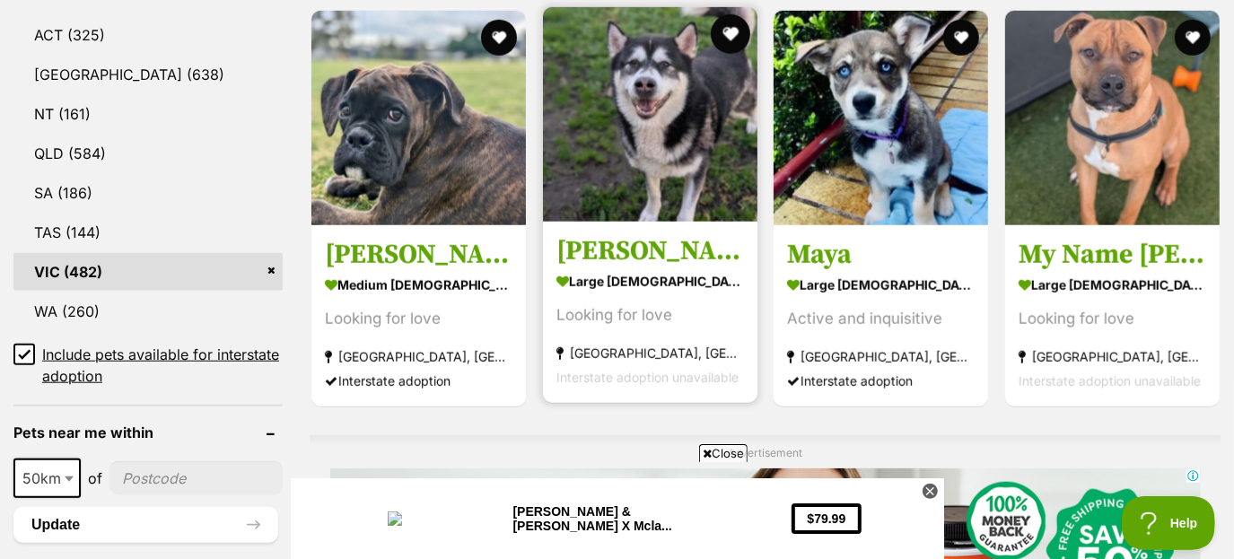
click at [732, 29] on button "favourite" at bounding box center [729, 33] width 39 height 39
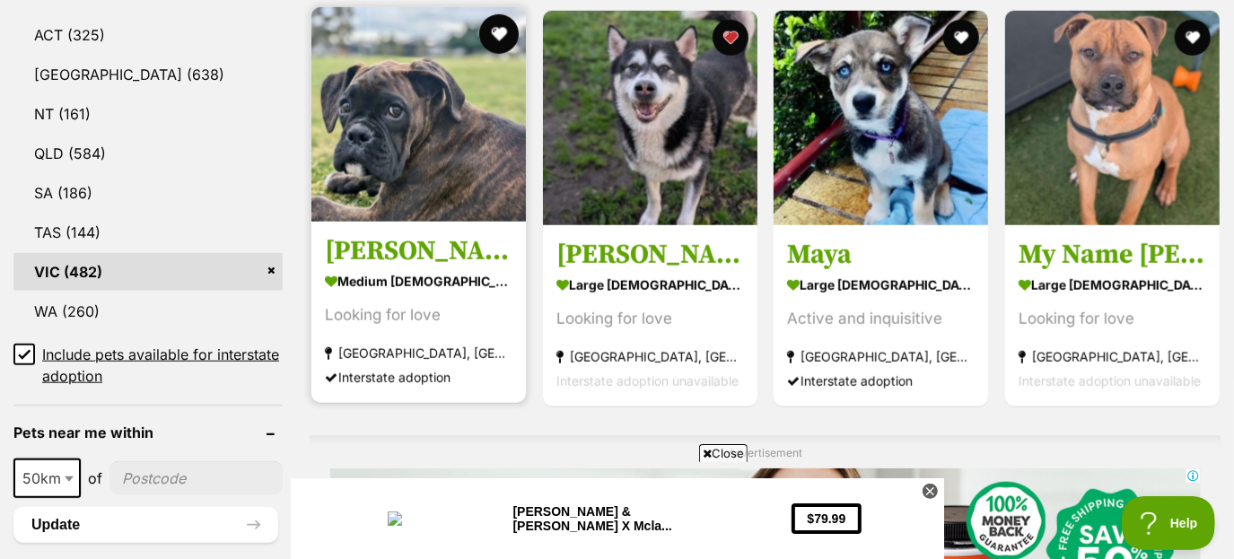
click at [495, 29] on button "favourite" at bounding box center [498, 33] width 39 height 39
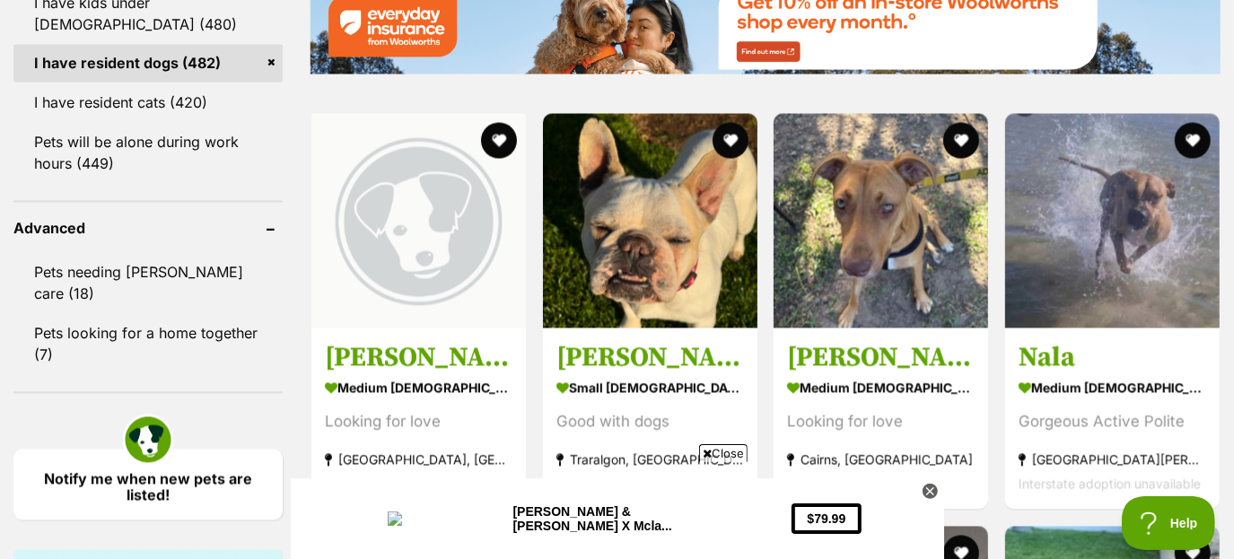
scroll to position [2202, 0]
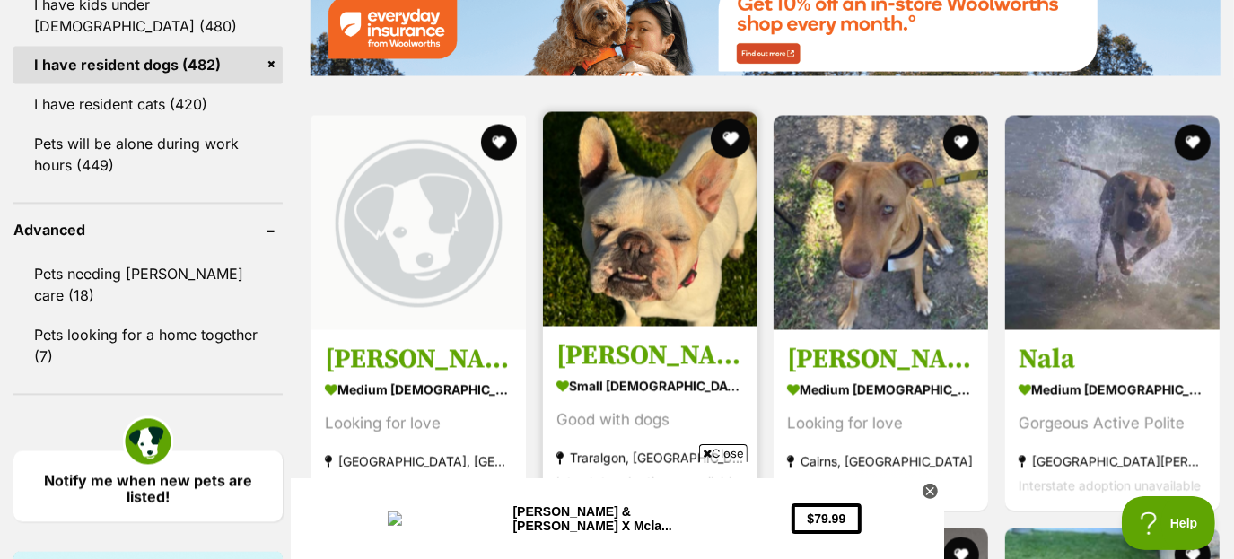
click at [719, 132] on button "favourite" at bounding box center [729, 138] width 39 height 39
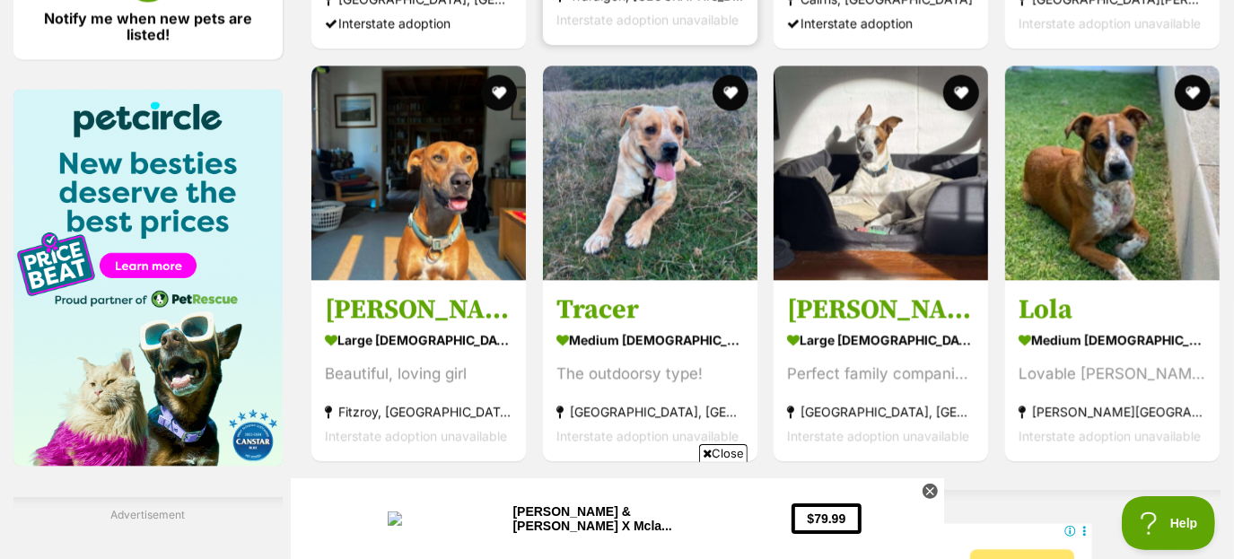
scroll to position [2664, 0]
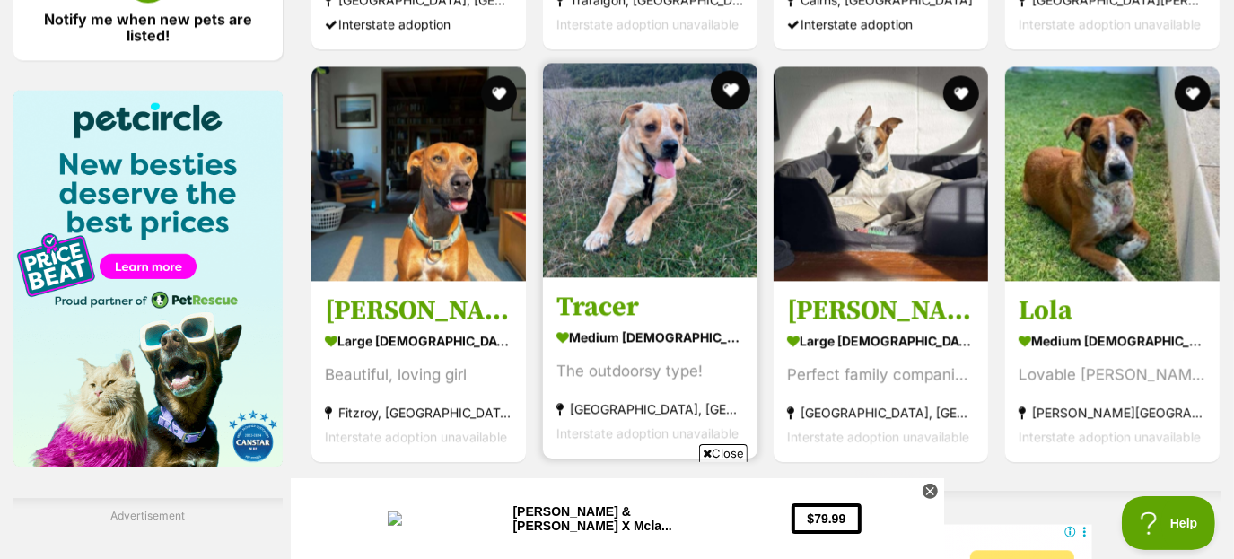
click at [734, 89] on button "favourite" at bounding box center [729, 89] width 39 height 39
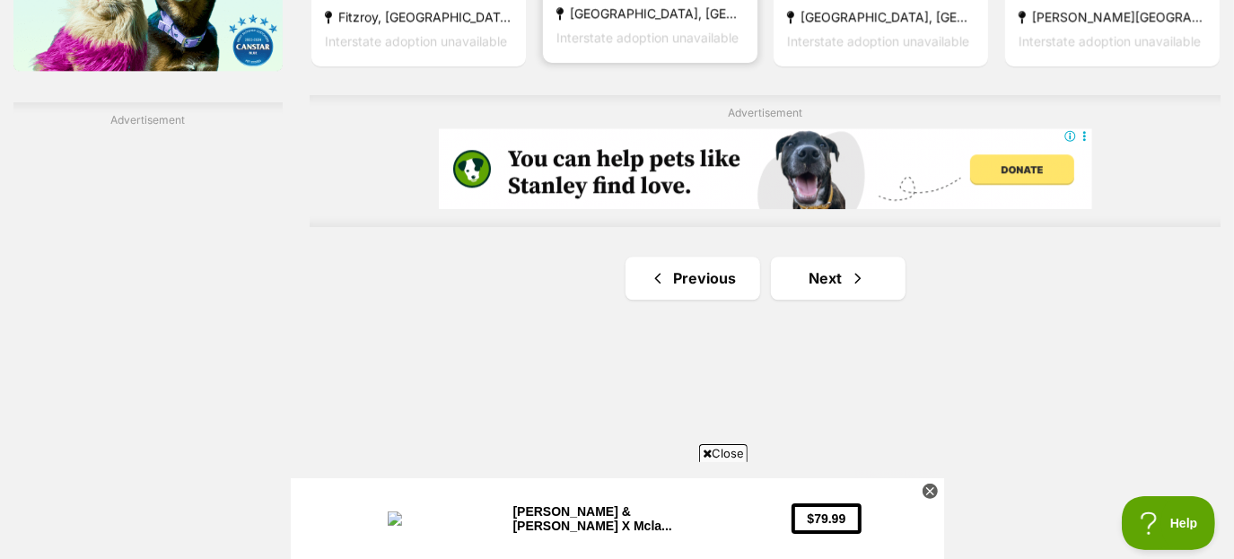
scroll to position [3064, 0]
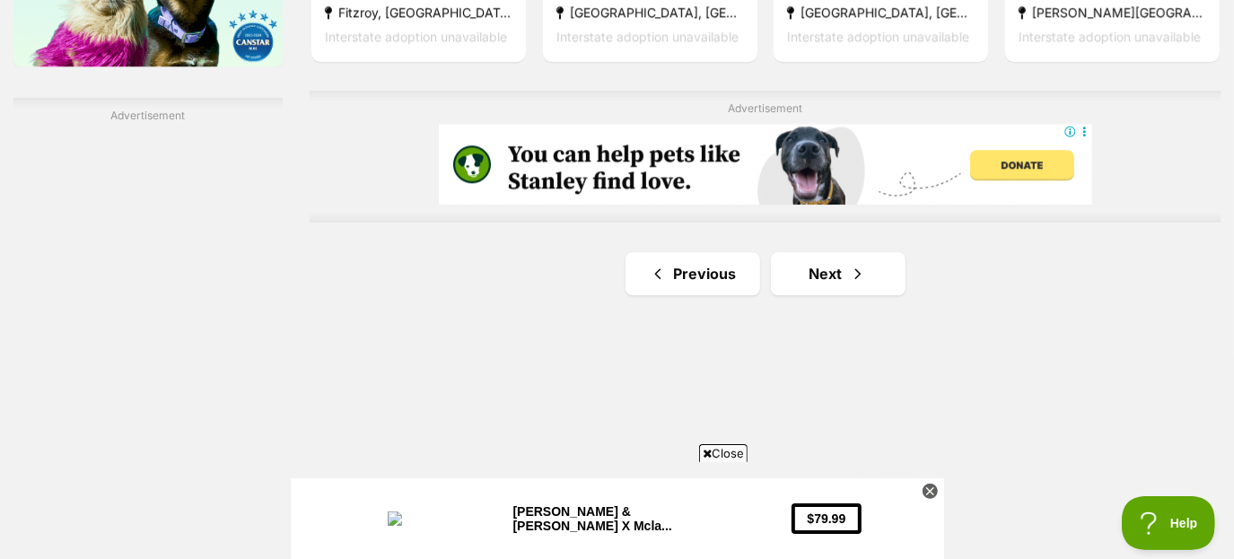
drag, startPoint x: 890, startPoint y: 262, endPoint x: 880, endPoint y: 258, distance: 10.5
click at [890, 262] on link "Next" at bounding box center [838, 273] width 135 height 43
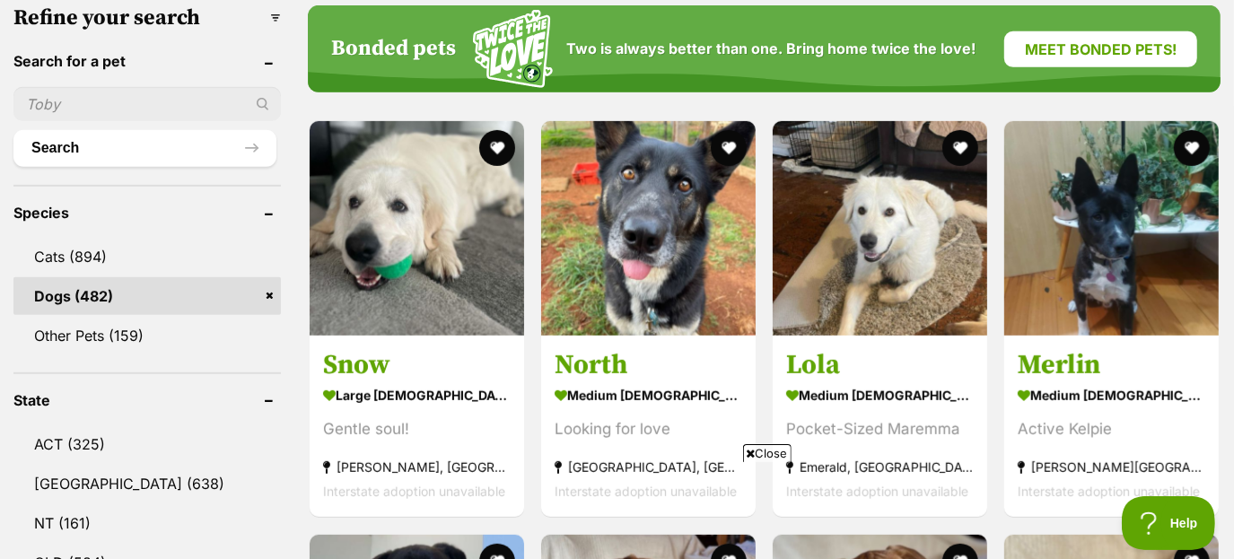
scroll to position [578, 0]
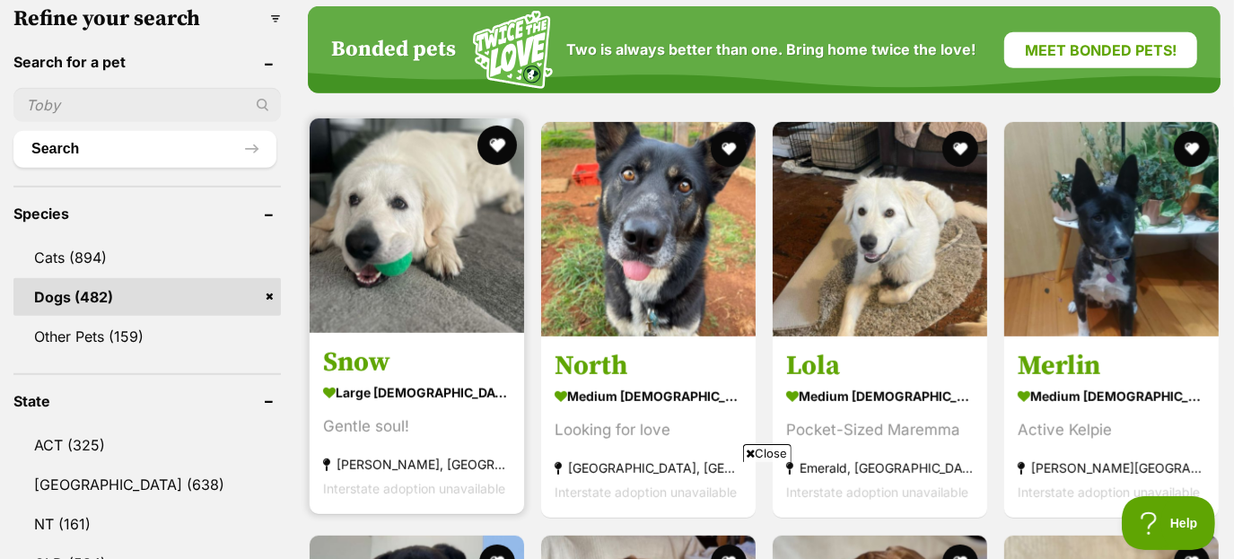
click at [505, 146] on button "favourite" at bounding box center [496, 145] width 39 height 39
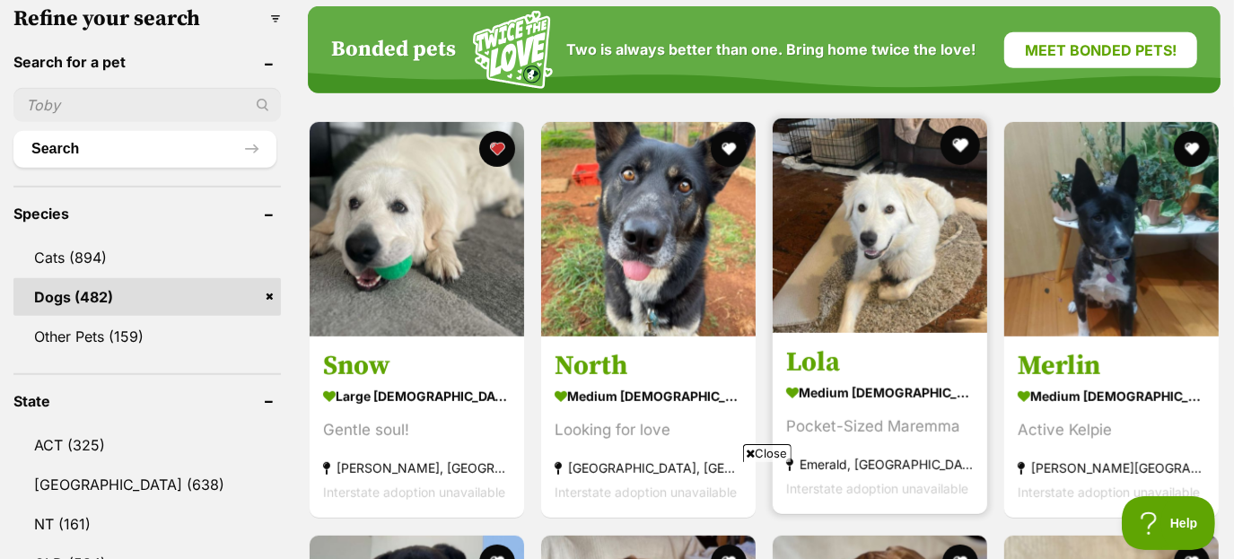
click at [969, 149] on button "favourite" at bounding box center [959, 145] width 39 height 39
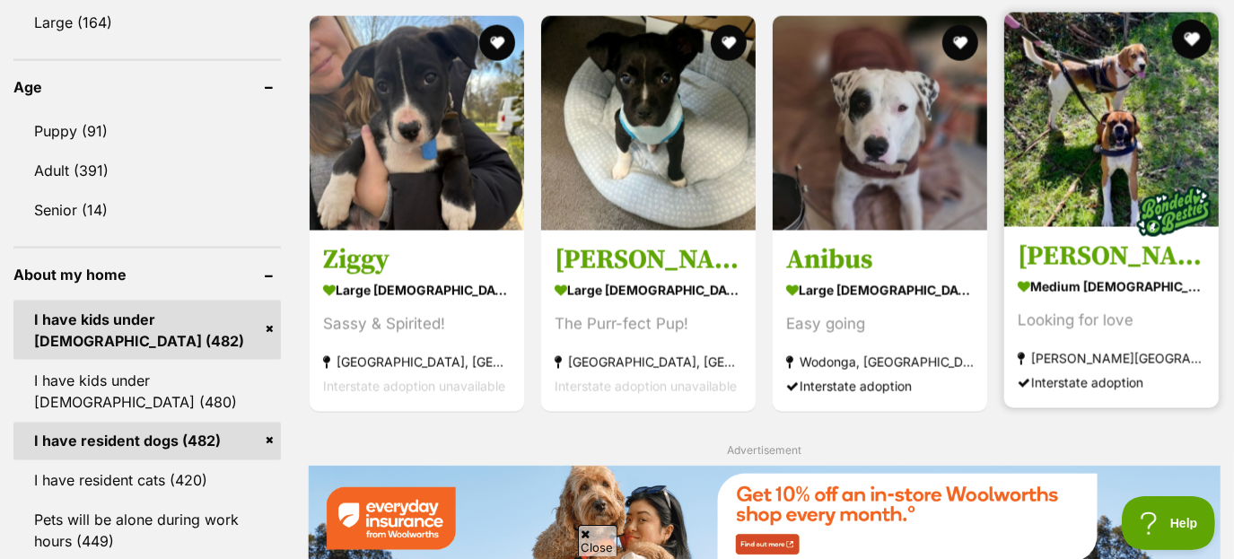
scroll to position [0, 0]
click at [1197, 27] on button "favourite" at bounding box center [1191, 39] width 39 height 39
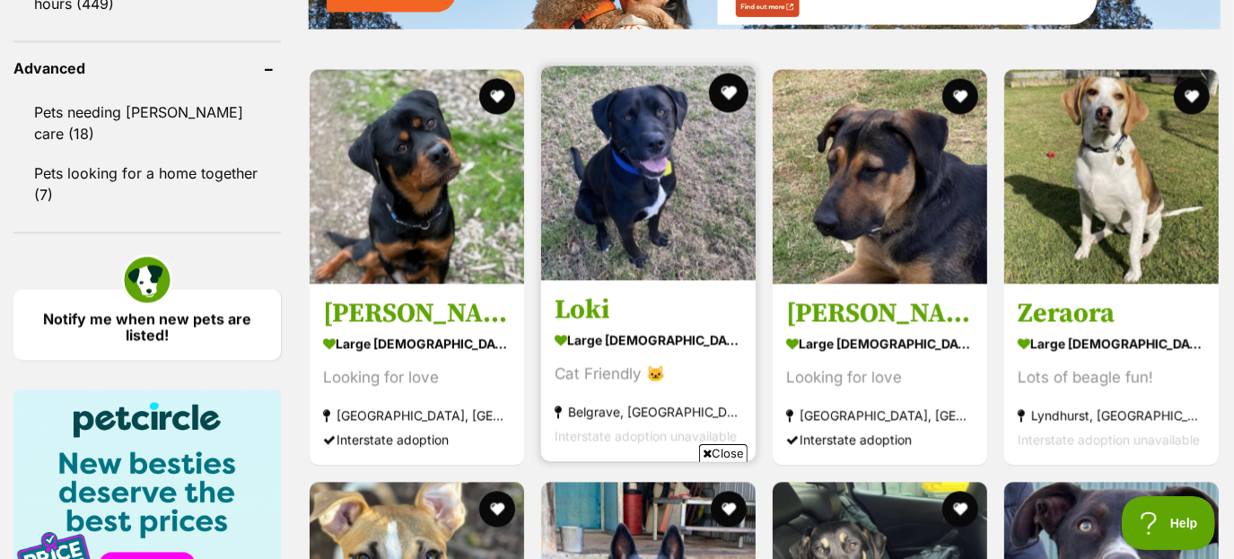
click at [723, 96] on button "favourite" at bounding box center [728, 92] width 39 height 39
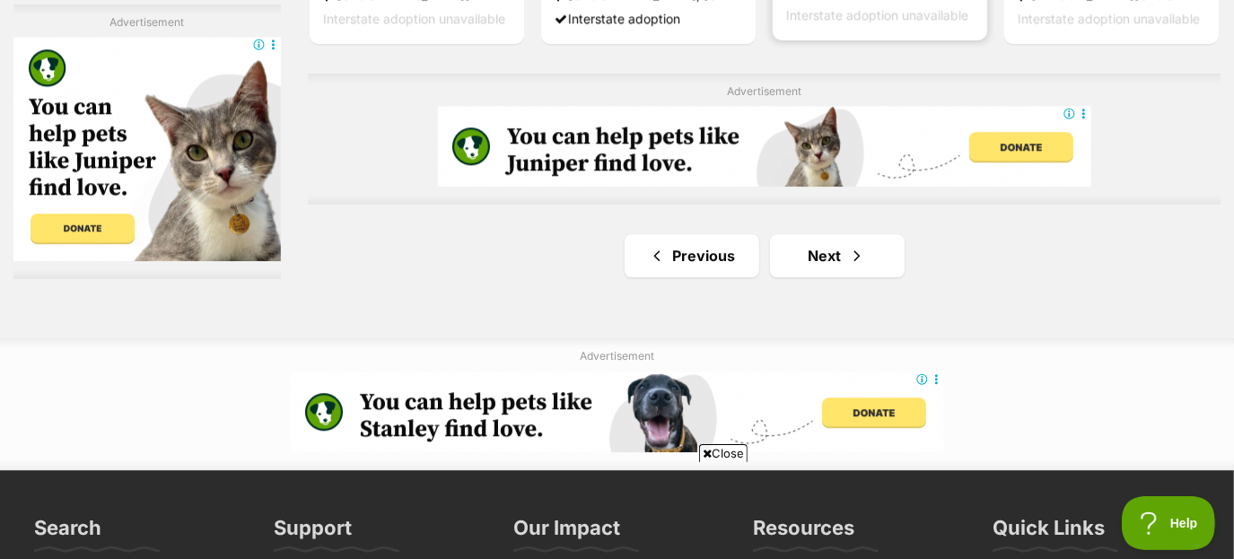
scroll to position [3203, 0]
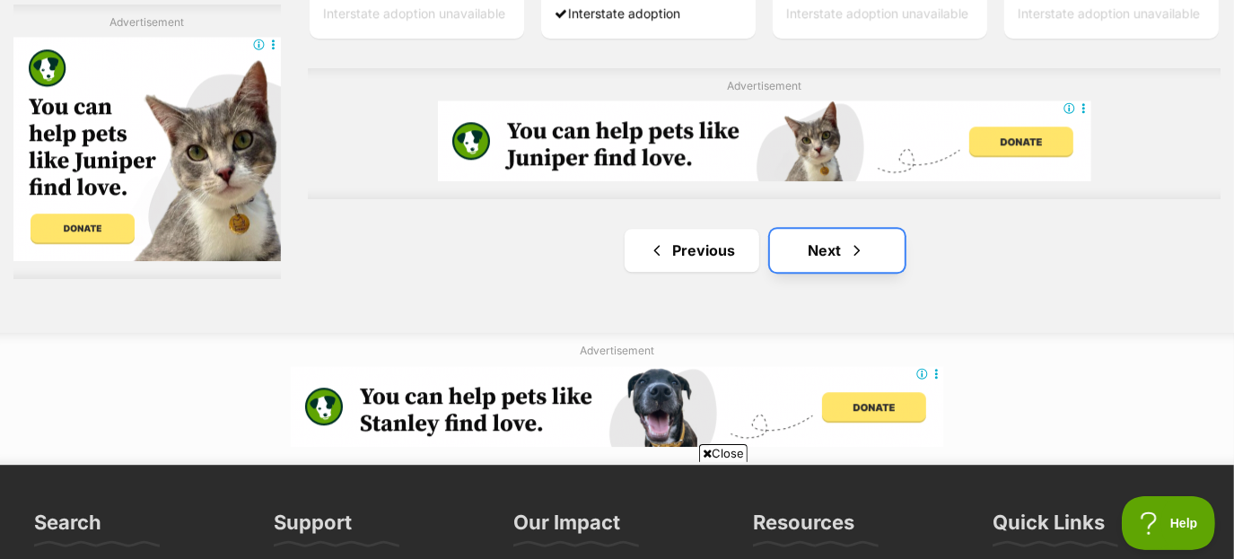
click at [859, 240] on span "Next page" at bounding box center [857, 251] width 18 height 22
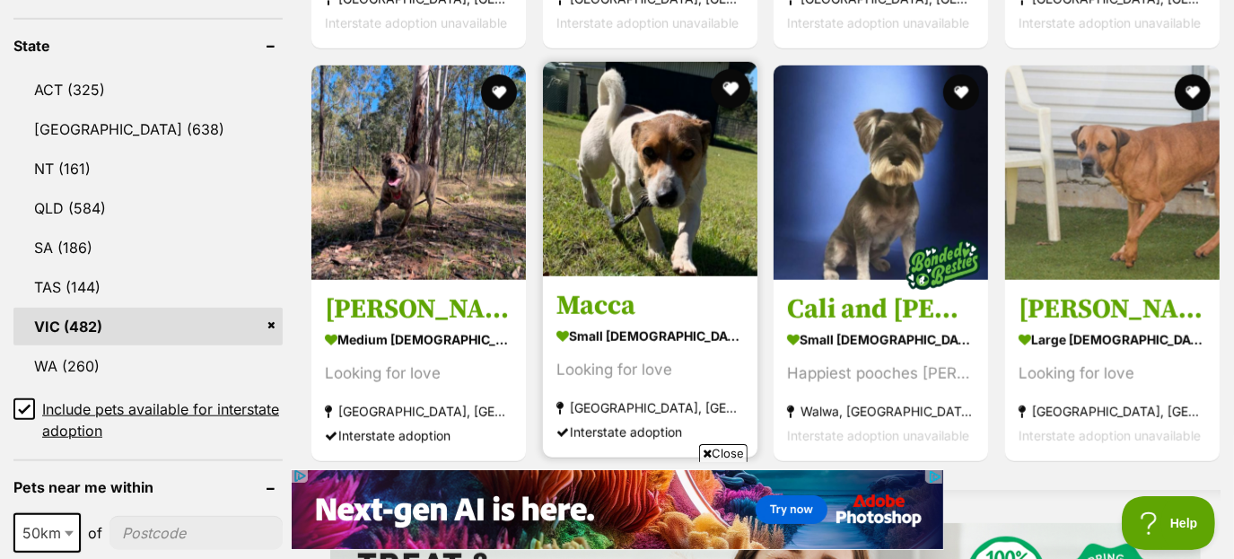
click at [732, 85] on button "favourite" at bounding box center [729, 88] width 39 height 39
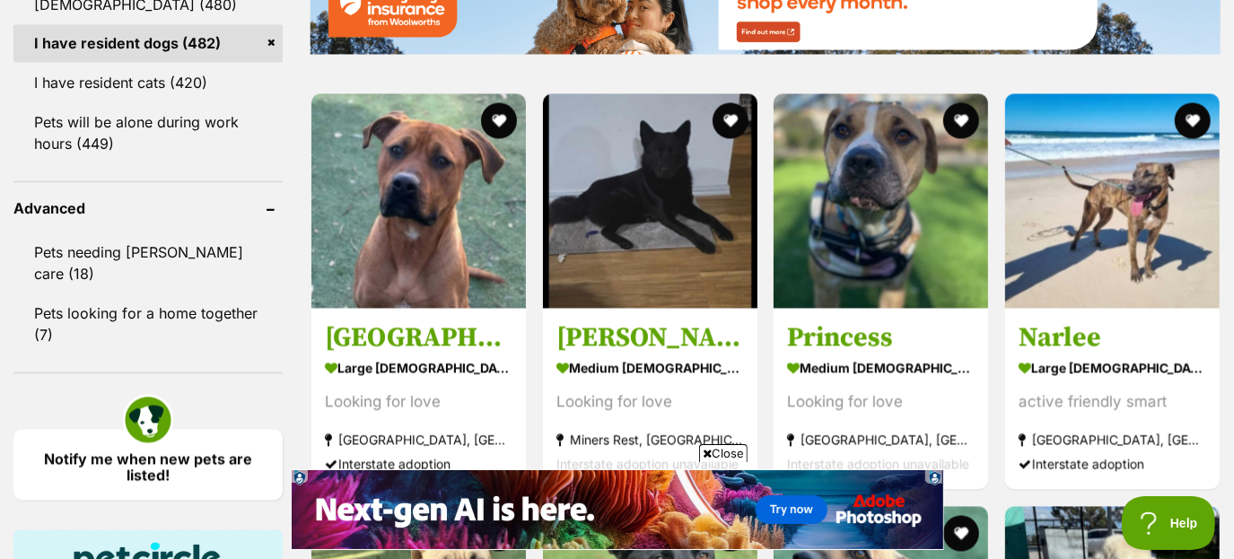
scroll to position [2223, 0]
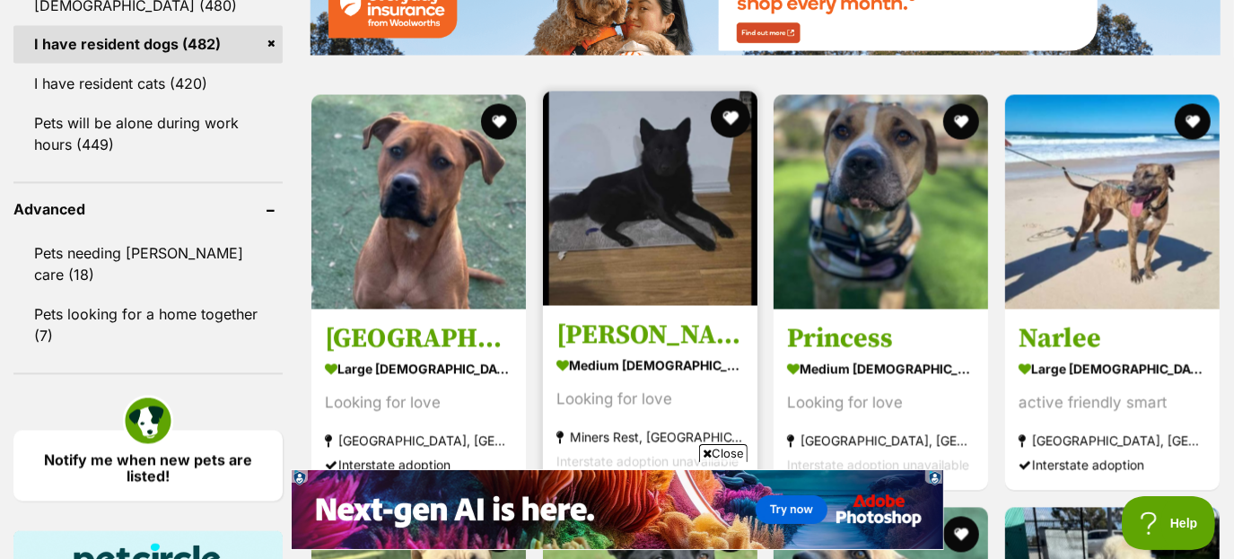
click at [740, 117] on button "favourite" at bounding box center [729, 118] width 39 height 39
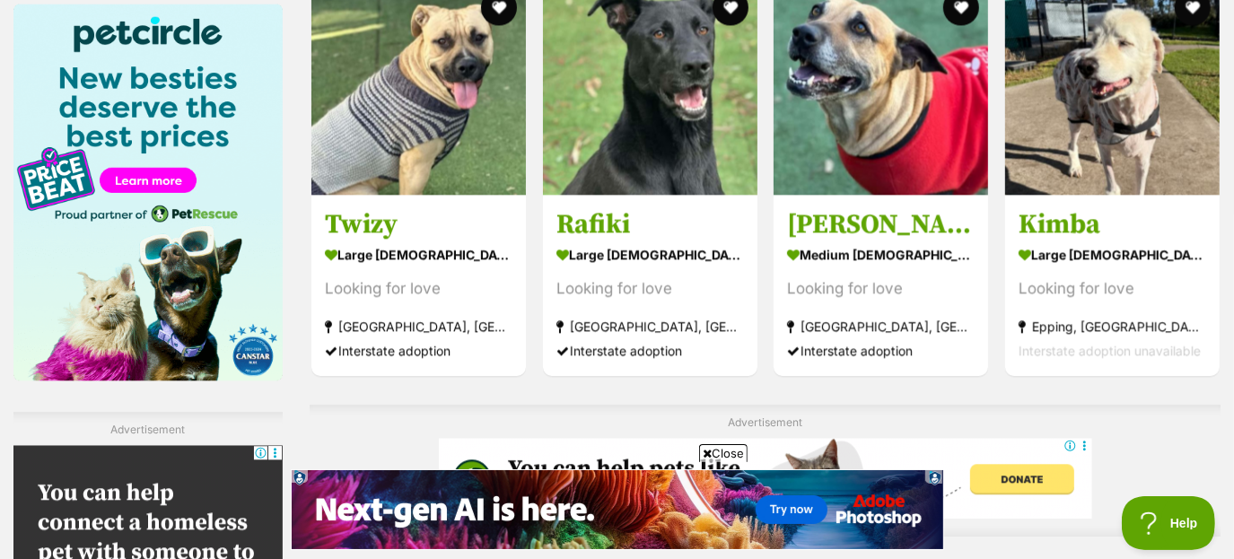
scroll to position [2710, 0]
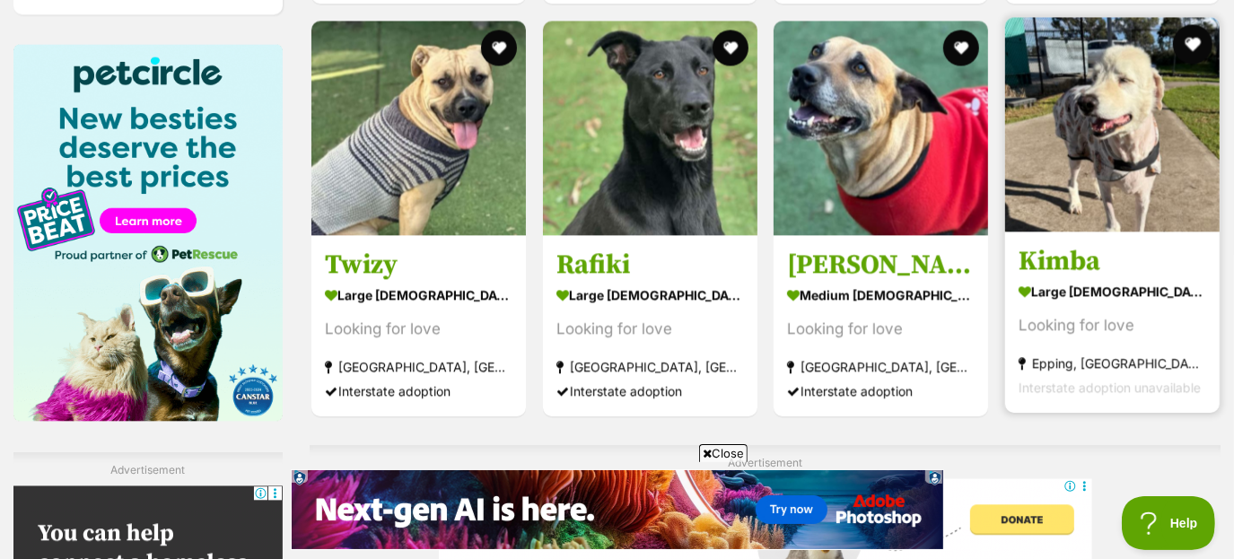
click at [1183, 48] on button "favourite" at bounding box center [1191, 43] width 39 height 39
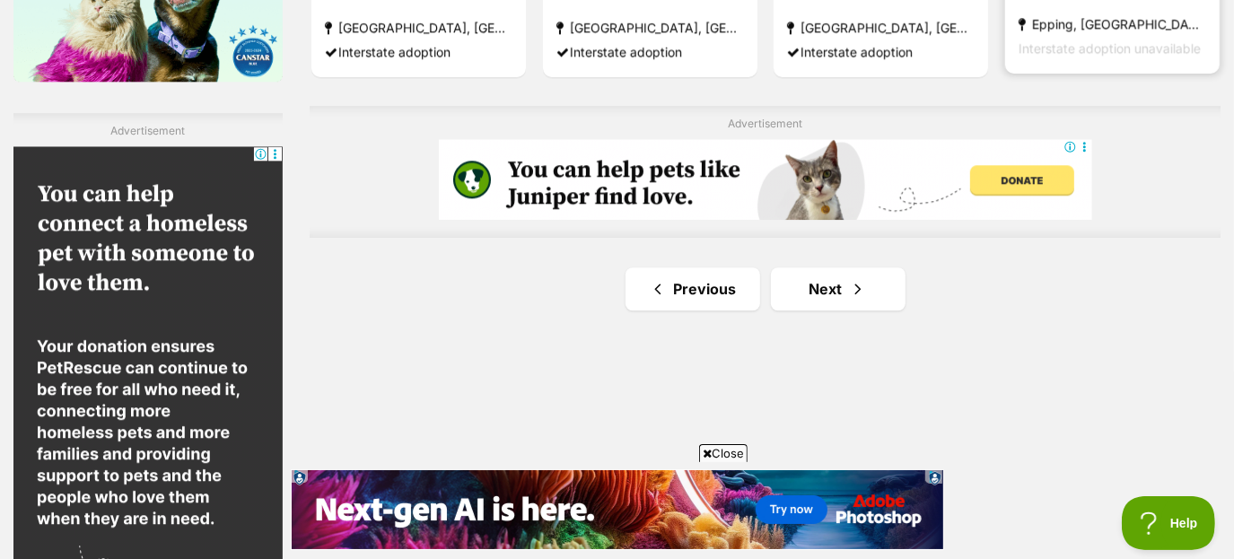
scroll to position [3246, 0]
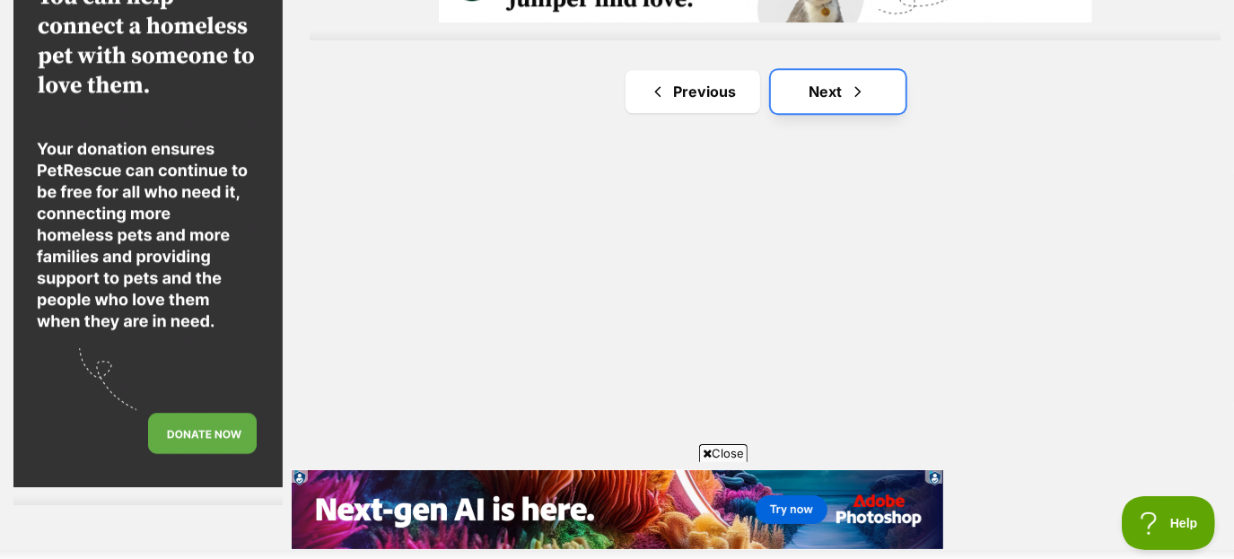
click at [861, 70] on link "Next" at bounding box center [838, 91] width 135 height 43
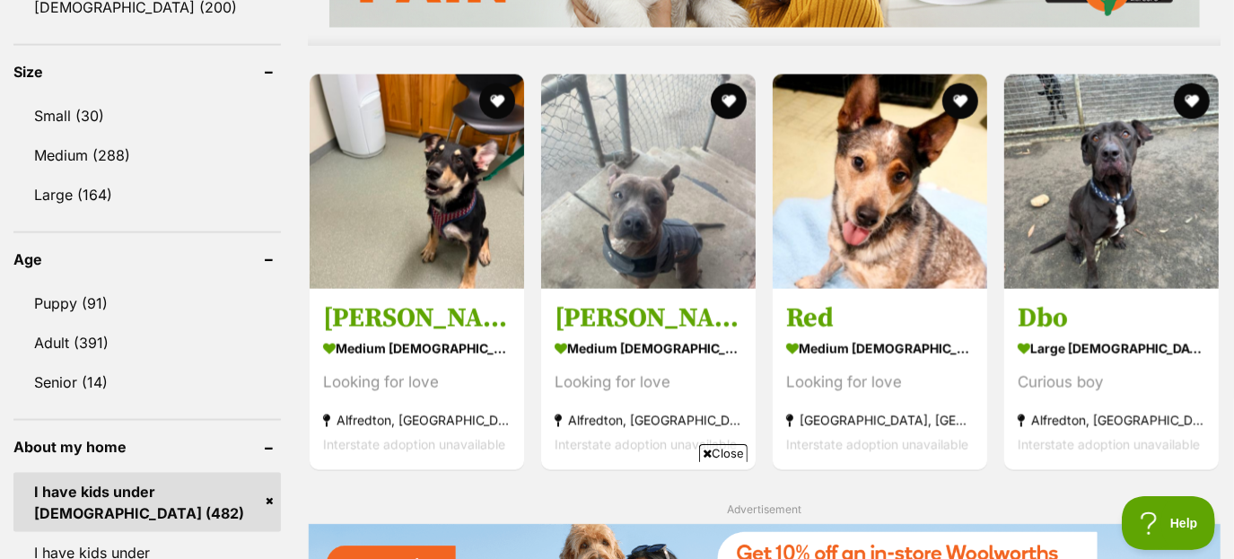
scroll to position [1653, 0]
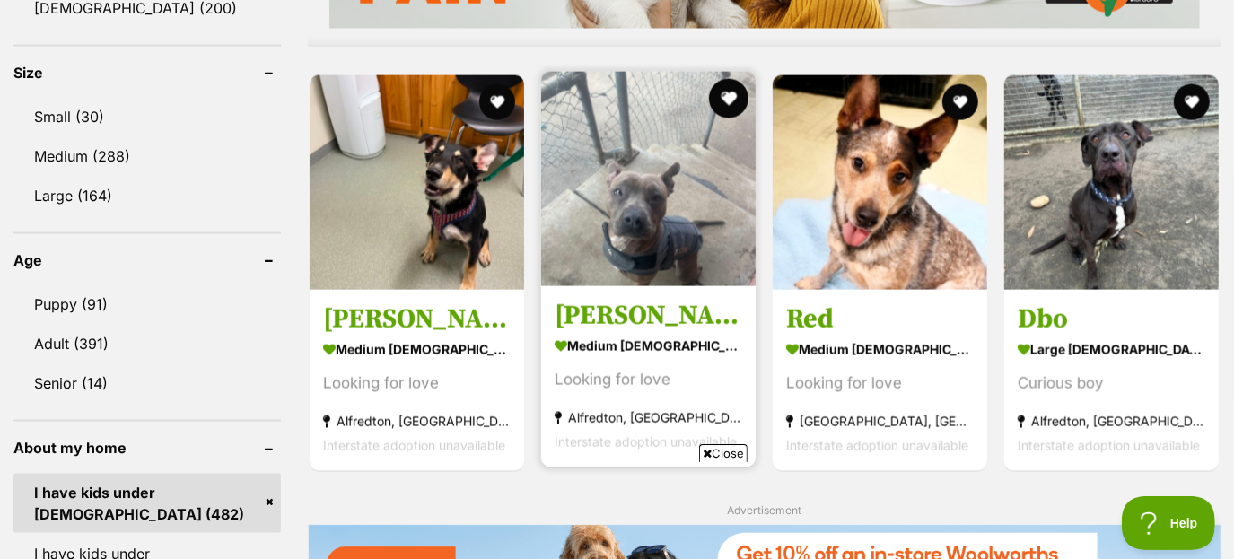
click at [729, 101] on button "favourite" at bounding box center [728, 98] width 39 height 39
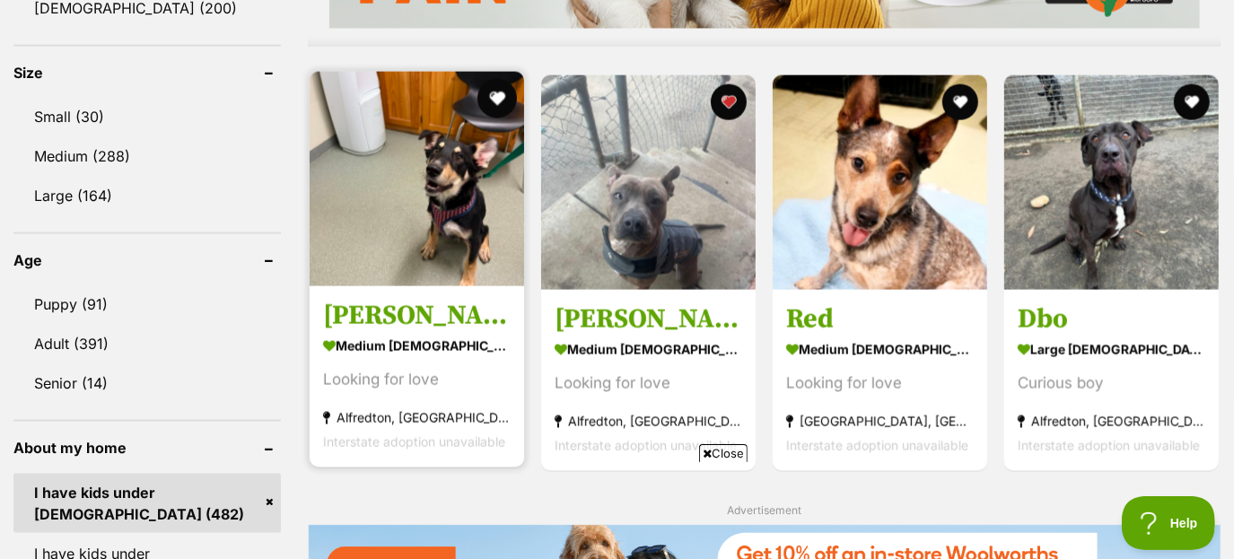
click at [492, 94] on button "favourite" at bounding box center [496, 98] width 39 height 39
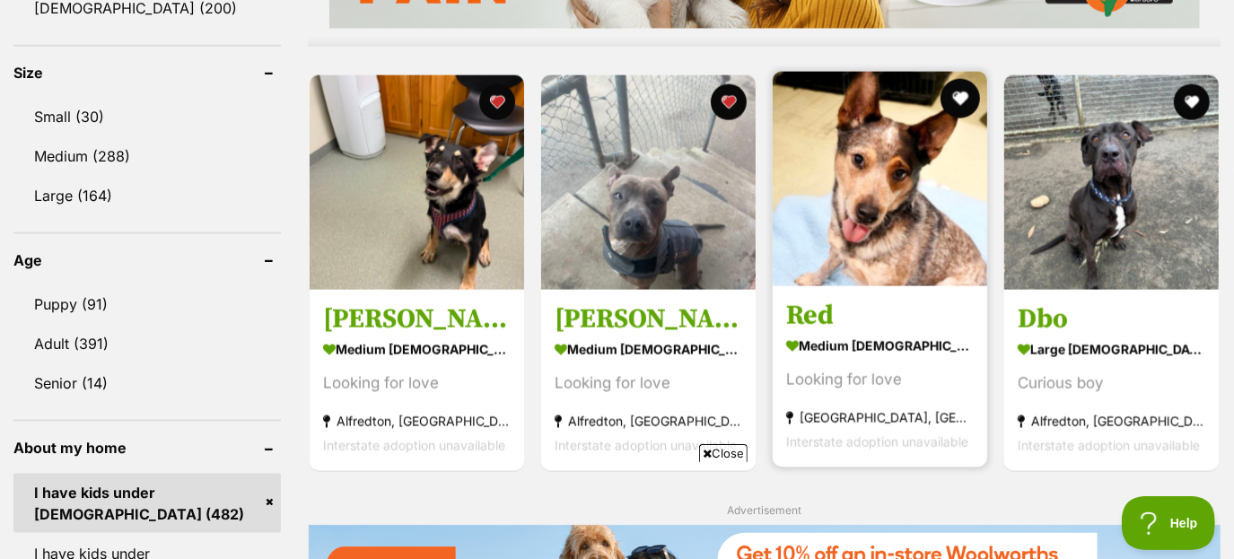
click at [960, 90] on button "favourite" at bounding box center [959, 98] width 39 height 39
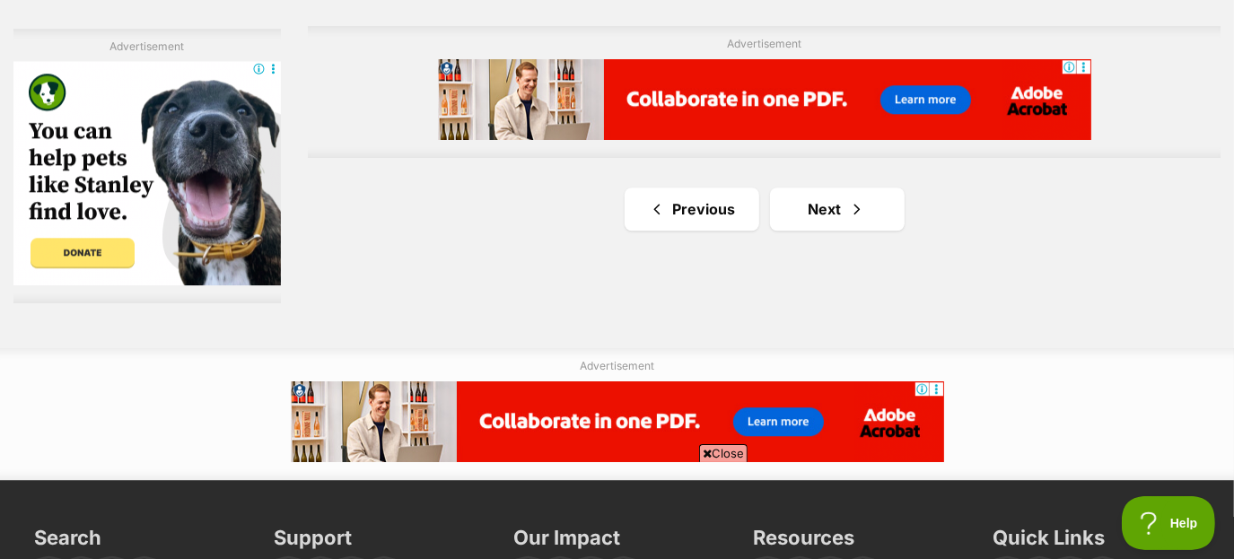
scroll to position [3132, 0]
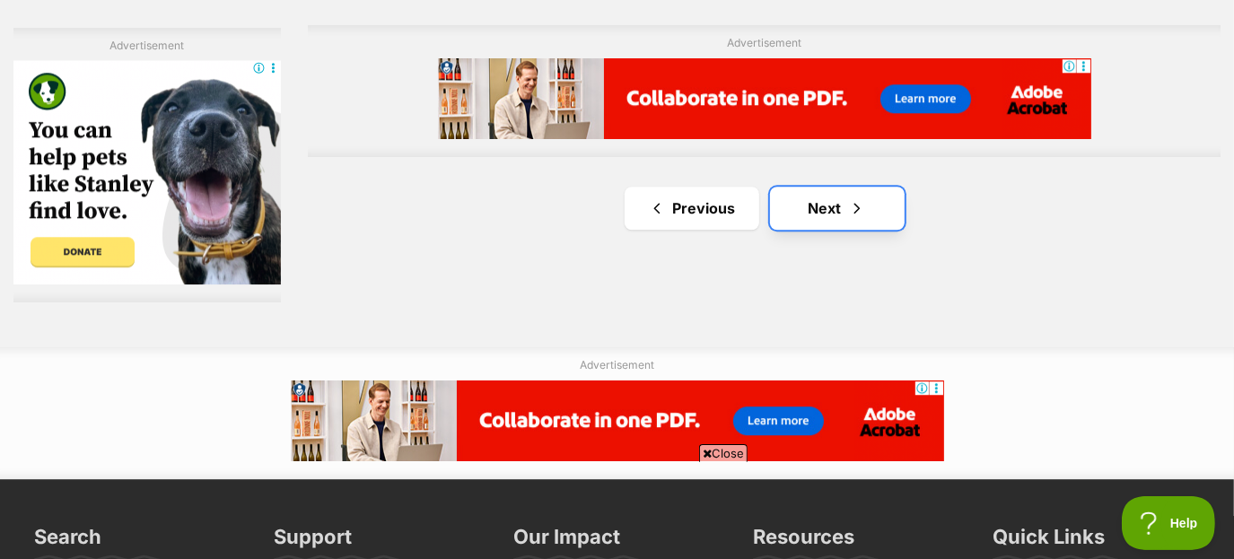
click at [849, 214] on span "Next page" at bounding box center [857, 208] width 18 height 22
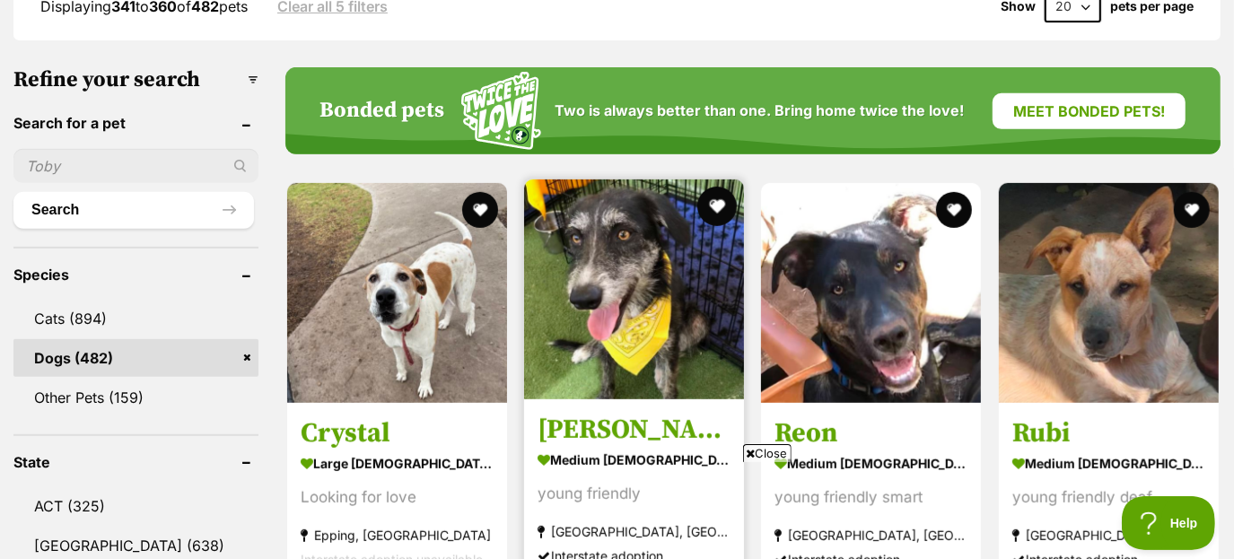
click at [713, 209] on button "favourite" at bounding box center [716, 206] width 39 height 39
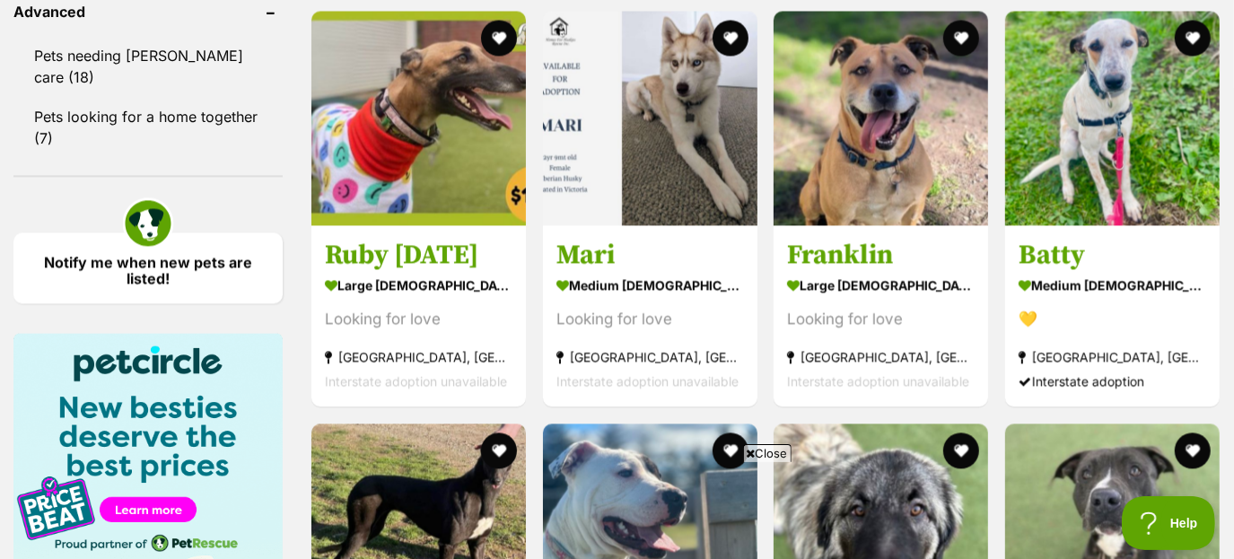
scroll to position [2420, 0]
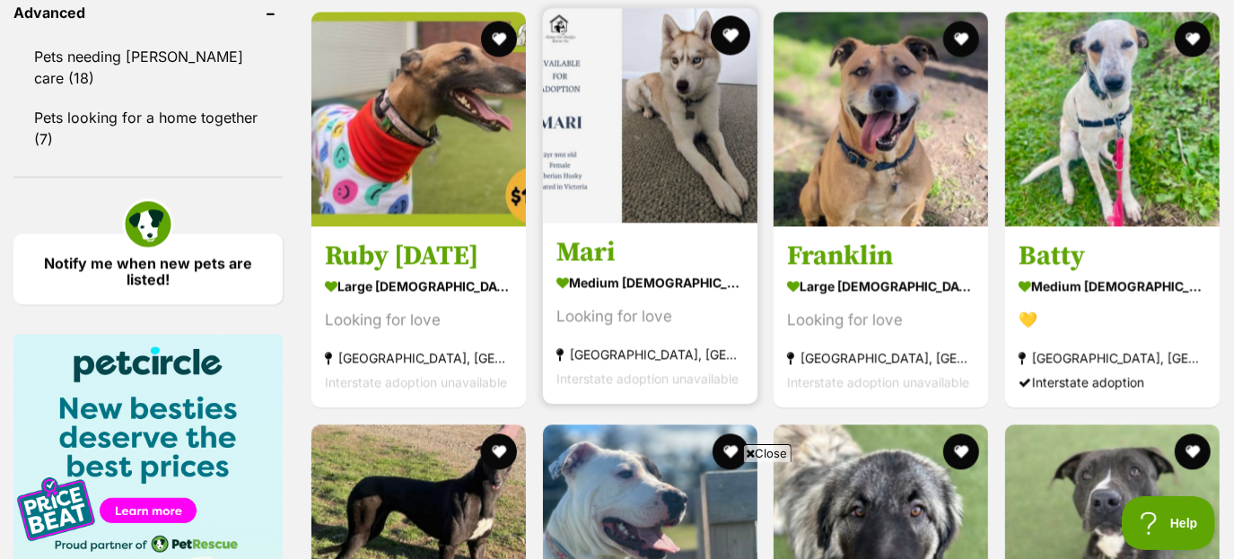
click at [727, 24] on button "favourite" at bounding box center [729, 34] width 39 height 39
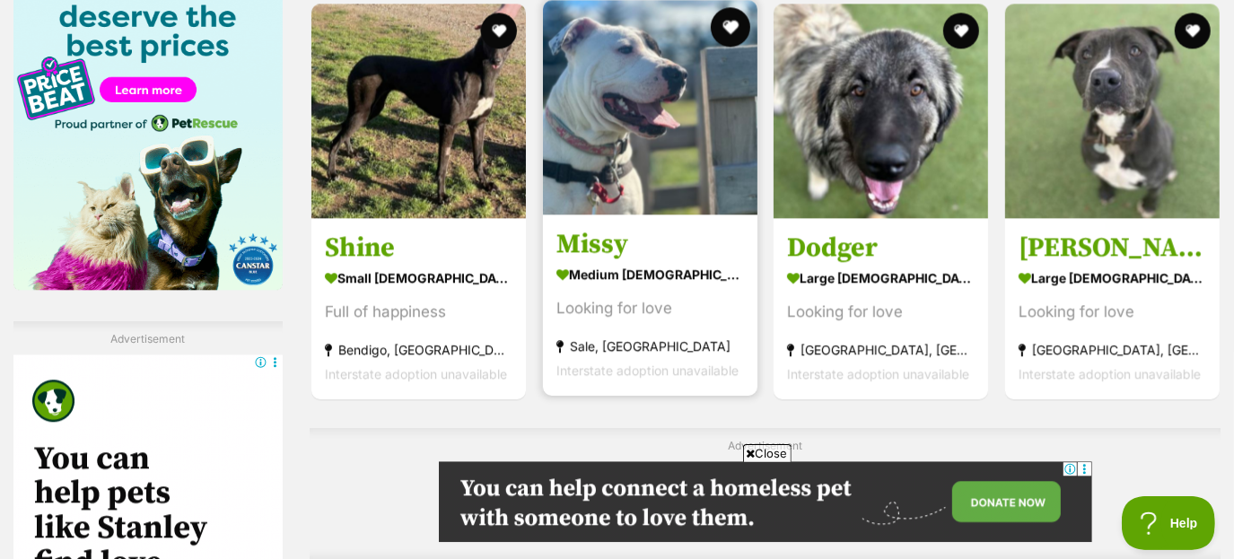
scroll to position [2843, 0]
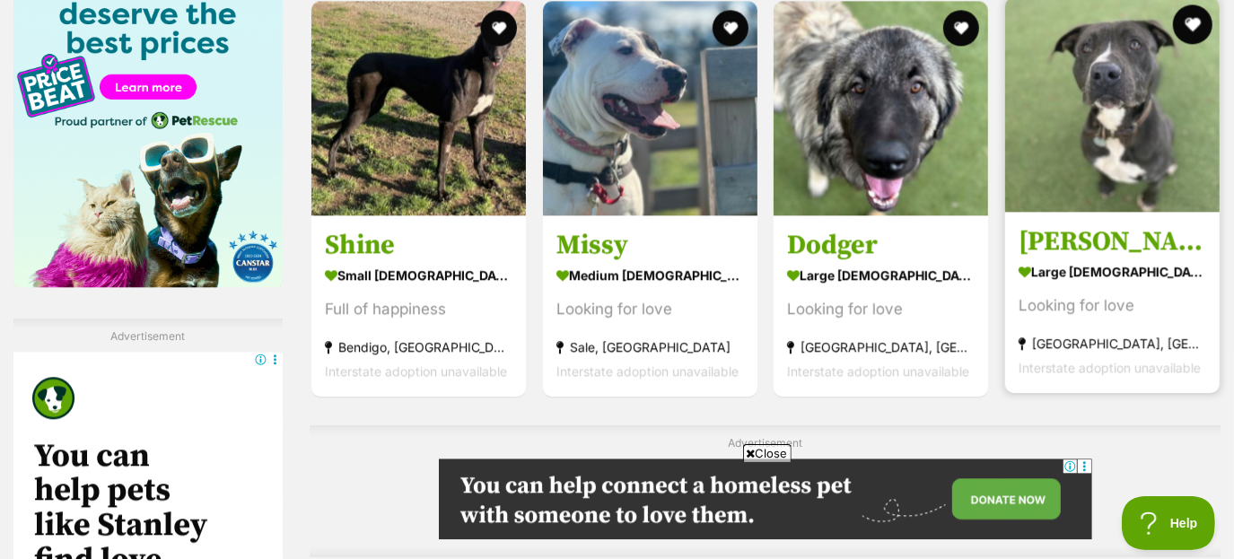
click at [1193, 22] on button "favourite" at bounding box center [1191, 23] width 39 height 39
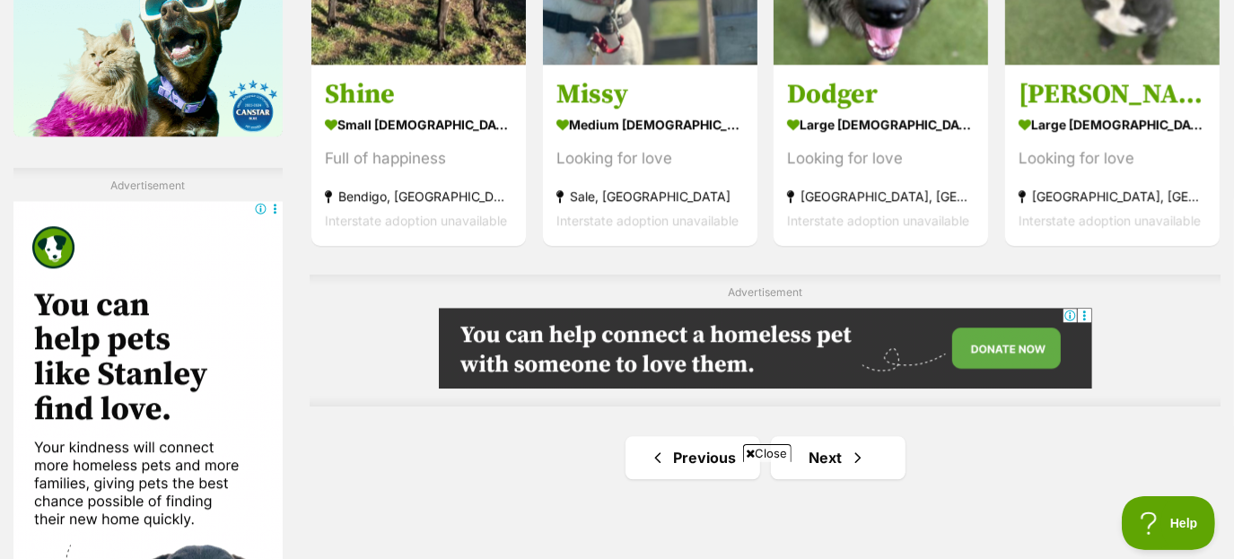
scroll to position [2997, 0]
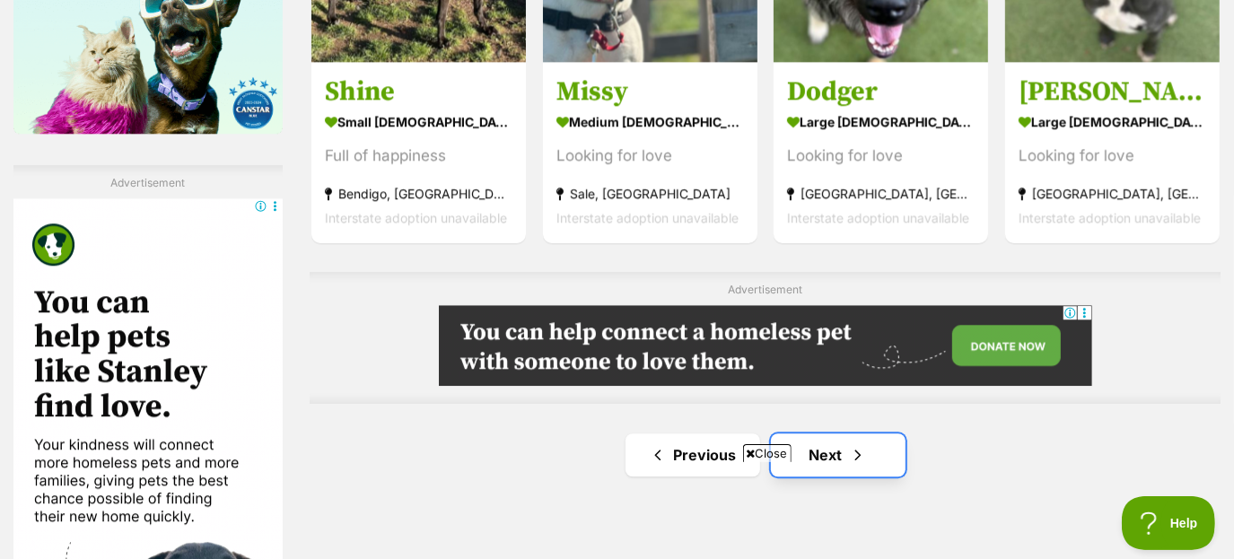
click at [831, 445] on link "Next" at bounding box center [838, 454] width 135 height 43
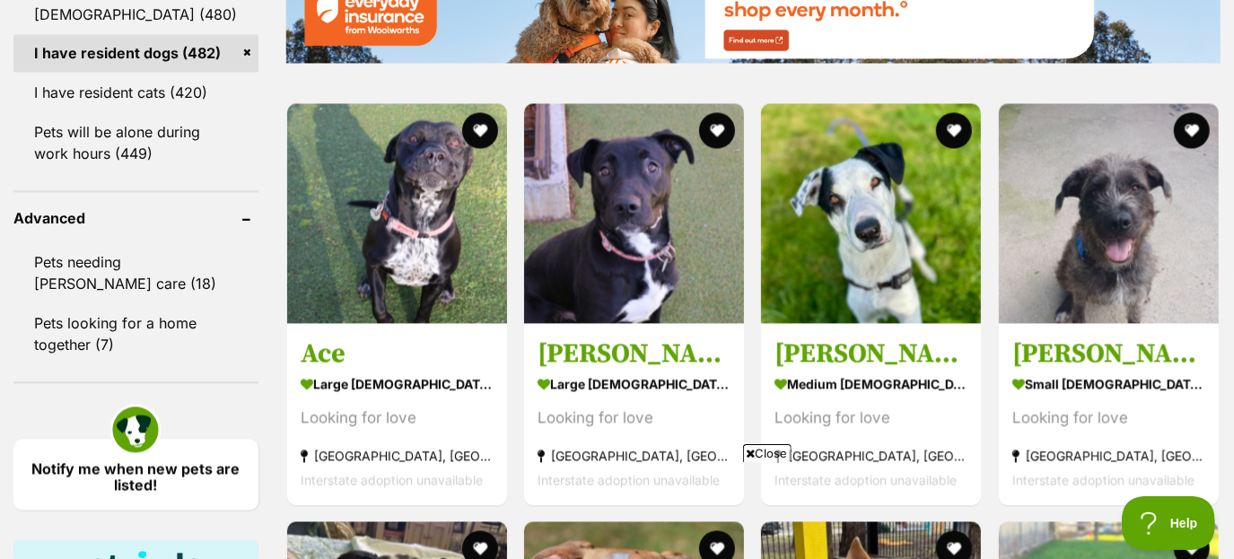
scroll to position [2241, 0]
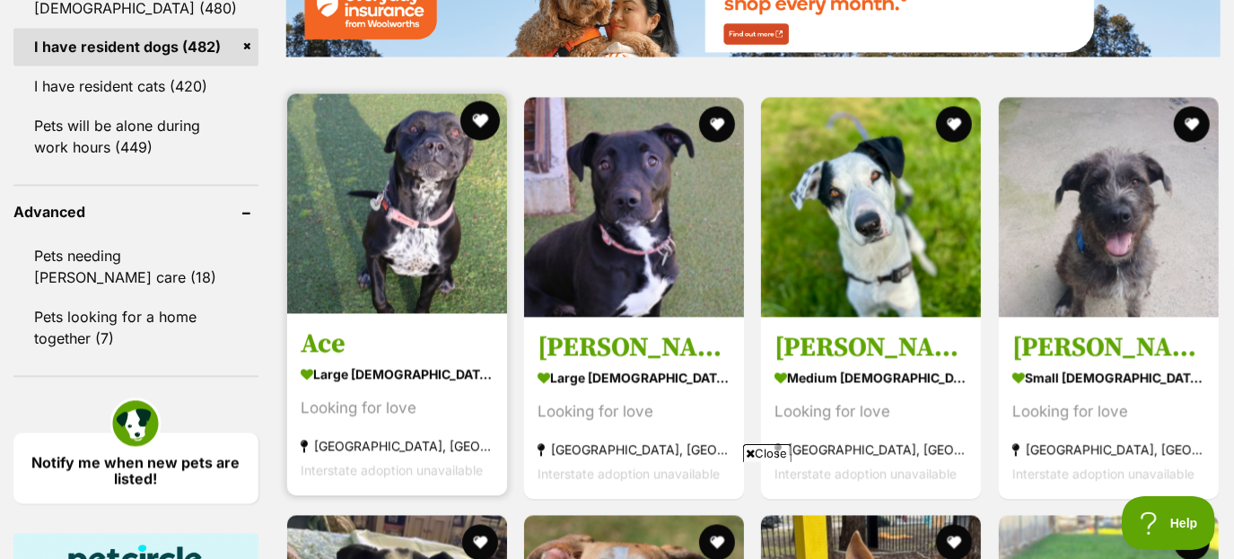
click at [471, 117] on button "favourite" at bounding box center [479, 120] width 39 height 39
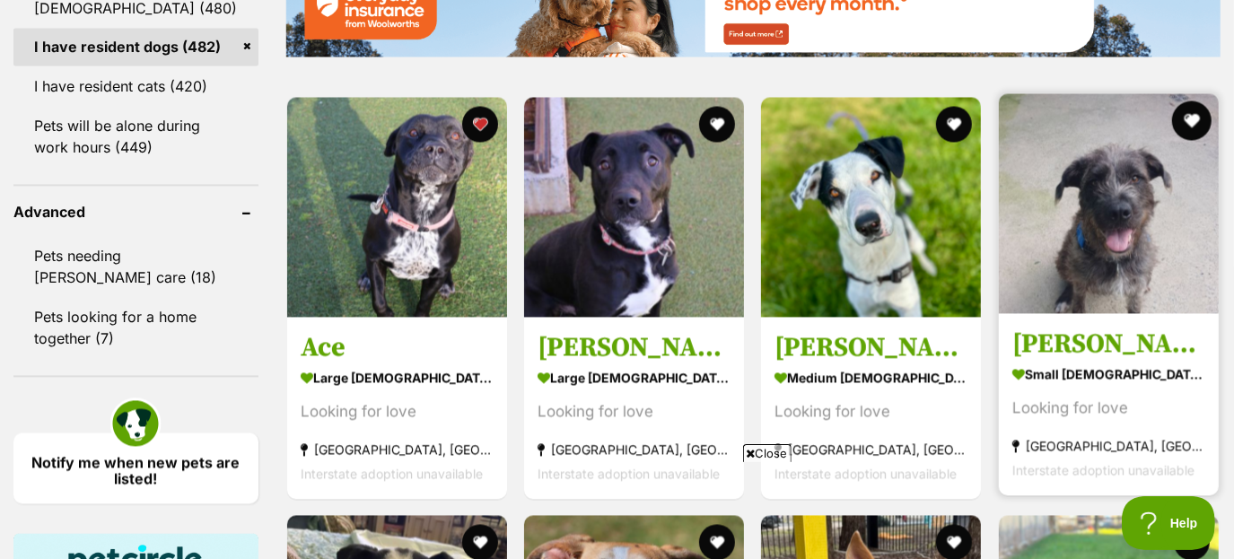
click at [1185, 127] on button "favourite" at bounding box center [1191, 120] width 39 height 39
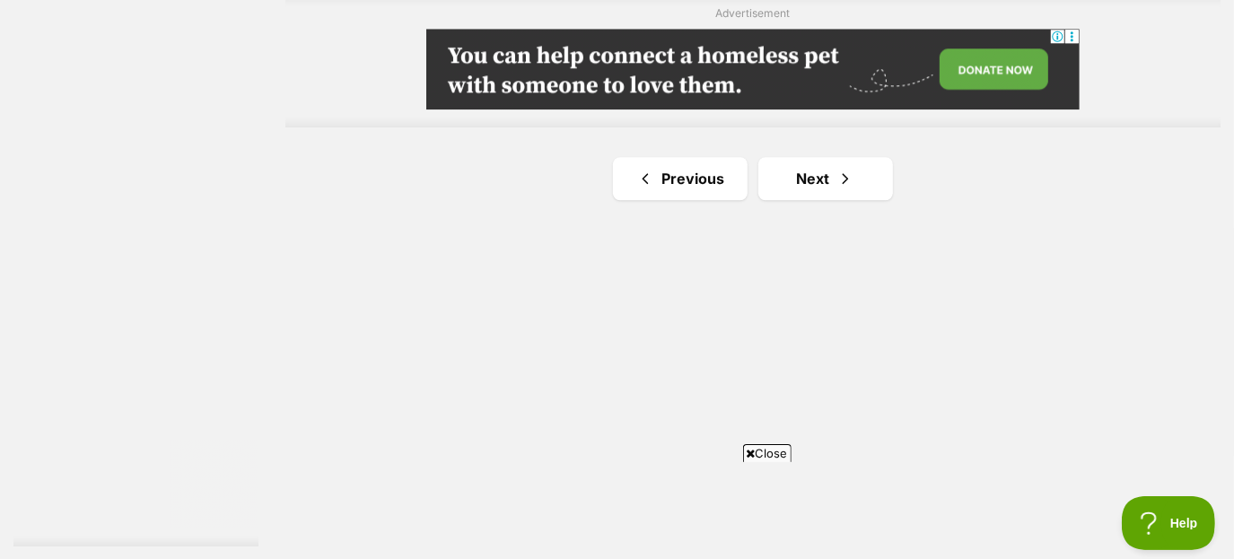
scroll to position [3193, 0]
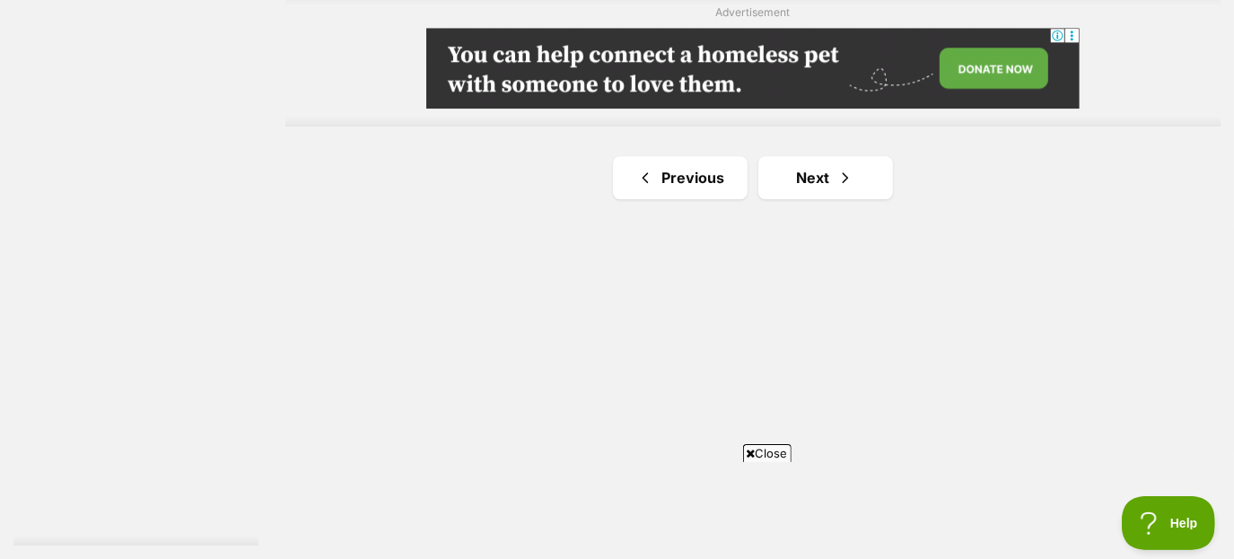
click at [822, 188] on link "Next" at bounding box center [825, 177] width 135 height 43
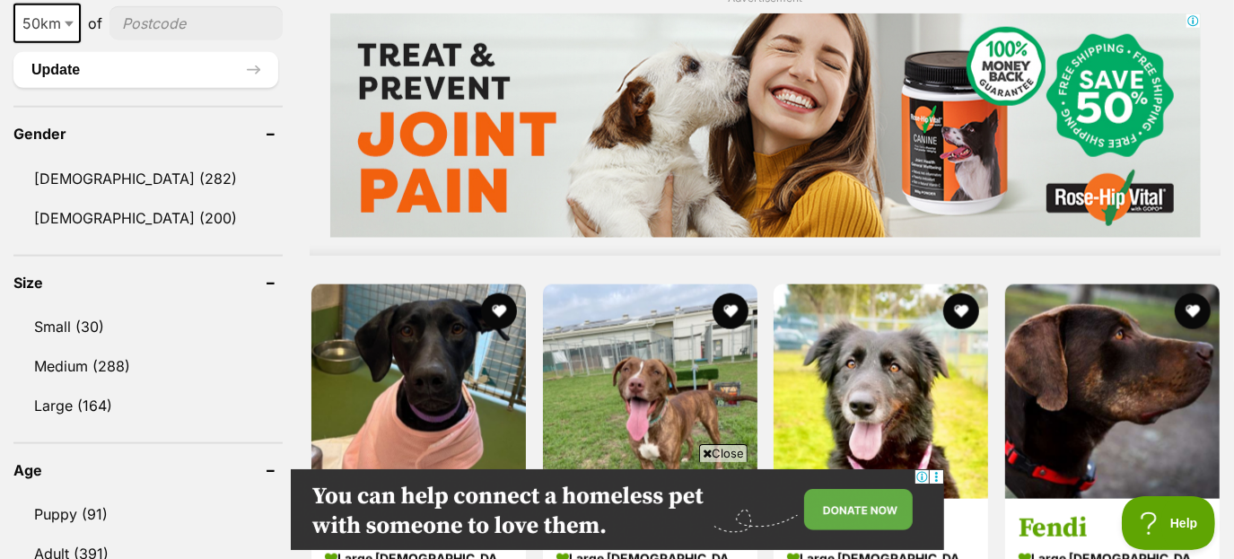
scroll to position [1655, 0]
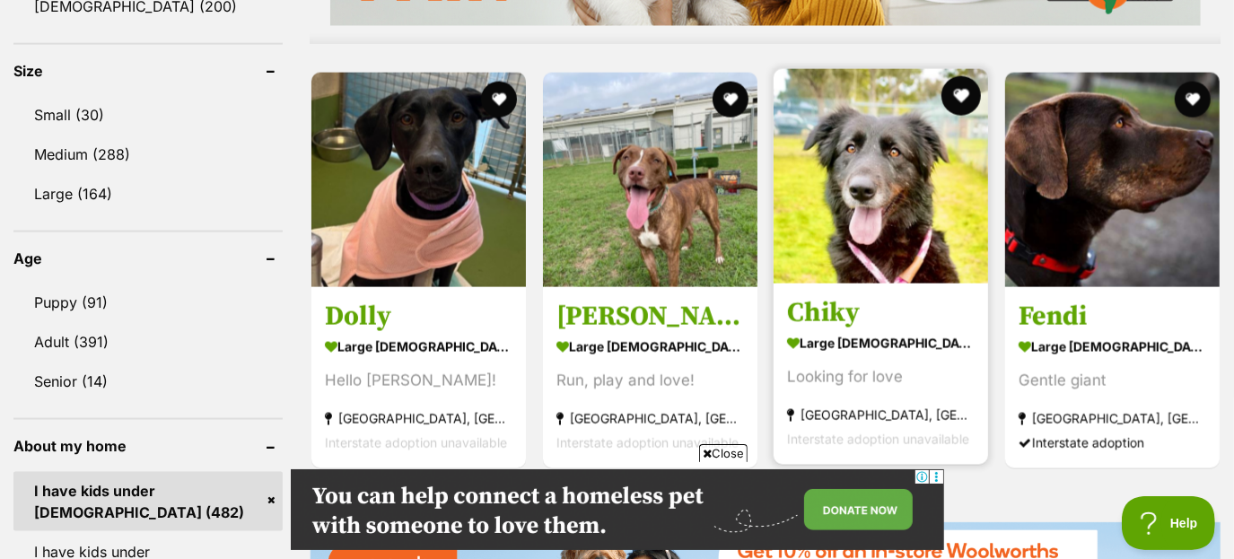
click at [965, 97] on button "favourite" at bounding box center [960, 95] width 39 height 39
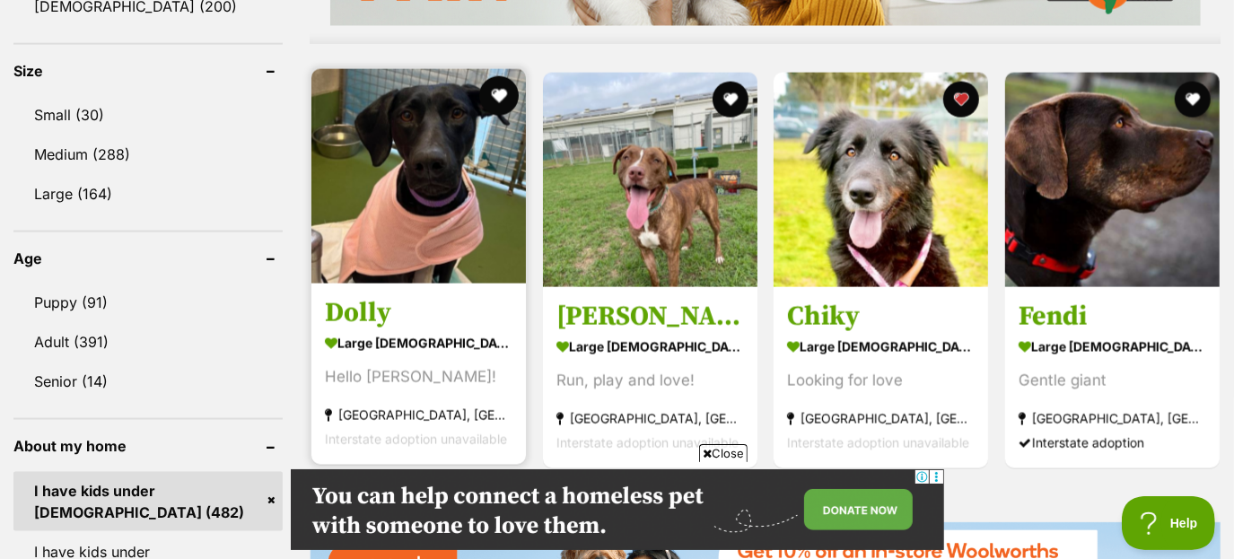
click at [491, 99] on button "favourite" at bounding box center [498, 95] width 39 height 39
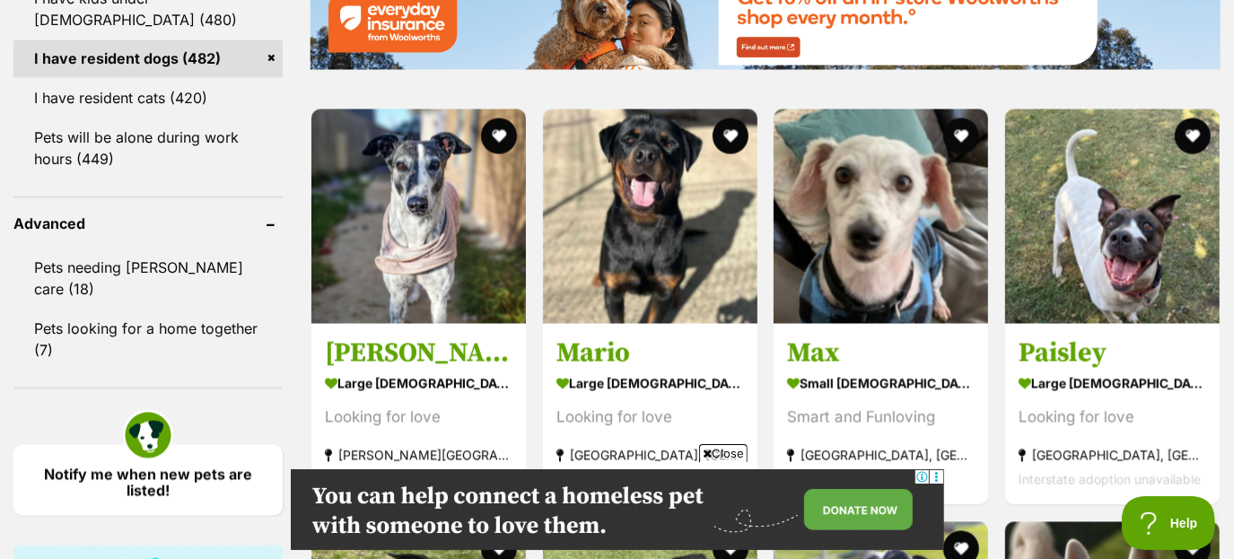
scroll to position [2208, 0]
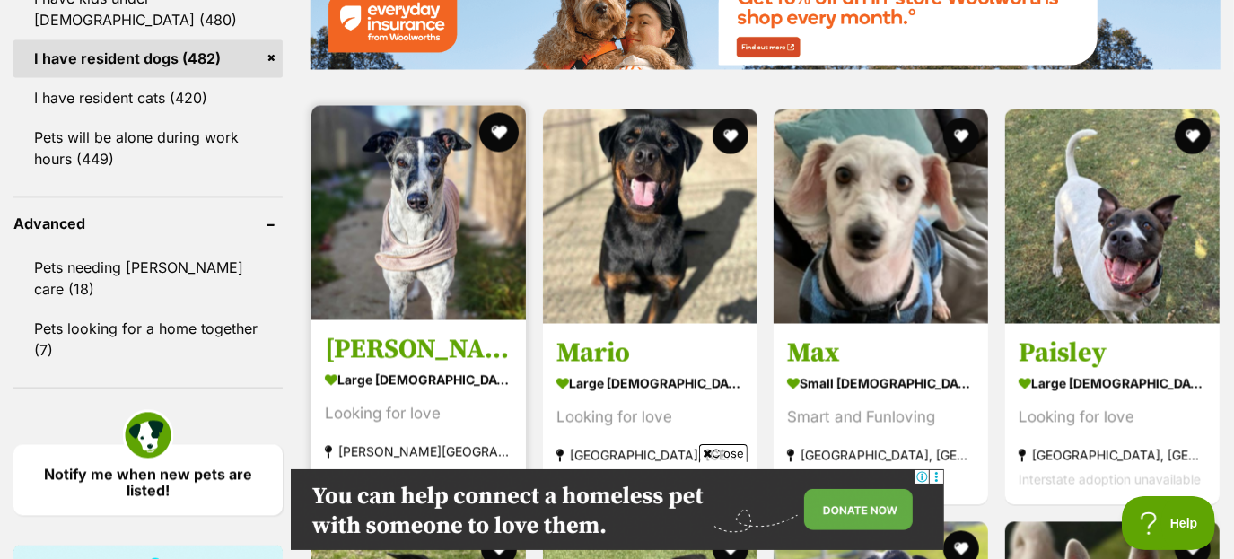
click at [502, 127] on button "favourite" at bounding box center [498, 132] width 39 height 39
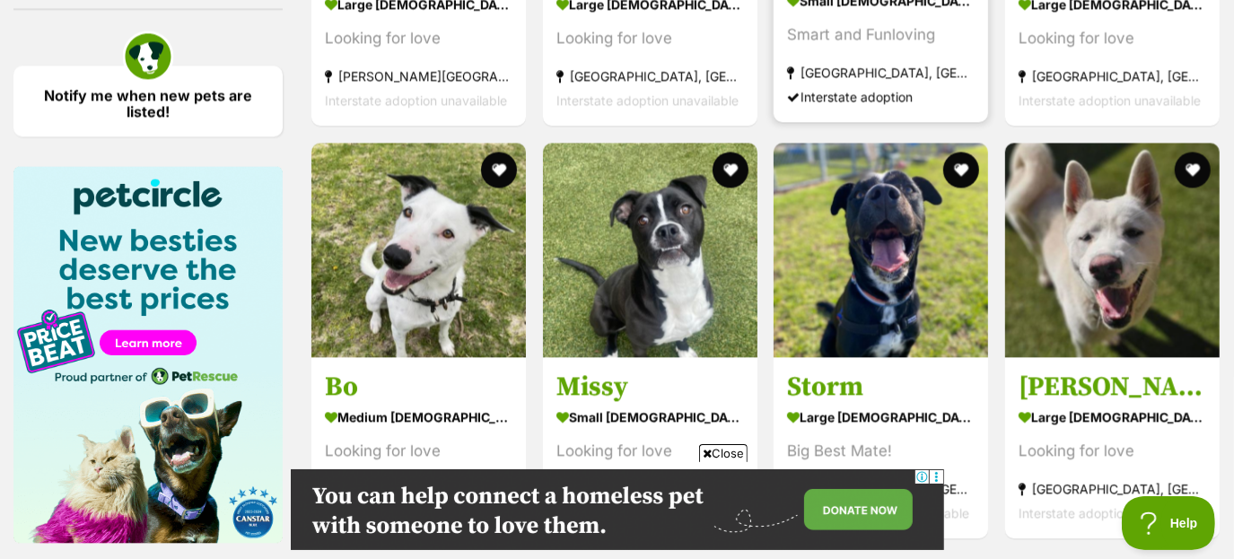
scroll to position [2587, 0]
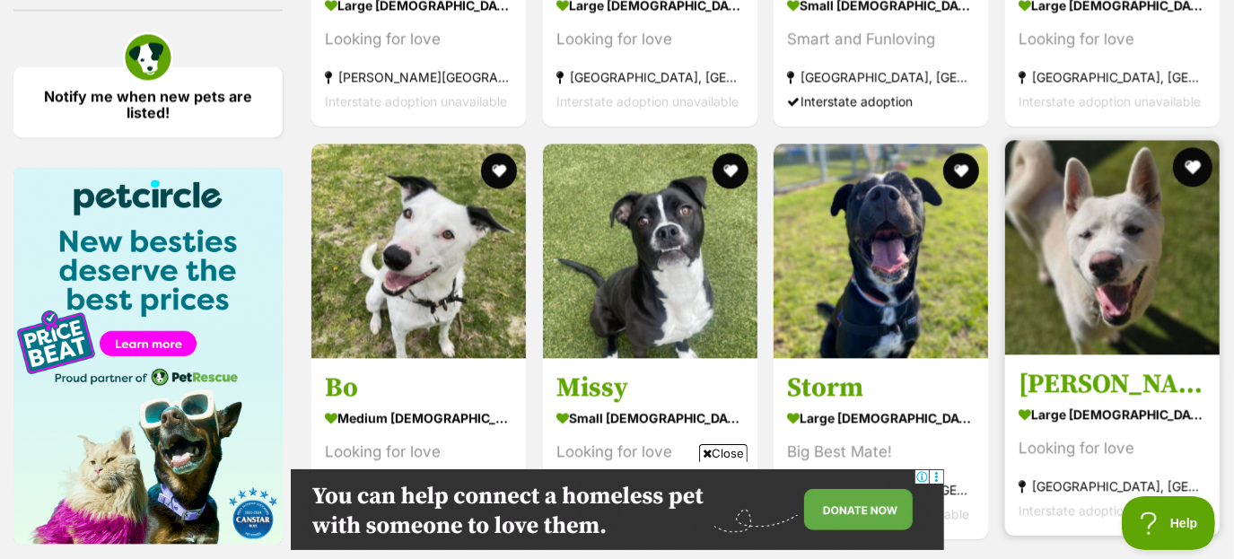
click at [1186, 168] on button "favourite" at bounding box center [1191, 166] width 39 height 39
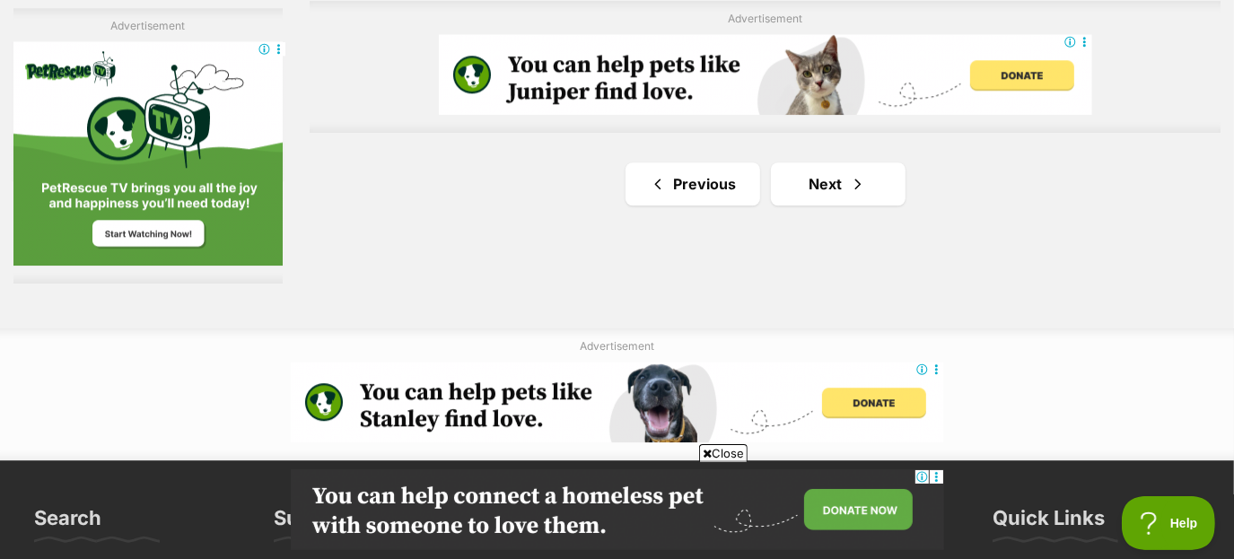
scroll to position [3151, 0]
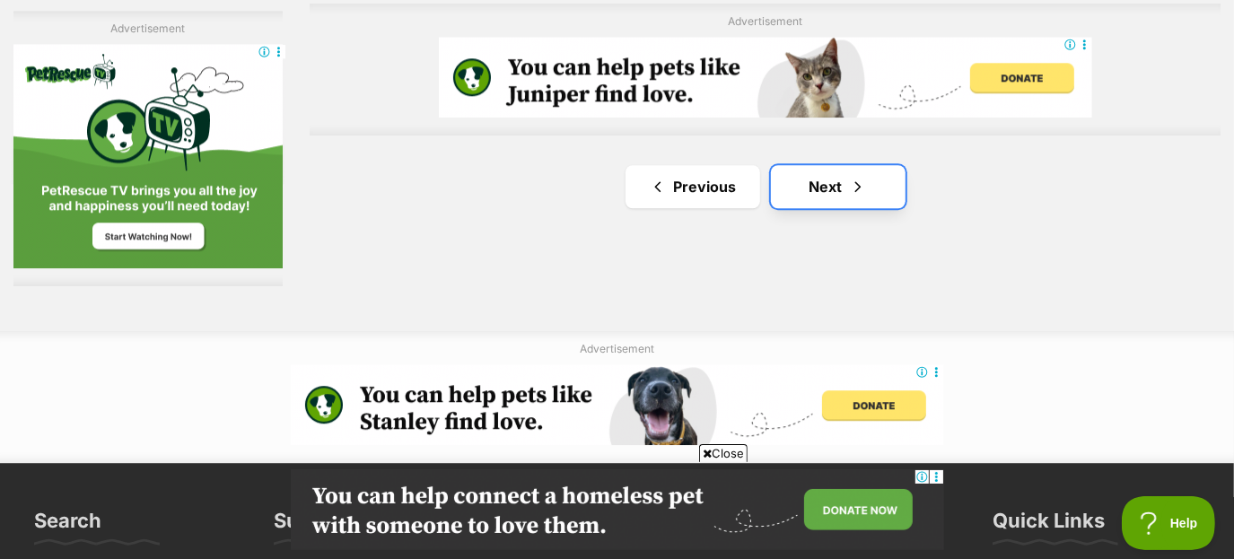
click at [817, 195] on link "Next" at bounding box center [838, 186] width 135 height 43
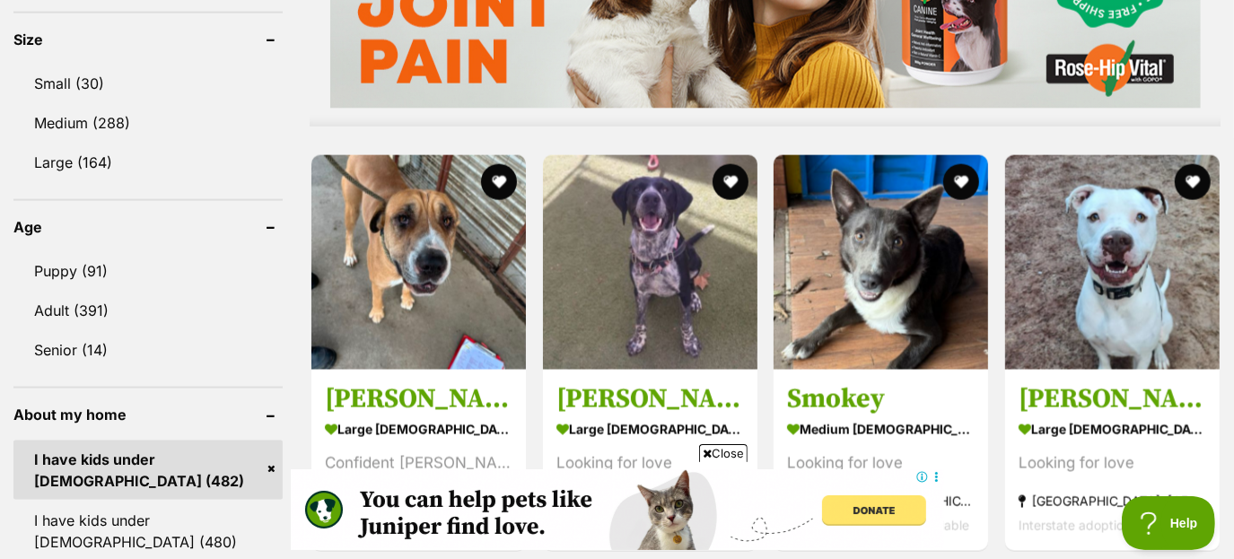
scroll to position [1692, 0]
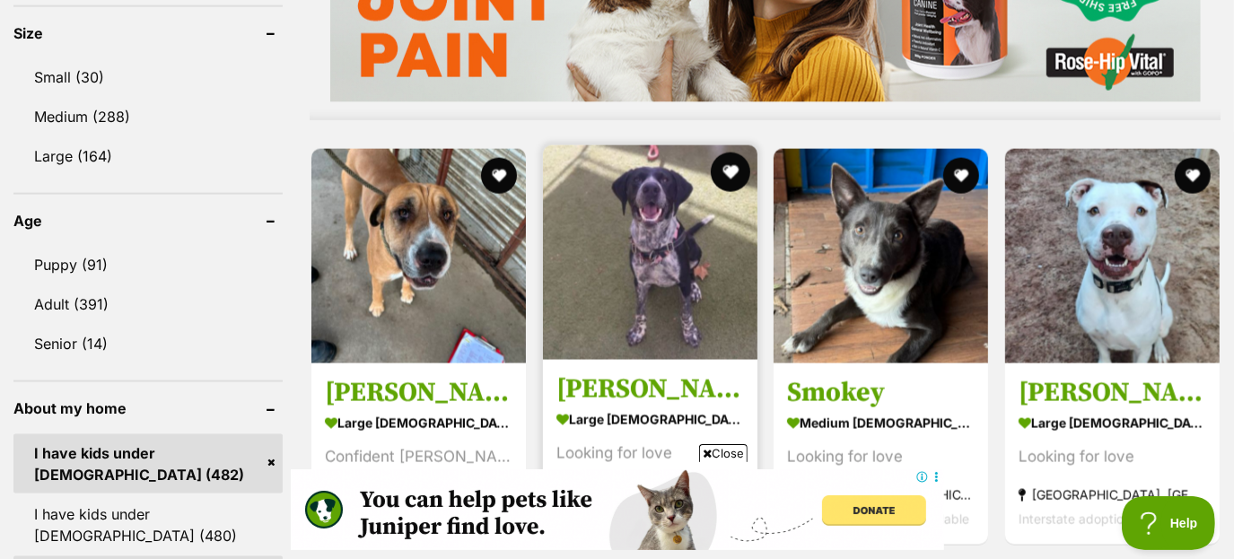
click at [732, 171] on button "favourite" at bounding box center [729, 172] width 39 height 39
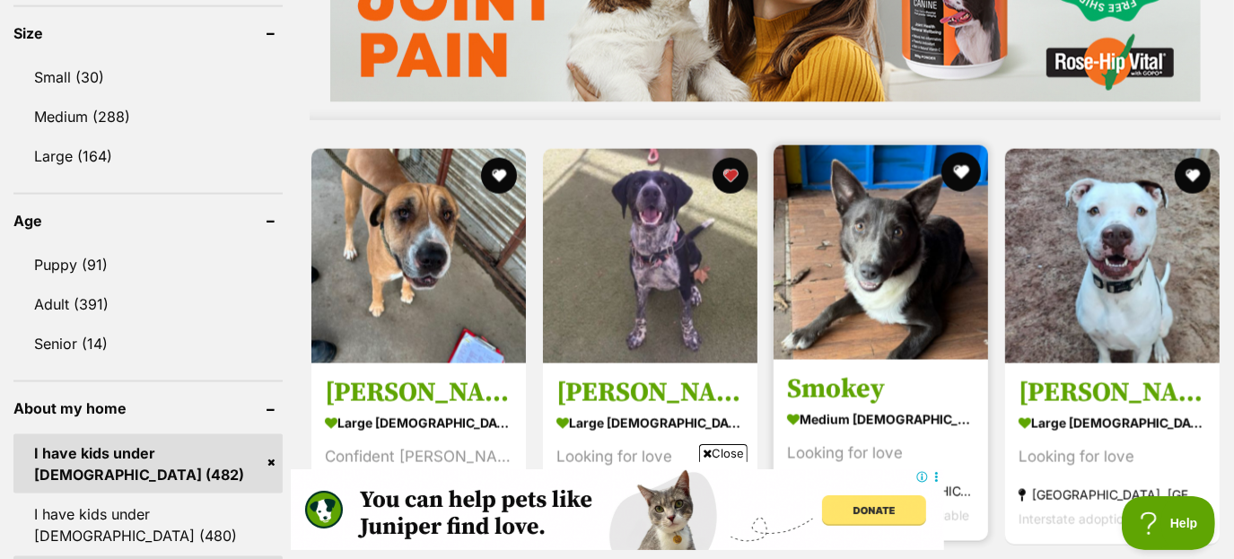
click at [973, 165] on button "favourite" at bounding box center [960, 172] width 39 height 39
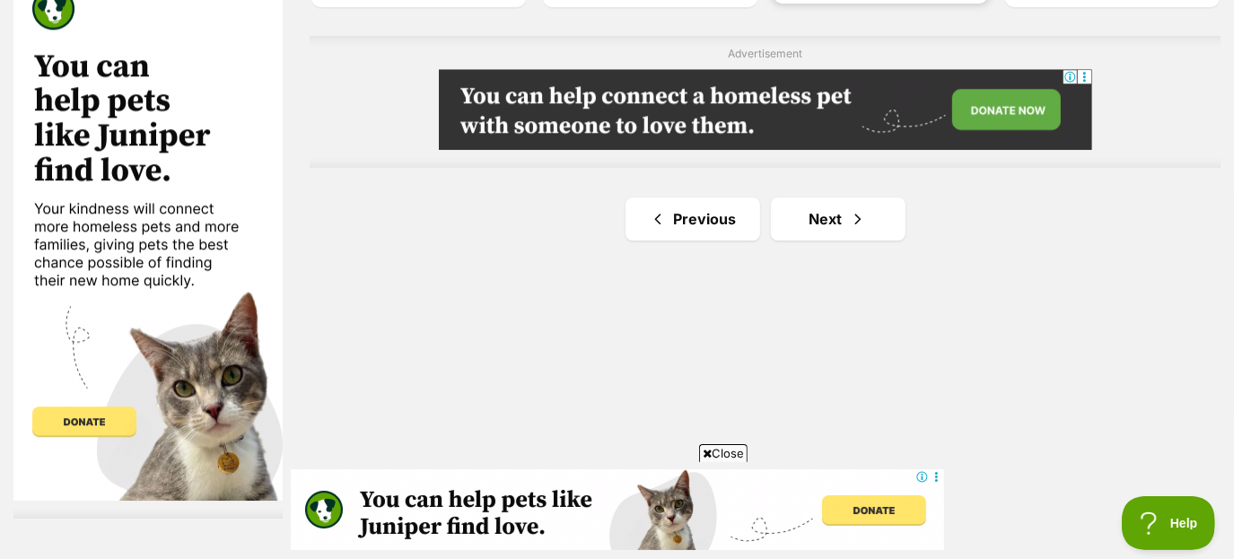
scroll to position [3242, 0]
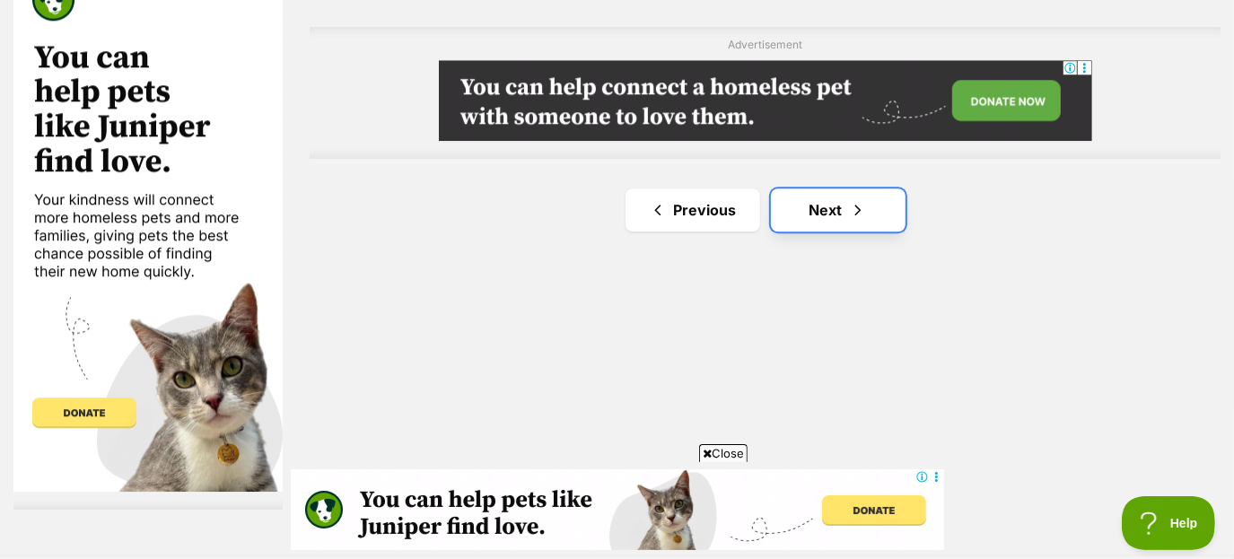
click at [838, 221] on link "Next" at bounding box center [838, 209] width 135 height 43
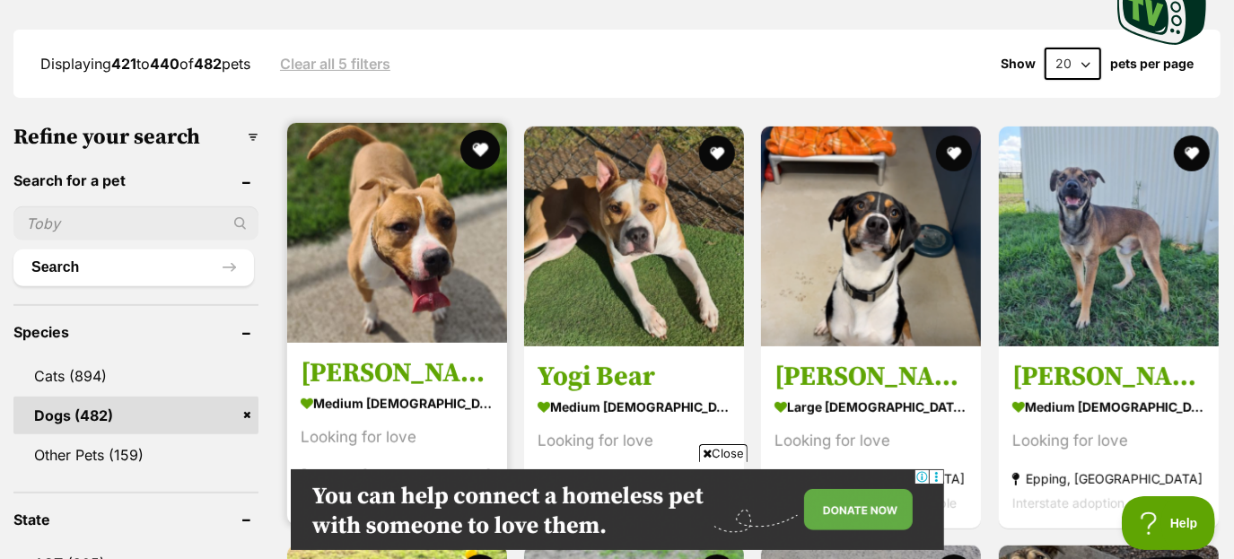
click at [476, 153] on button "favourite" at bounding box center [479, 149] width 39 height 39
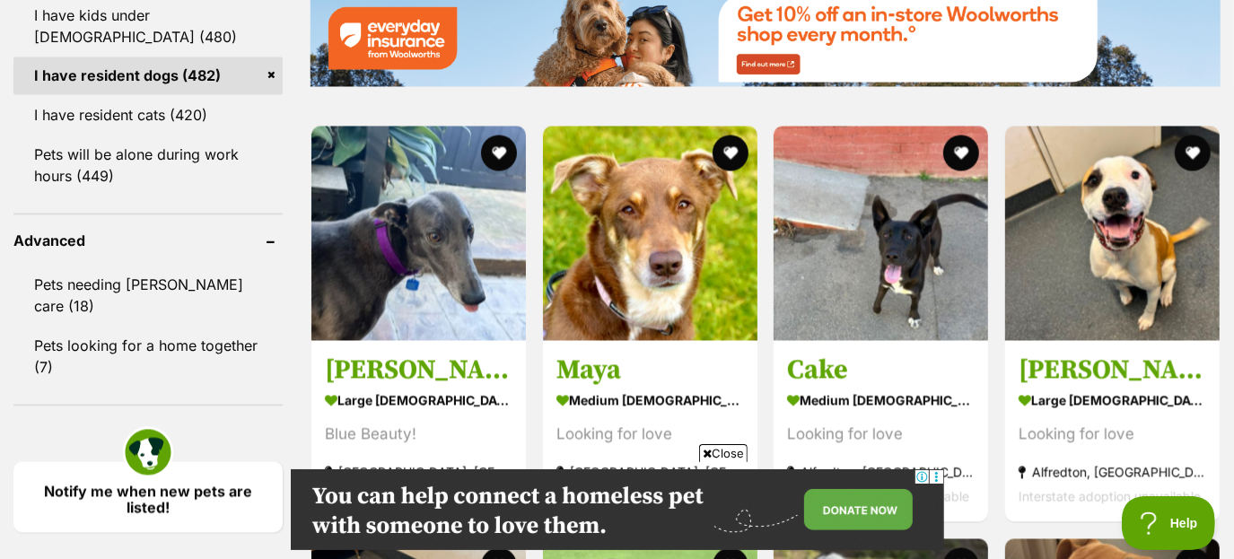
scroll to position [2191, 0]
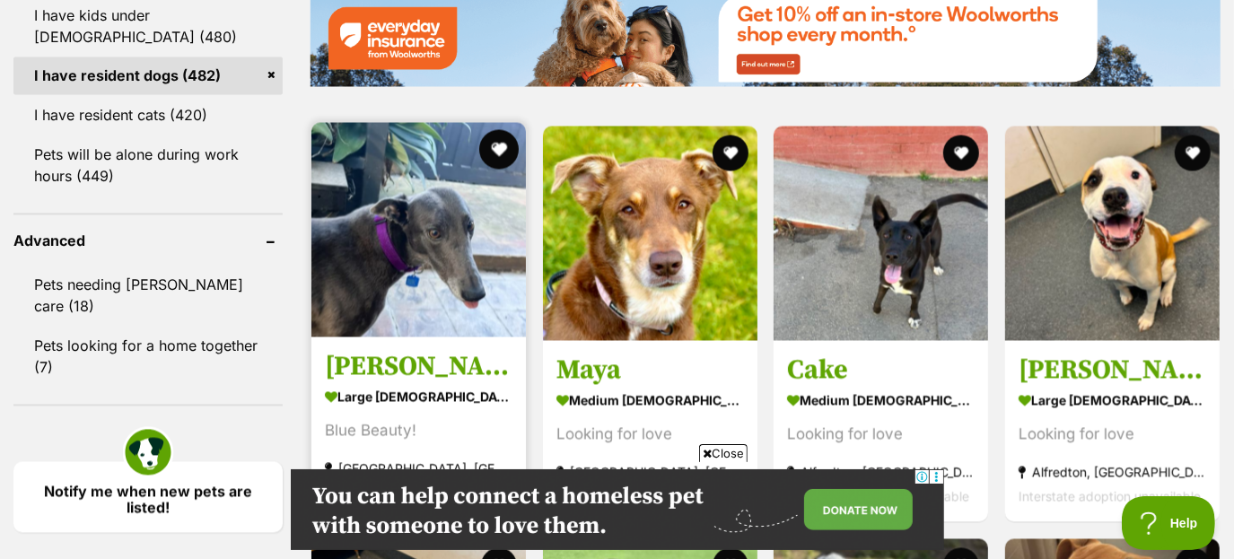
click at [503, 136] on button "favourite" at bounding box center [498, 149] width 39 height 39
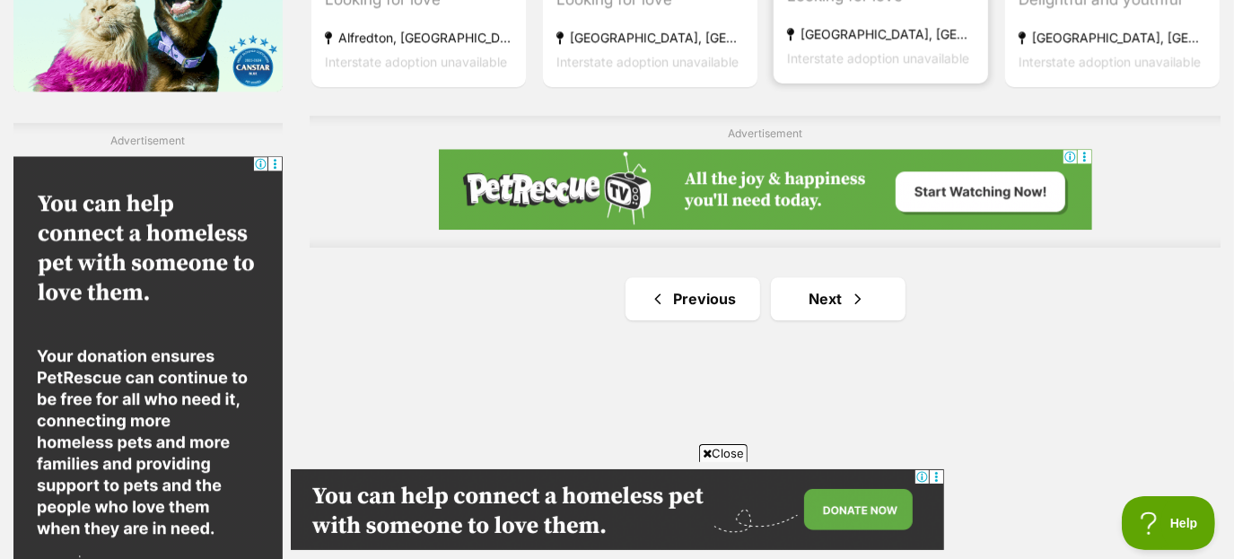
scroll to position [3046, 0]
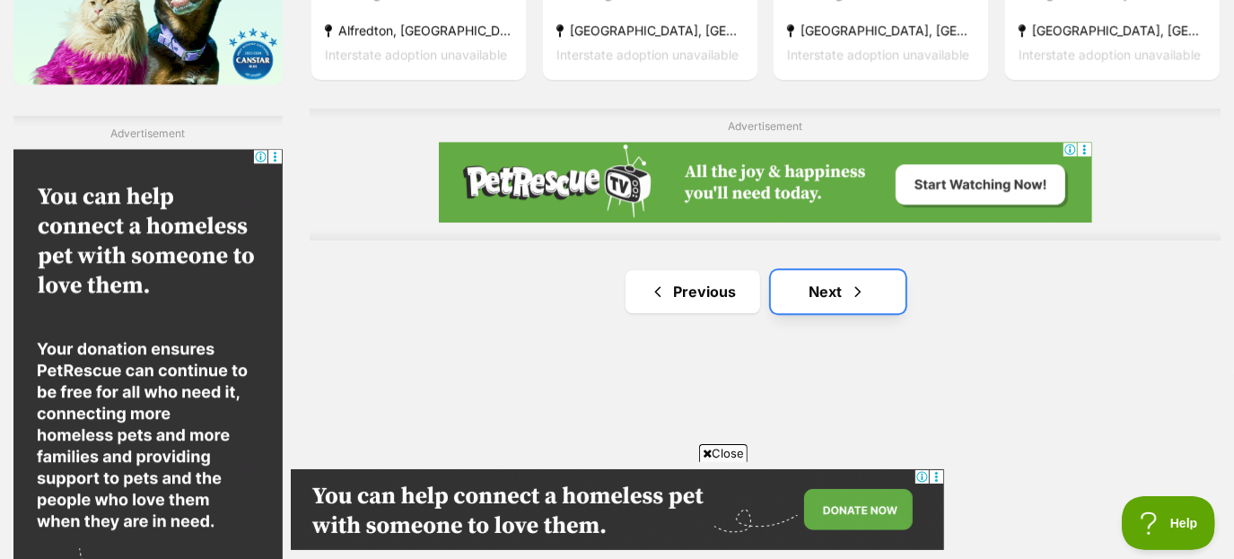
click at [885, 284] on link "Next" at bounding box center [838, 291] width 135 height 43
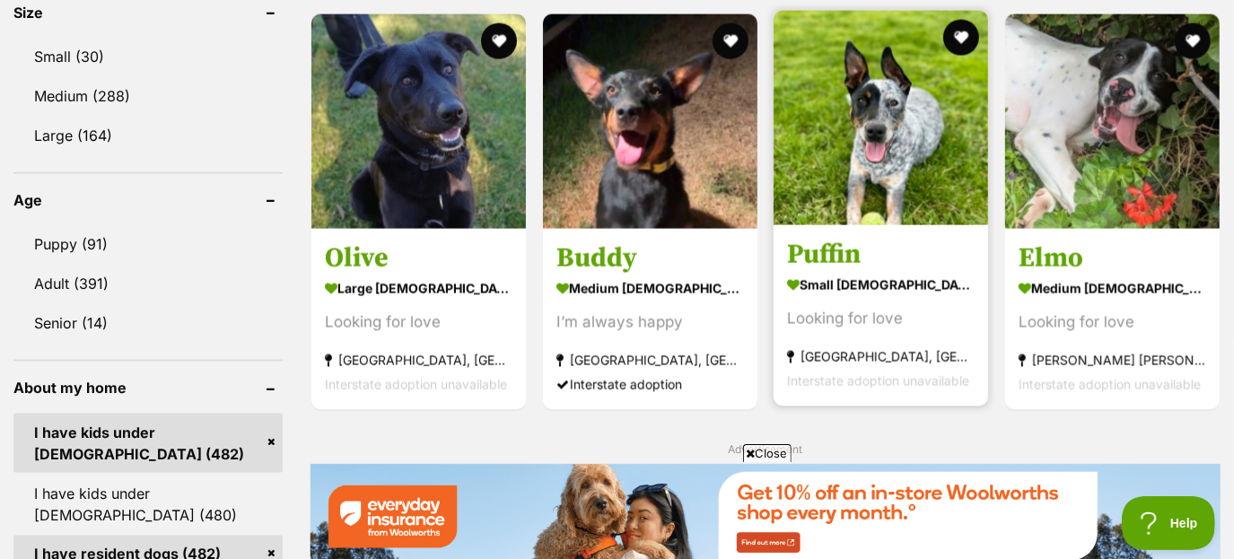
scroll to position [1710, 0]
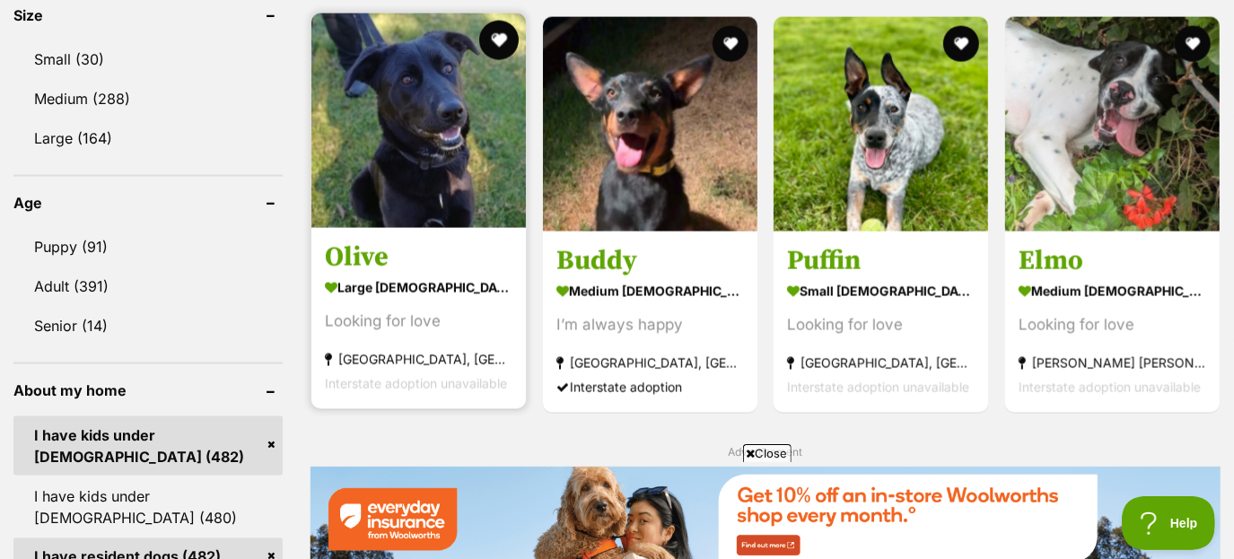
drag, startPoint x: 488, startPoint y: 41, endPoint x: 497, endPoint y: 29, distance: 15.4
click at [488, 41] on button "favourite" at bounding box center [498, 40] width 39 height 39
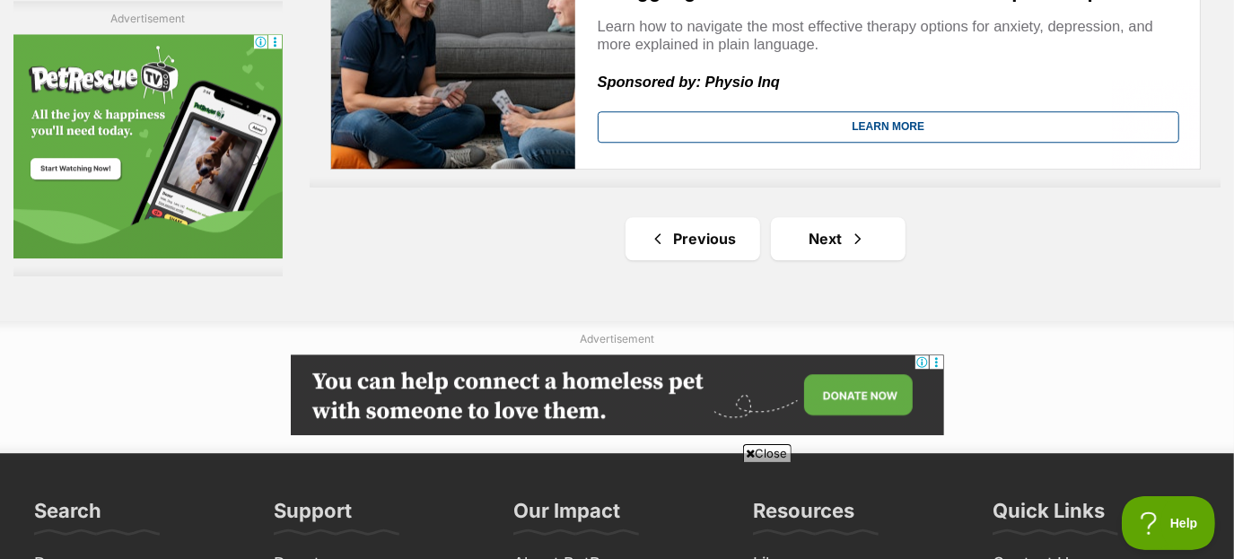
scroll to position [3242, 0]
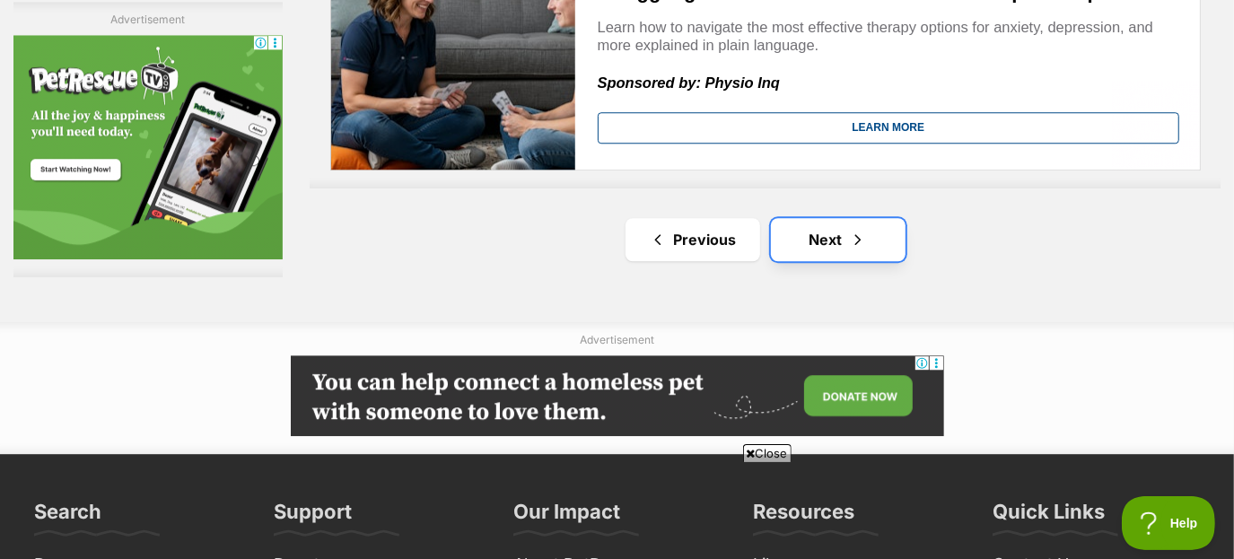
click at [840, 223] on link "Next" at bounding box center [838, 239] width 135 height 43
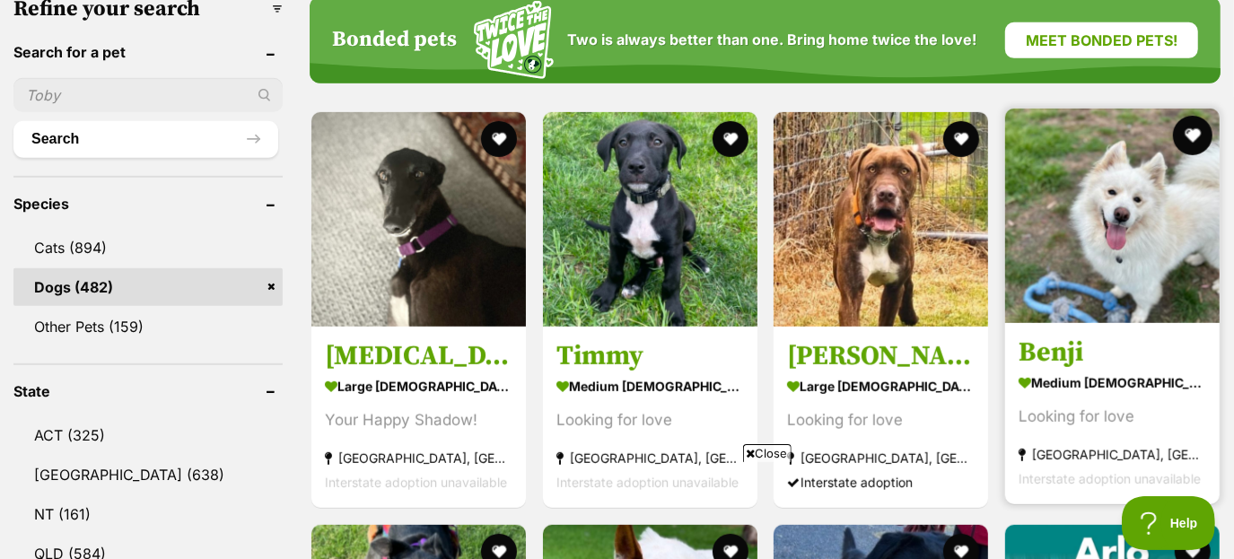
click at [1184, 132] on button "favourite" at bounding box center [1191, 135] width 39 height 39
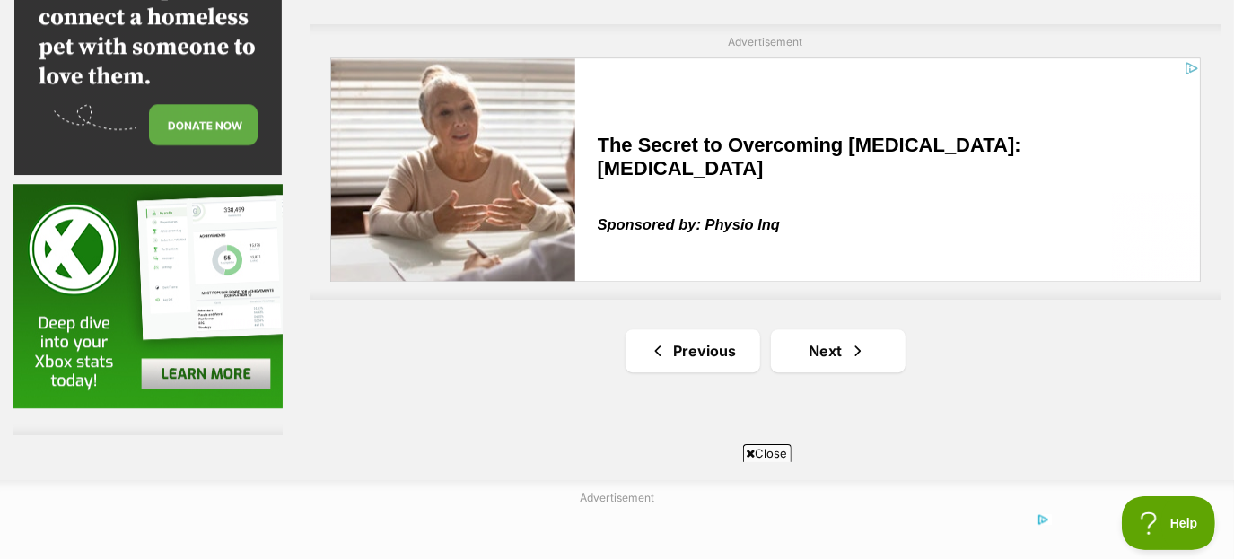
scroll to position [3246, 0]
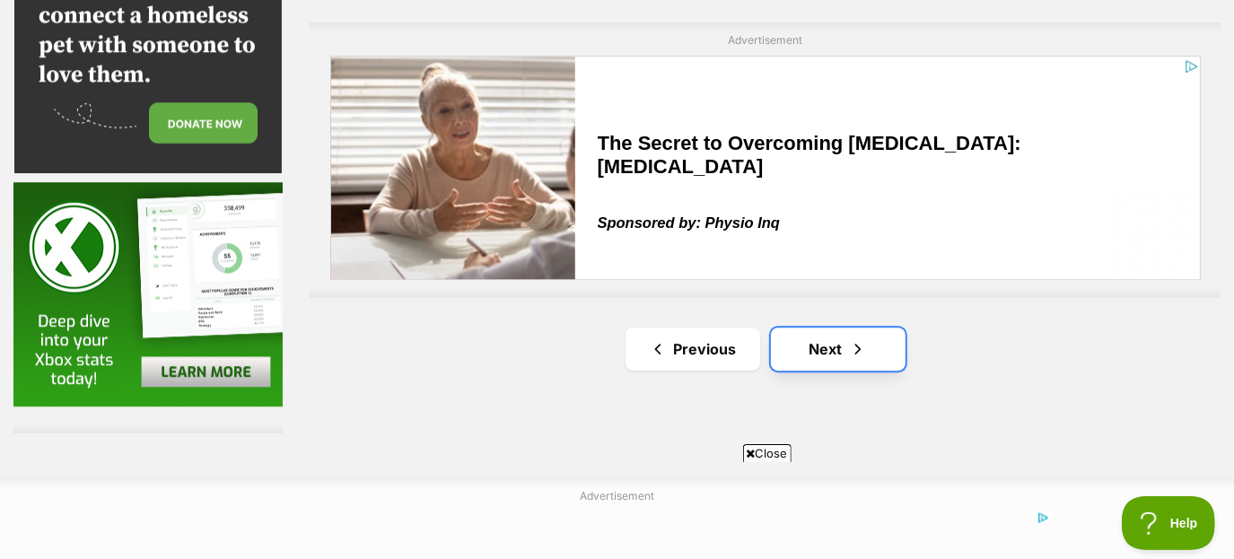
click at [854, 350] on span "Next page" at bounding box center [858, 349] width 18 height 22
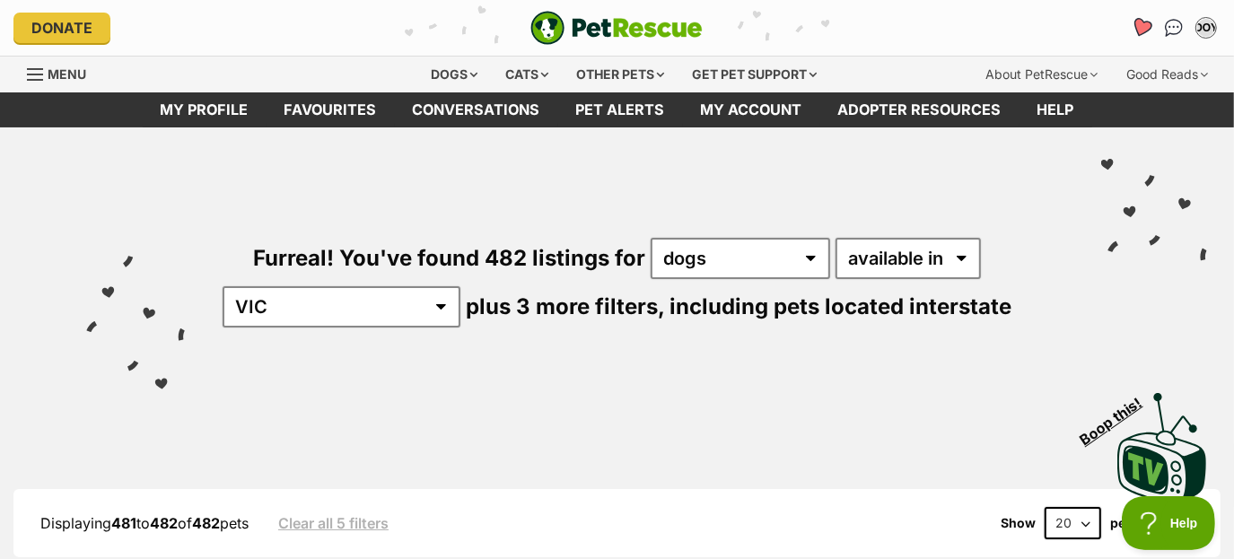
click at [1147, 35] on icon "Favourites" at bounding box center [1142, 27] width 24 height 23
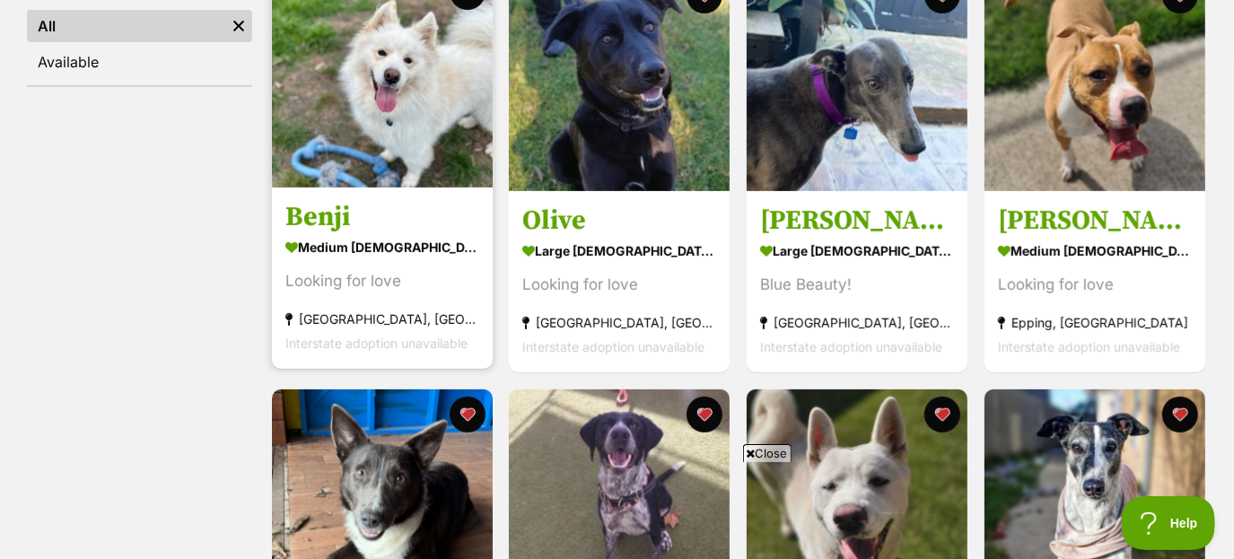
click at [345, 150] on img at bounding box center [382, 77] width 221 height 221
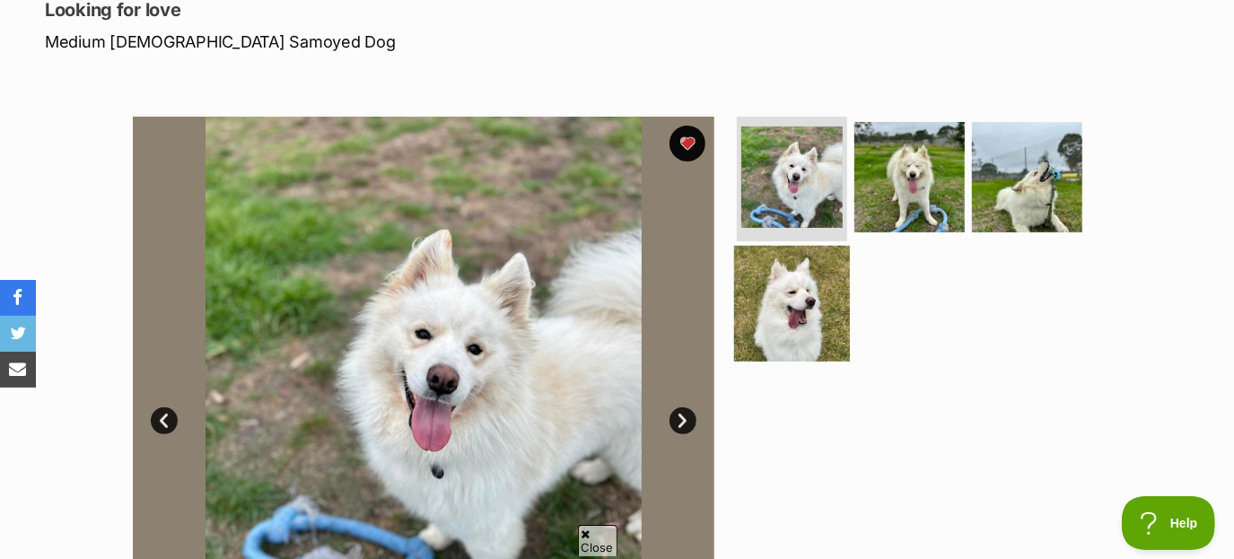
click at [774, 286] on img at bounding box center [792, 304] width 116 height 116
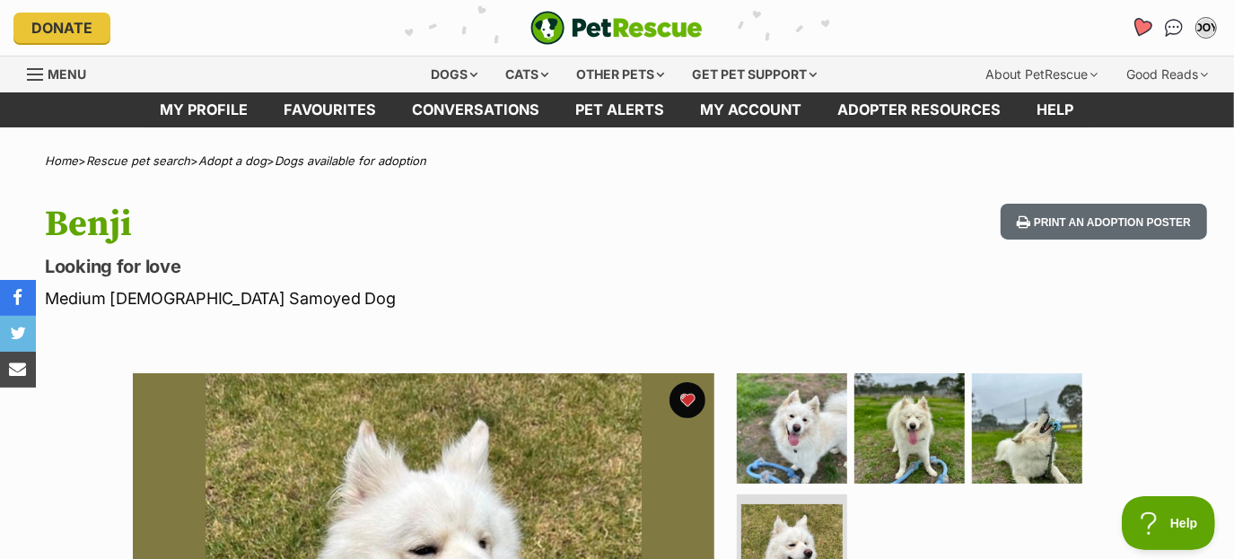
click at [1136, 32] on icon "Favourites" at bounding box center [1142, 27] width 24 height 23
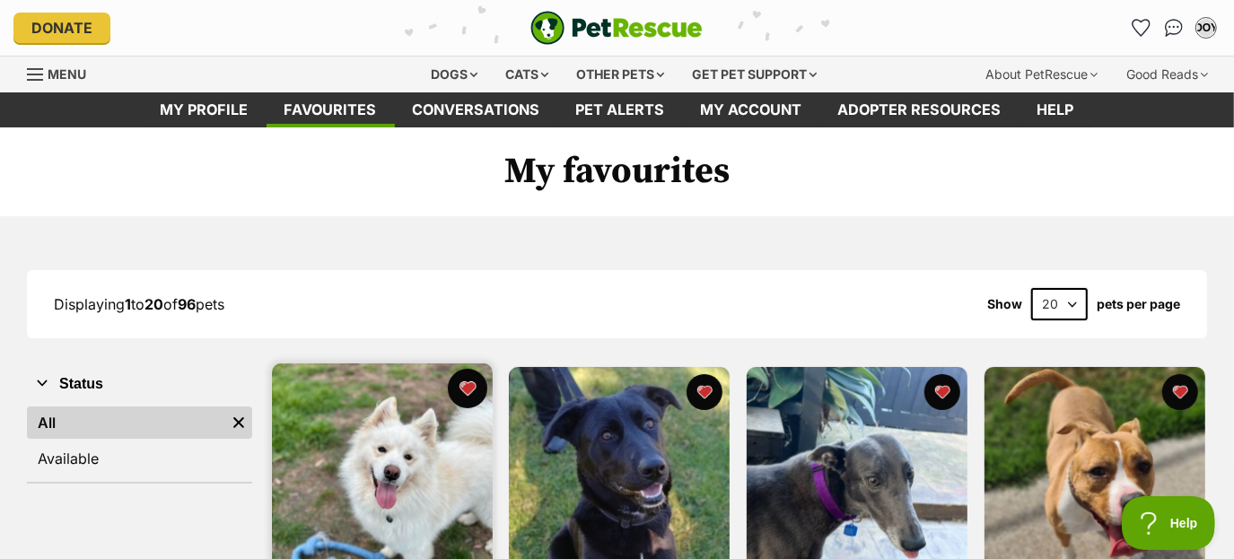
click at [471, 389] on button "favourite" at bounding box center [466, 388] width 39 height 39
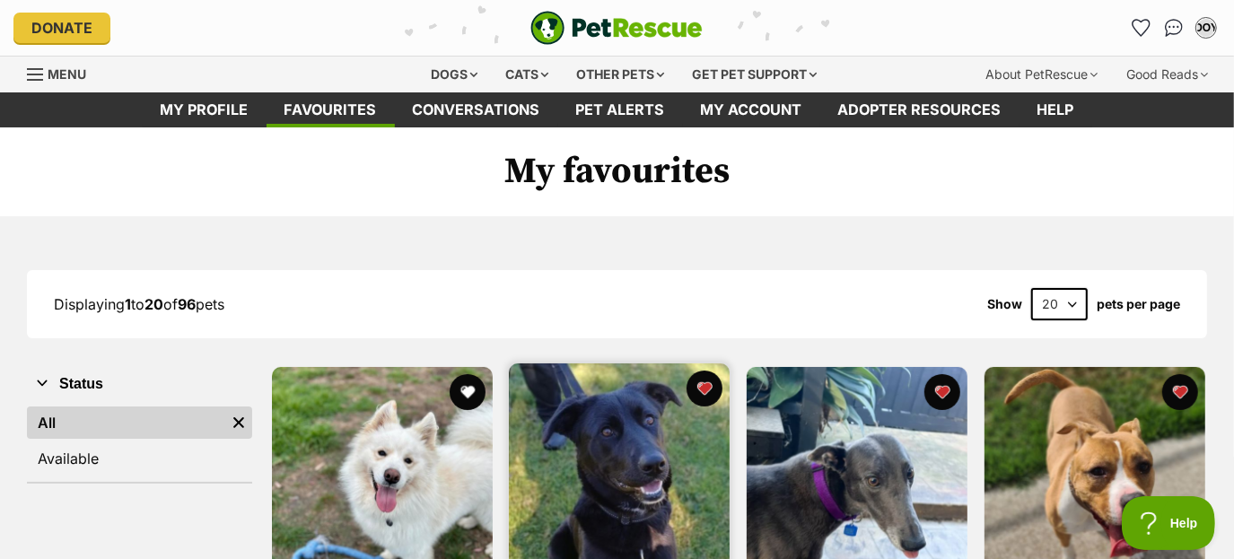
click at [579, 450] on img at bounding box center [619, 473] width 221 height 221
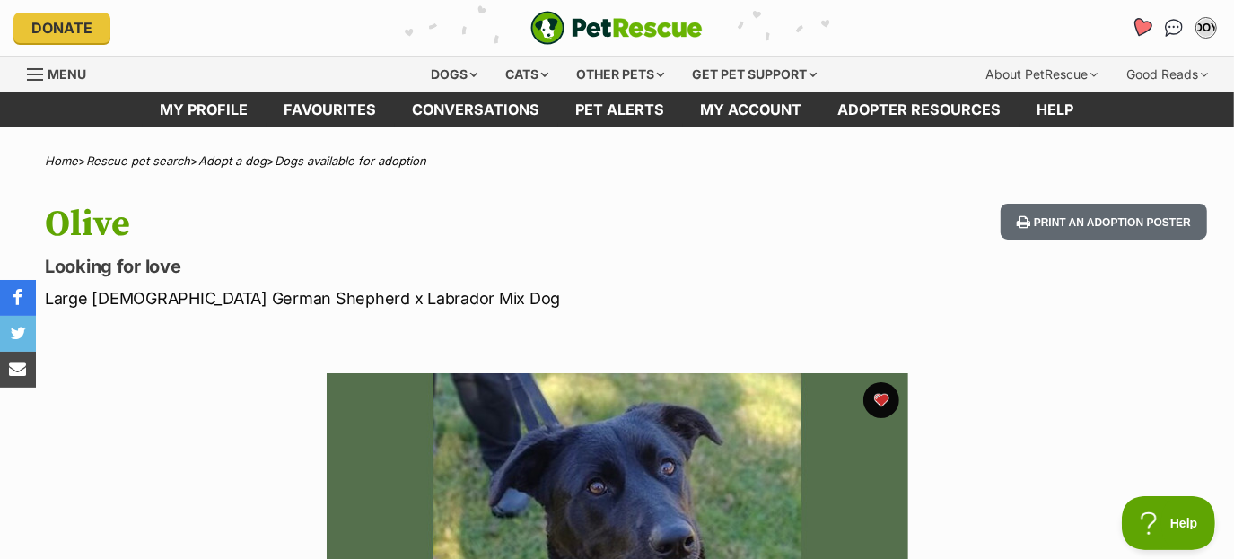
click at [1141, 20] on icon "Favourites" at bounding box center [1142, 27] width 22 height 21
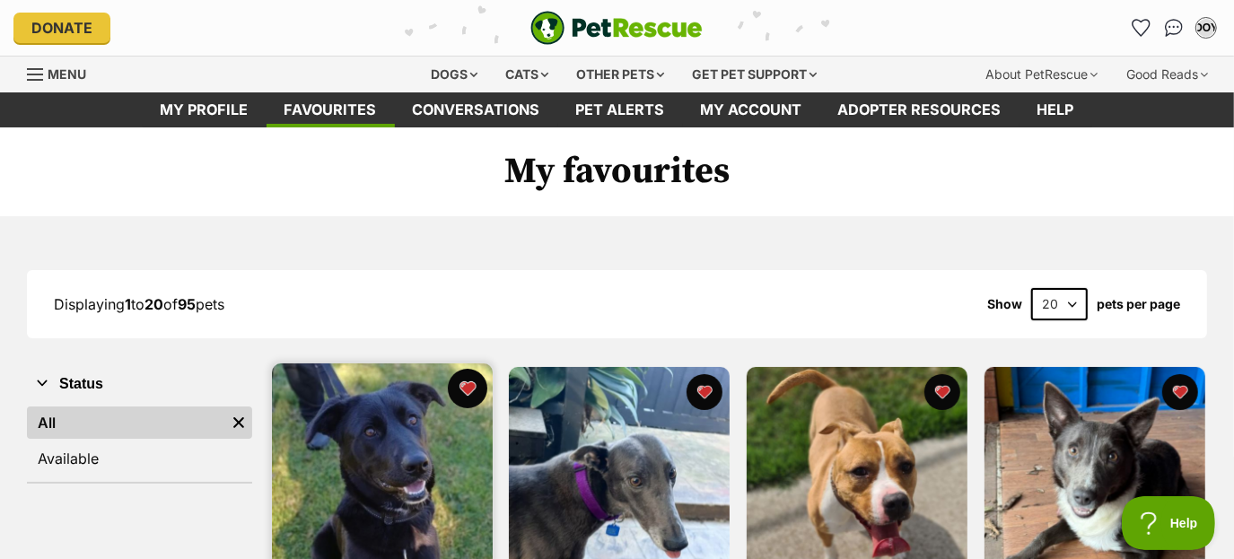
click at [464, 386] on button "favourite" at bounding box center [466, 388] width 39 height 39
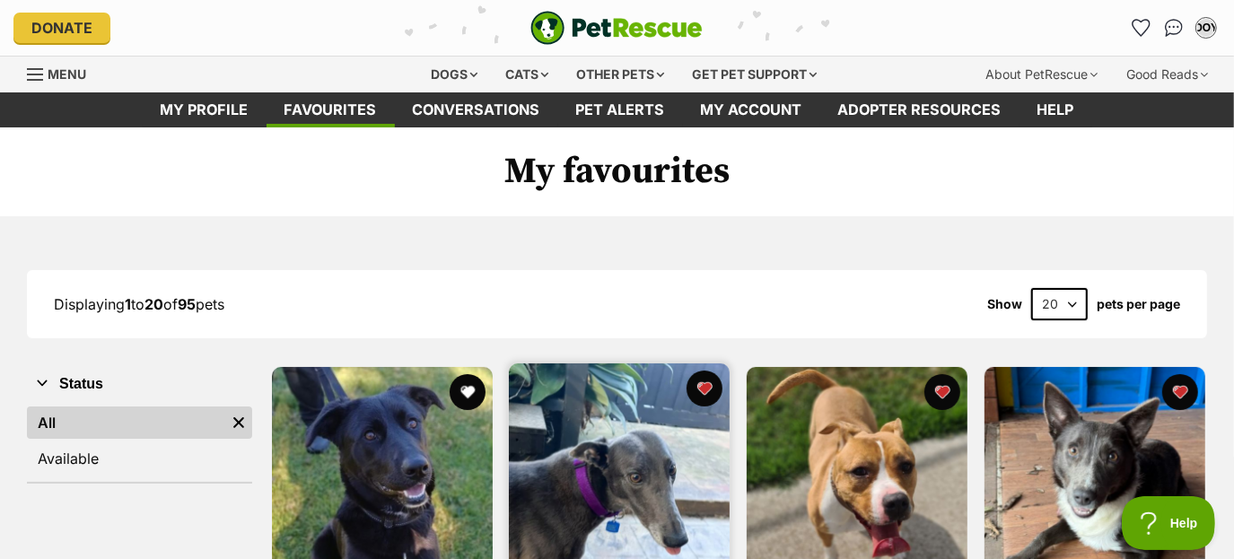
click at [581, 443] on img at bounding box center [619, 473] width 221 height 221
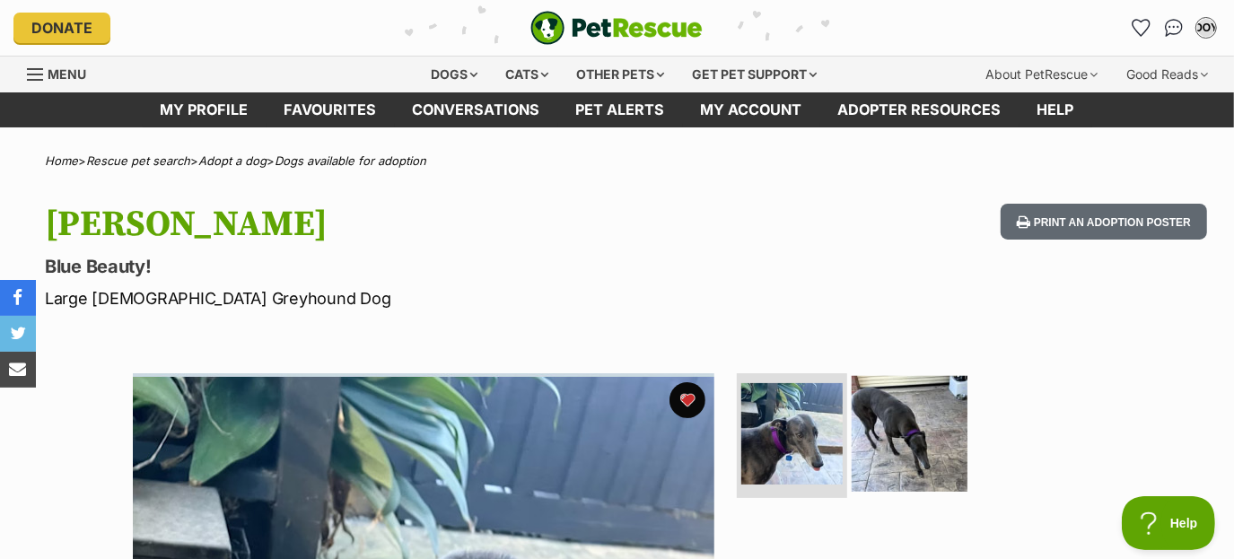
click at [909, 431] on img at bounding box center [910, 433] width 116 height 116
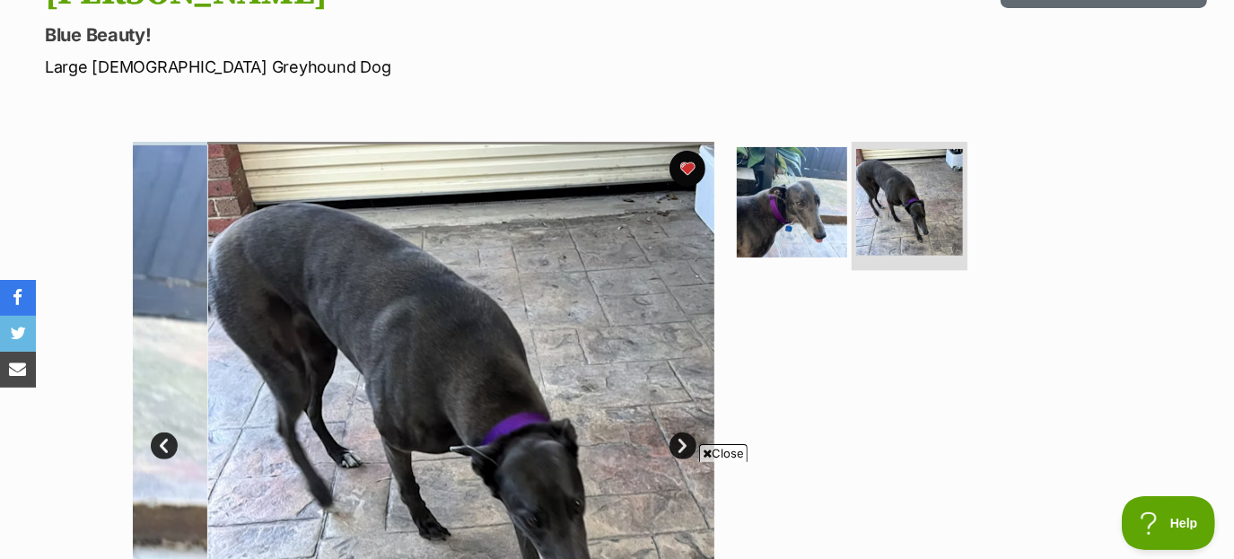
scroll to position [258, 0]
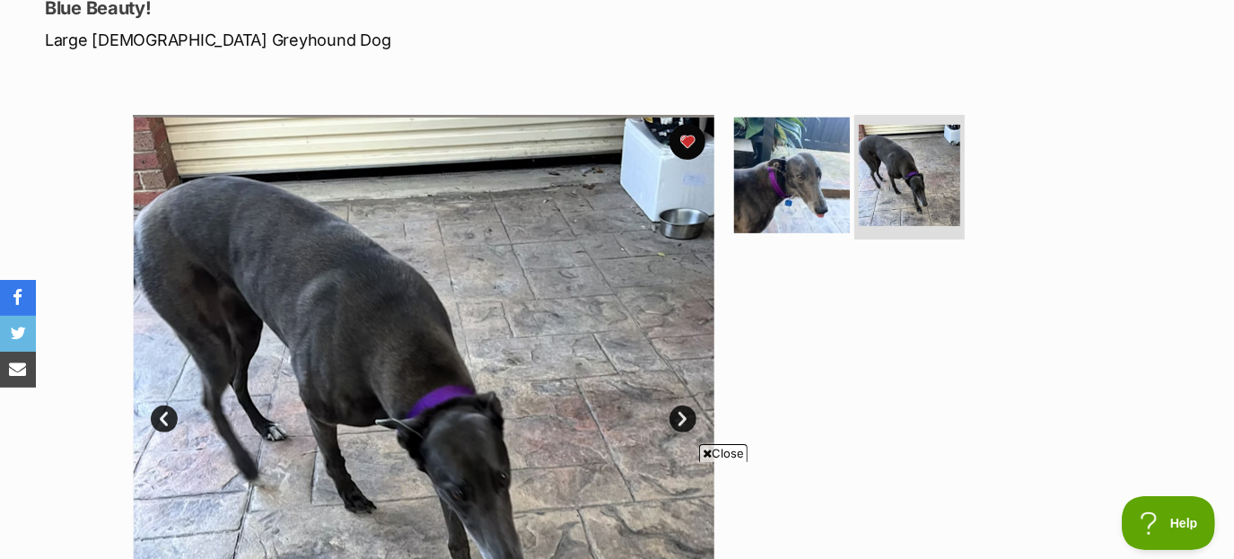
click at [796, 197] on img at bounding box center [792, 175] width 116 height 116
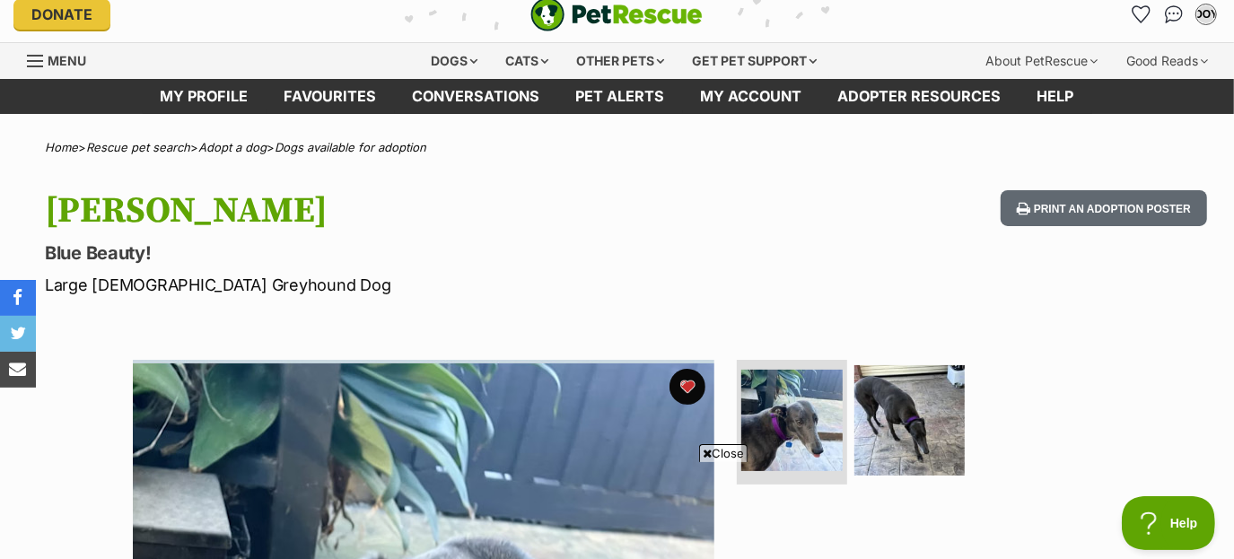
scroll to position [0, 0]
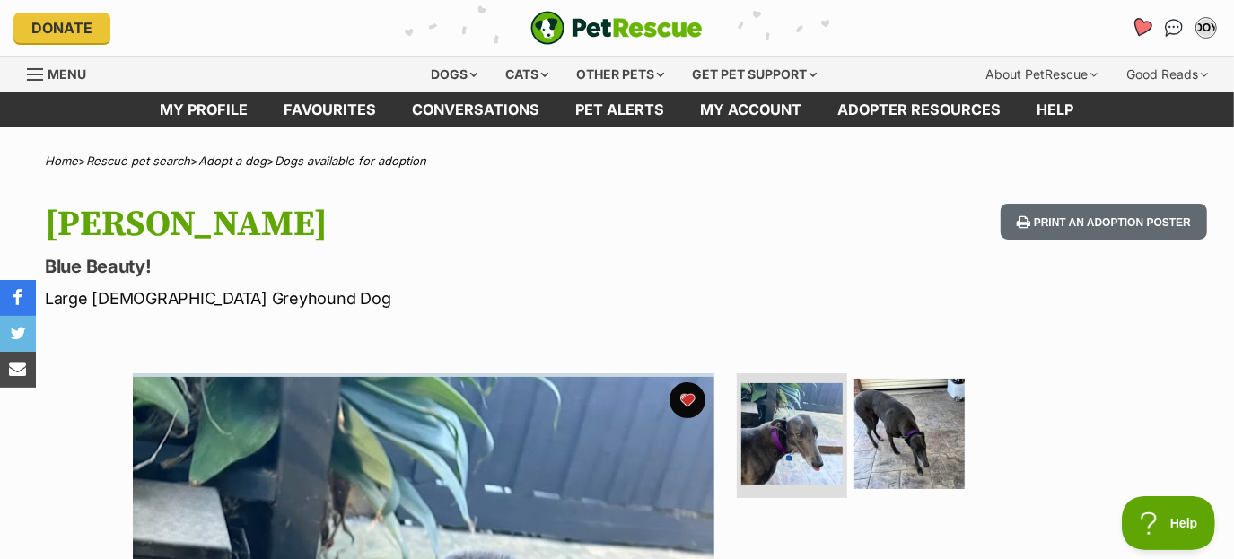
click at [1139, 37] on link "Favourites" at bounding box center [1140, 27] width 37 height 37
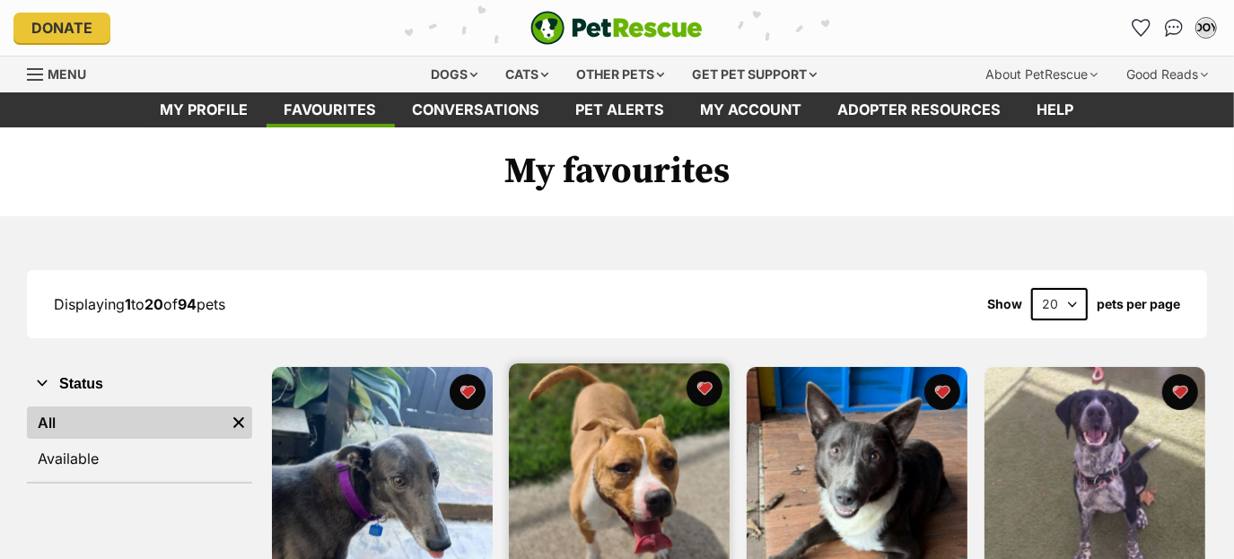
click at [665, 436] on img at bounding box center [619, 473] width 221 height 221
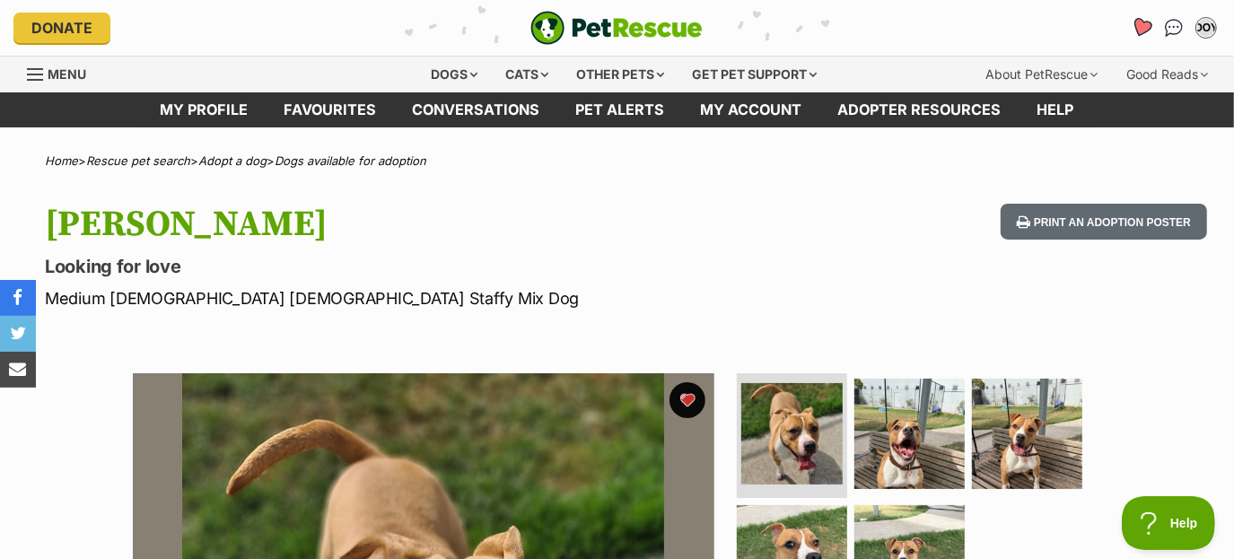
click at [1135, 34] on icon "Favourites" at bounding box center [1142, 27] width 24 height 23
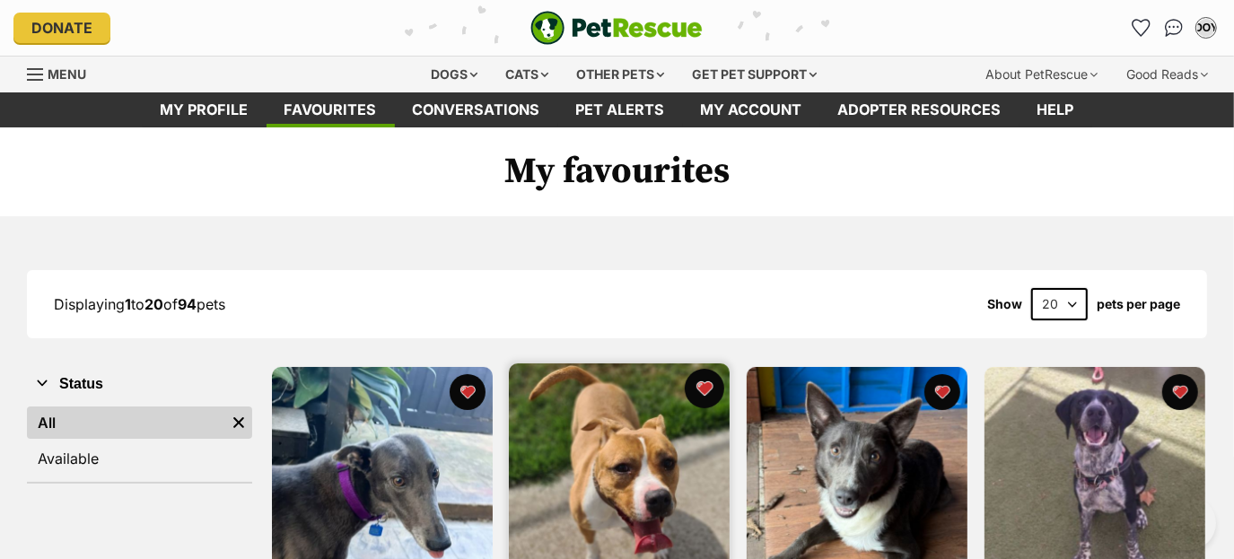
click at [706, 381] on button "favourite" at bounding box center [704, 388] width 39 height 39
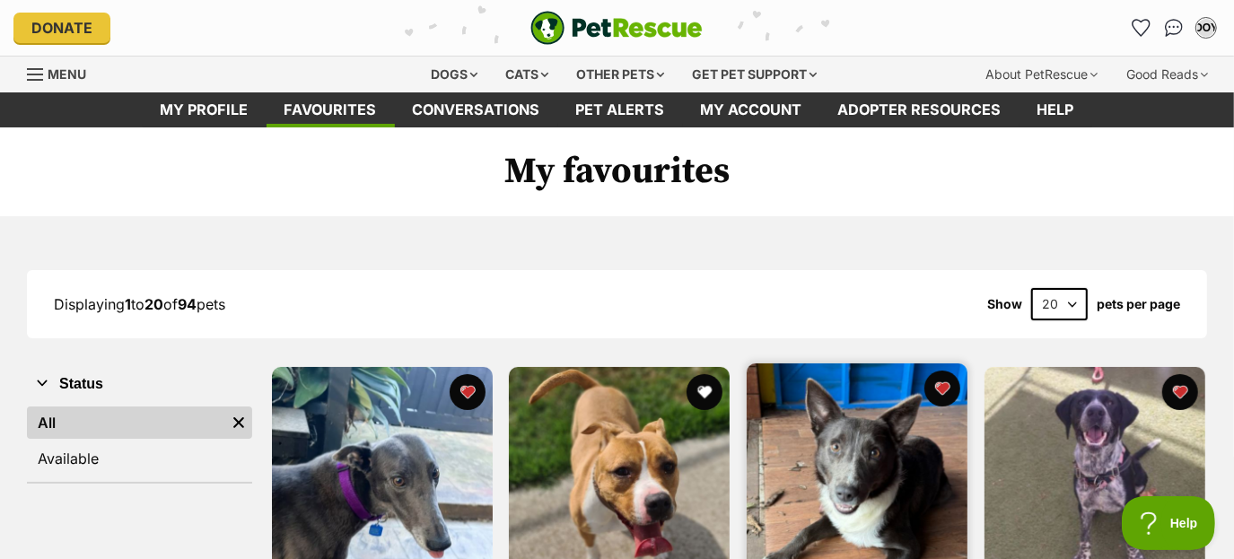
click at [800, 419] on img at bounding box center [857, 473] width 221 height 221
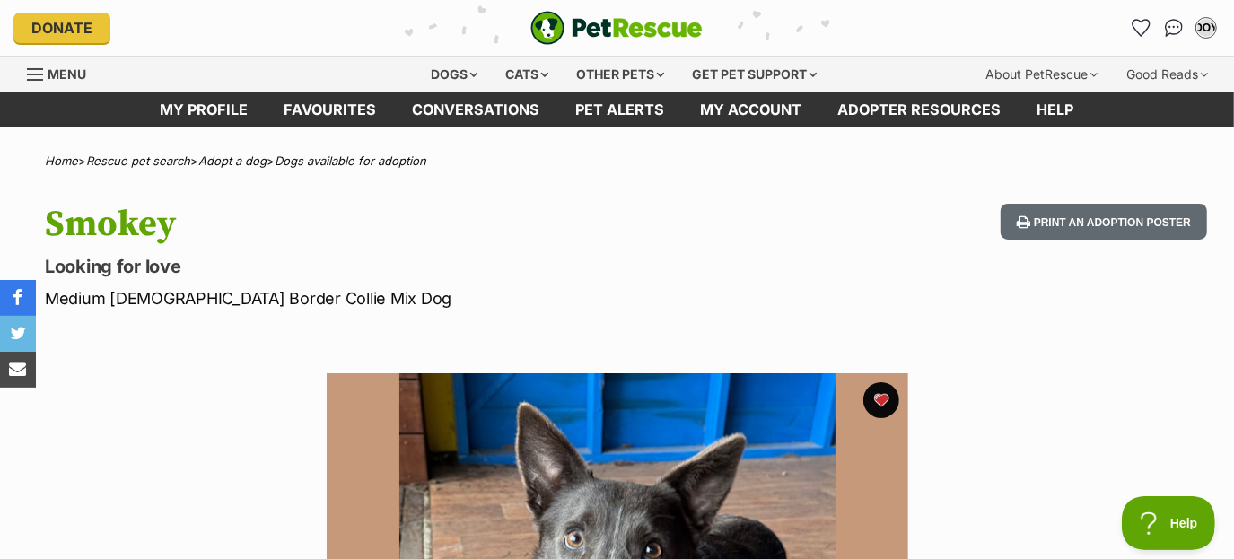
click at [1141, 13] on div "Donate PetRescue home OOY My account OOY Ouchthathurt42 On You Tube Edit profil…" at bounding box center [616, 28] width 1207 height 56
click at [1140, 38] on link "Favourites" at bounding box center [1140, 27] width 37 height 37
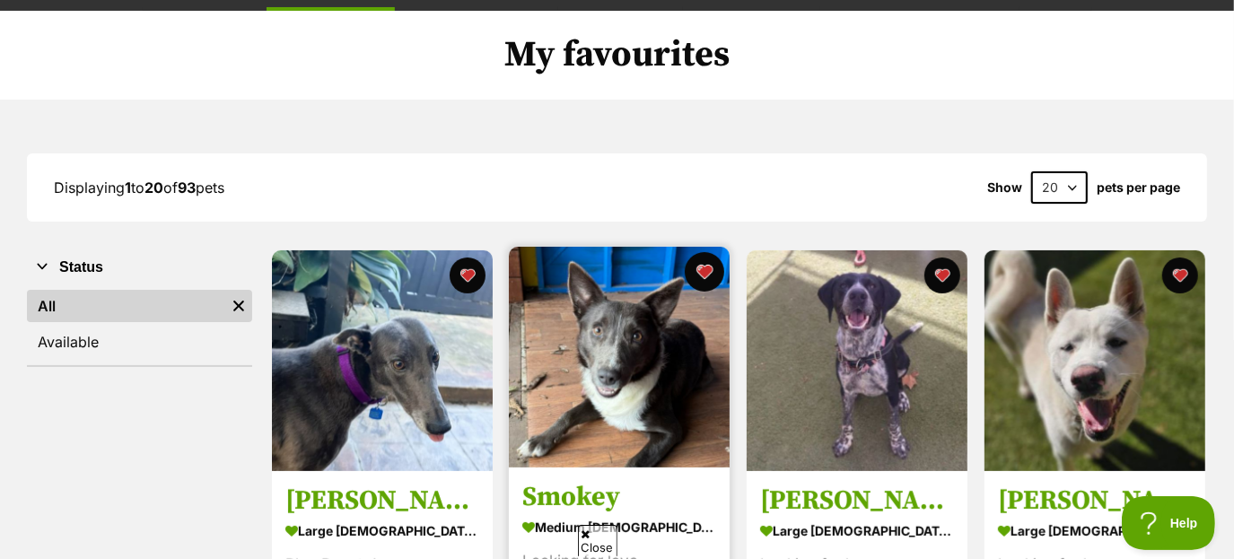
click at [702, 264] on button "favourite" at bounding box center [704, 271] width 39 height 39
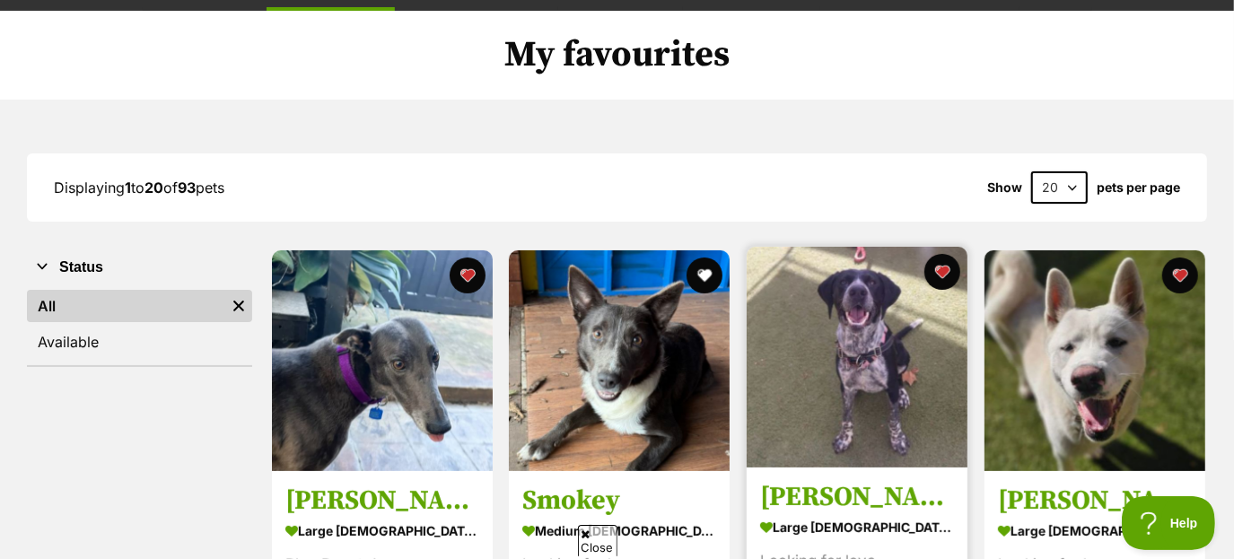
click at [765, 322] on img at bounding box center [857, 357] width 221 height 221
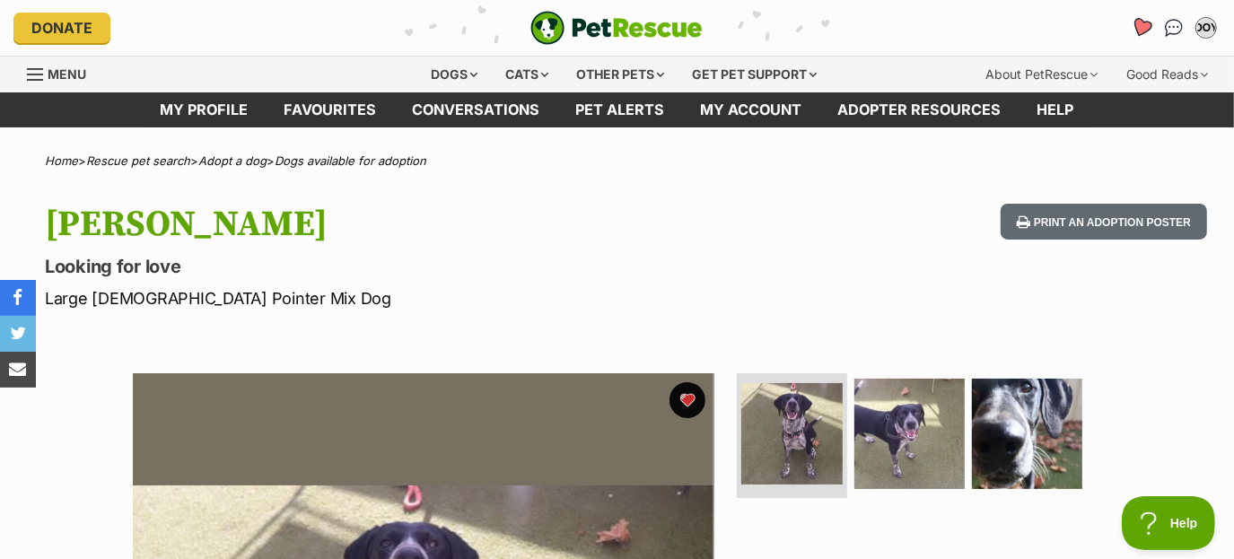
click at [1139, 32] on icon "Favourites" at bounding box center [1142, 27] width 22 height 21
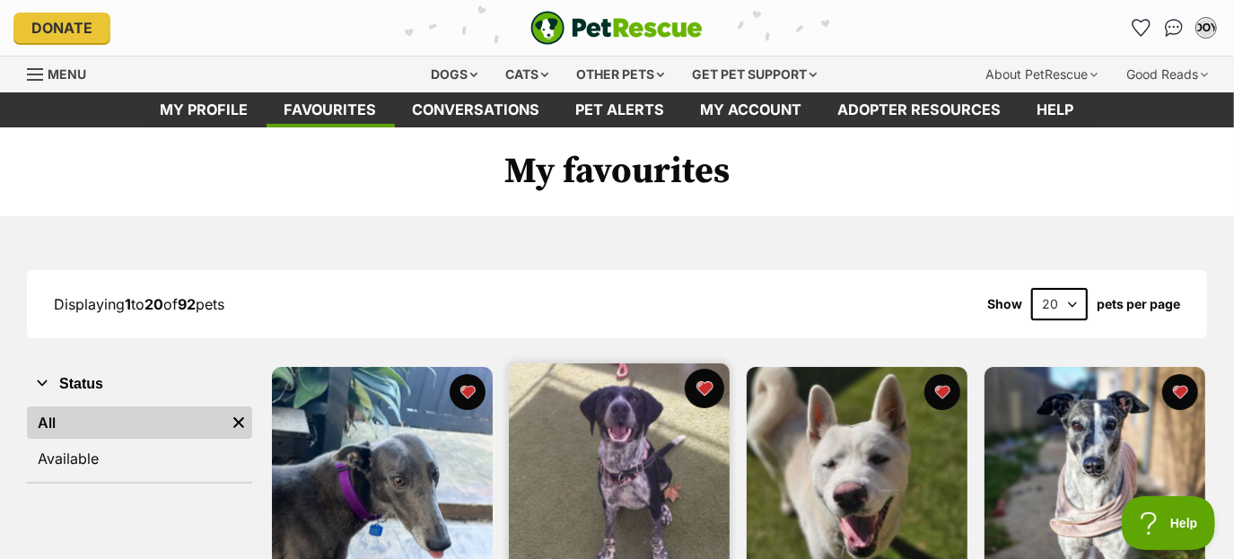
click at [708, 390] on button "favourite" at bounding box center [704, 388] width 39 height 39
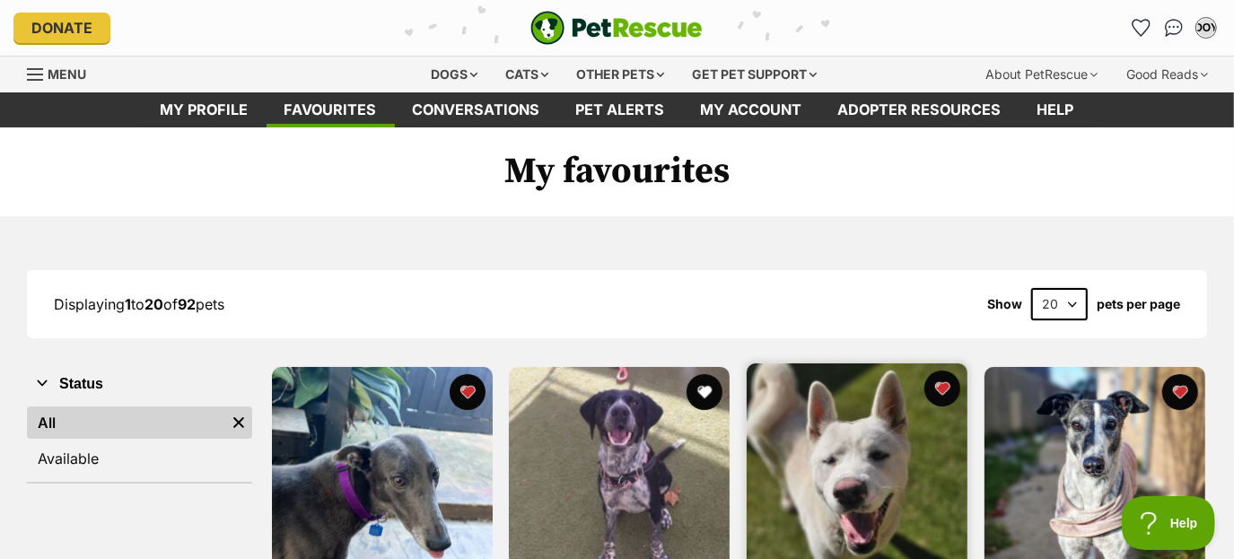
click at [765, 417] on img at bounding box center [857, 473] width 221 height 221
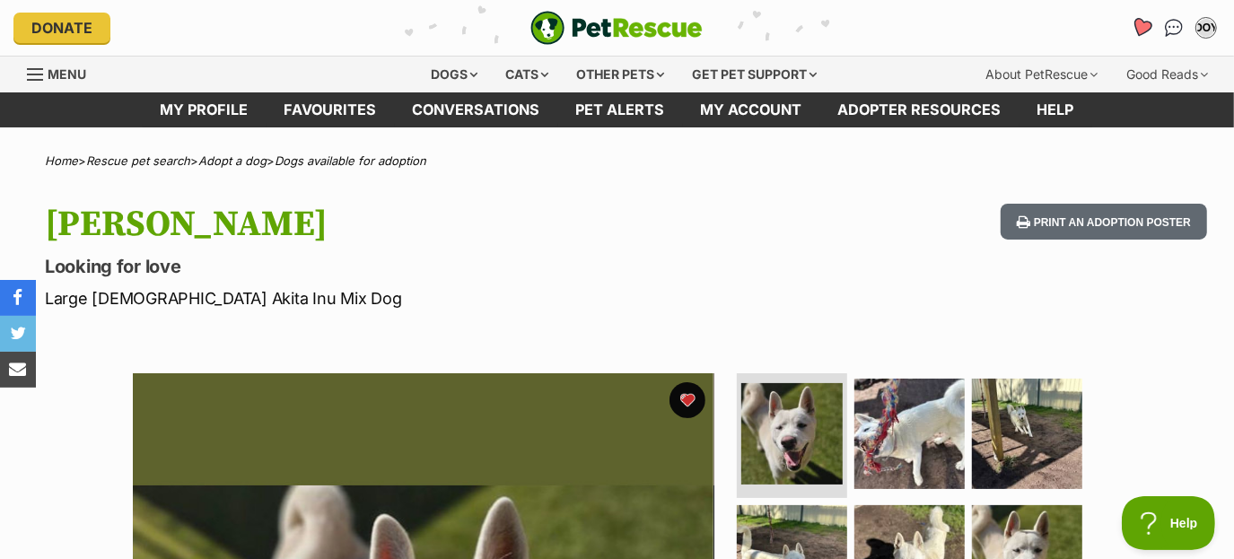
click at [1145, 34] on icon "Favourites" at bounding box center [1142, 27] width 24 height 23
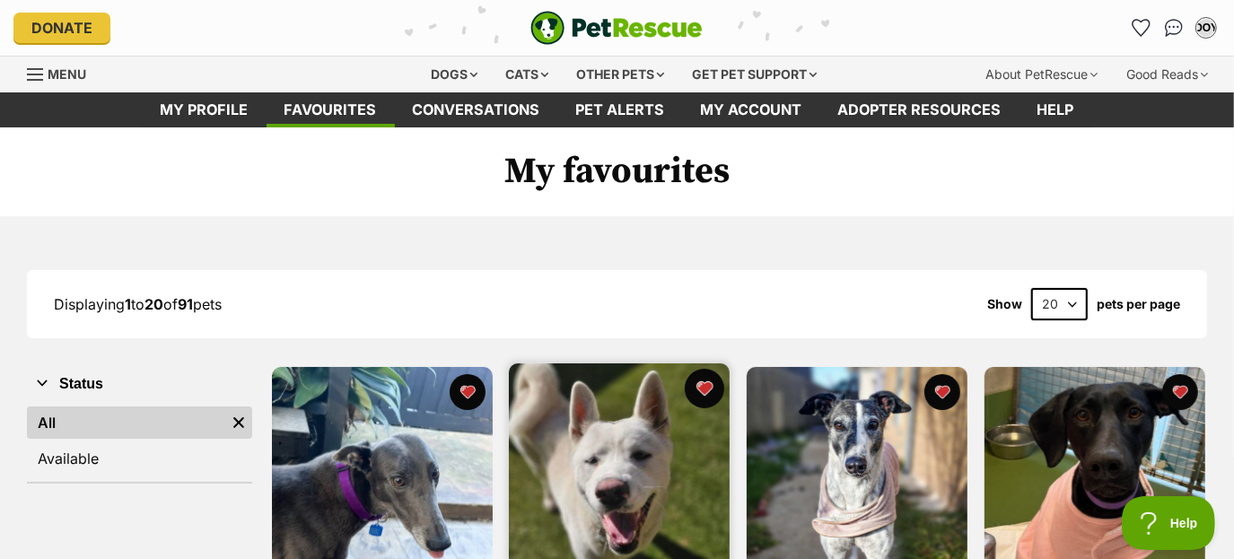
click at [702, 386] on button "favourite" at bounding box center [704, 388] width 39 height 39
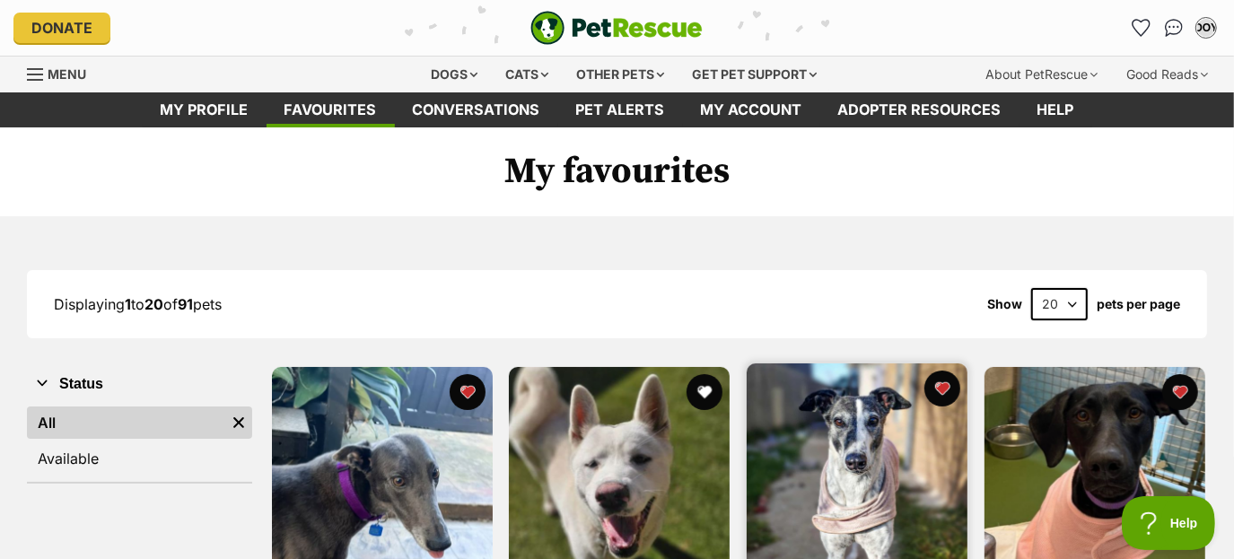
click at [799, 422] on img at bounding box center [857, 473] width 221 height 221
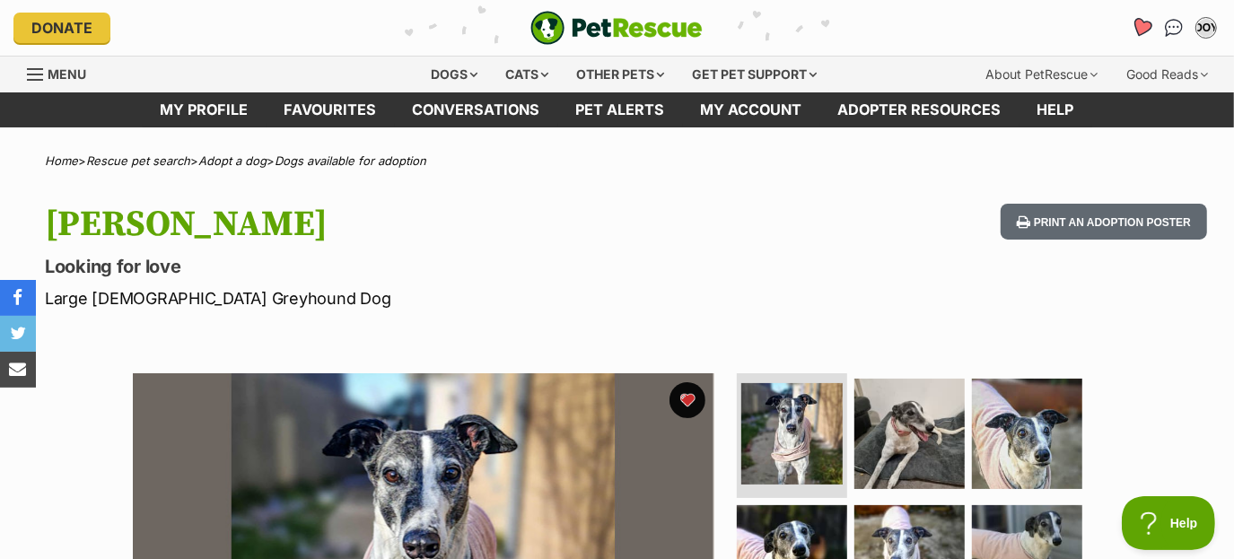
click at [1141, 30] on icon "Favourites" at bounding box center [1142, 27] width 22 height 21
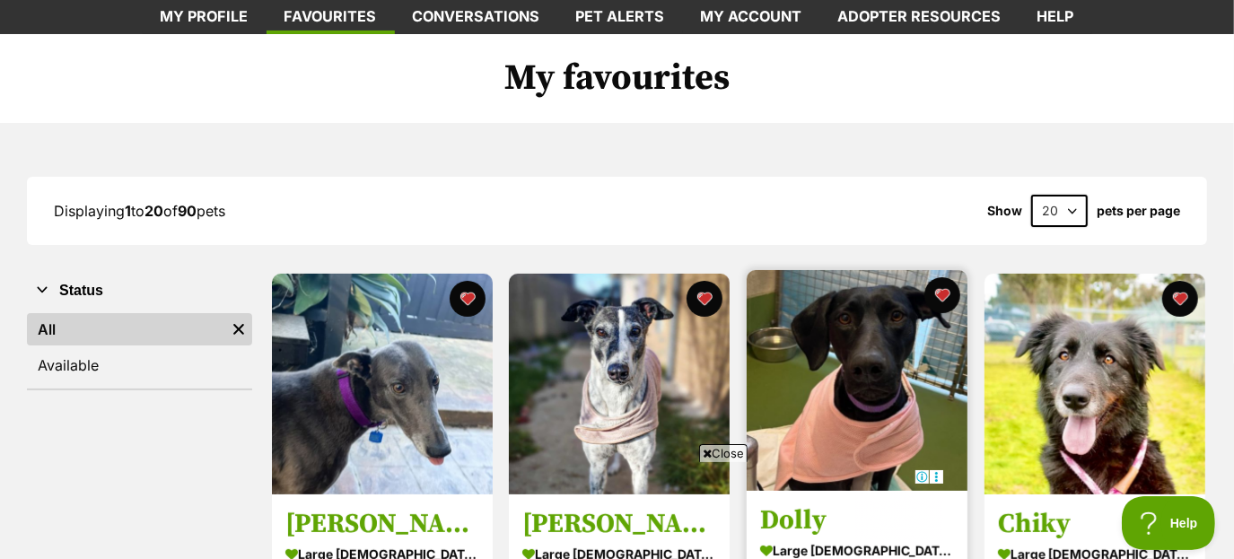
drag, startPoint x: 863, startPoint y: 412, endPoint x: 747, endPoint y: 352, distance: 131.2
click at [747, 352] on div "Dolly large female Dog Hello Dolly! Keysborough, VIC Interstate adoption unavai…" at bounding box center [857, 471] width 224 height 406
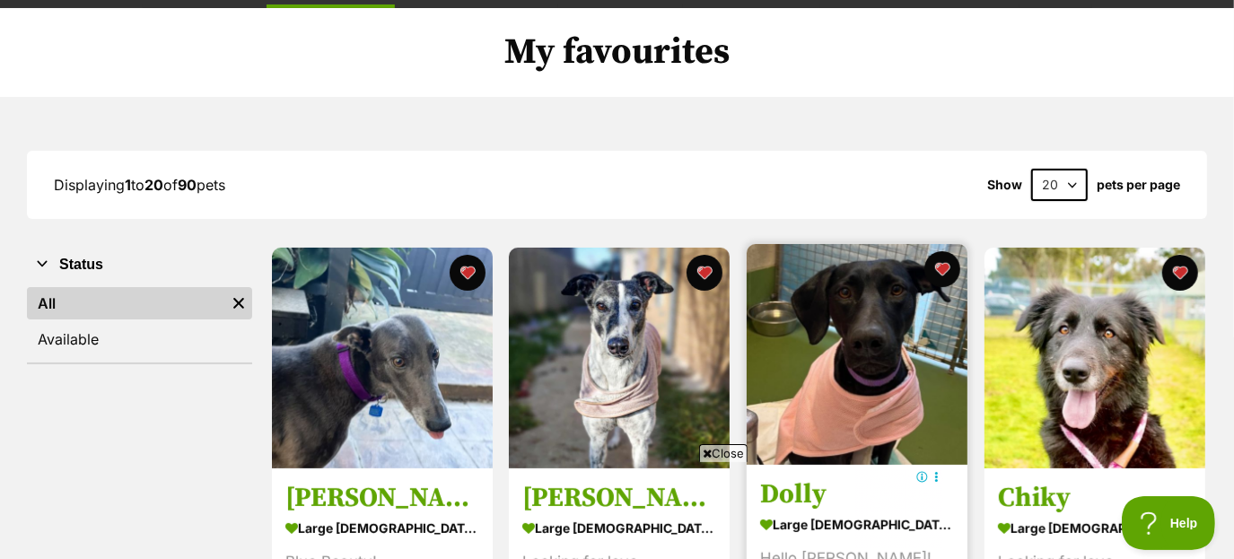
scroll to position [134, 0]
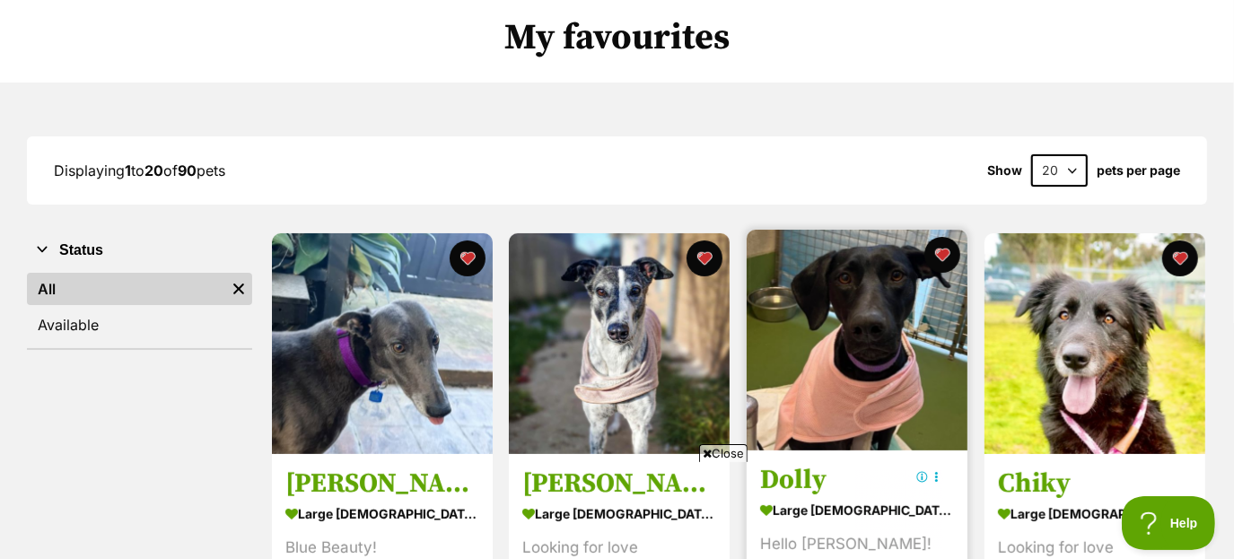
click at [834, 347] on img at bounding box center [857, 340] width 221 height 221
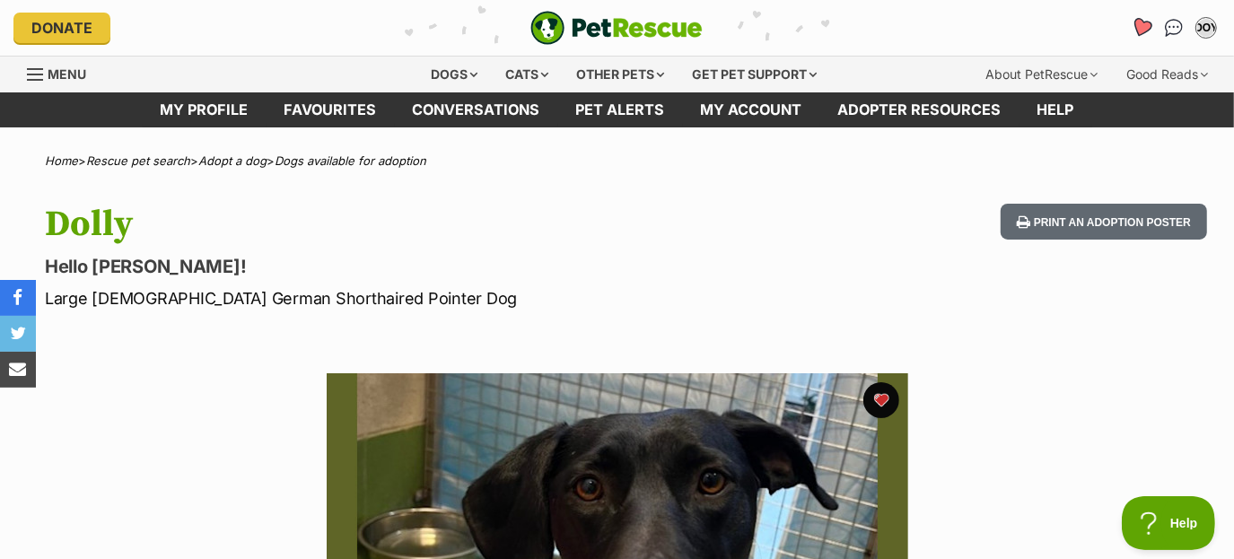
click at [1149, 20] on link "Favourites" at bounding box center [1140, 27] width 37 height 37
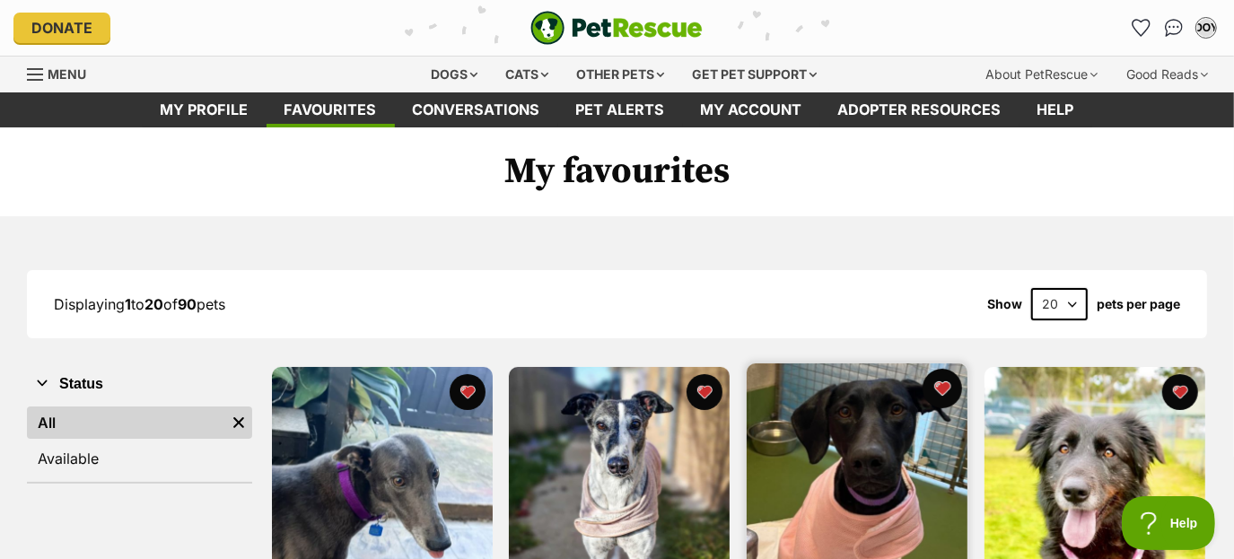
click at [936, 379] on button "favourite" at bounding box center [941, 388] width 39 height 39
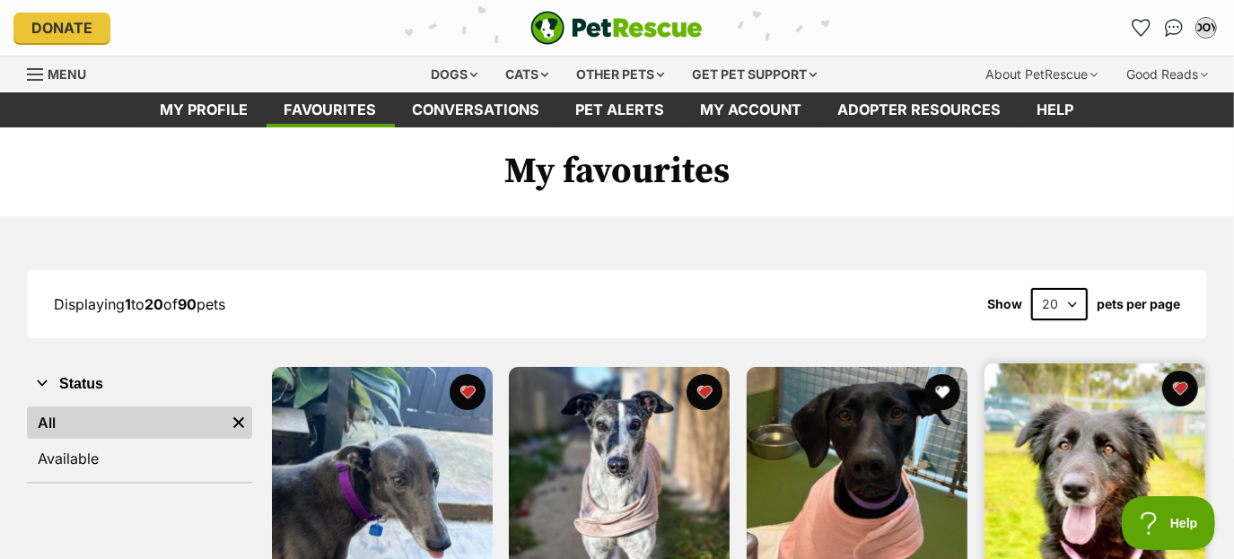
click at [1077, 467] on img at bounding box center [1094, 473] width 221 height 221
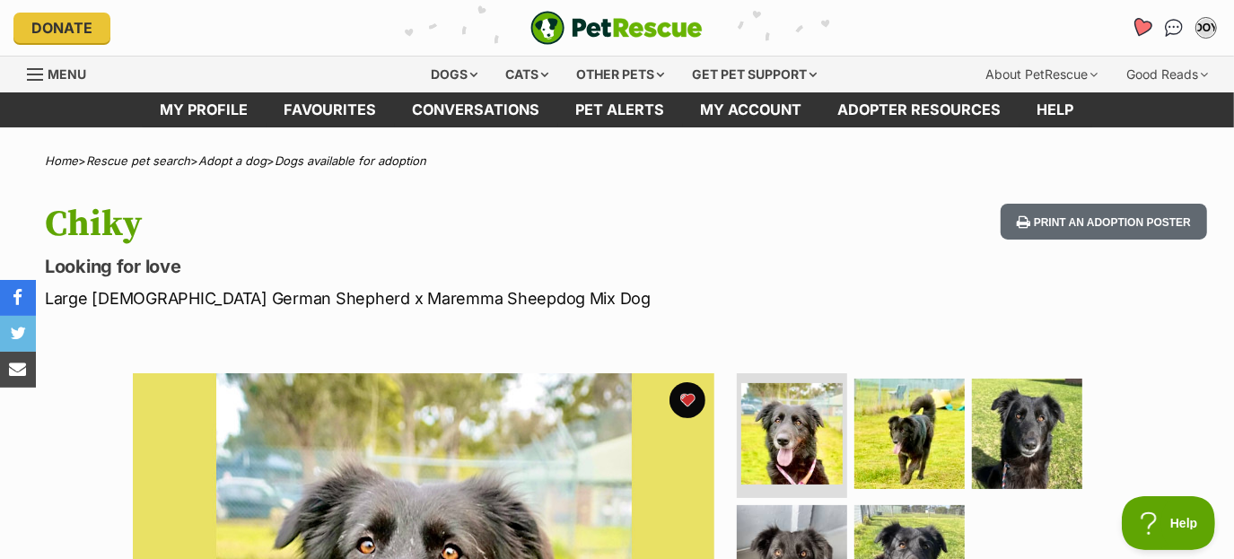
click at [1140, 23] on icon "Favourites" at bounding box center [1142, 27] width 22 height 21
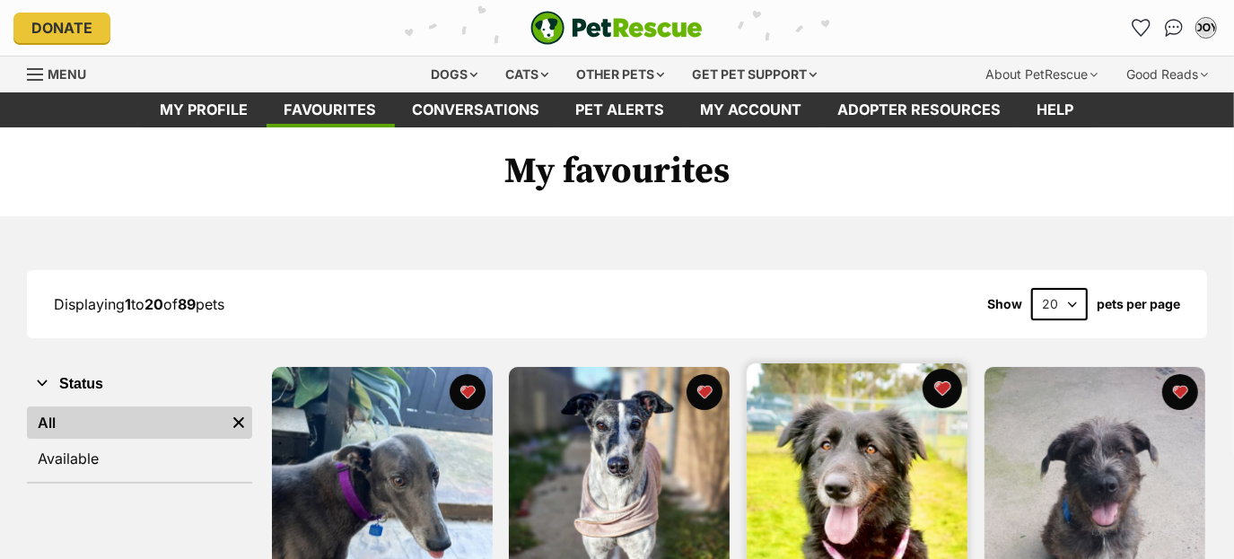
click at [941, 387] on button "favourite" at bounding box center [941, 388] width 39 height 39
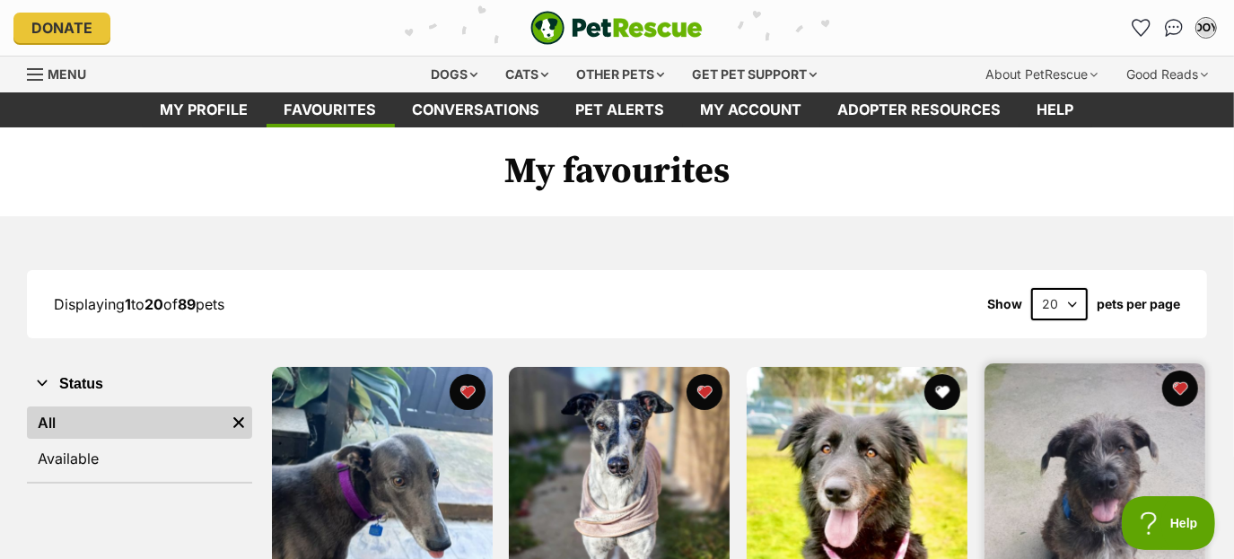
click at [1055, 444] on img at bounding box center [1094, 473] width 221 height 221
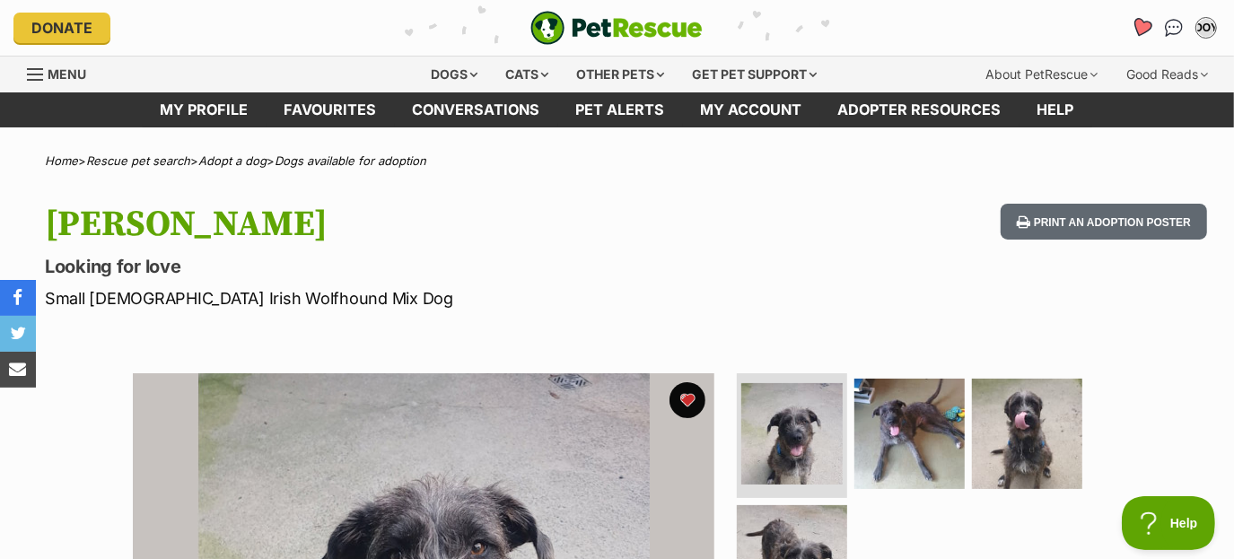
click at [1129, 26] on link "Favourites" at bounding box center [1140, 27] width 37 height 37
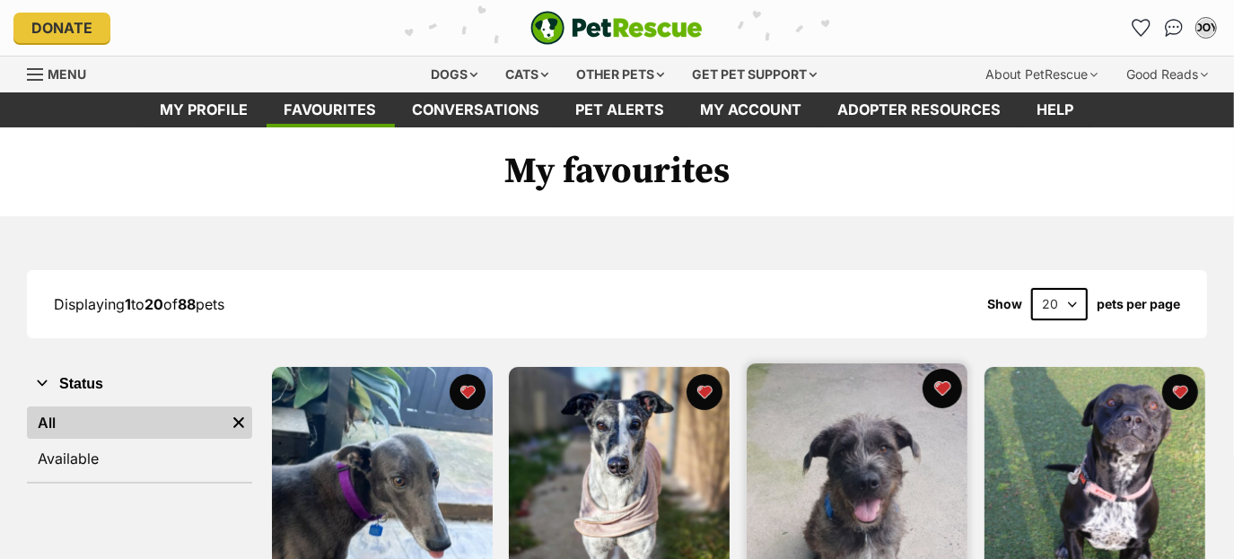
click at [942, 392] on button "favourite" at bounding box center [941, 388] width 39 height 39
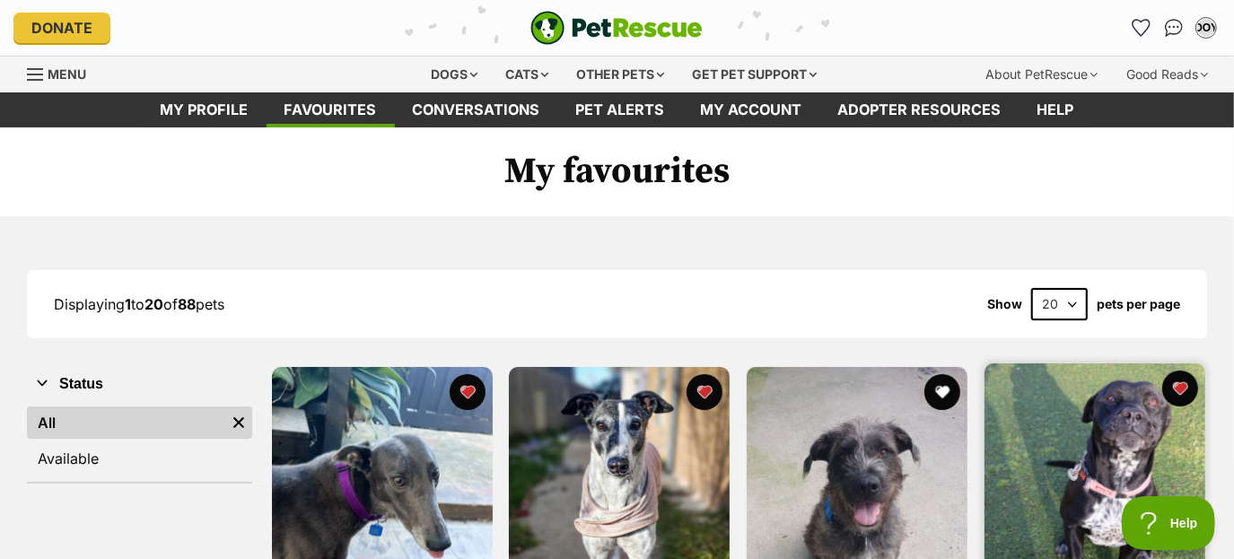
click at [1153, 474] on img at bounding box center [1094, 473] width 221 height 221
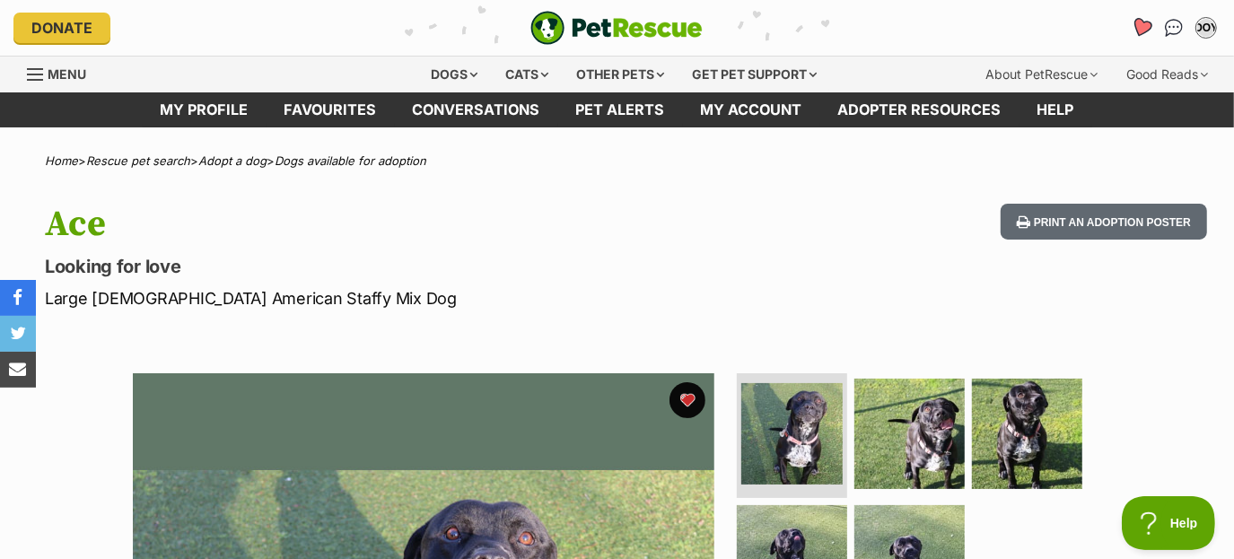
click at [1127, 31] on link "Favourites" at bounding box center [1140, 27] width 37 height 37
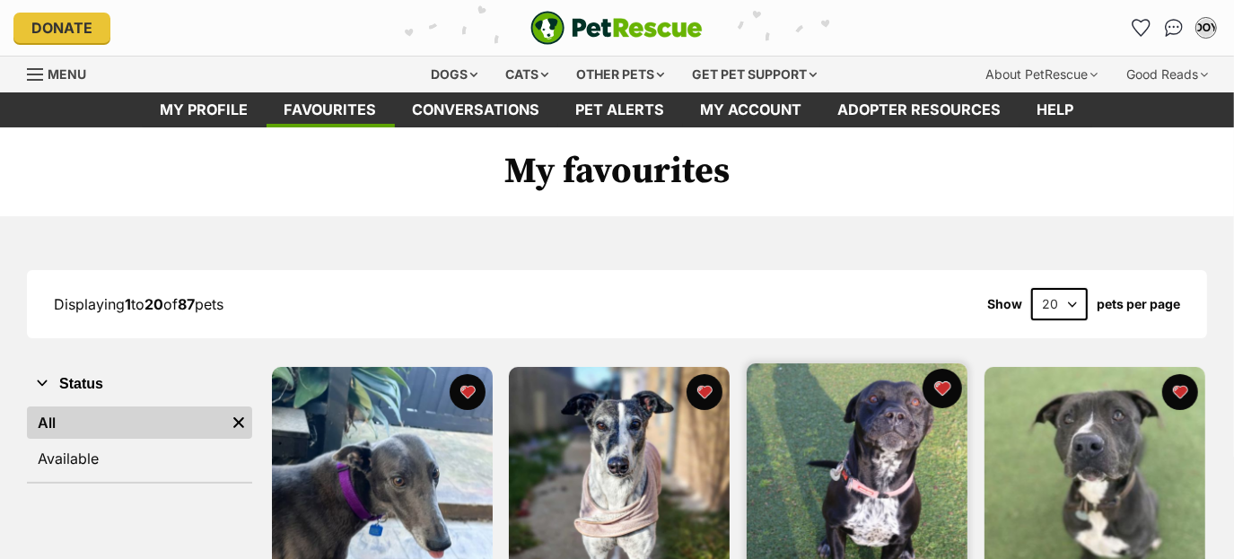
click at [949, 391] on button "favourite" at bounding box center [941, 388] width 39 height 39
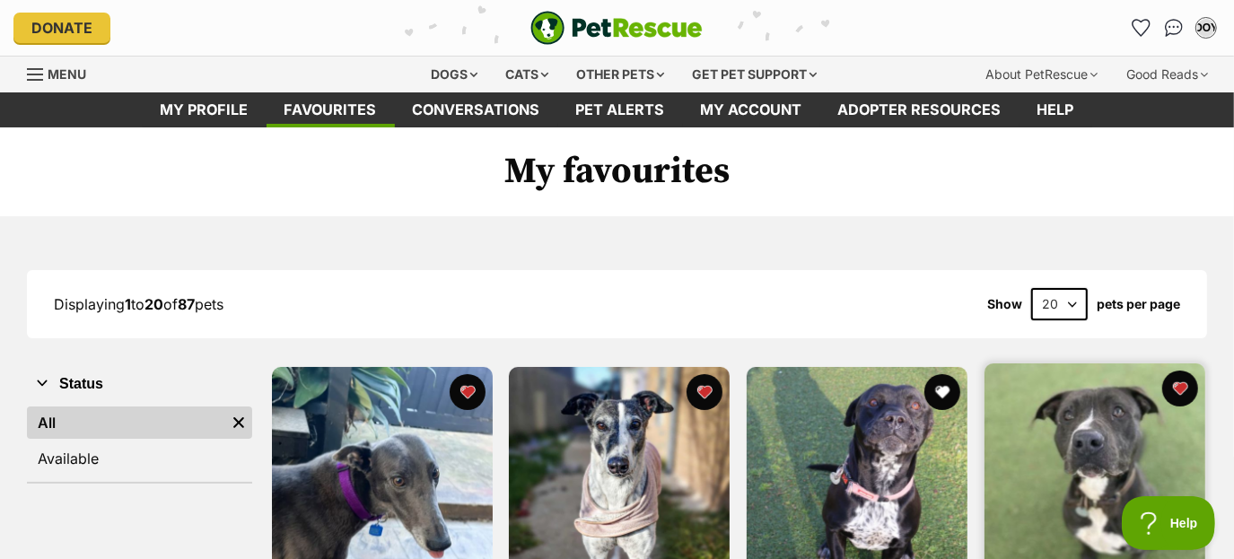
click at [1035, 436] on img at bounding box center [1094, 473] width 221 height 221
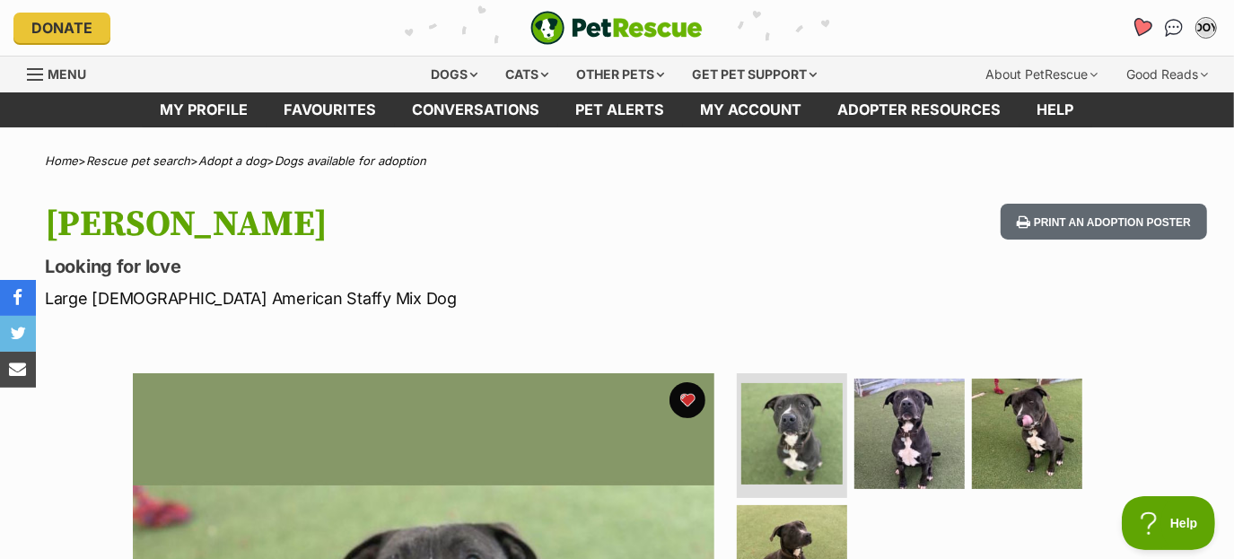
click at [1135, 20] on icon "Favourites" at bounding box center [1142, 27] width 22 height 21
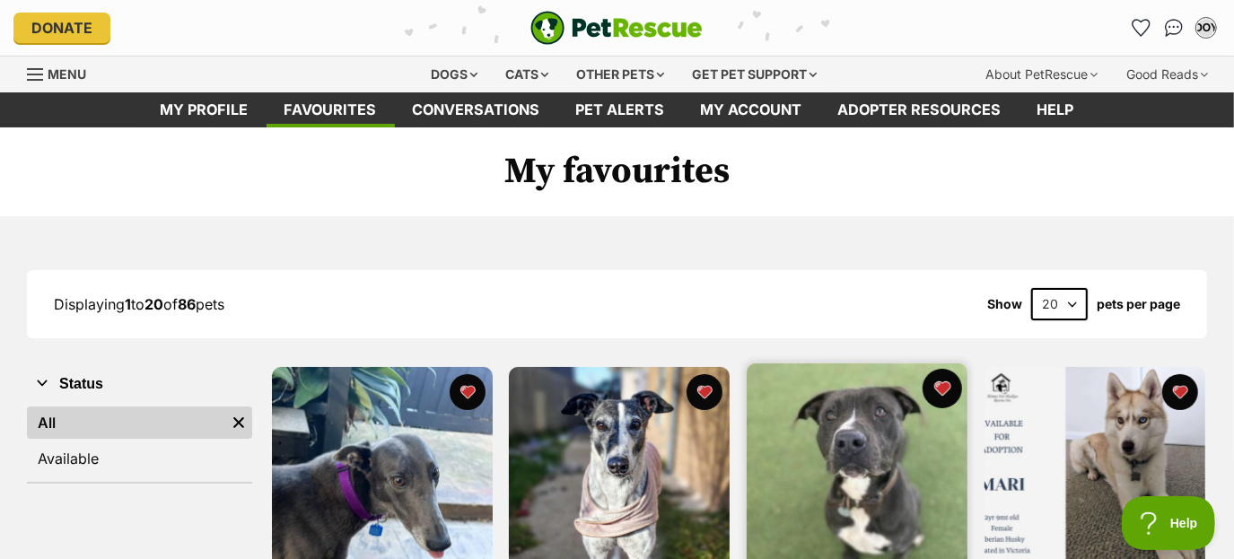
click at [936, 383] on button "favourite" at bounding box center [941, 388] width 39 height 39
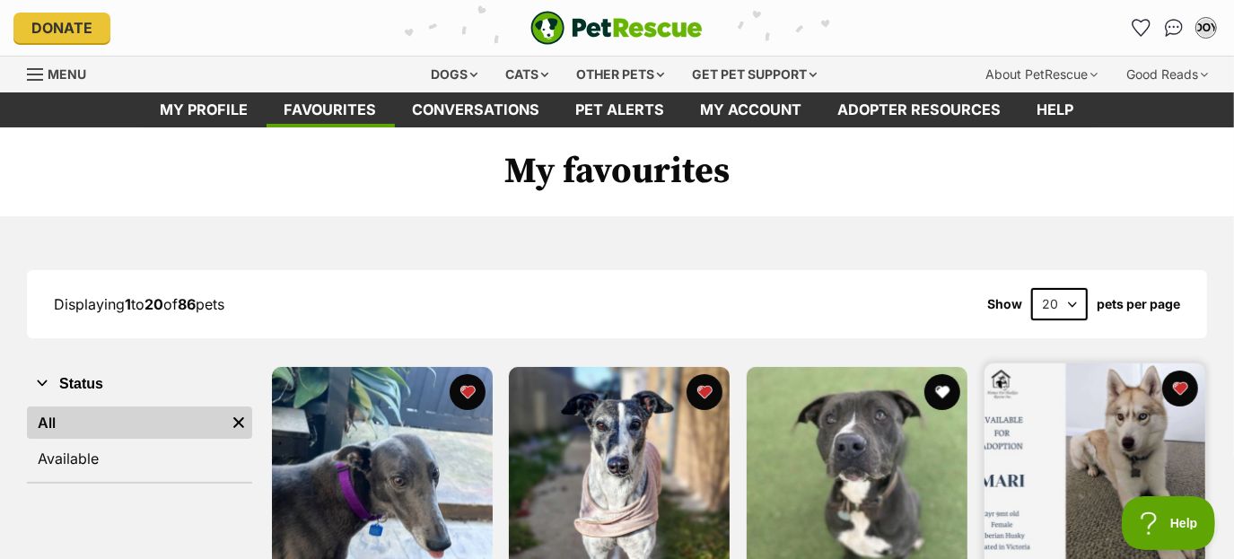
click at [1021, 441] on img at bounding box center [1094, 473] width 221 height 221
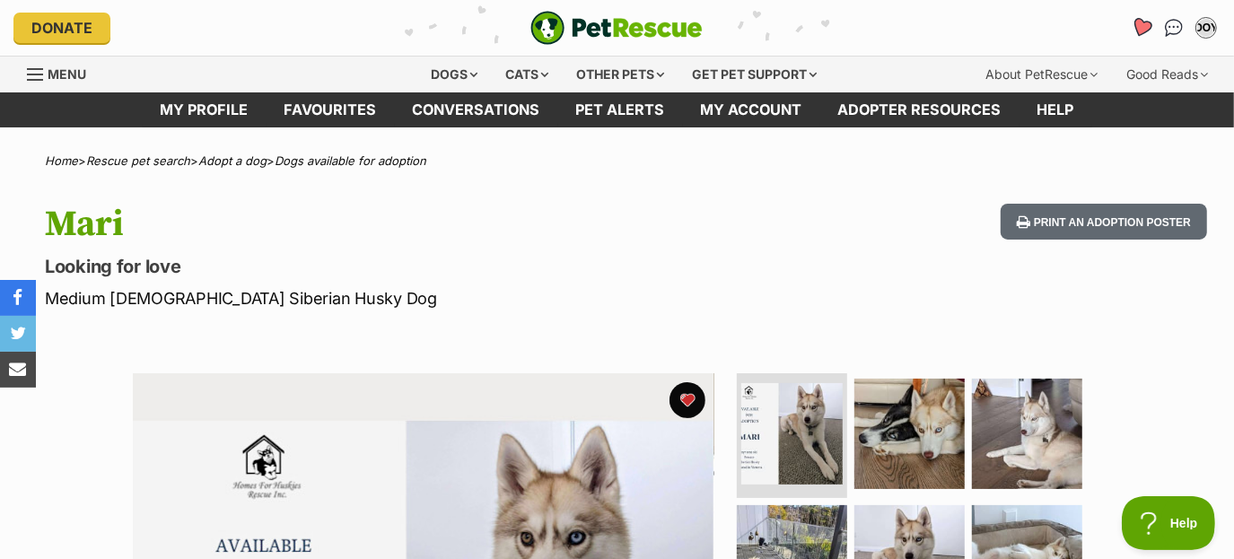
click at [1143, 22] on icon "Favourites" at bounding box center [1142, 27] width 22 height 21
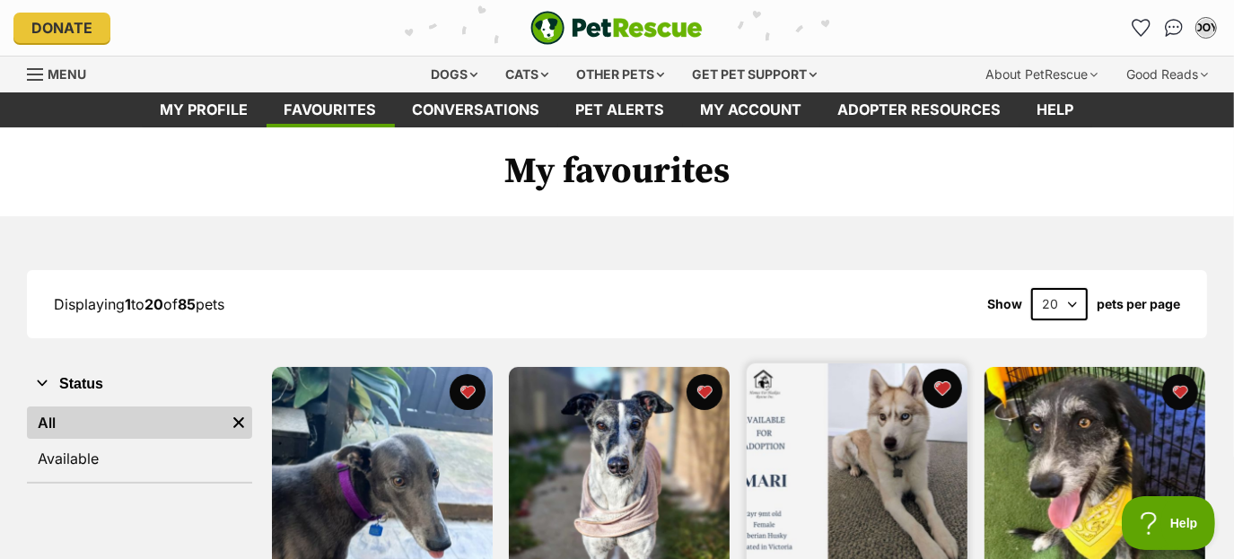
click at [939, 380] on button "favourite" at bounding box center [941, 388] width 39 height 39
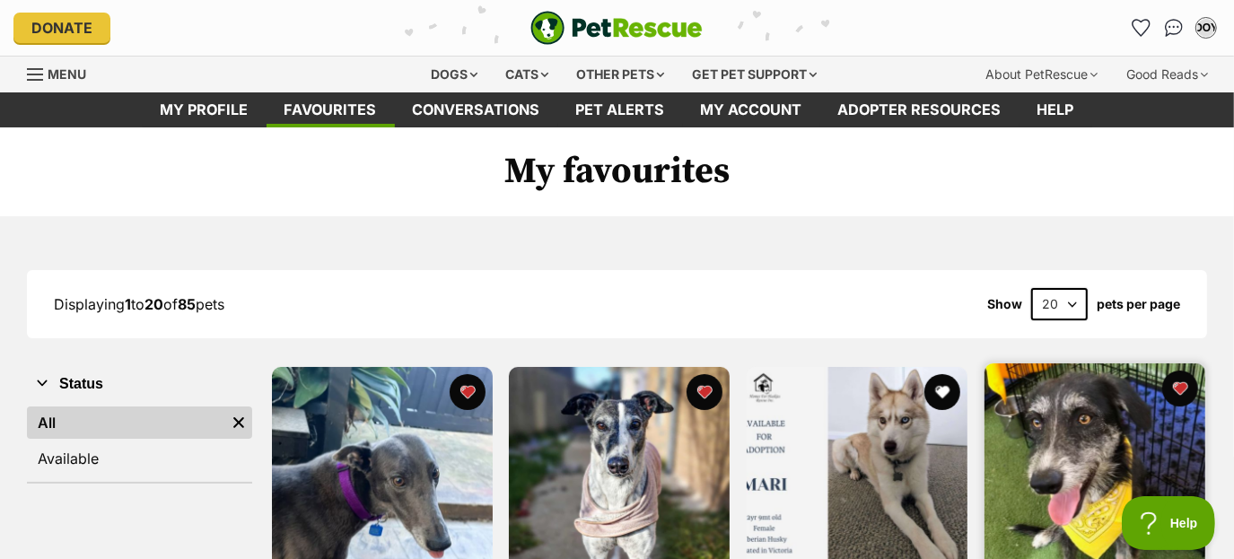
click at [1026, 410] on img at bounding box center [1094, 473] width 221 height 221
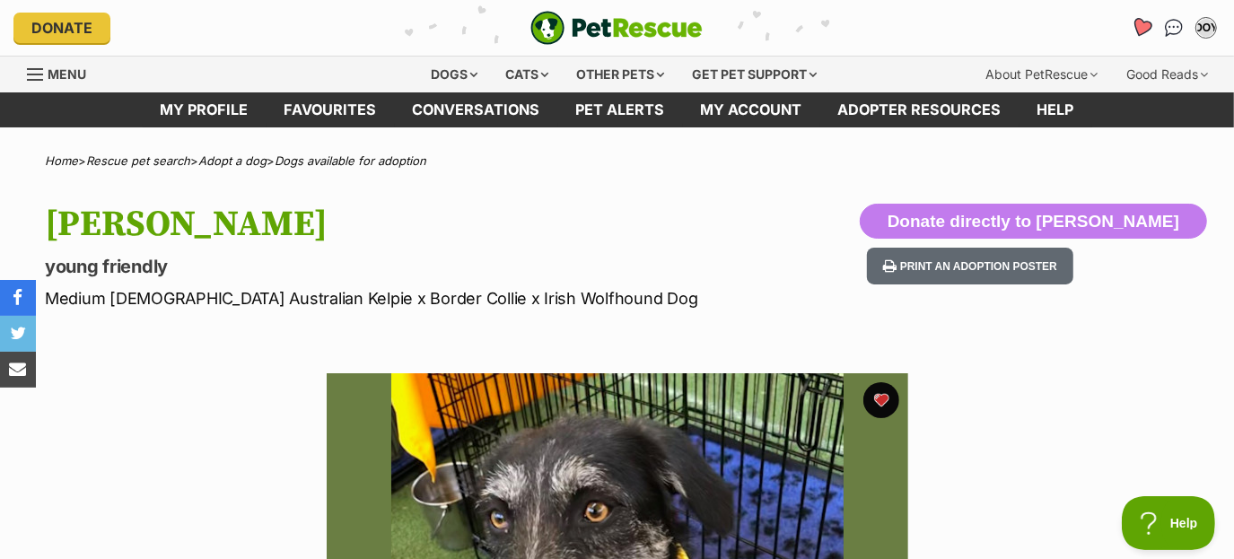
click at [1135, 39] on link "Favourites" at bounding box center [1140, 27] width 37 height 37
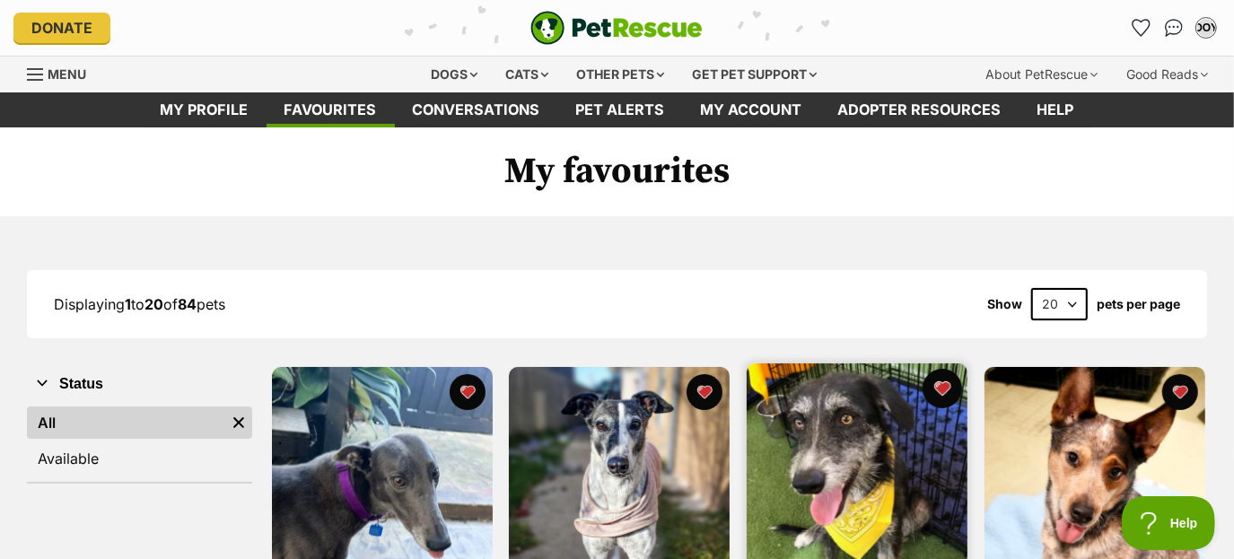
click at [950, 389] on button "favourite" at bounding box center [941, 388] width 39 height 39
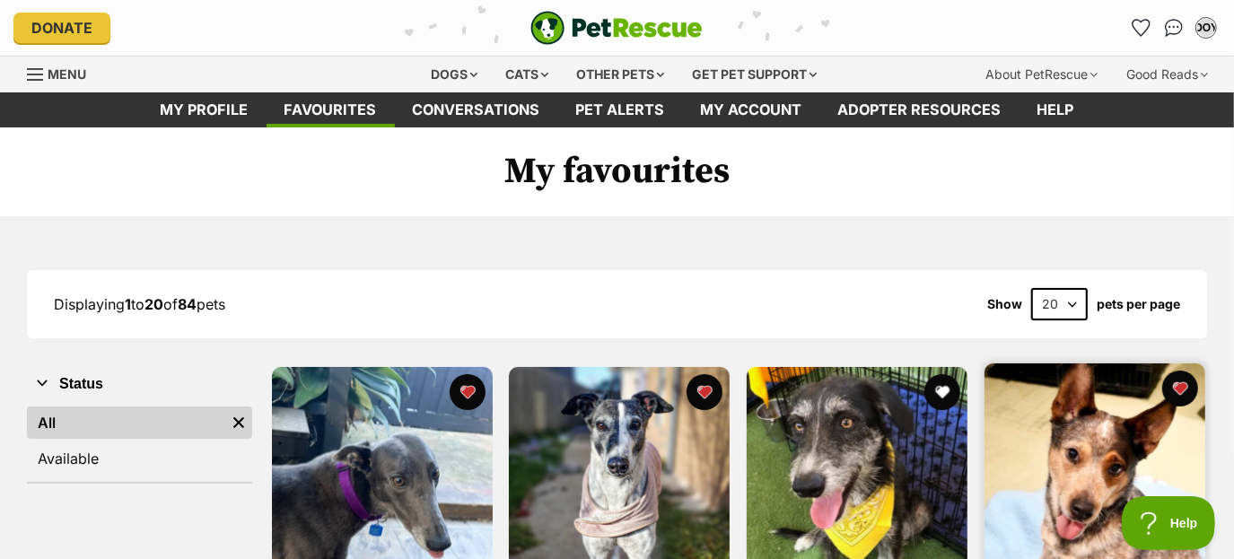
click at [1067, 457] on img at bounding box center [1094, 473] width 221 height 221
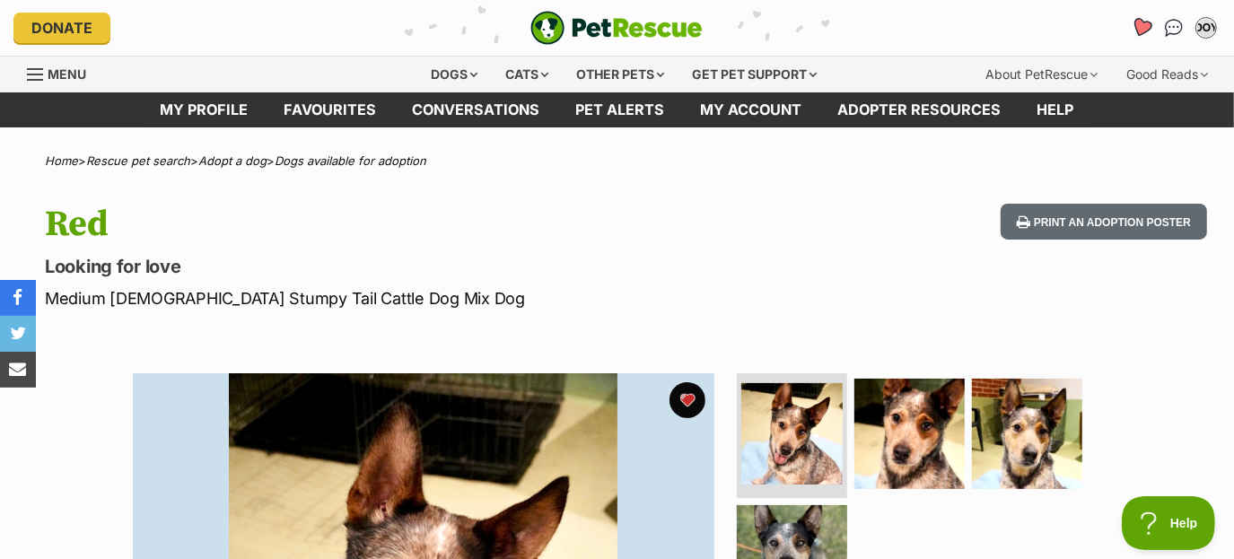
click at [1140, 17] on icon "Favourites" at bounding box center [1142, 27] width 24 height 23
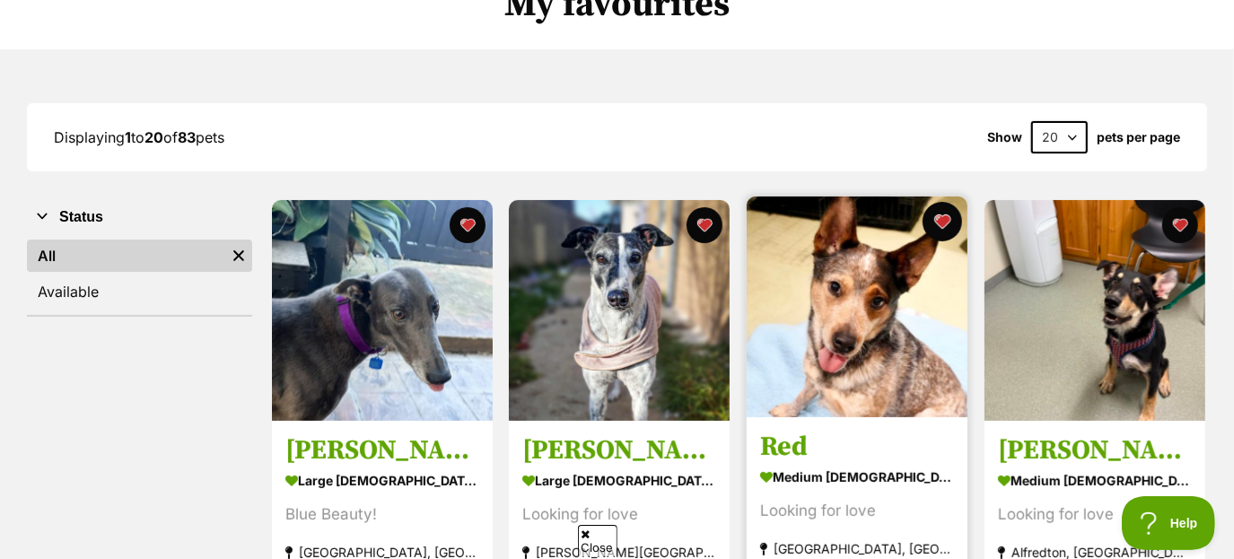
click at [957, 231] on button "favourite" at bounding box center [941, 221] width 39 height 39
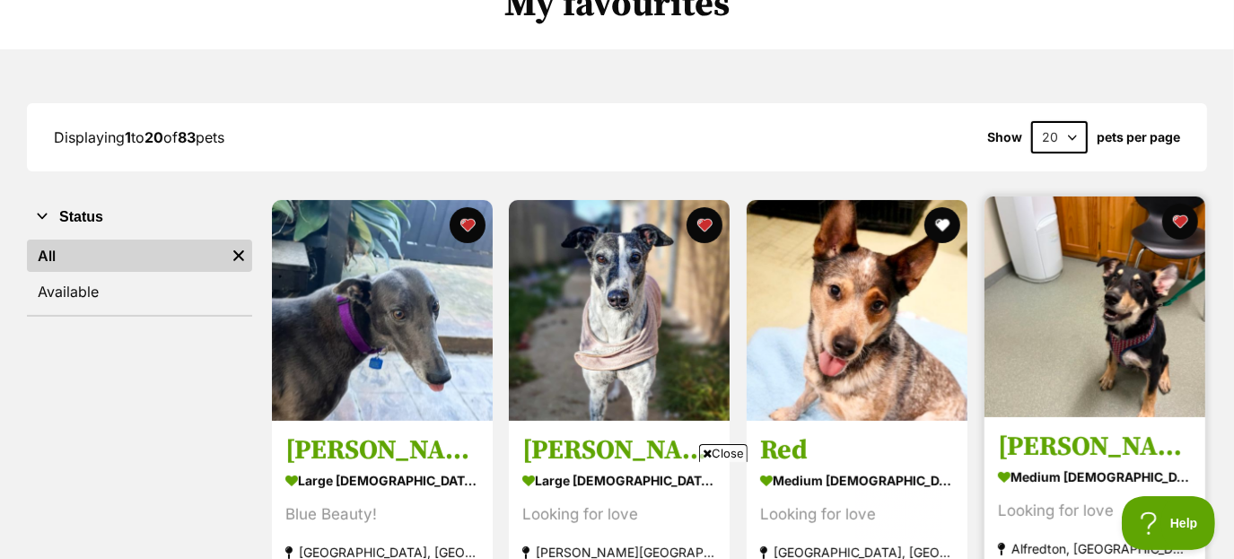
click at [1069, 305] on img at bounding box center [1094, 307] width 221 height 221
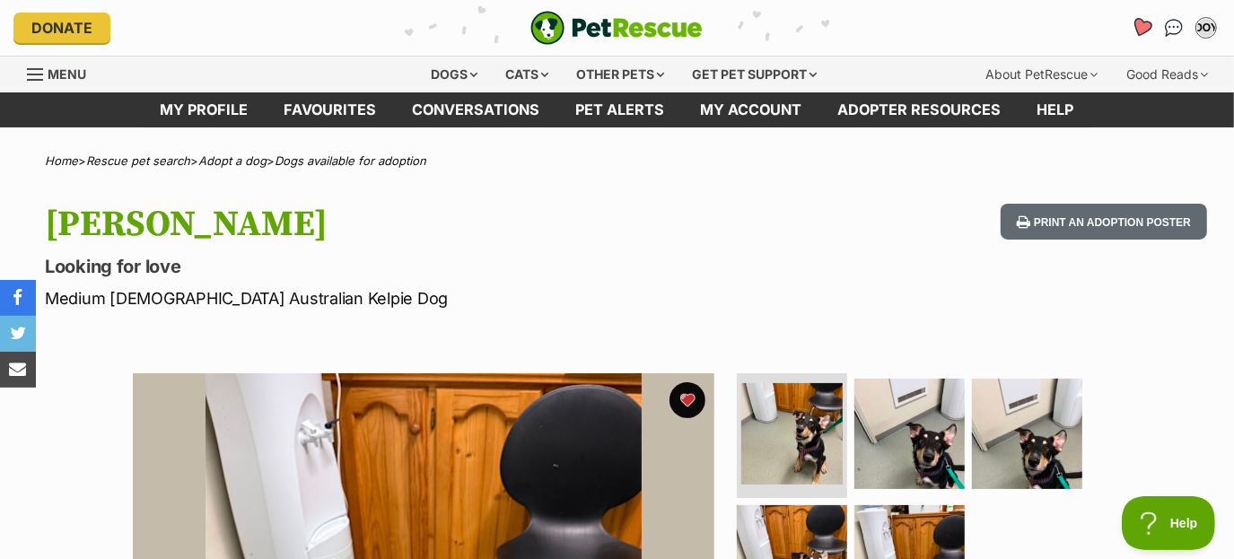
click at [1141, 19] on icon "Favourites" at bounding box center [1142, 27] width 22 height 21
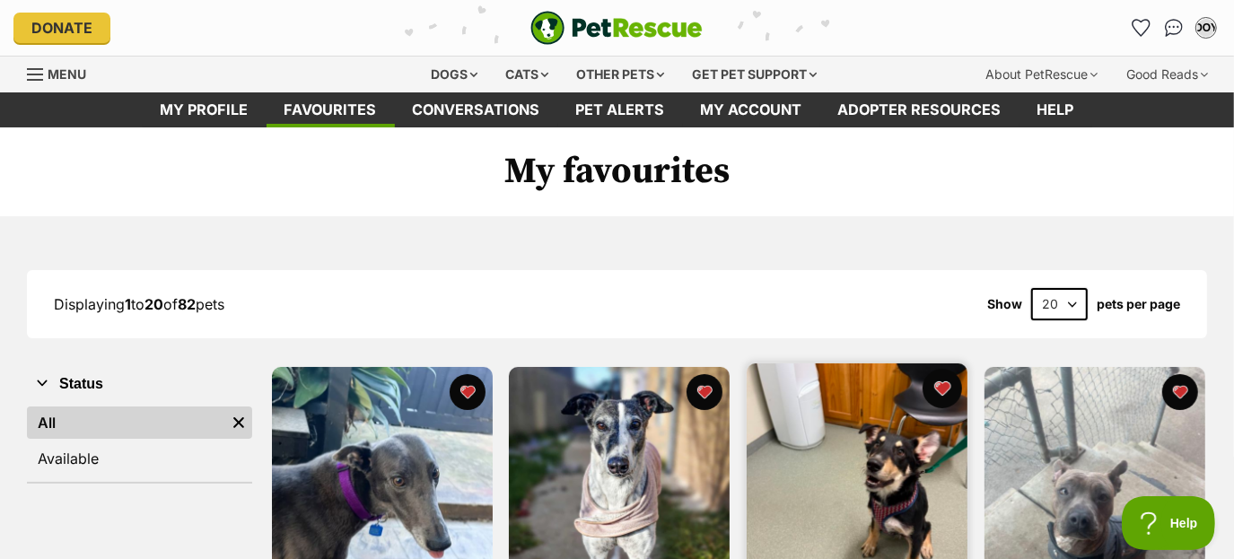
click at [945, 397] on button "favourite" at bounding box center [941, 388] width 39 height 39
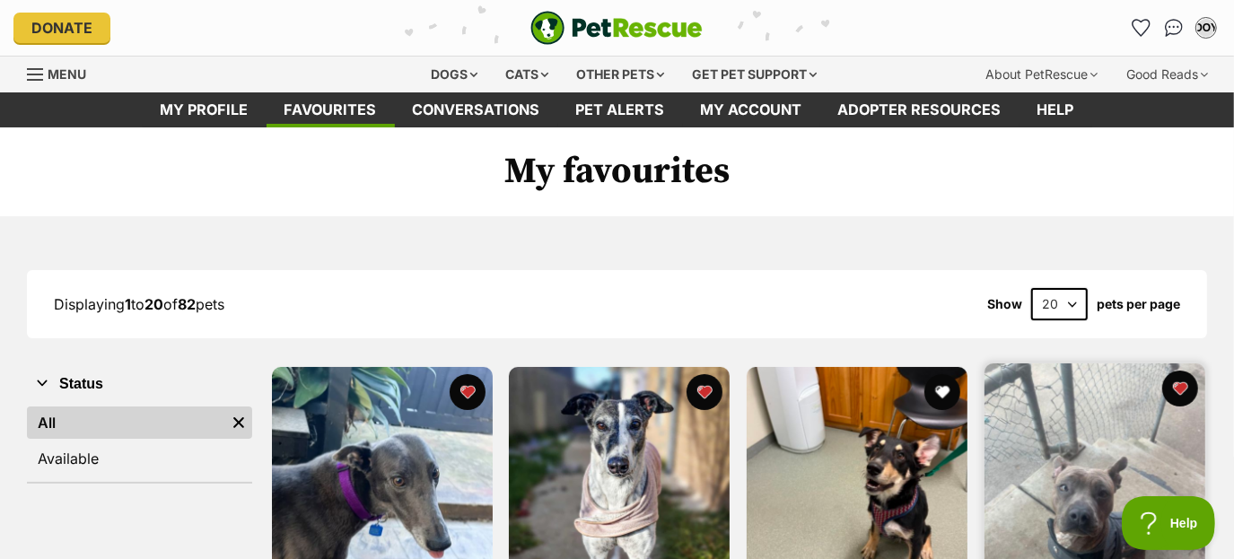
click at [1080, 488] on img at bounding box center [1094, 473] width 221 height 221
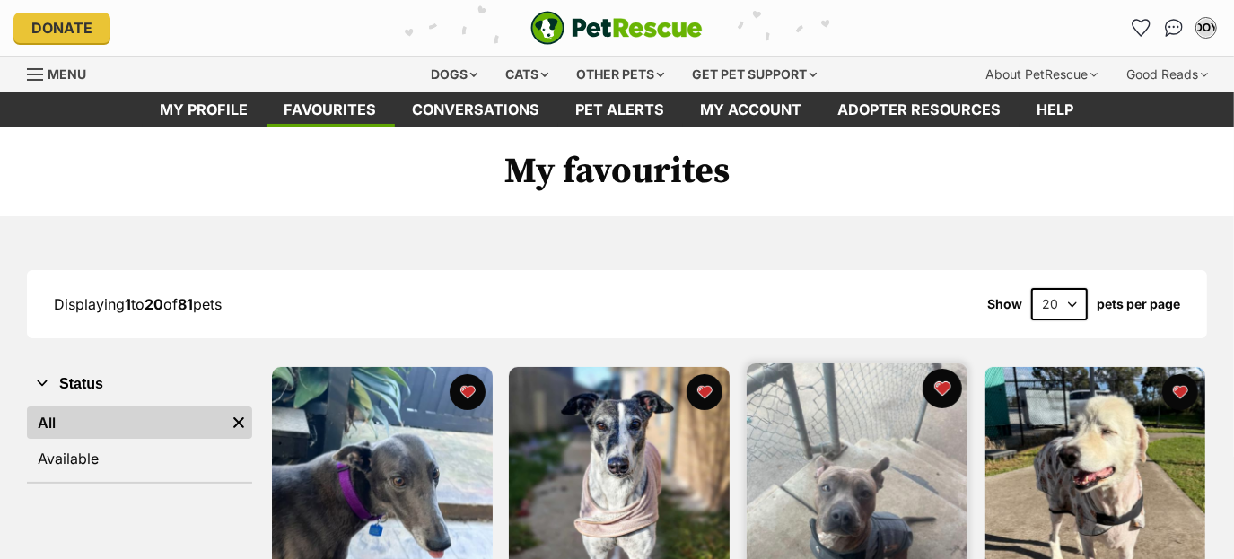
click at [949, 388] on button "favourite" at bounding box center [941, 388] width 39 height 39
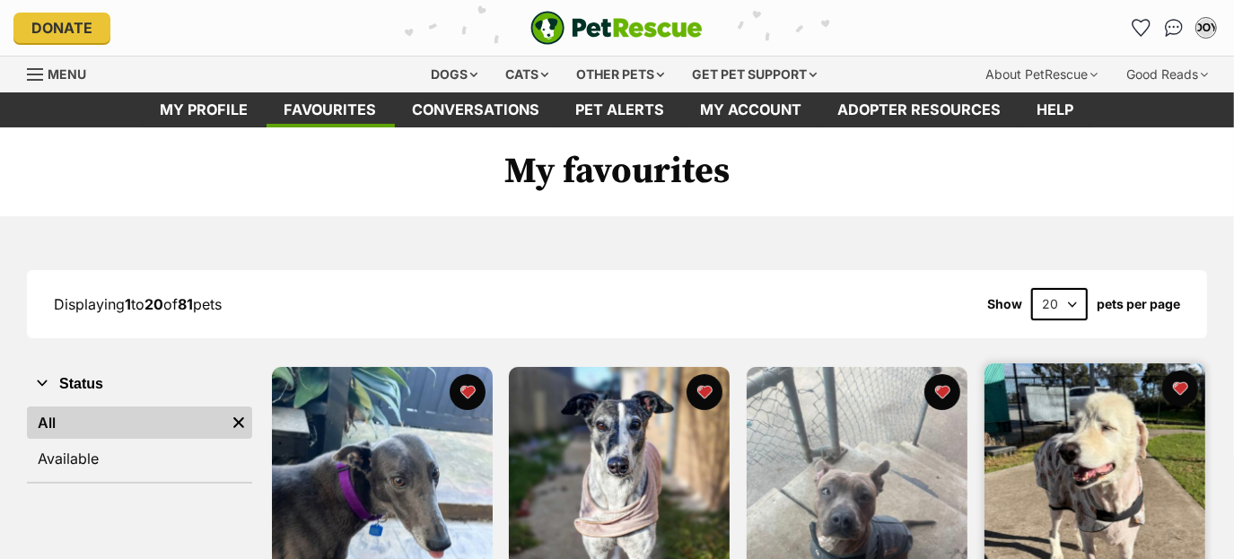
click at [1098, 432] on img at bounding box center [1094, 473] width 221 height 221
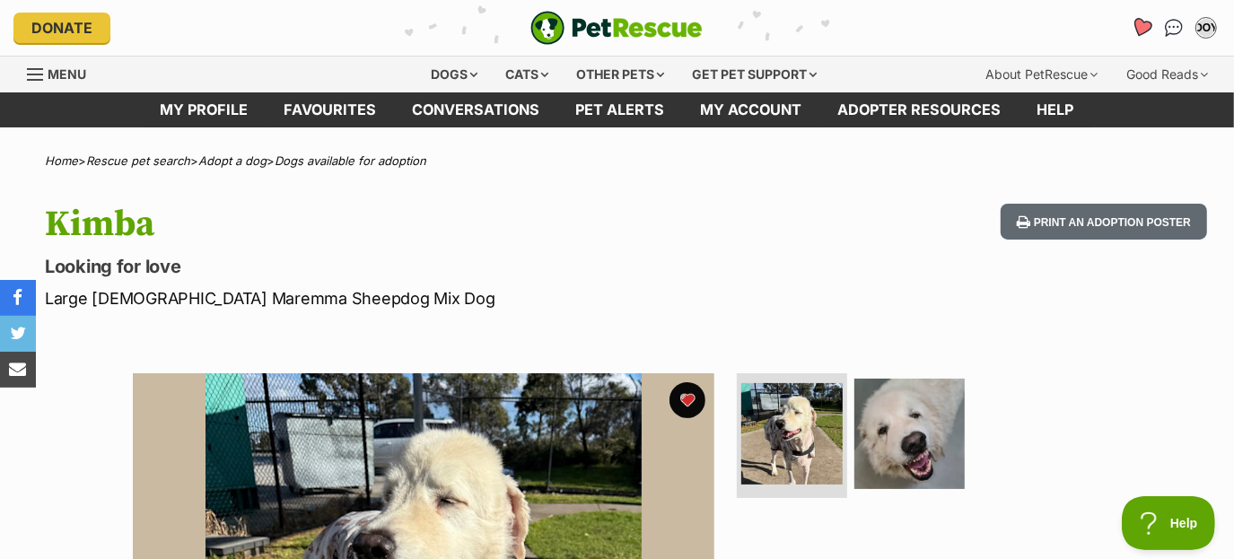
click at [1150, 17] on link "Favourites" at bounding box center [1140, 27] width 37 height 37
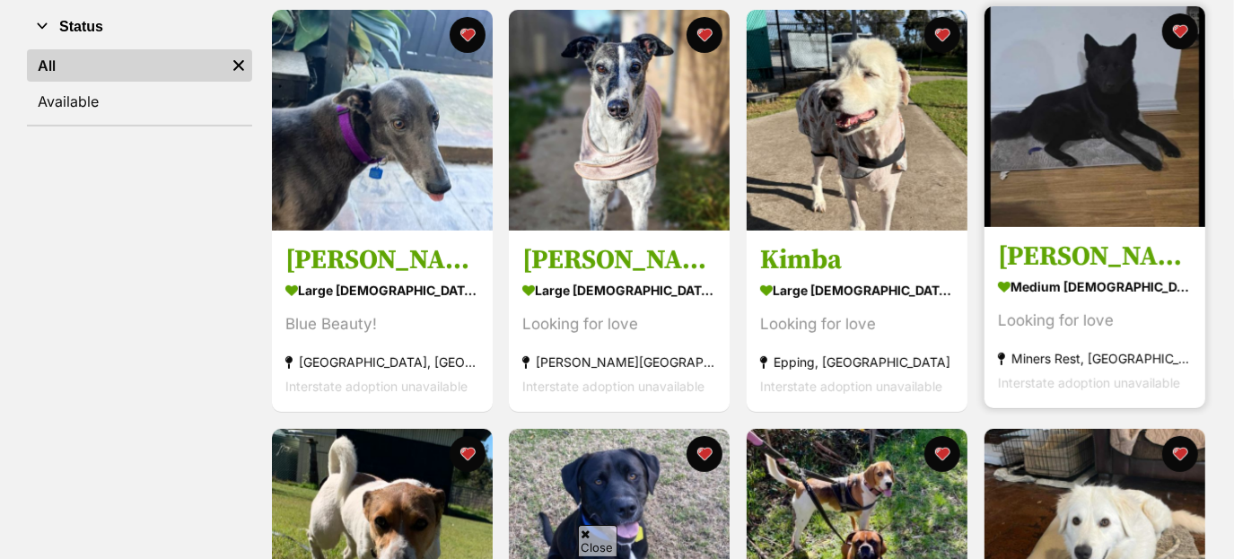
click at [1075, 224] on img at bounding box center [1094, 116] width 221 height 221
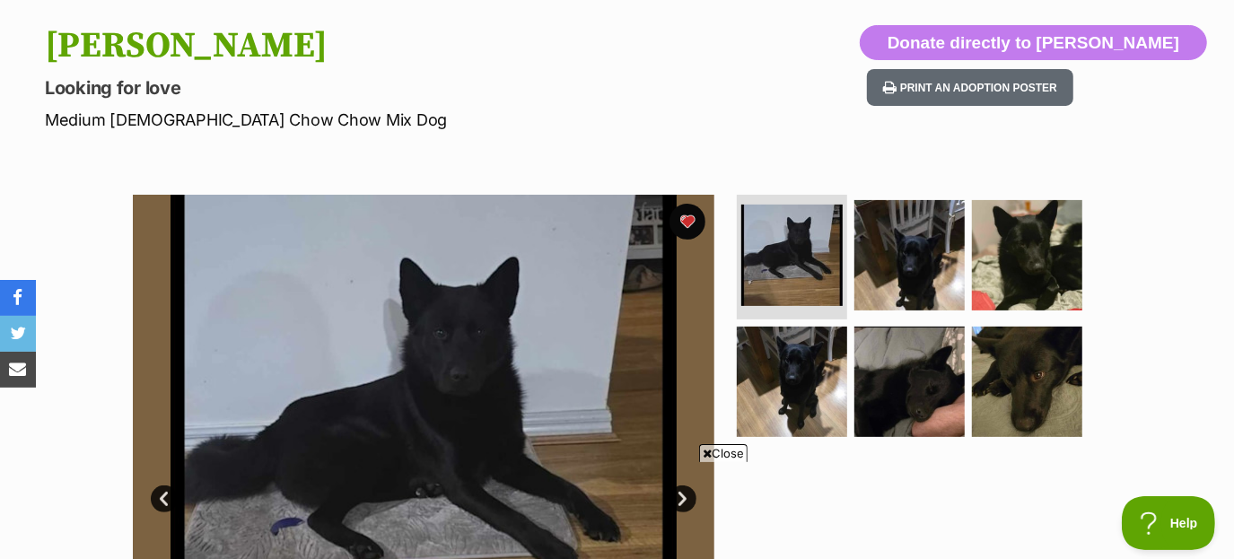
scroll to position [179, 0]
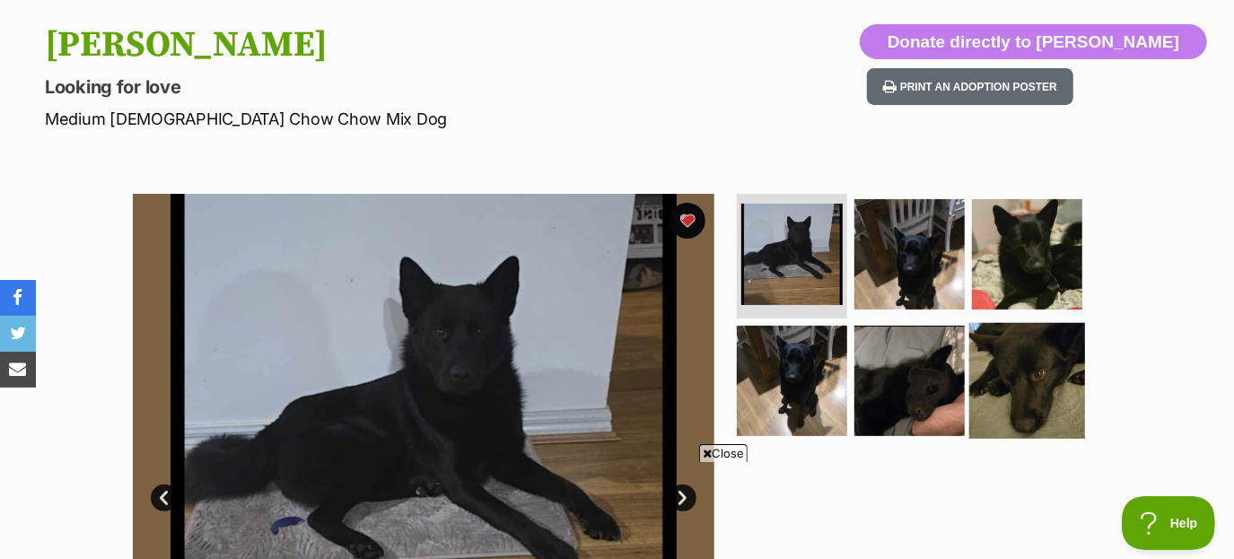
click at [1031, 389] on img at bounding box center [1027, 381] width 116 height 116
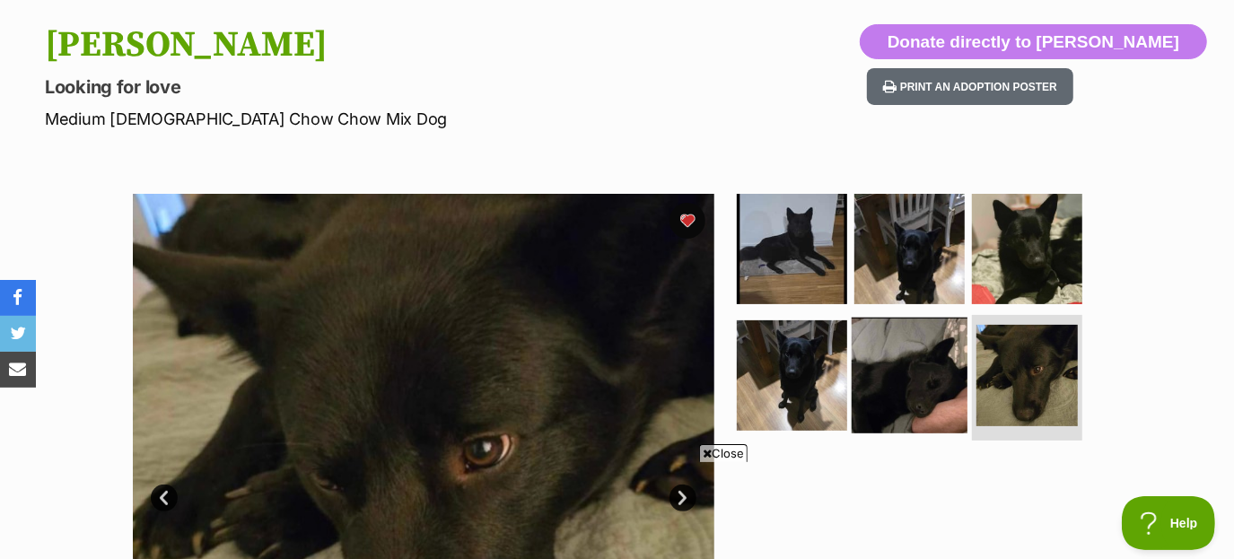
click at [949, 380] on img at bounding box center [910, 376] width 116 height 116
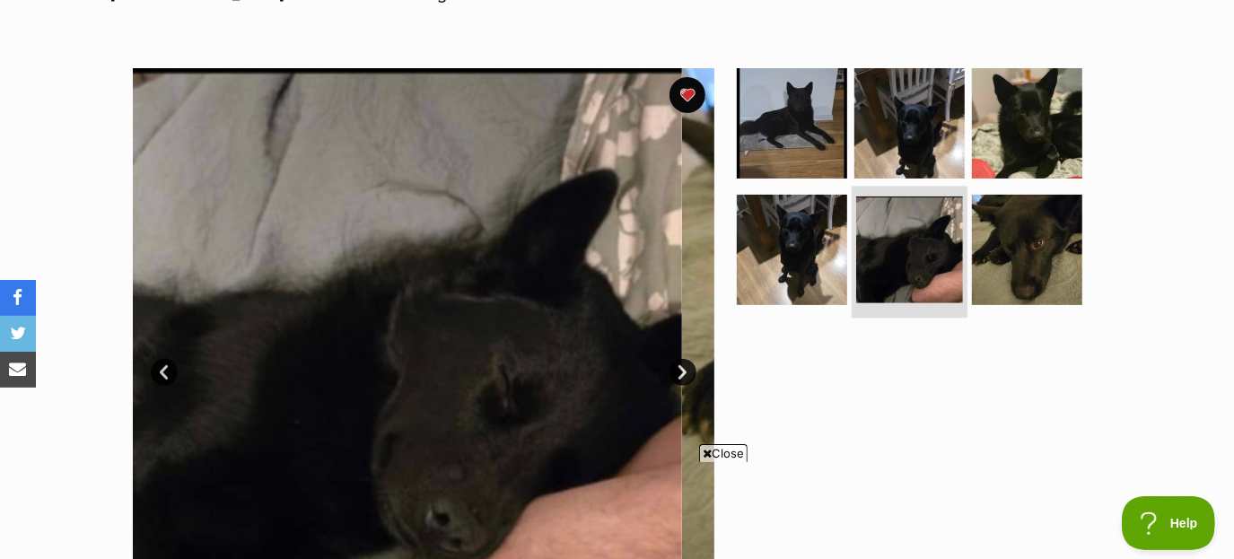
scroll to position [306, 0]
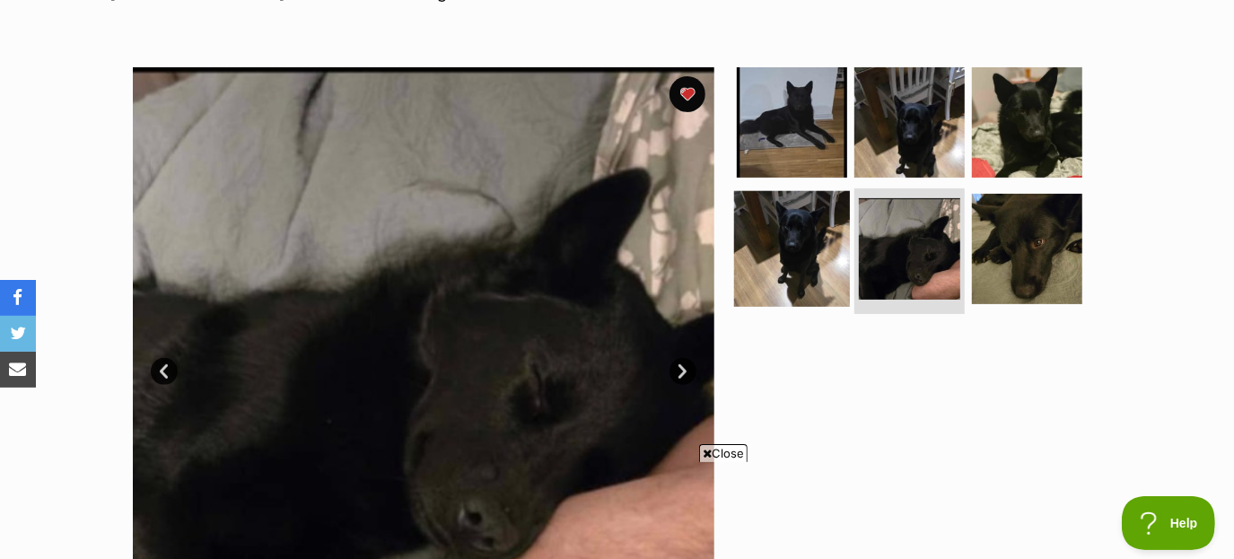
click at [811, 215] on img at bounding box center [792, 249] width 116 height 116
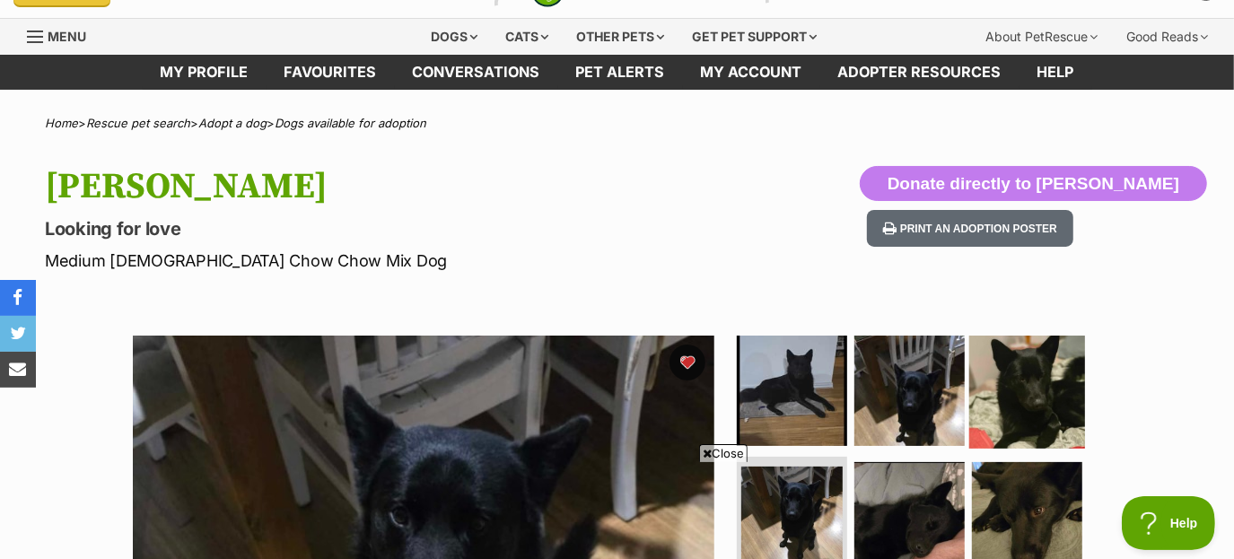
scroll to position [0, 0]
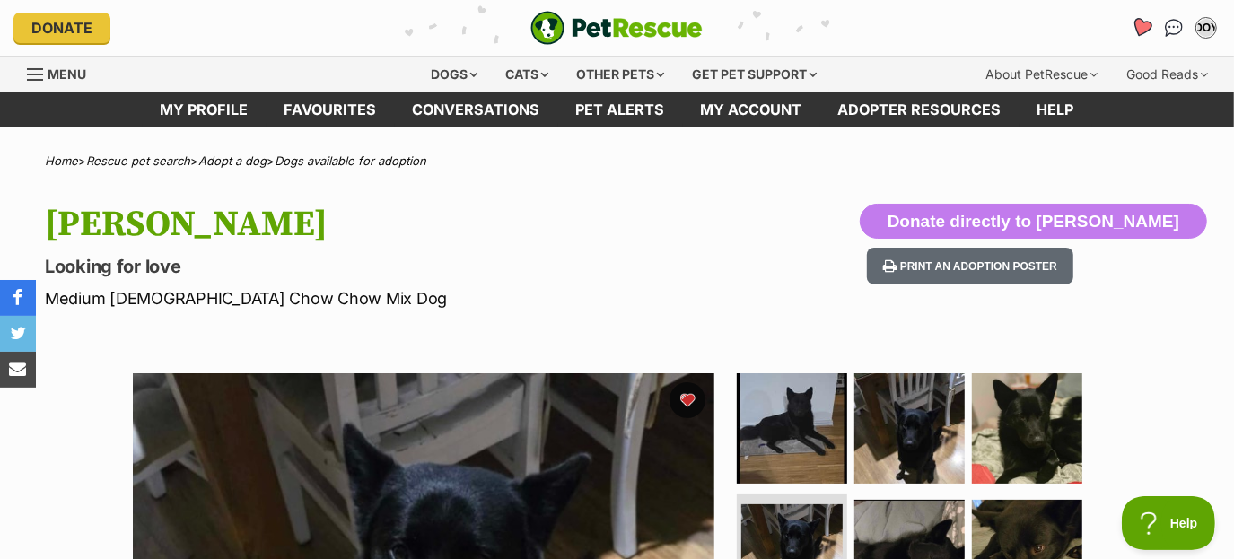
click at [1141, 34] on icon "Favourites" at bounding box center [1142, 27] width 24 height 23
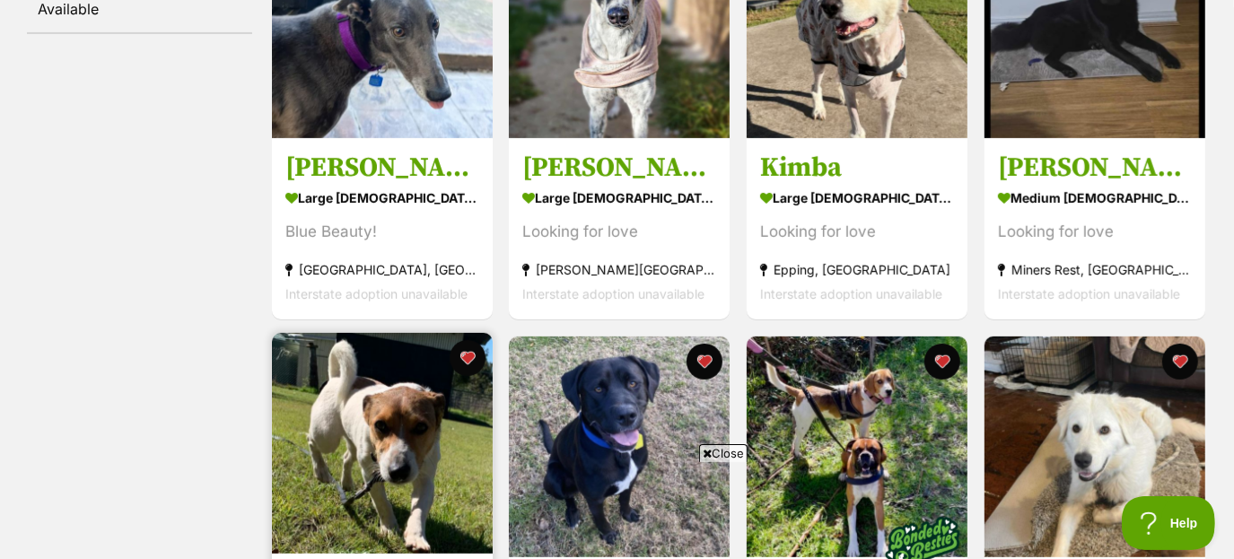
click at [384, 393] on img at bounding box center [382, 443] width 221 height 221
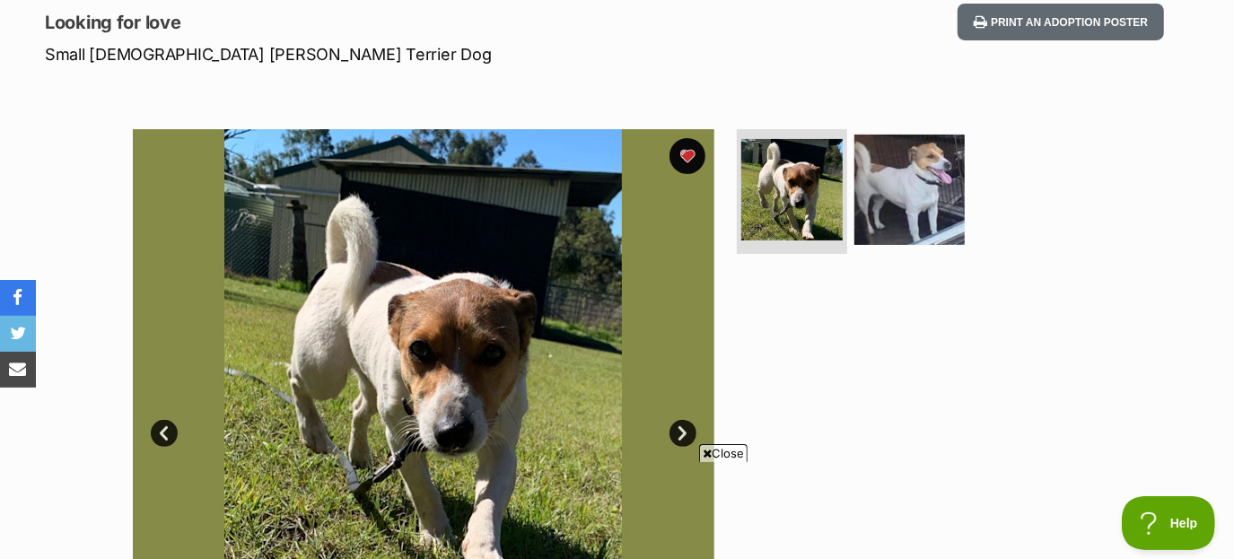
scroll to position [187, 0]
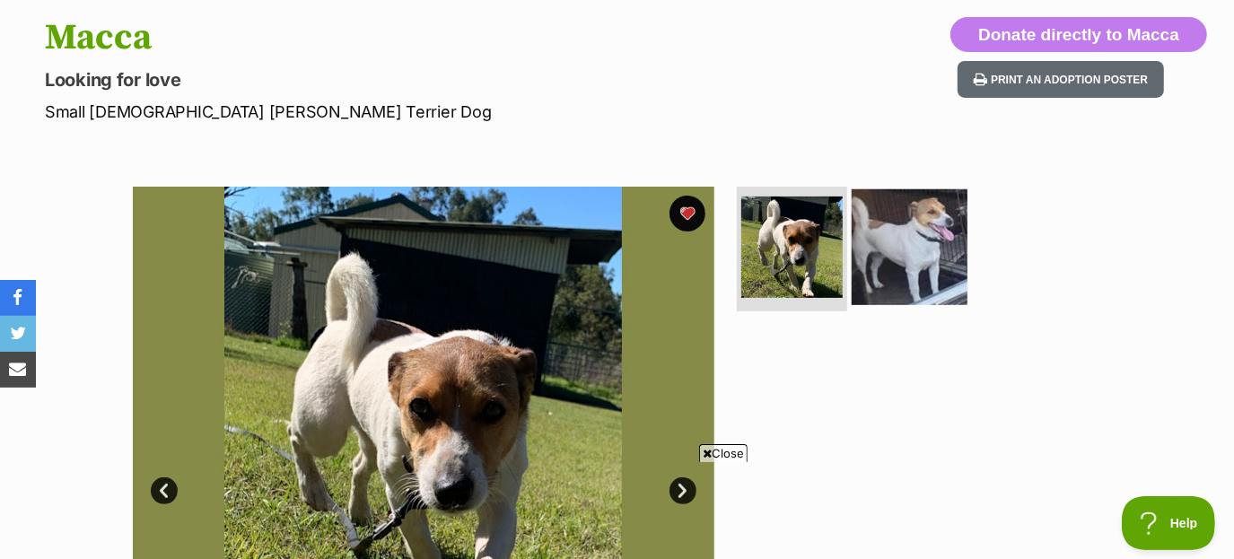
click at [890, 231] on img at bounding box center [910, 246] width 116 height 116
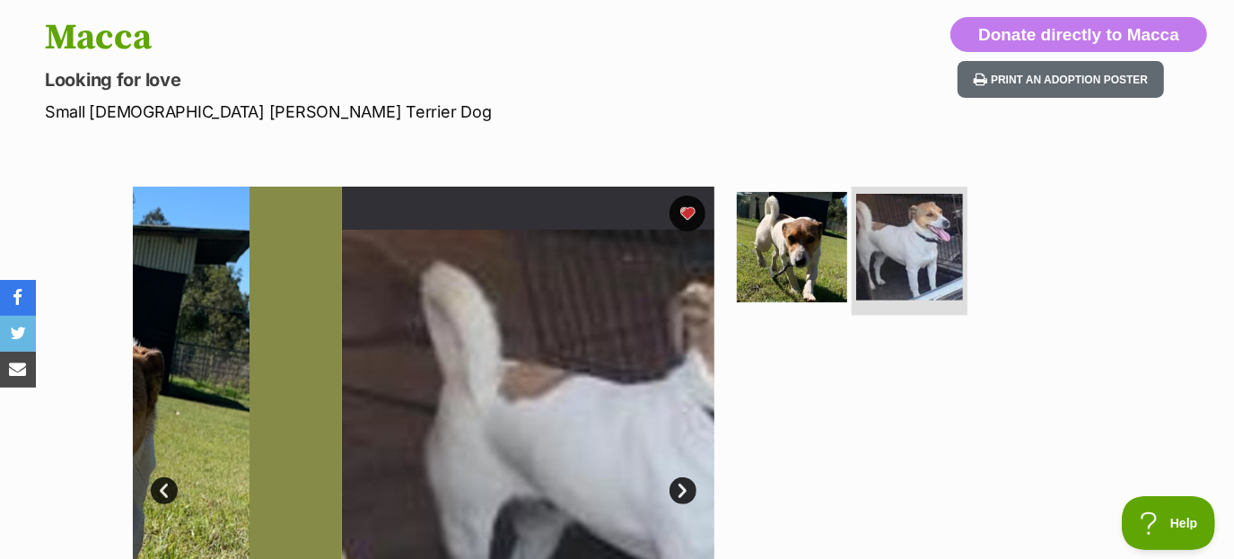
scroll to position [0, 0]
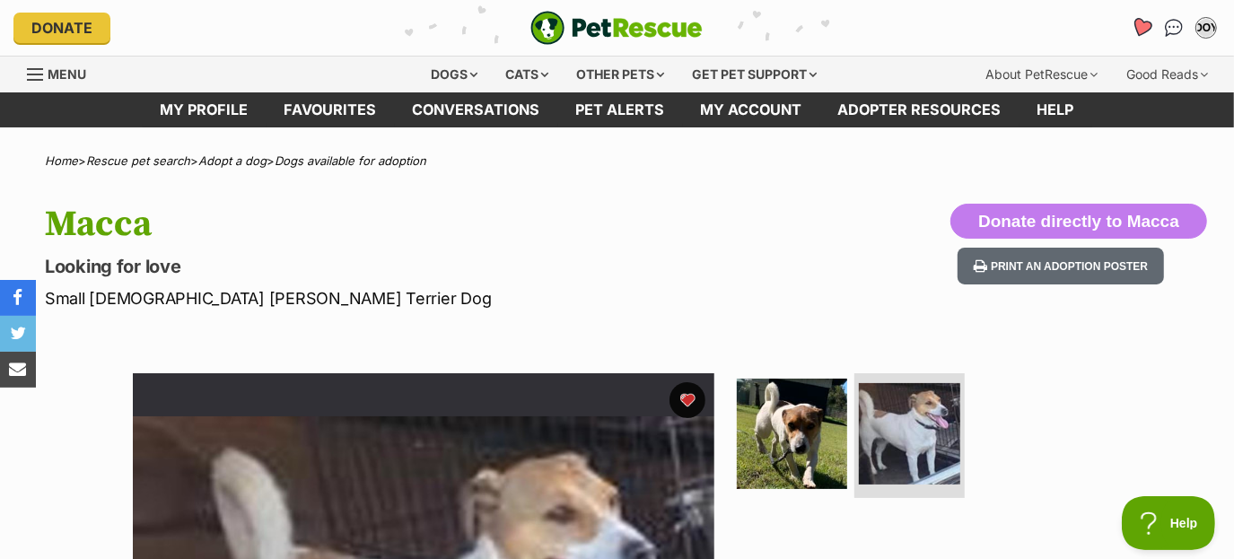
click at [1149, 26] on icon "Favourites" at bounding box center [1142, 27] width 22 height 21
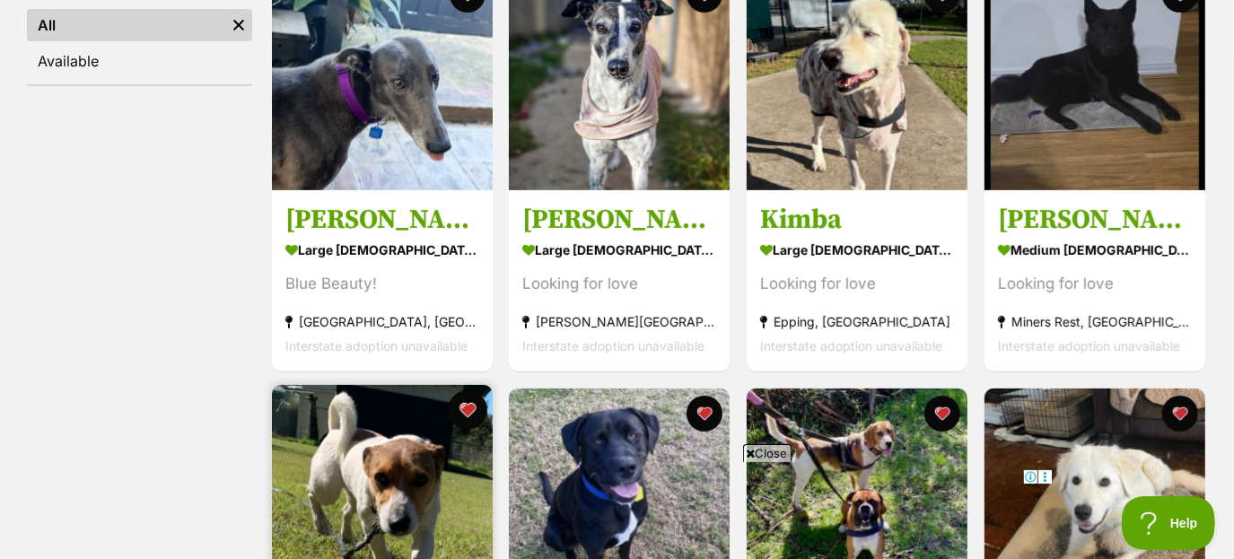
click at [462, 405] on button "favourite" at bounding box center [466, 409] width 39 height 39
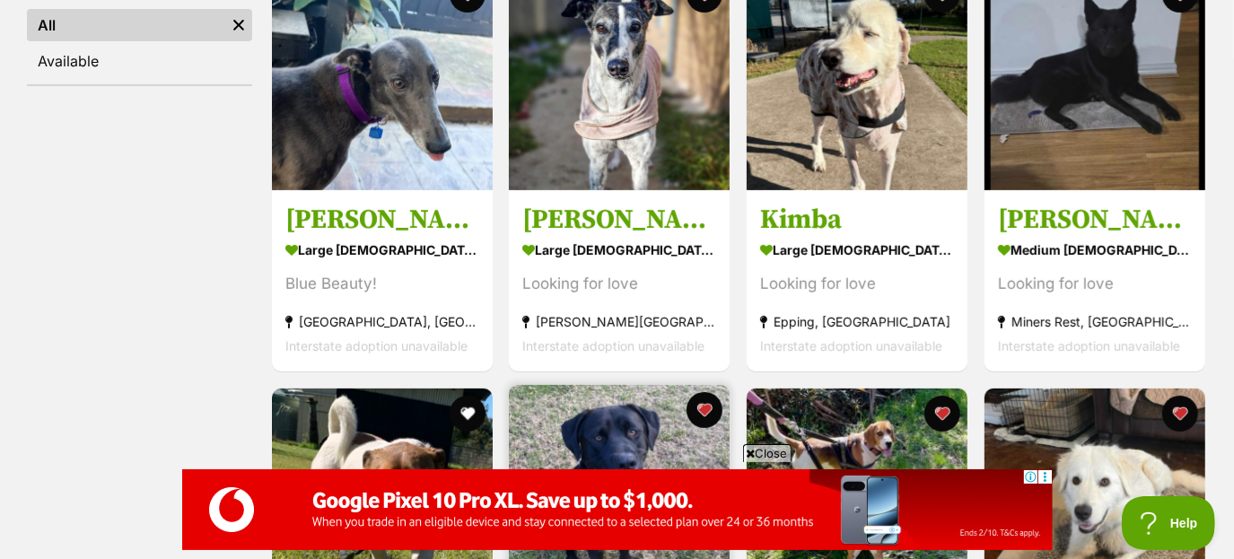
click at [614, 408] on img at bounding box center [619, 495] width 221 height 221
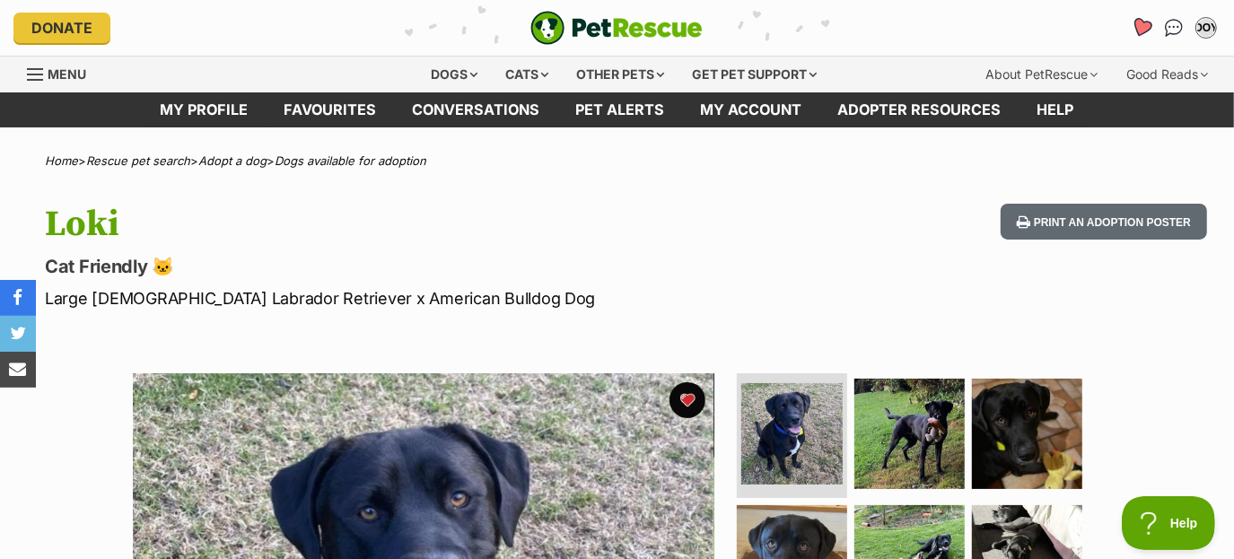
click at [1143, 22] on icon "Favourites" at bounding box center [1142, 27] width 22 height 21
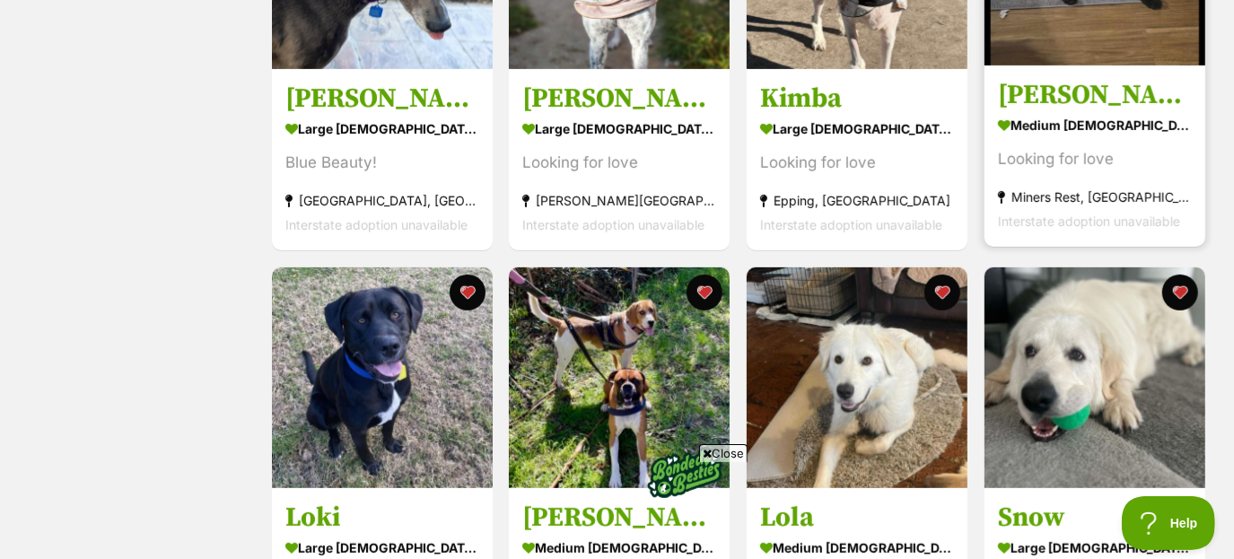
scroll to position [522, 0]
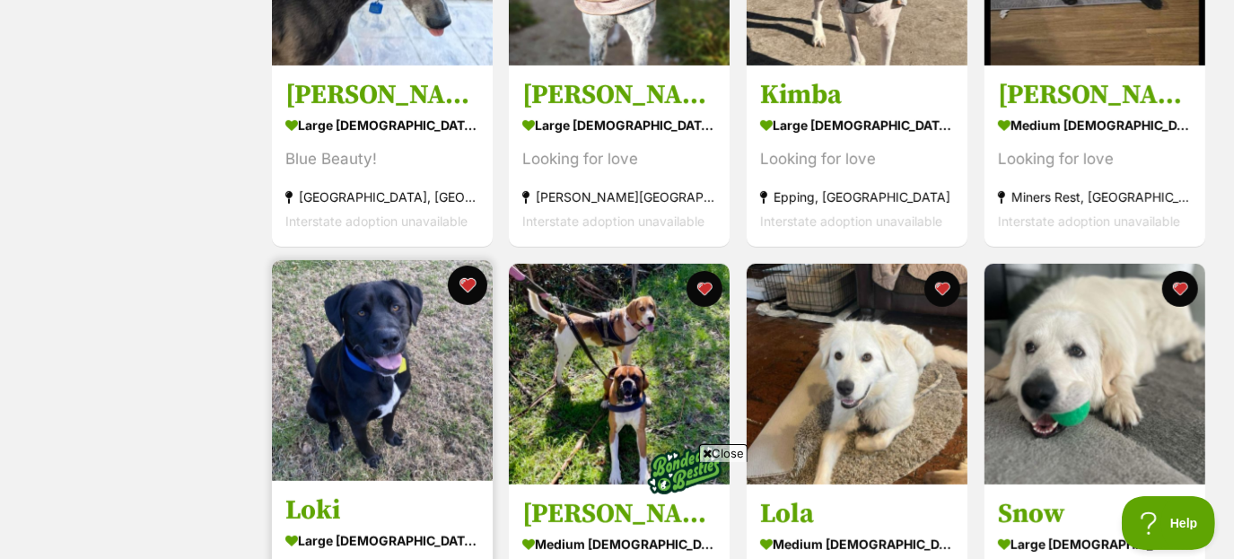
click at [466, 287] on button "favourite" at bounding box center [466, 285] width 39 height 39
click at [472, 289] on button "favourite" at bounding box center [466, 285] width 39 height 39
click at [458, 288] on button "favourite" at bounding box center [466, 285] width 39 height 39
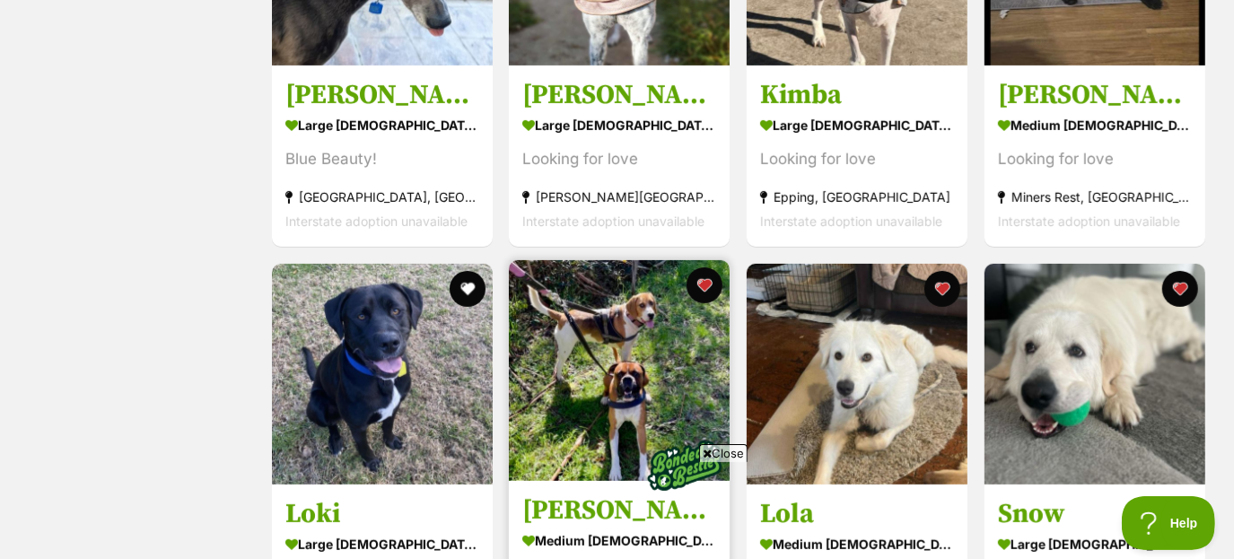
click at [641, 354] on img at bounding box center [619, 370] width 221 height 221
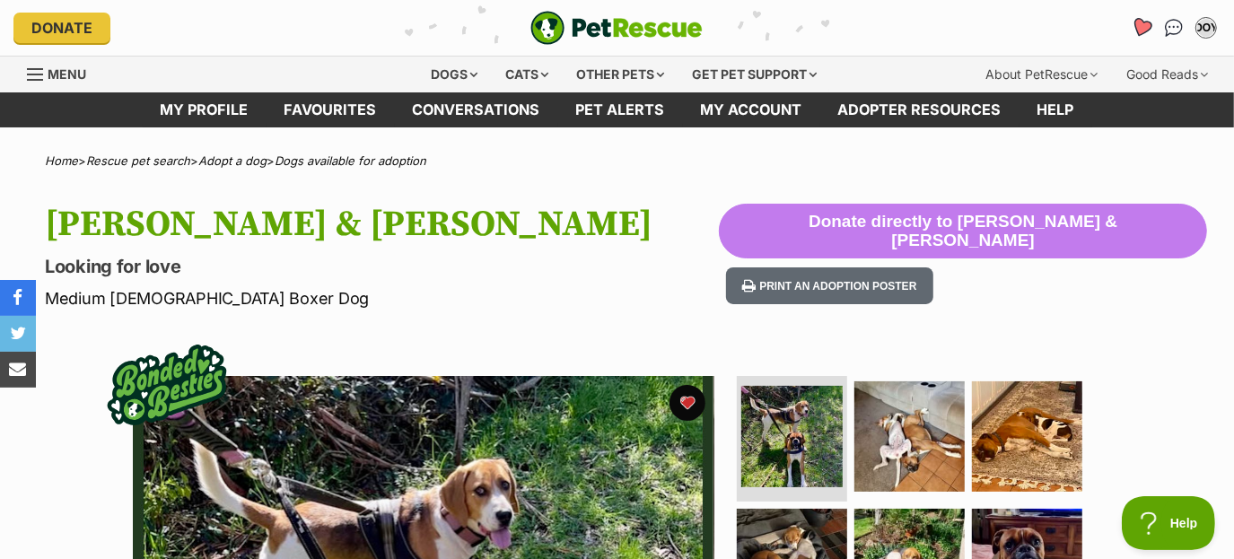
click at [1141, 14] on link "Favourites" at bounding box center [1140, 27] width 37 height 37
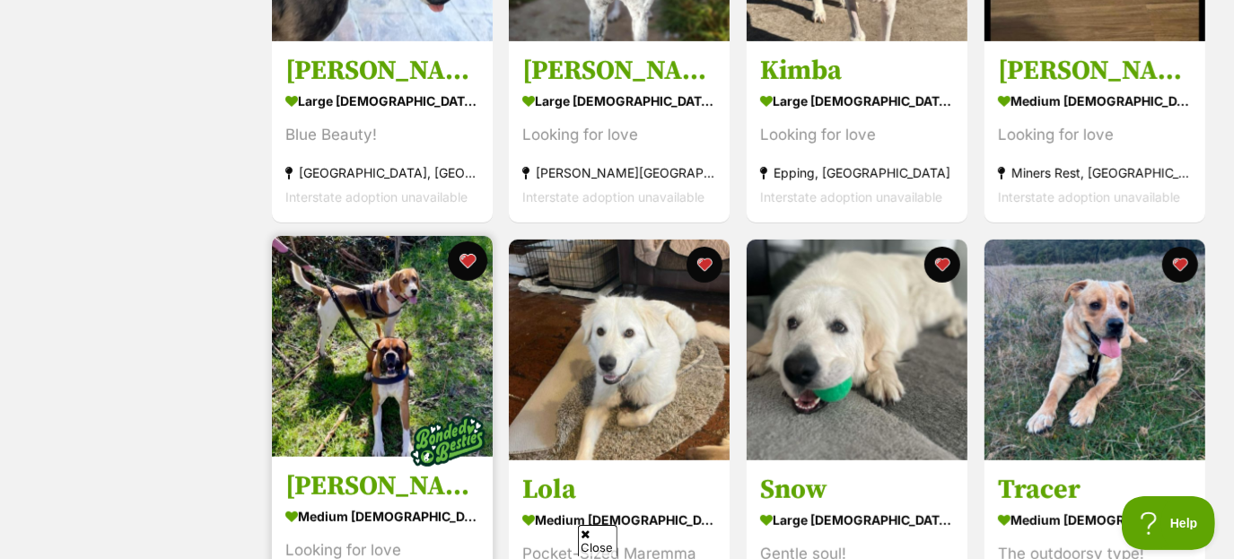
click at [460, 258] on button "favourite" at bounding box center [466, 260] width 39 height 39
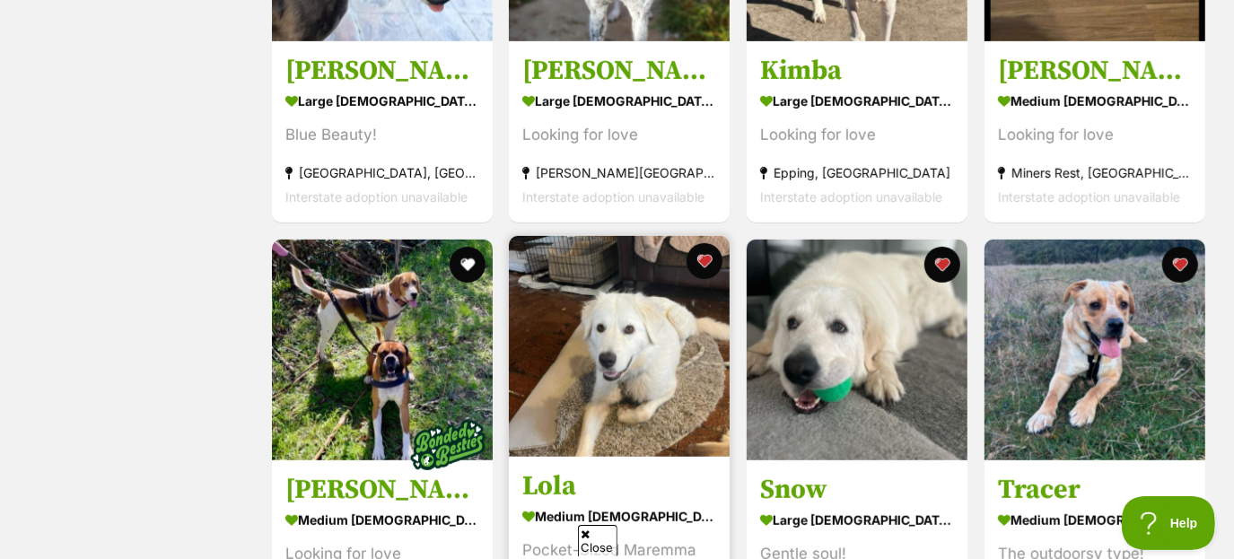
click at [596, 362] on img at bounding box center [619, 346] width 221 height 221
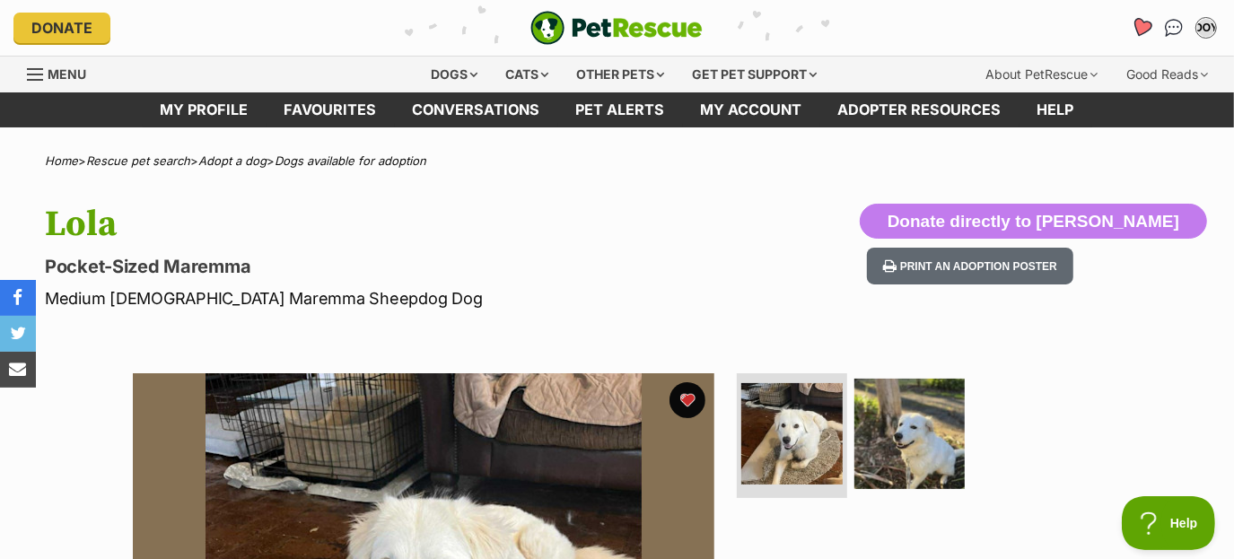
click at [1148, 29] on icon "Favourites" at bounding box center [1142, 27] width 22 height 21
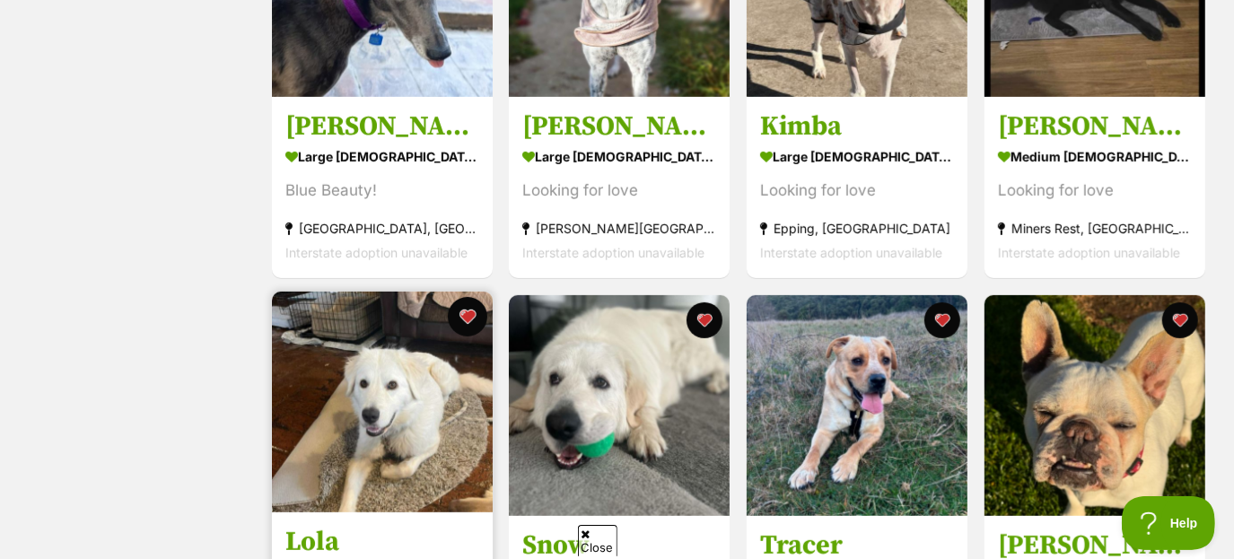
click at [459, 321] on button "favourite" at bounding box center [466, 316] width 39 height 39
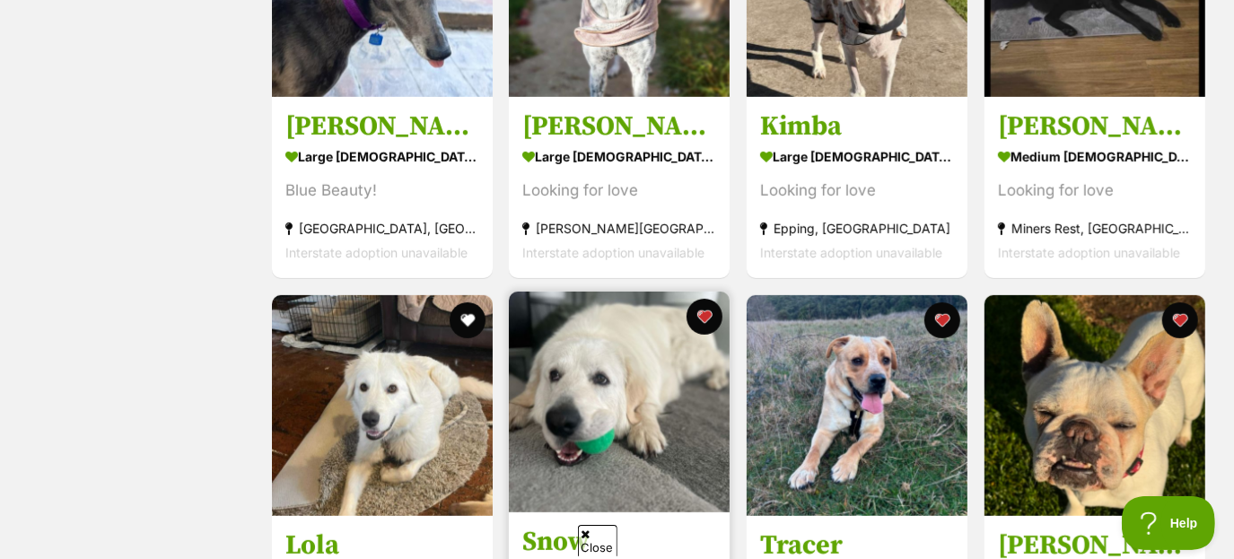
click at [629, 389] on img at bounding box center [619, 402] width 221 height 221
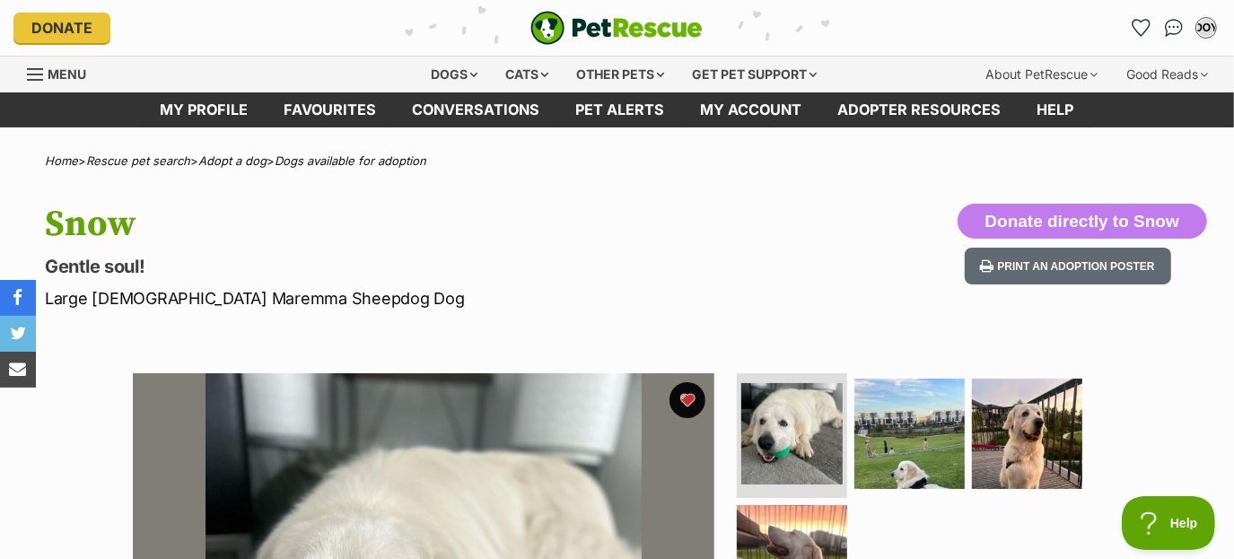
click at [1126, 31] on div "OOY My account OOY Ouchthathurt42 On You Tube Edit profile Log out Pet alerts P…" at bounding box center [1019, 27] width 402 height 29
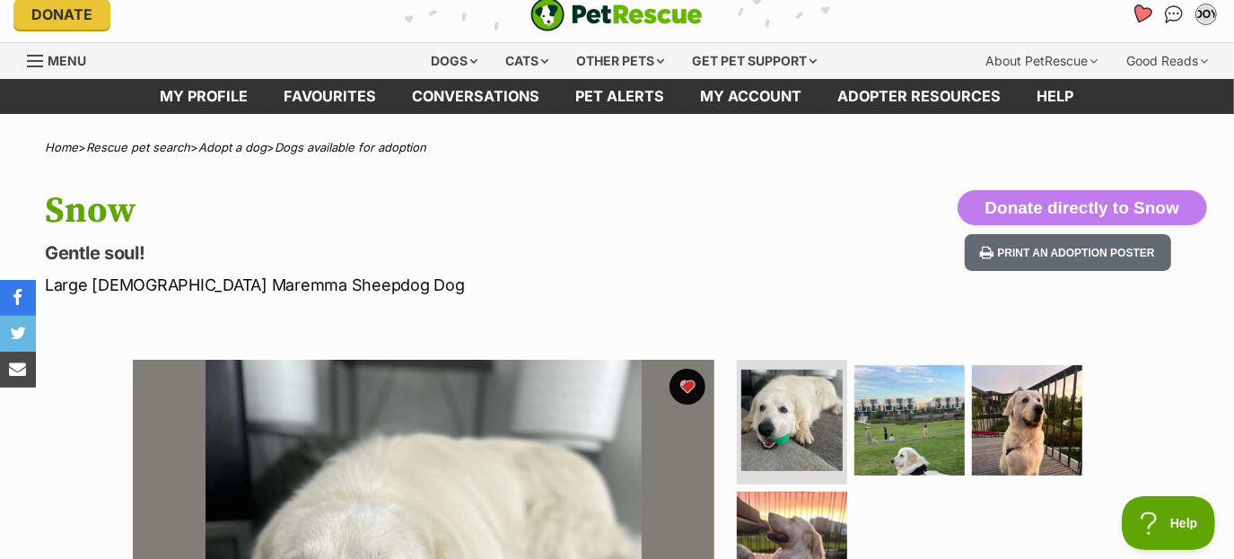
click at [1152, 15] on link "Favourites" at bounding box center [1140, 14] width 37 height 37
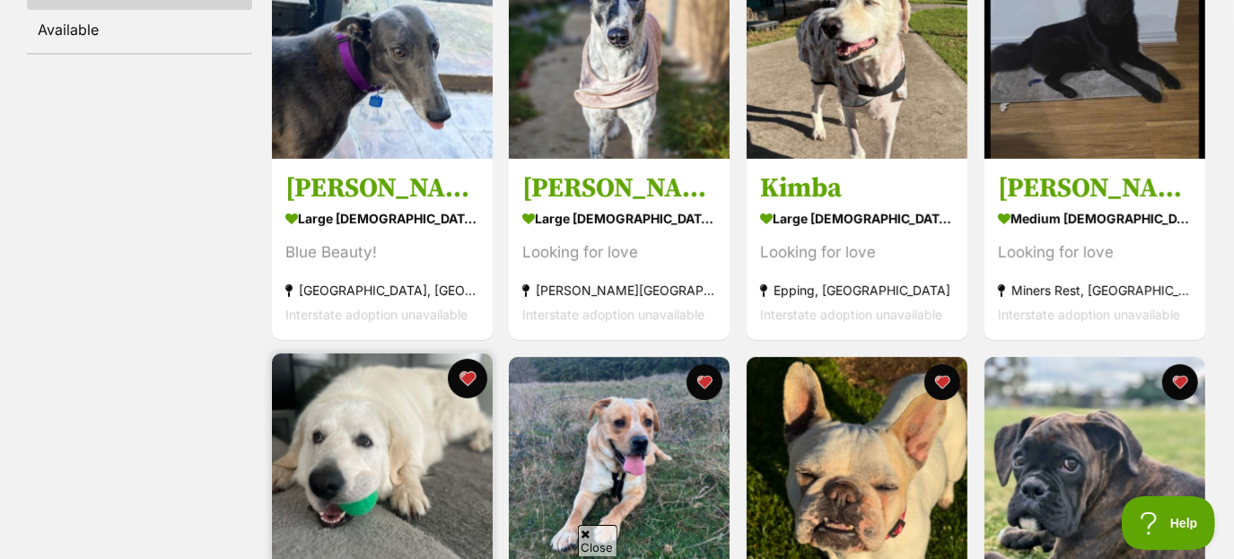
click at [467, 370] on button "favourite" at bounding box center [466, 378] width 39 height 39
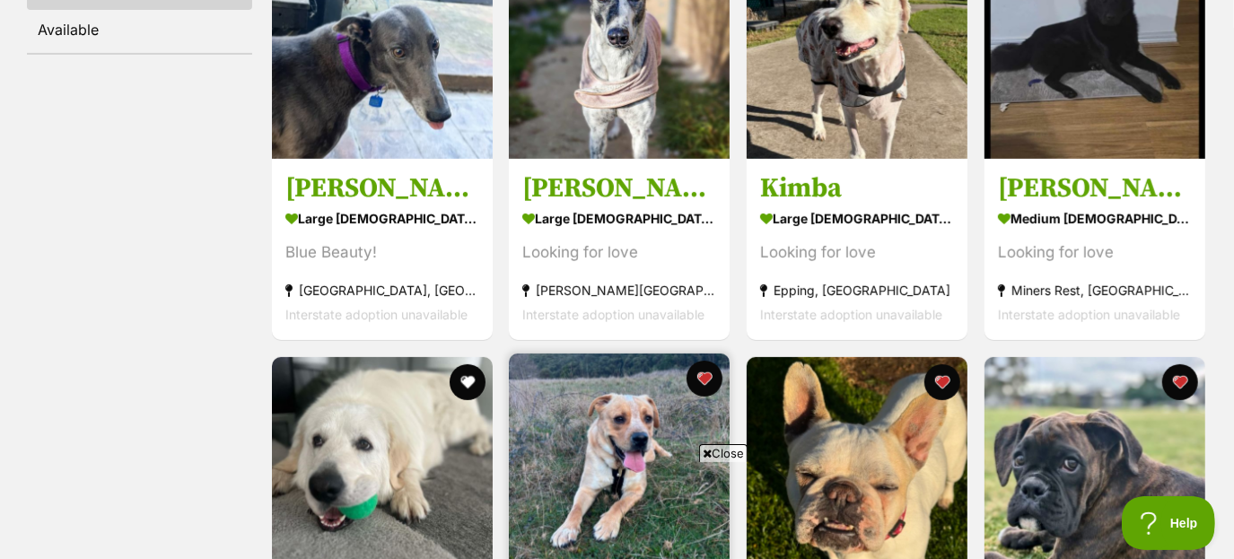
click at [624, 434] on img at bounding box center [619, 464] width 221 height 221
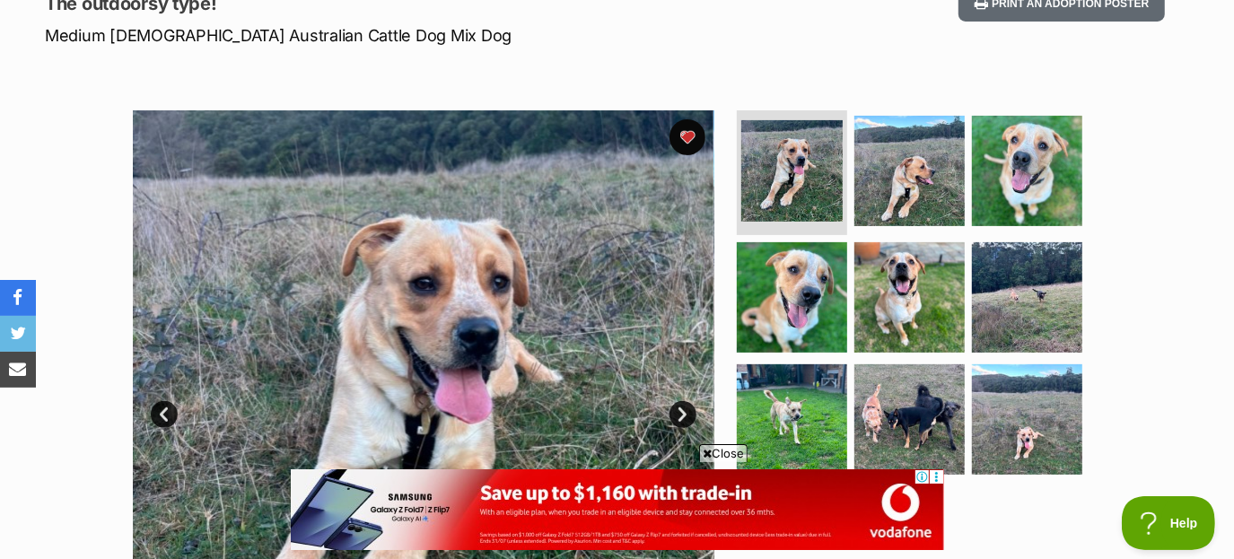
scroll to position [287, 0]
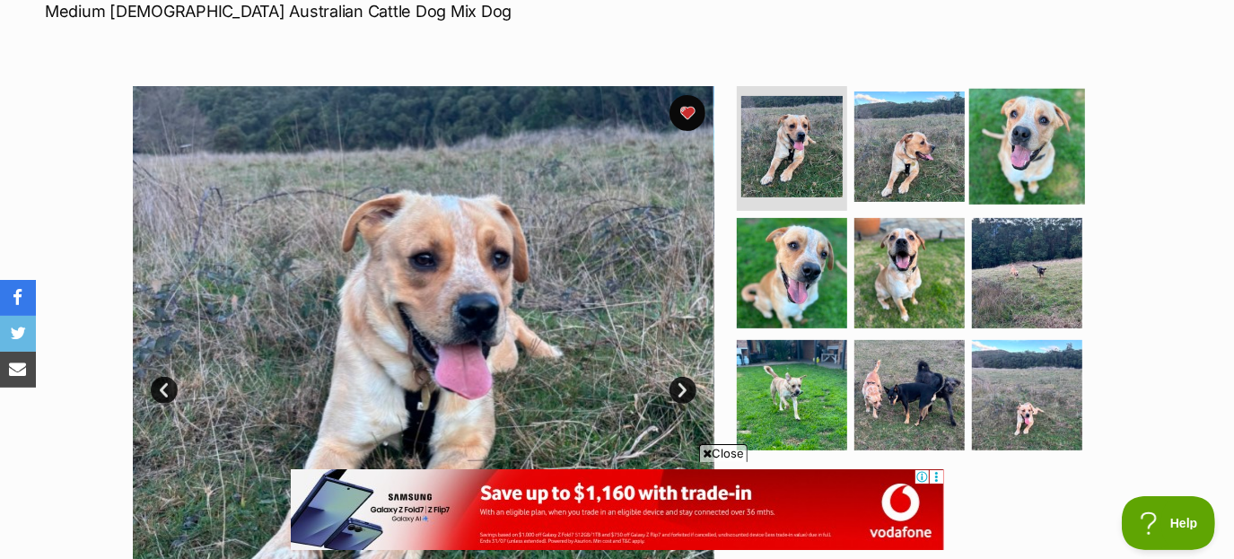
click at [1009, 170] on img at bounding box center [1027, 146] width 116 height 116
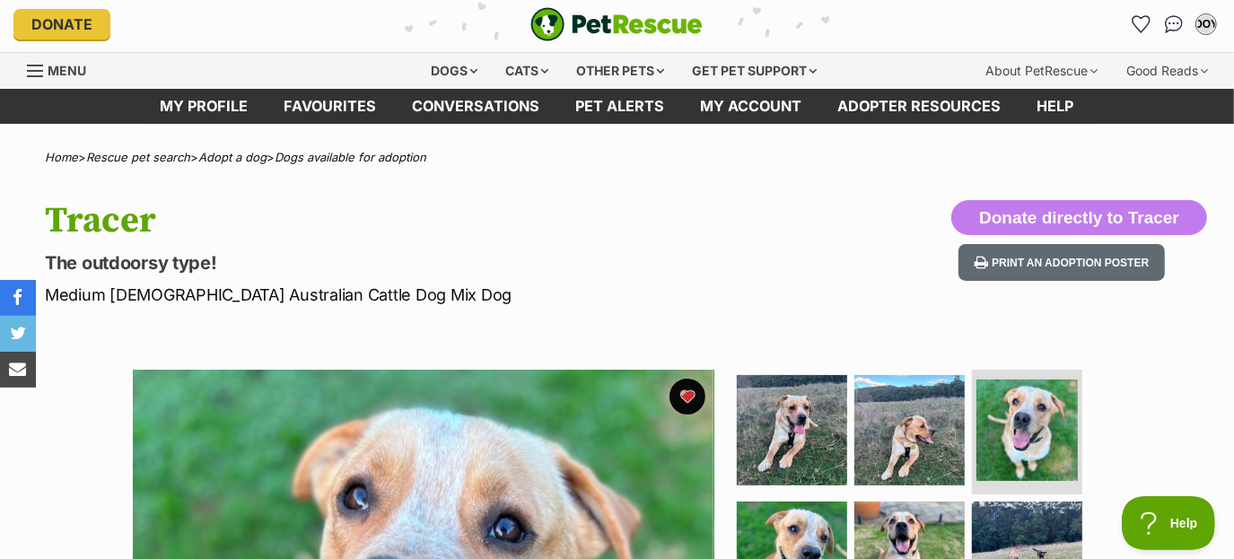
scroll to position [0, 0]
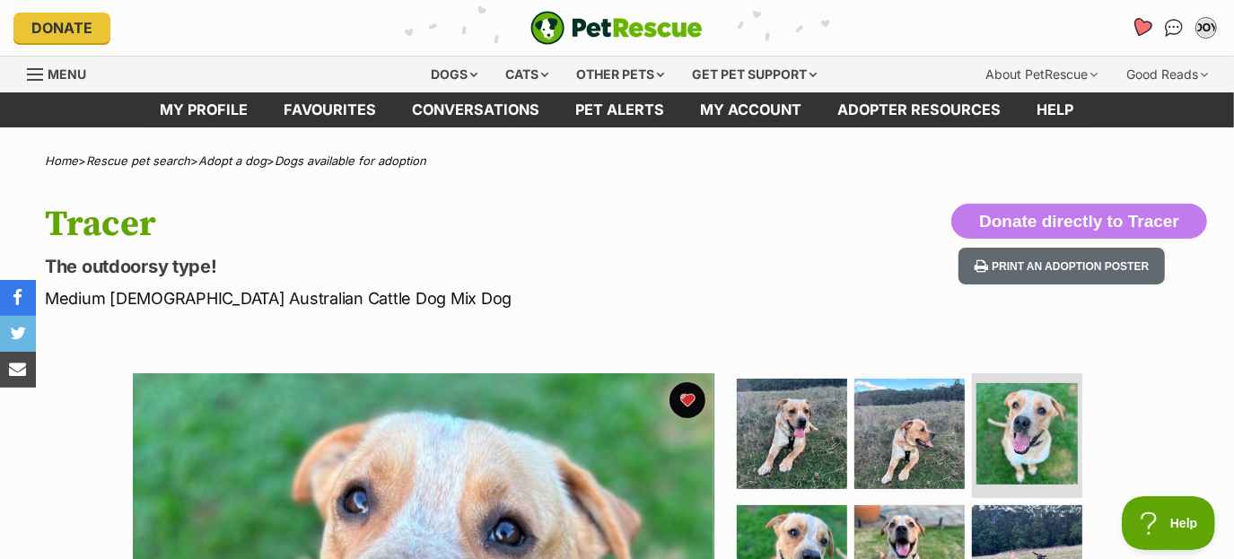
click at [1151, 24] on icon "Favourites" at bounding box center [1142, 27] width 24 height 23
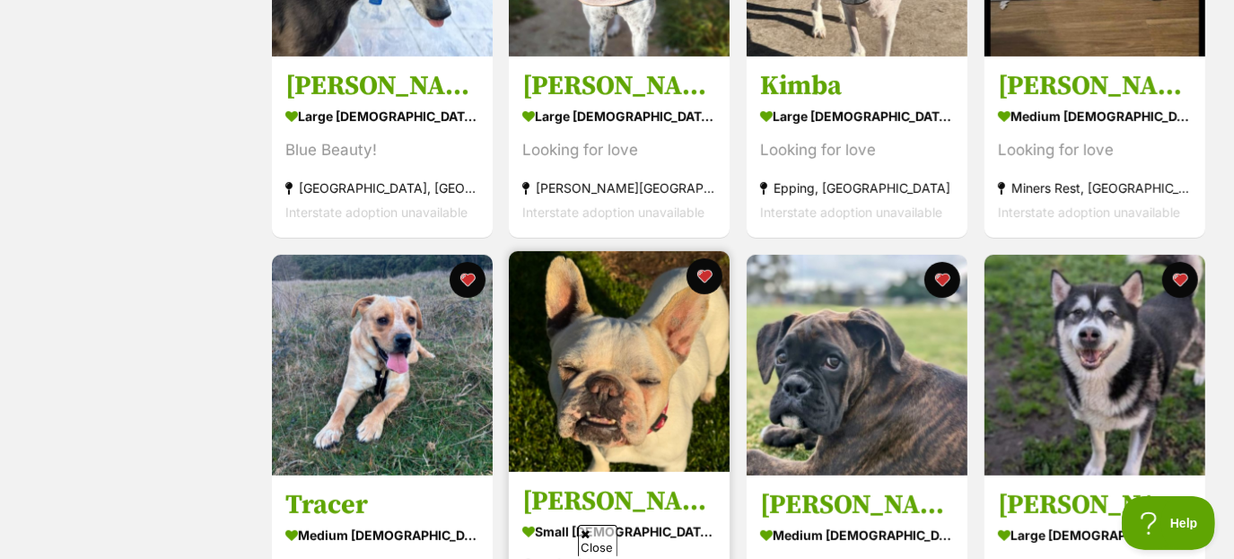
click at [654, 366] on img at bounding box center [619, 361] width 221 height 221
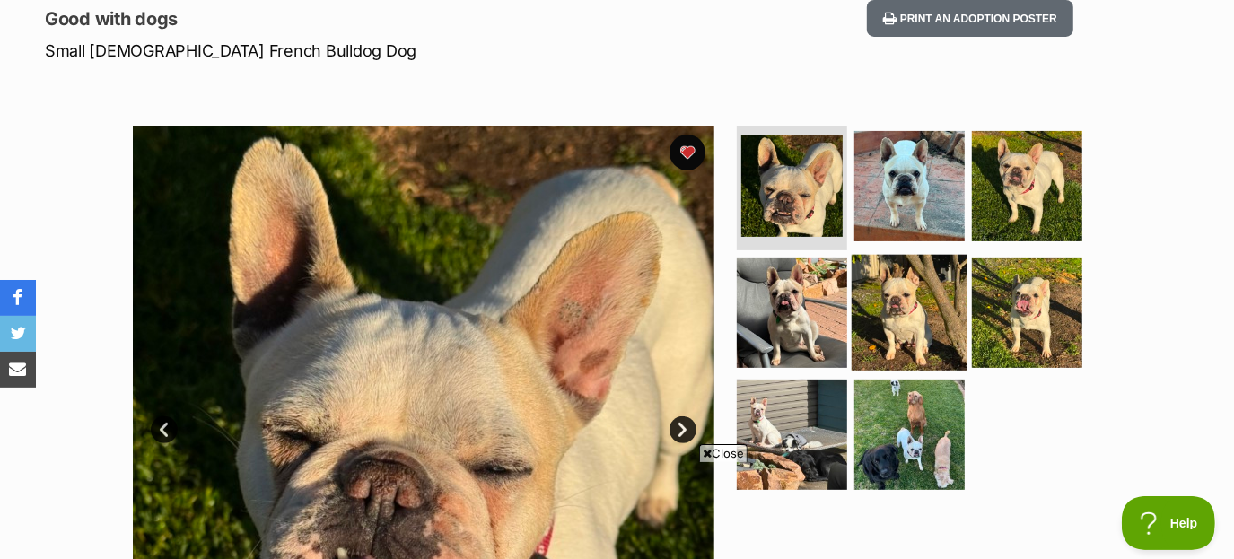
click at [908, 327] on img at bounding box center [910, 313] width 116 height 116
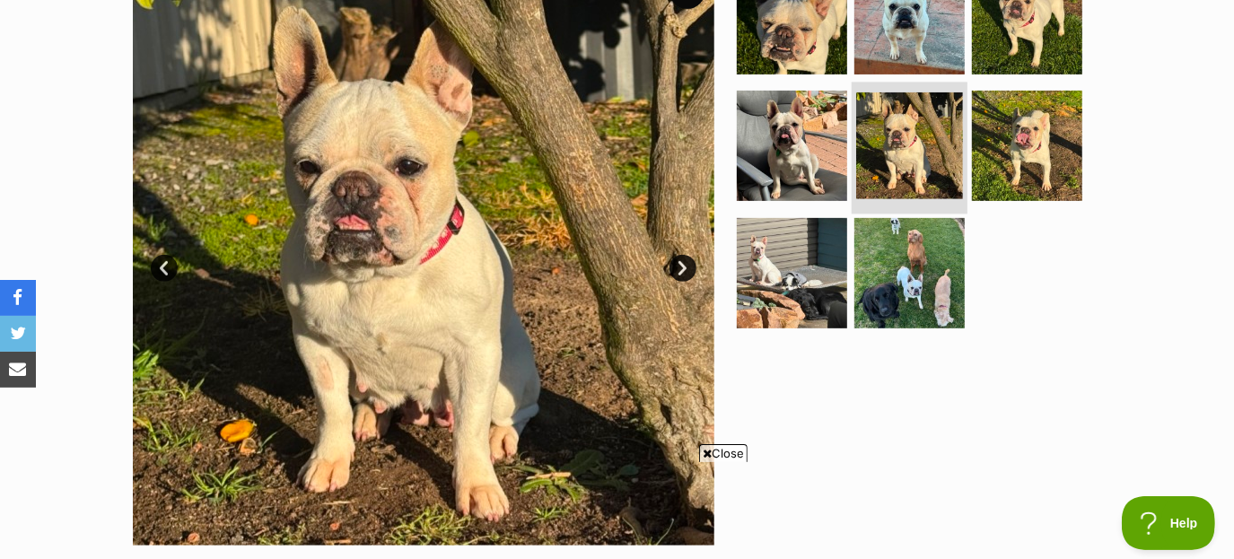
scroll to position [410, 0]
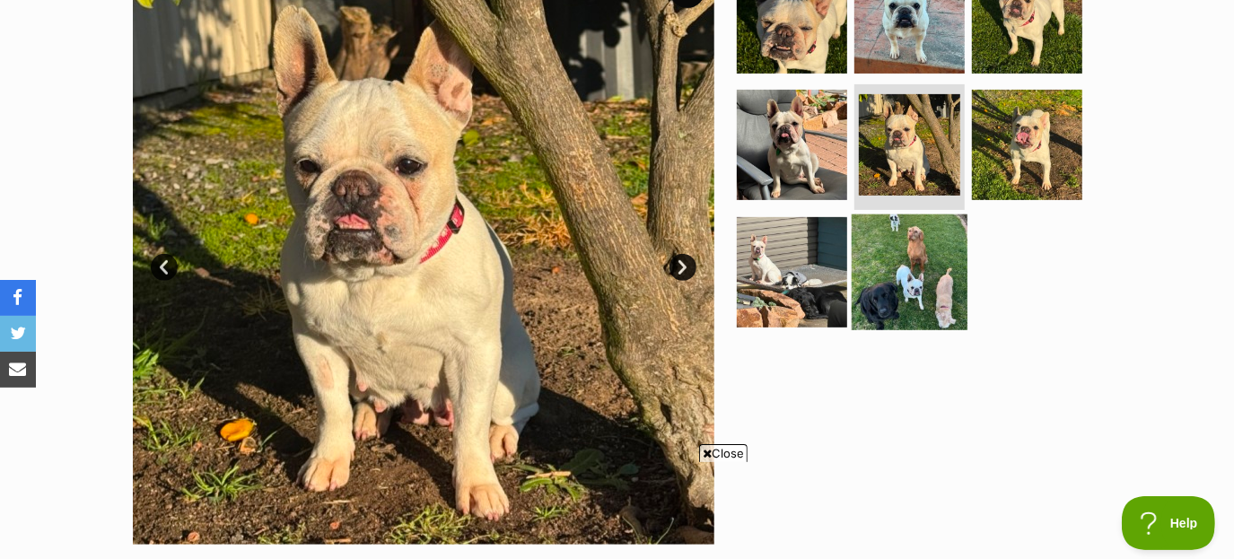
click at [905, 298] on img at bounding box center [910, 272] width 116 height 116
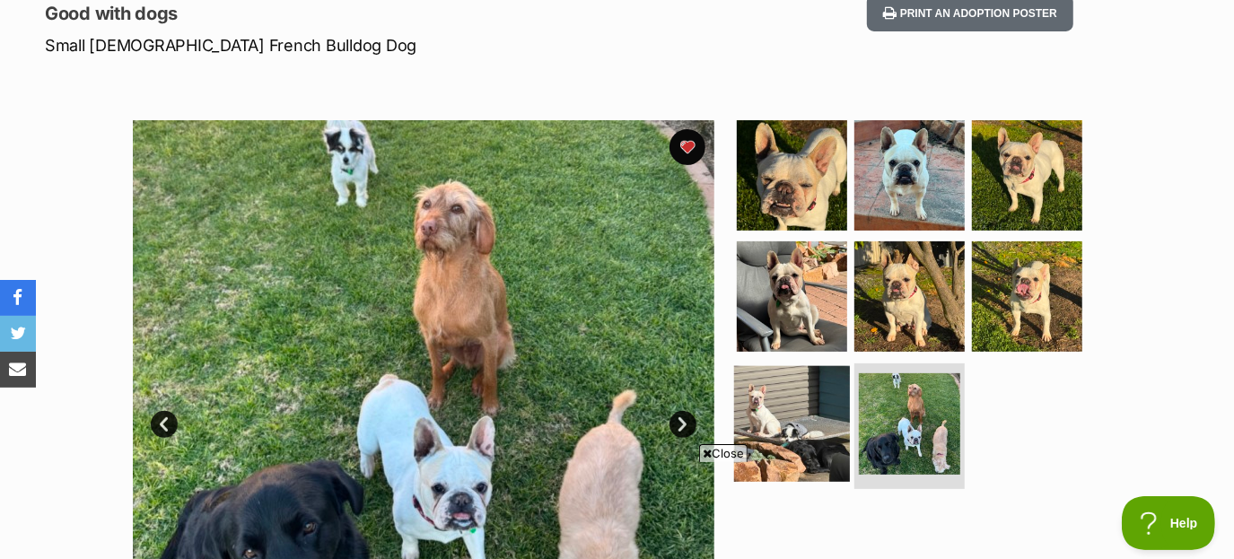
scroll to position [256, 0]
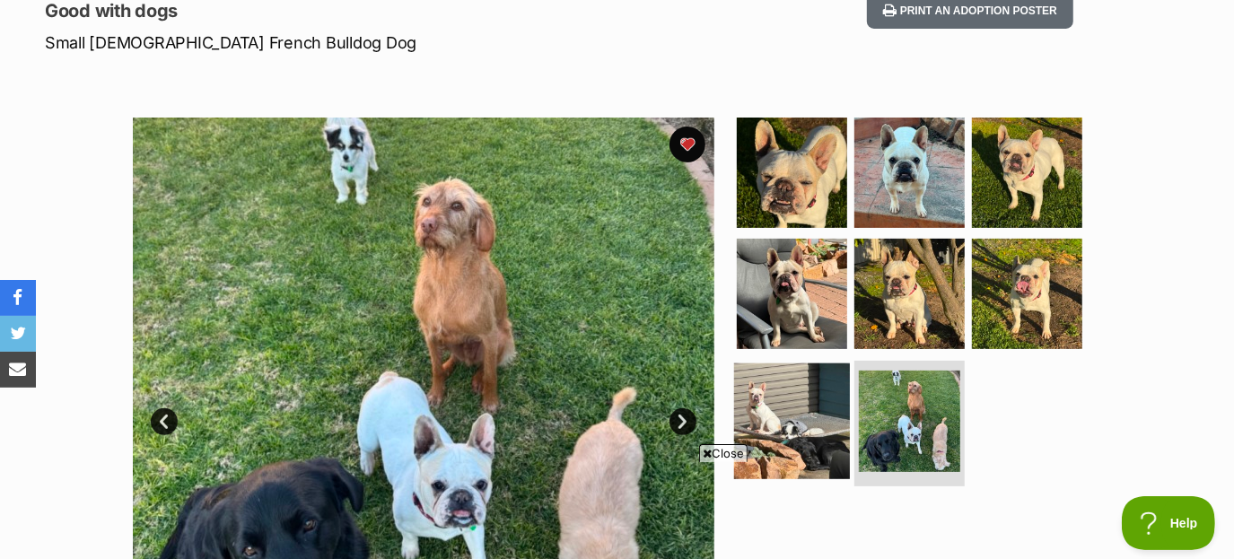
click at [780, 386] on img at bounding box center [792, 421] width 116 height 116
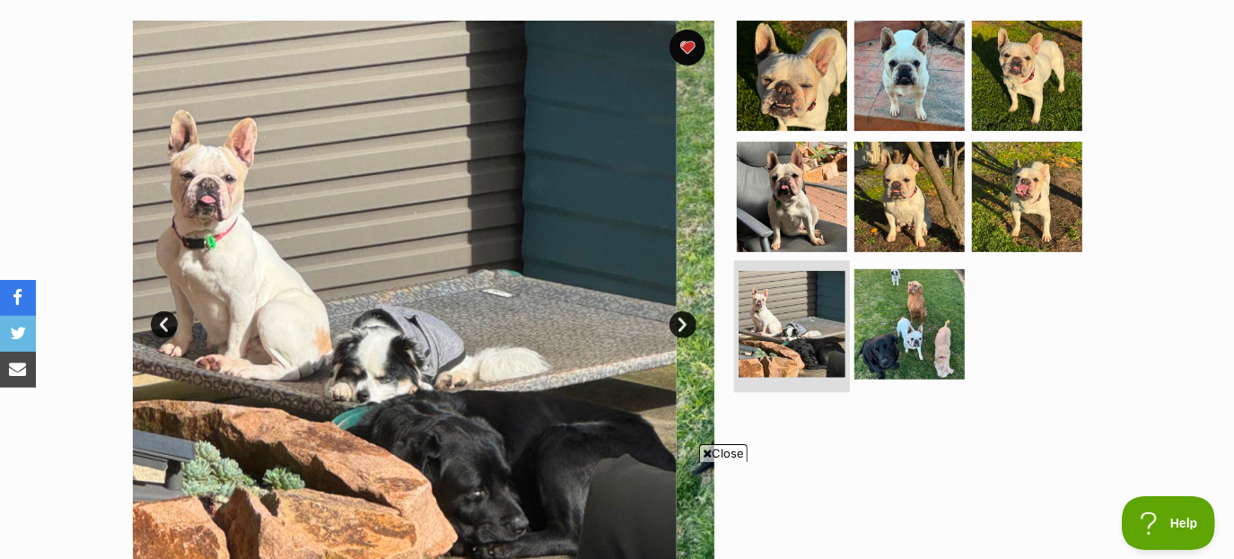
scroll to position [372, 0]
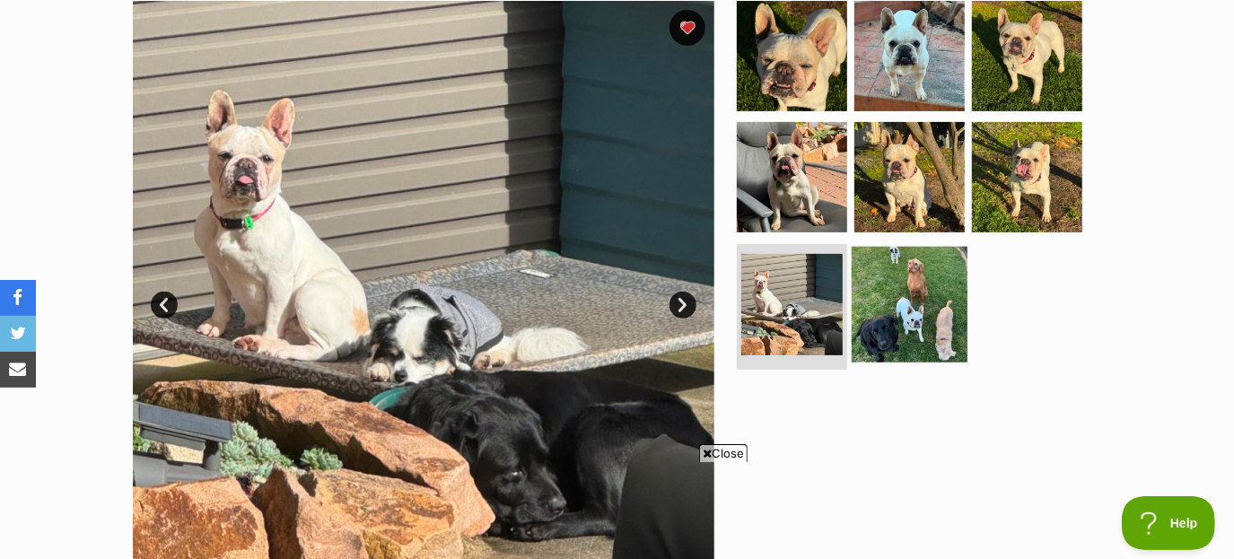
click at [854, 334] on img at bounding box center [910, 305] width 116 height 116
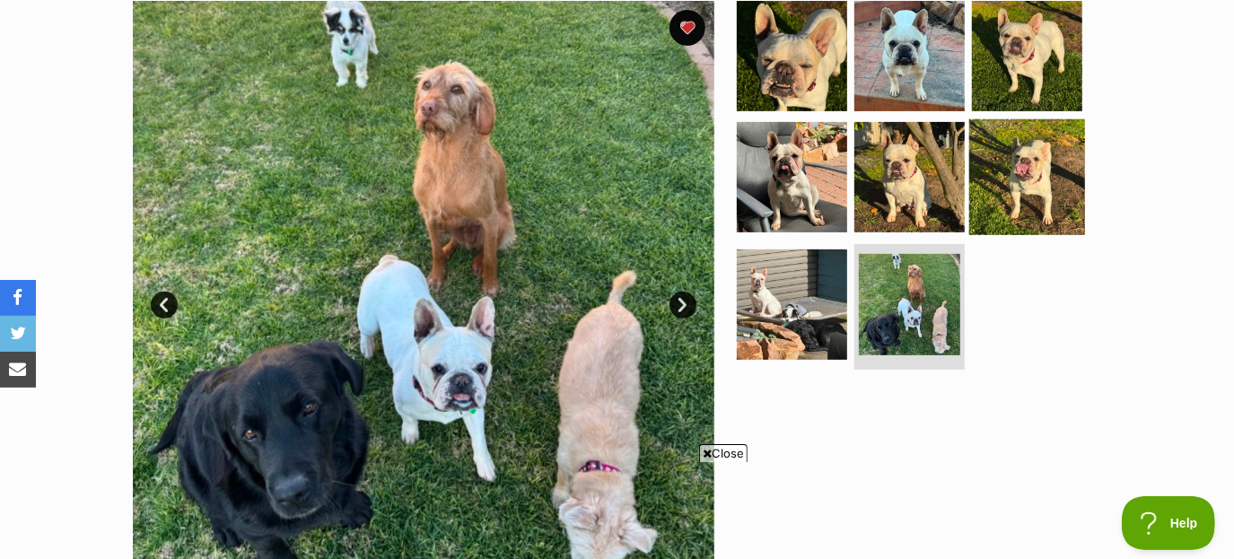
click at [1034, 218] on img at bounding box center [1027, 177] width 116 height 116
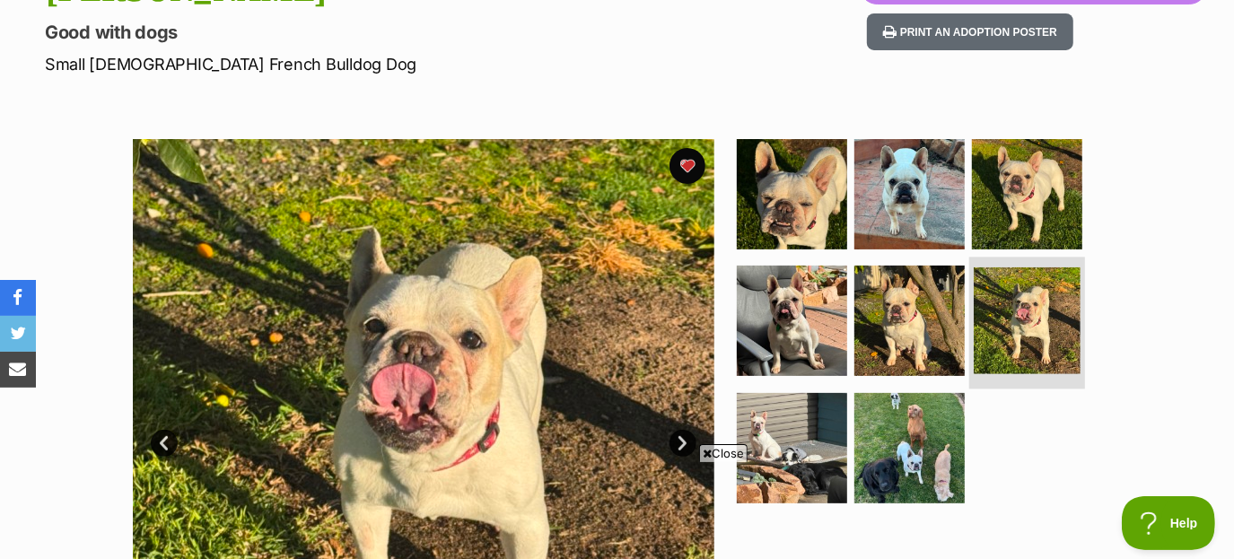
scroll to position [0, 0]
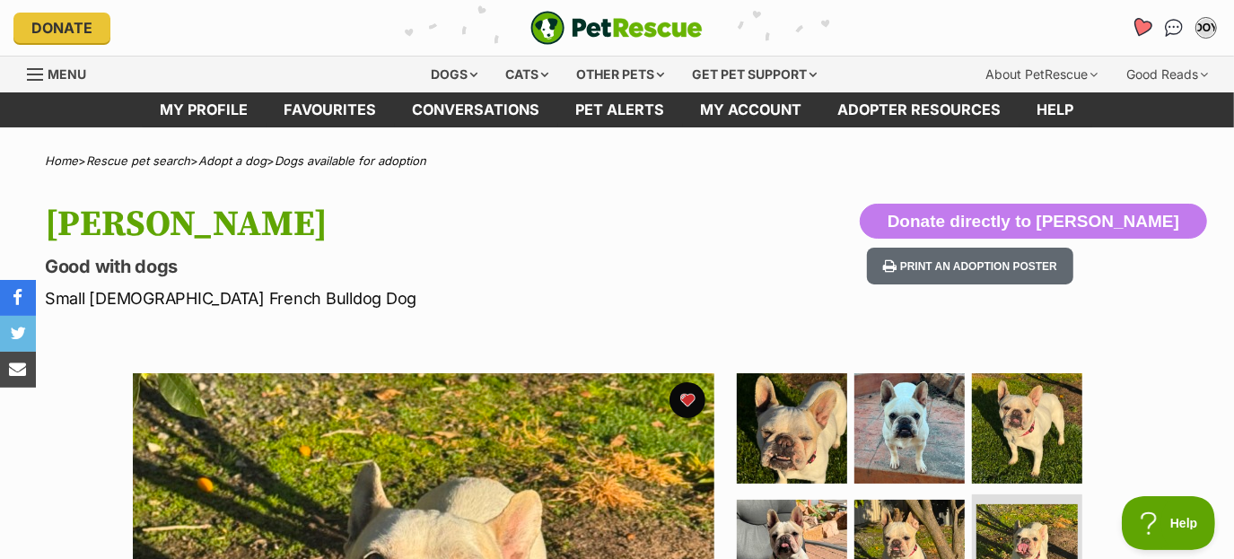
click at [1149, 29] on icon "Favourites" at bounding box center [1142, 27] width 22 height 21
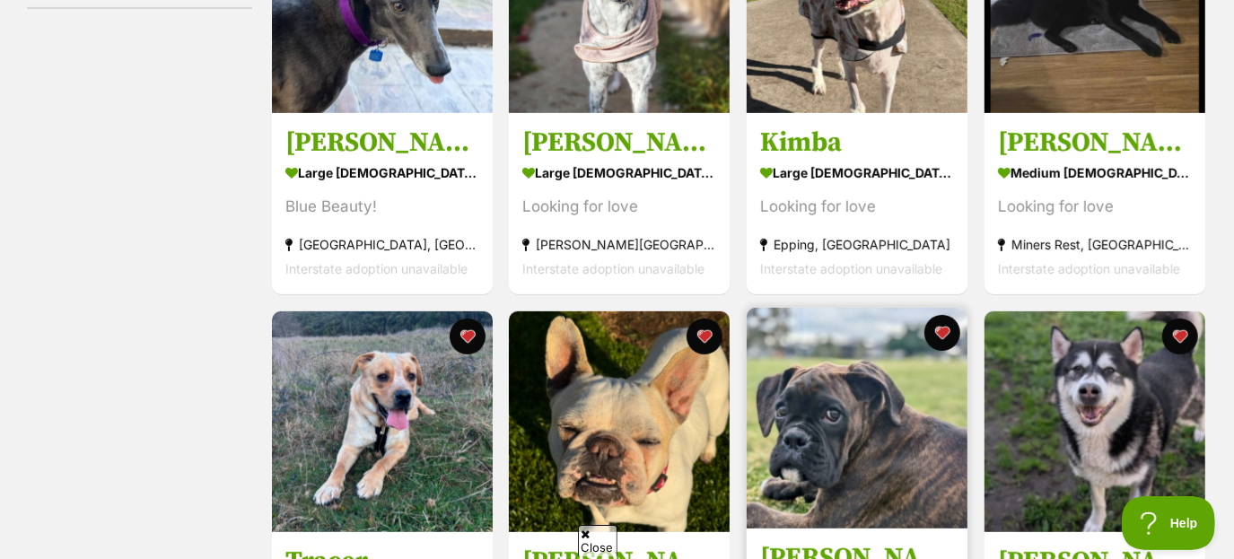
click at [782, 371] on img at bounding box center [857, 418] width 221 height 221
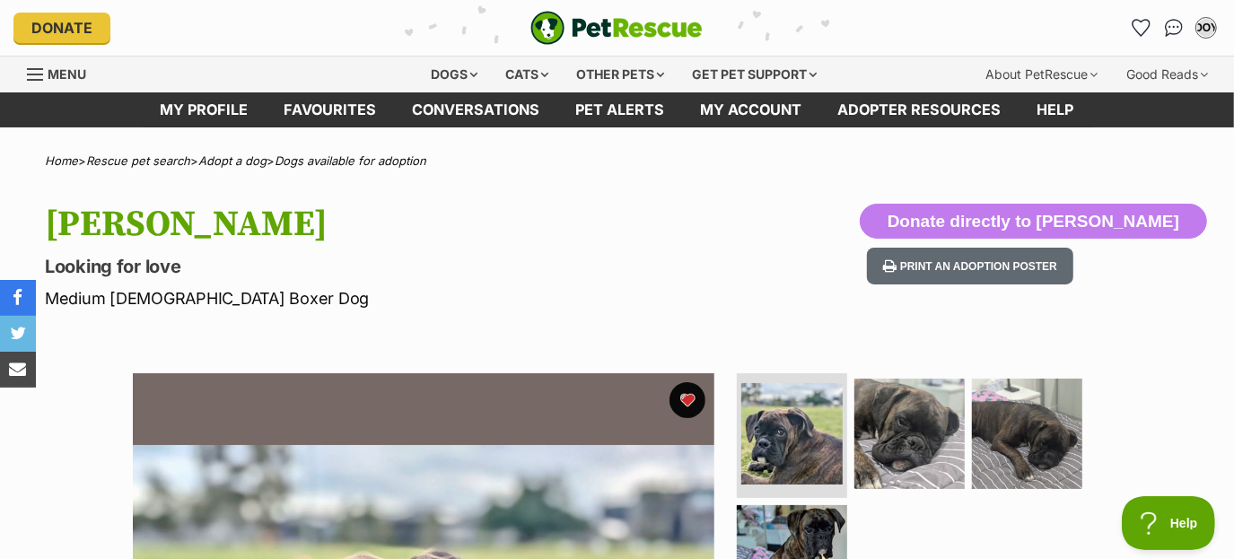
click at [1129, 38] on li "Account quick links" at bounding box center [1141, 27] width 29 height 29
click at [1142, 28] on icon "Favourites" at bounding box center [1142, 27] width 22 height 21
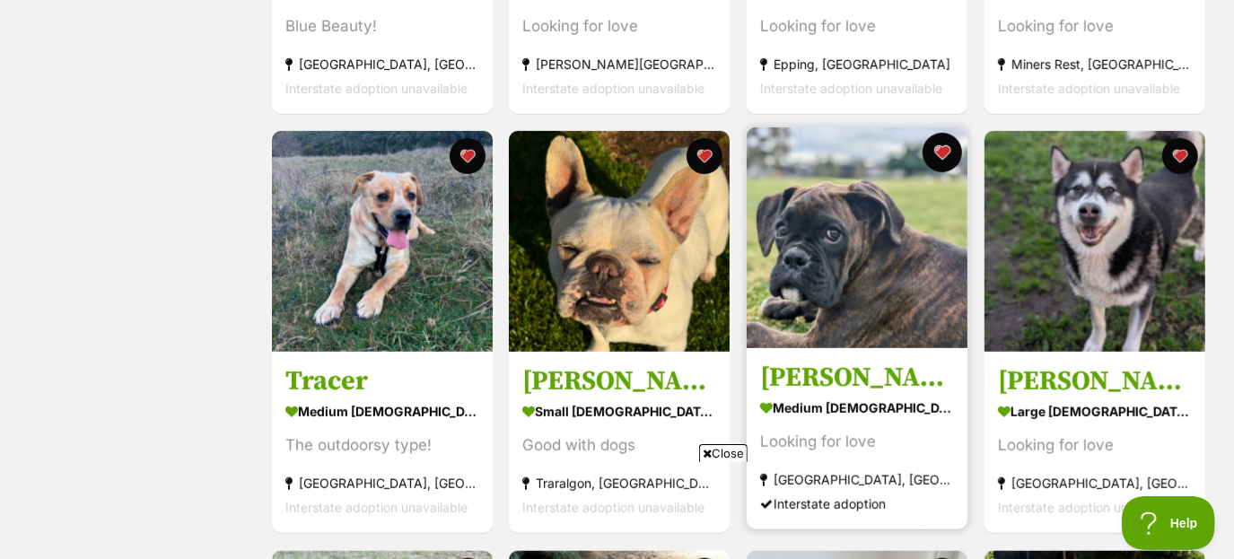
click at [955, 142] on button "favourite" at bounding box center [941, 152] width 39 height 39
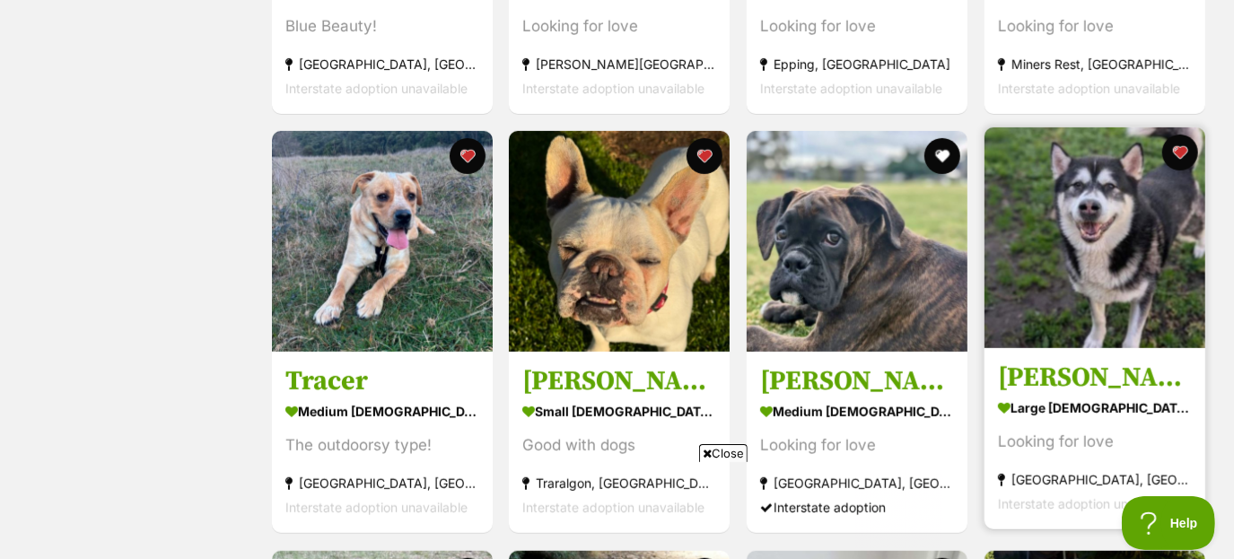
click at [1135, 263] on img at bounding box center [1094, 237] width 221 height 221
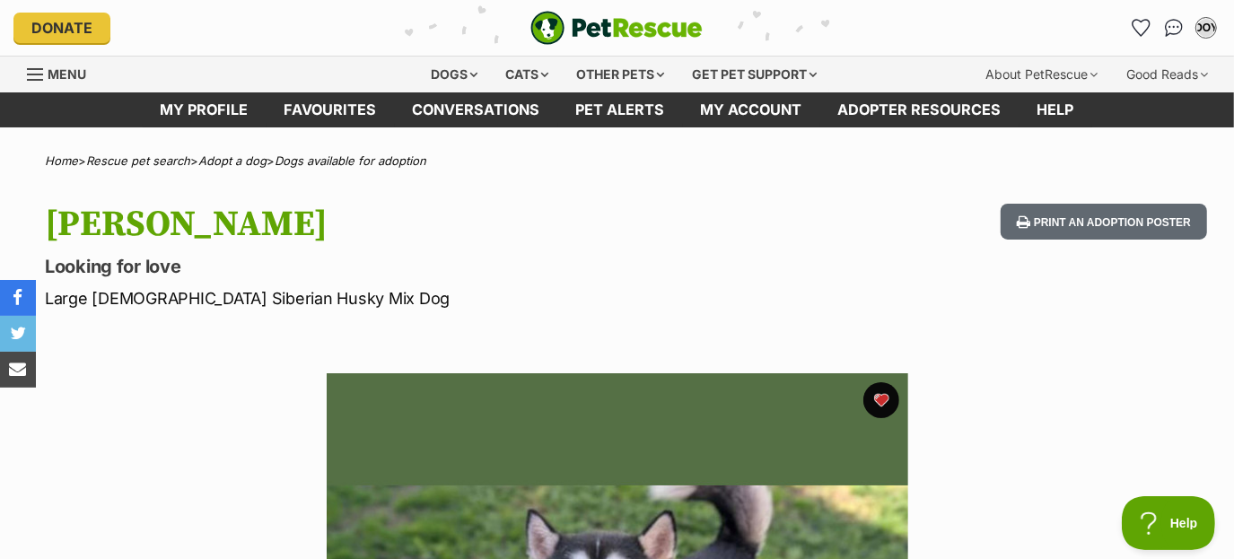
click at [1132, 50] on div "Donate PetRescue home OOY My account OOY Ouchthathurt42 On You Tube Edit profil…" at bounding box center [616, 28] width 1207 height 56
click at [1143, 19] on icon "Favourites" at bounding box center [1142, 27] width 24 height 23
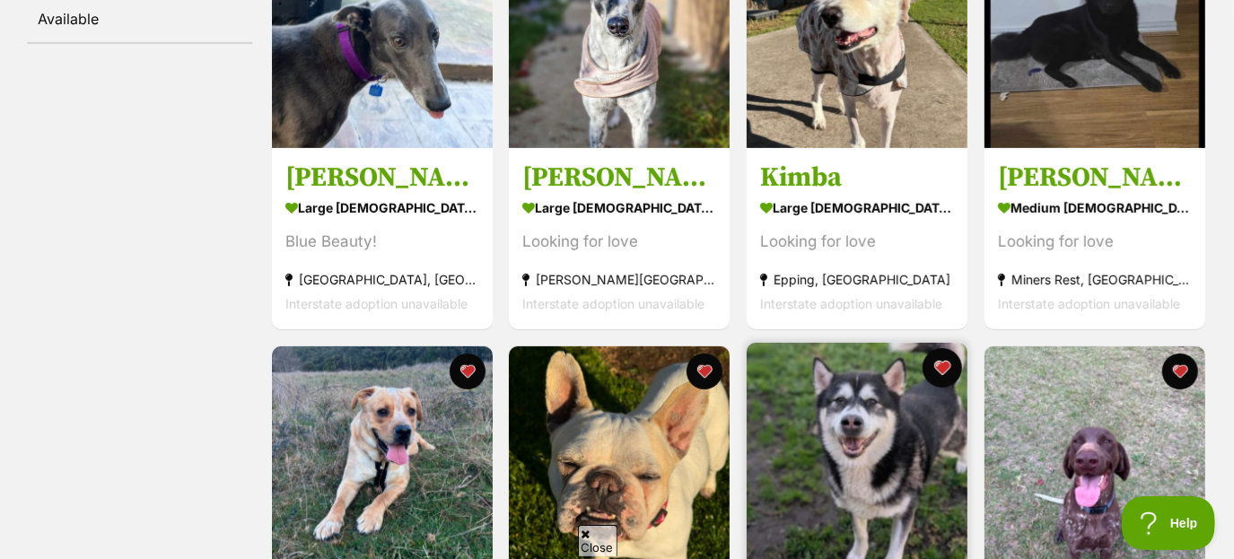
click at [940, 365] on button "favourite" at bounding box center [941, 367] width 39 height 39
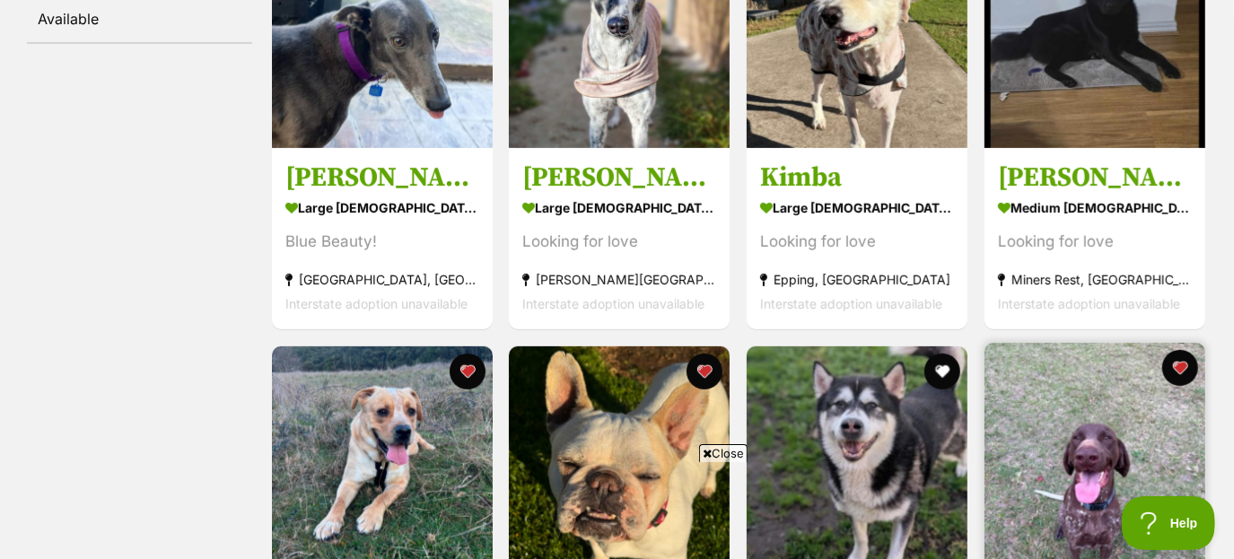
click at [1086, 427] on img at bounding box center [1094, 453] width 221 height 221
